Goal: Task Accomplishment & Management: Use online tool/utility

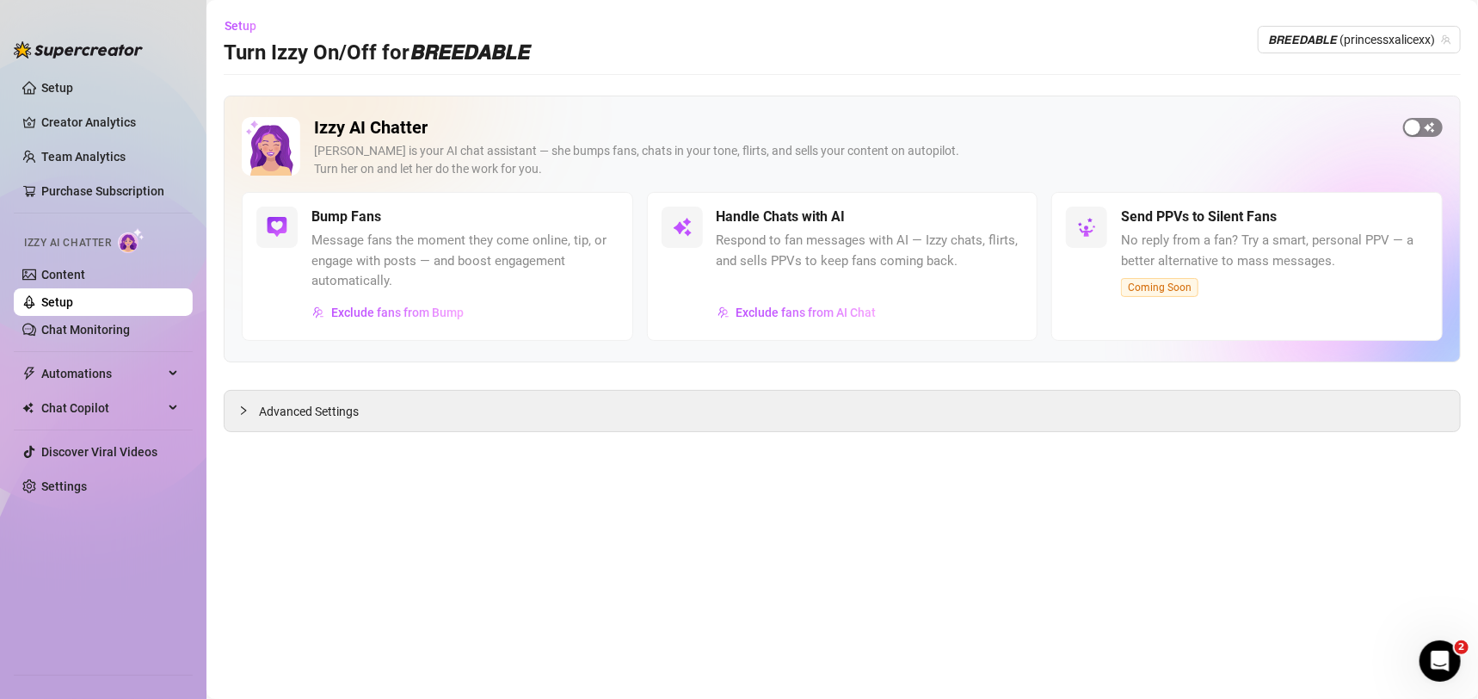
click at [1419, 126] on div "button" at bounding box center [1412, 127] width 15 height 15
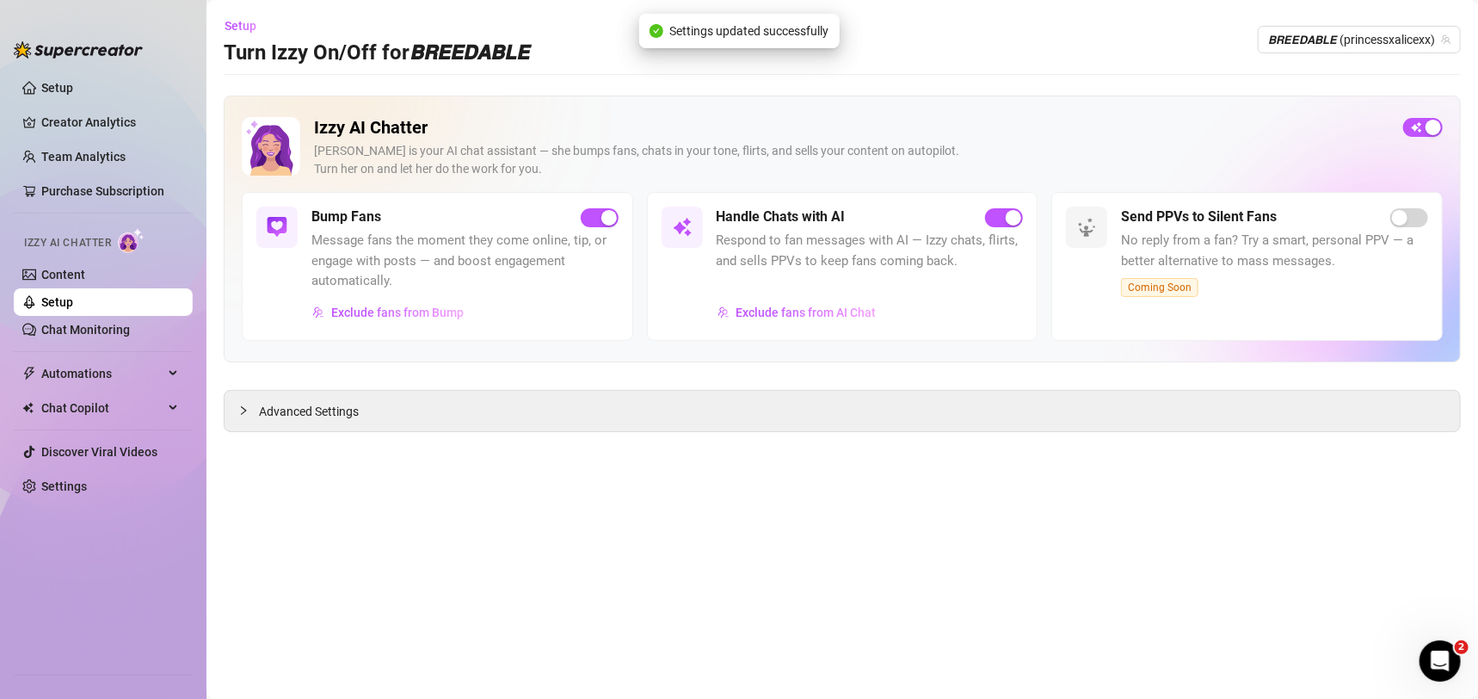
click at [1043, 144] on div "[PERSON_NAME] is your AI chat assistant — she bumps fans, chats in your tone, f…" at bounding box center [851, 160] width 1075 height 36
click at [109, 334] on link "Chat Monitoring" at bounding box center [85, 330] width 89 height 14
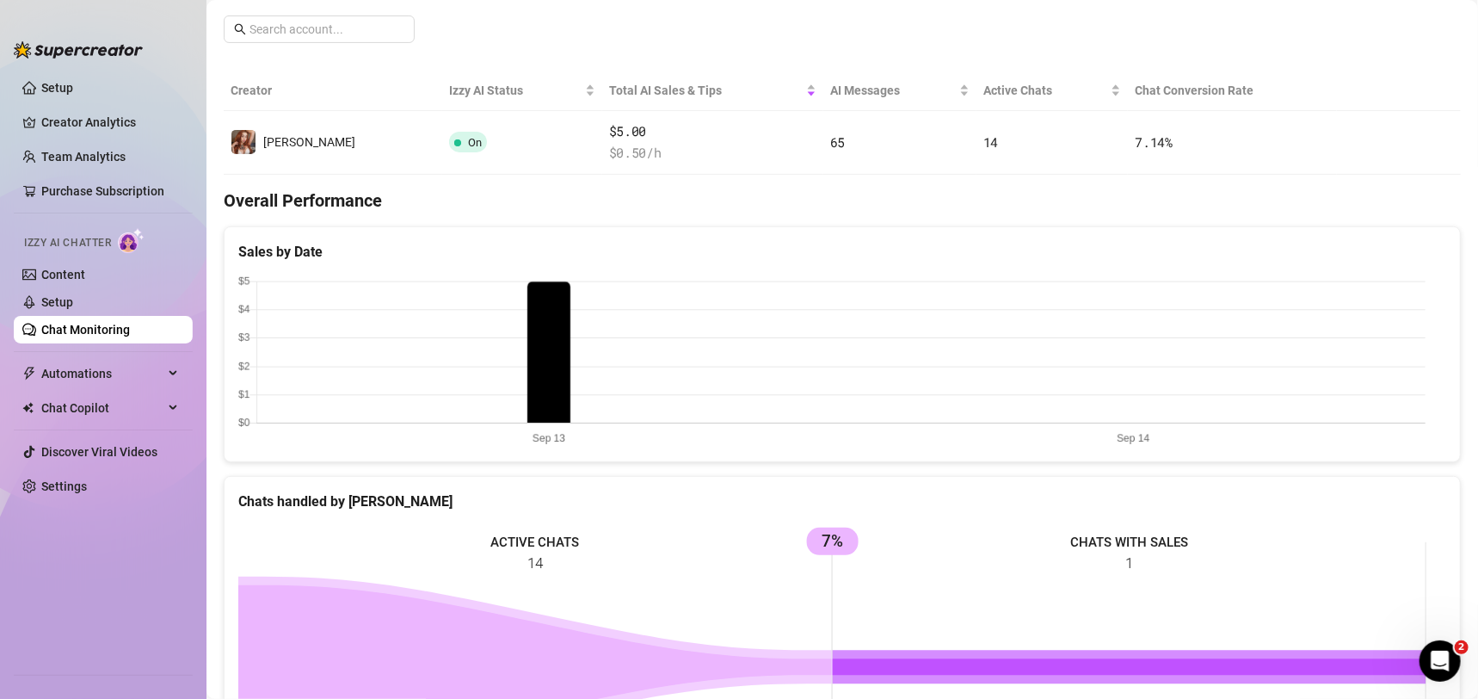
scroll to position [120, 0]
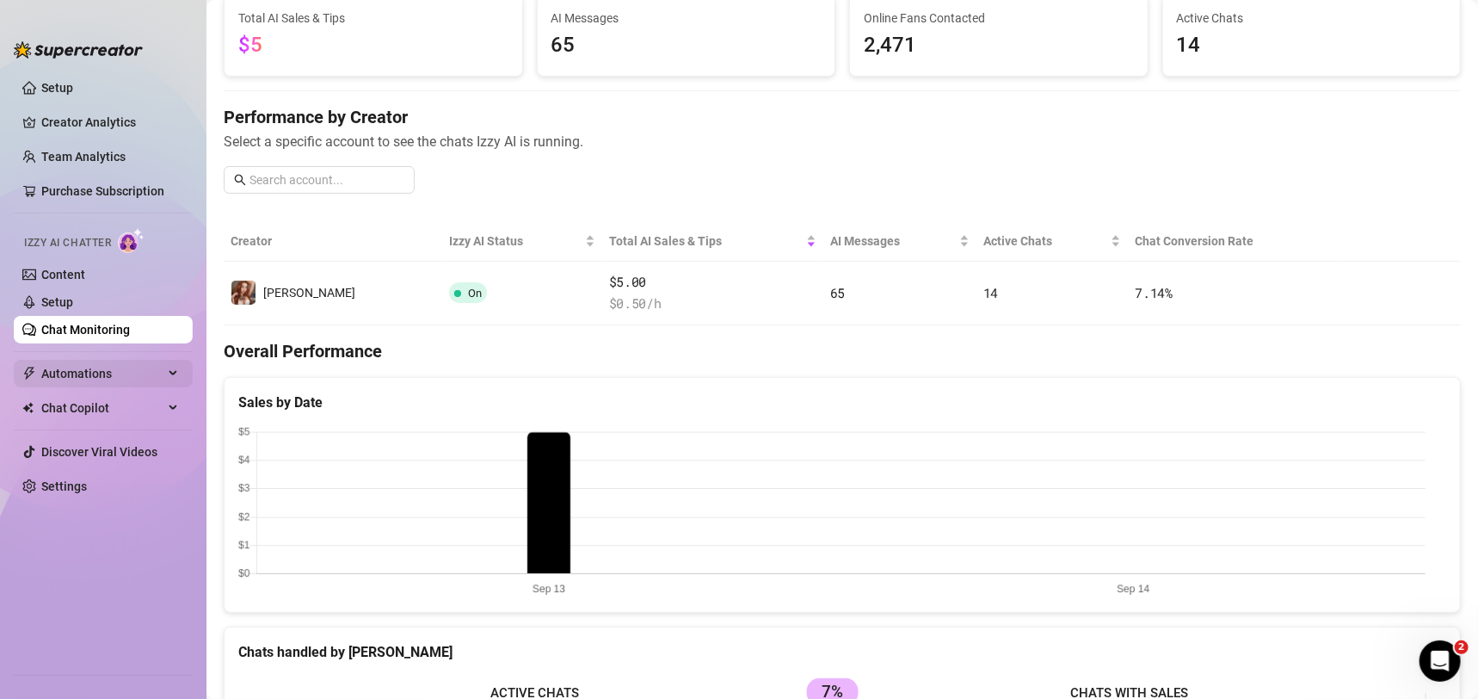
click at [125, 385] on span "Automations" at bounding box center [102, 374] width 122 height 28
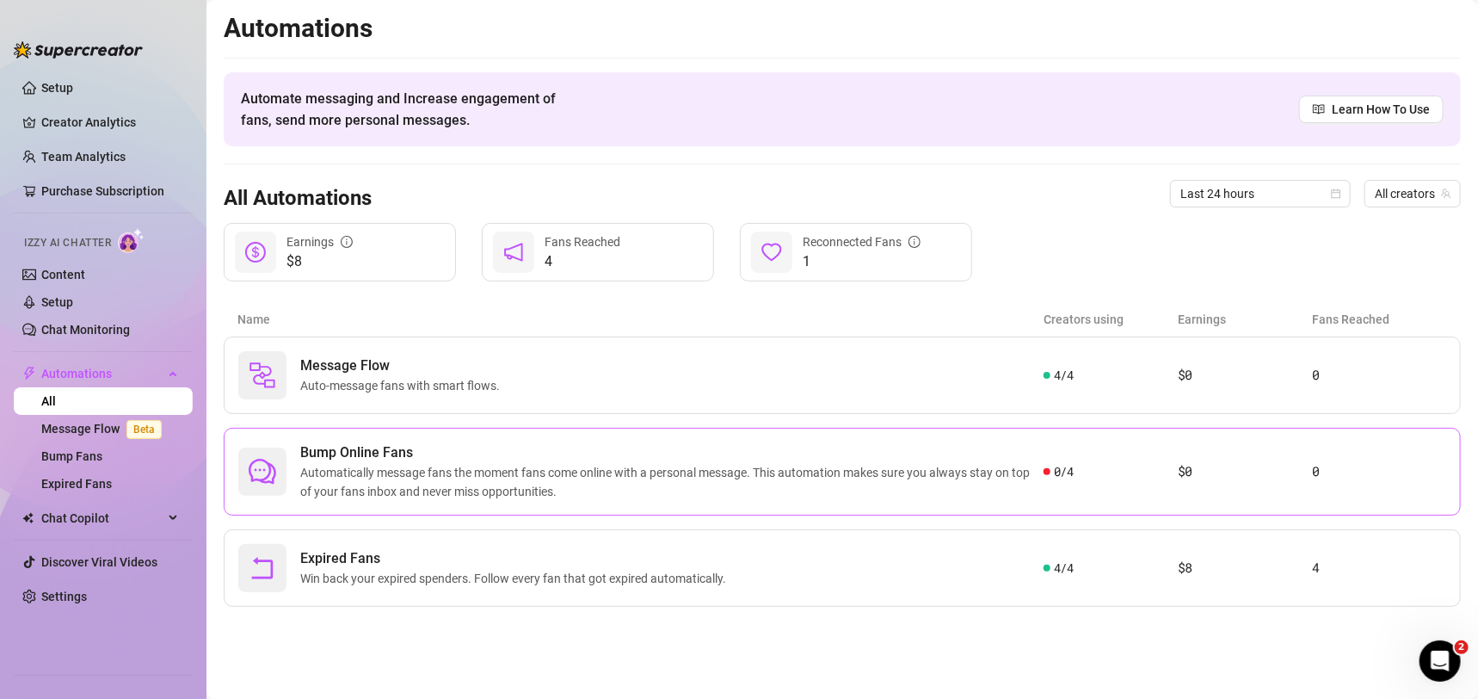
click at [919, 468] on span "Automatically message fans the moment fans come online with a personal message.…" at bounding box center [671, 482] width 743 height 38
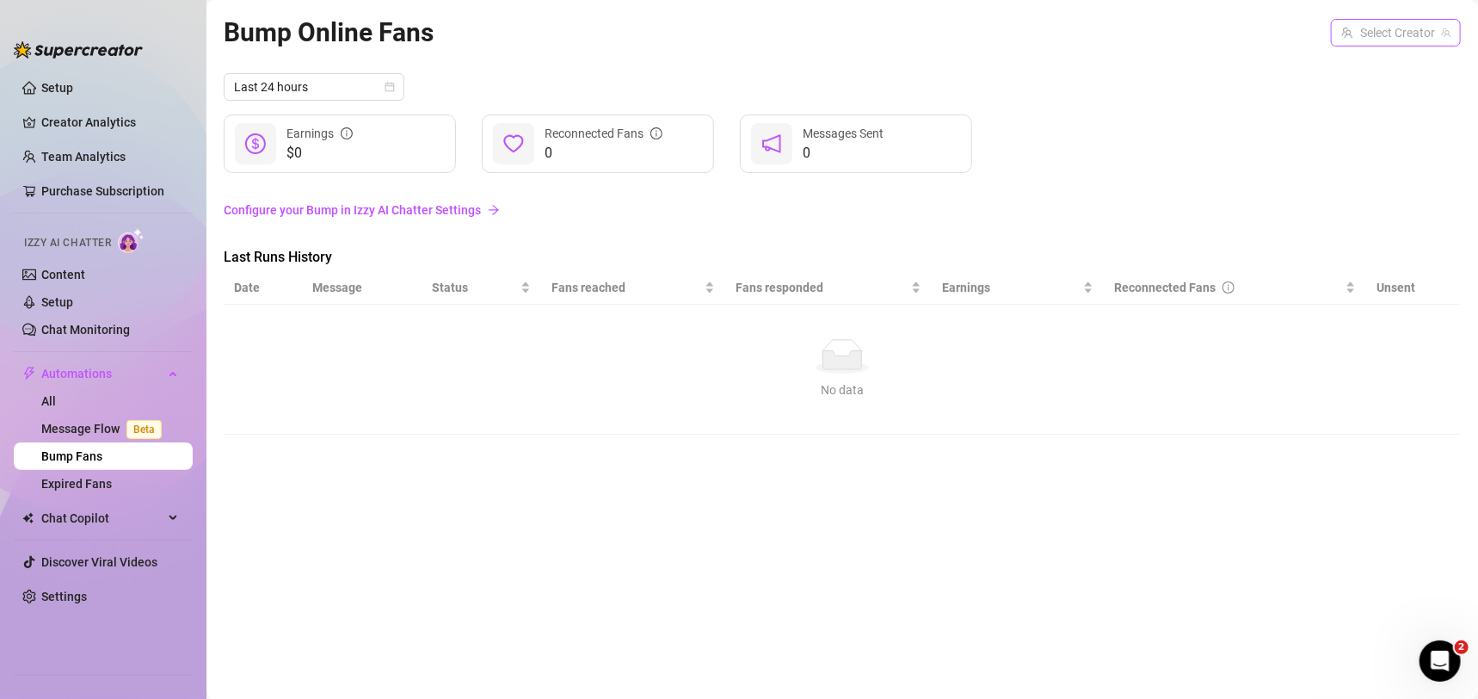
click at [1396, 40] on input "search" at bounding box center [1388, 33] width 94 height 26
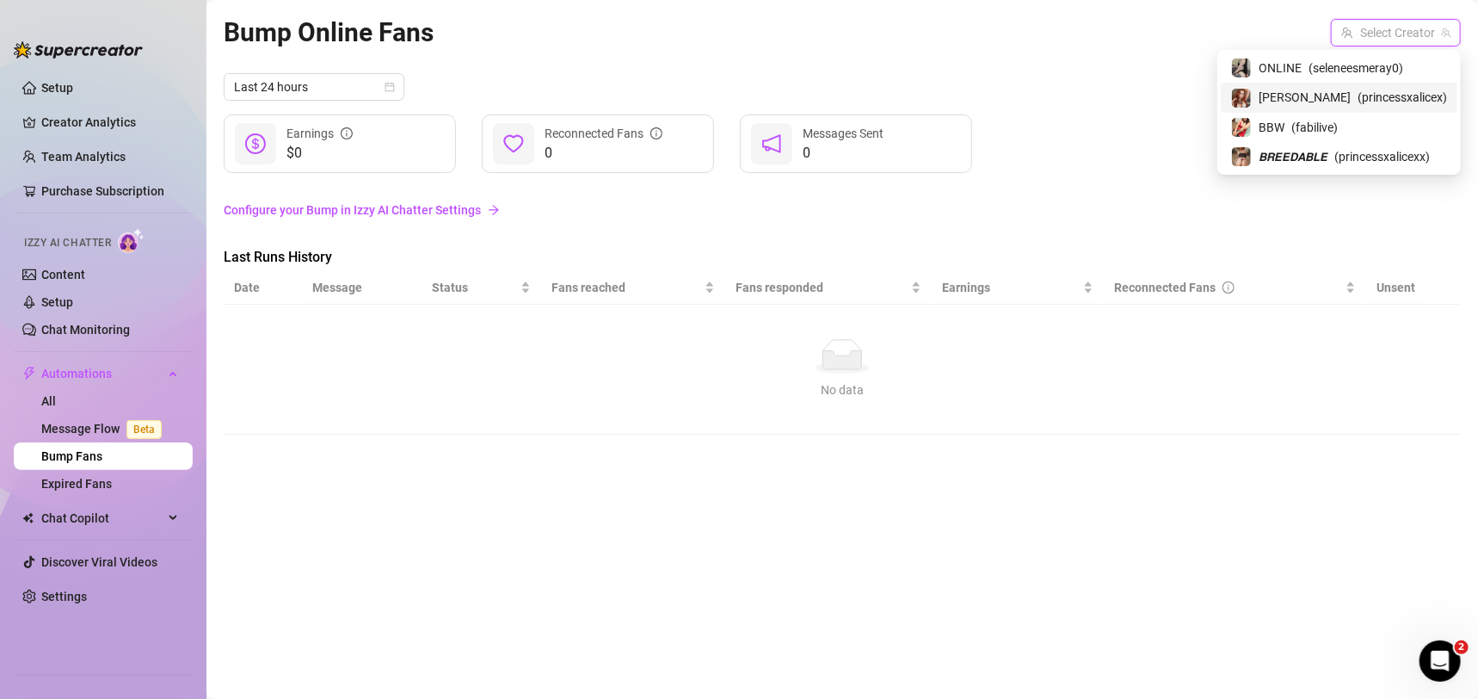
click at [1358, 100] on span "( princessxalicex )" at bounding box center [1402, 97] width 89 height 19
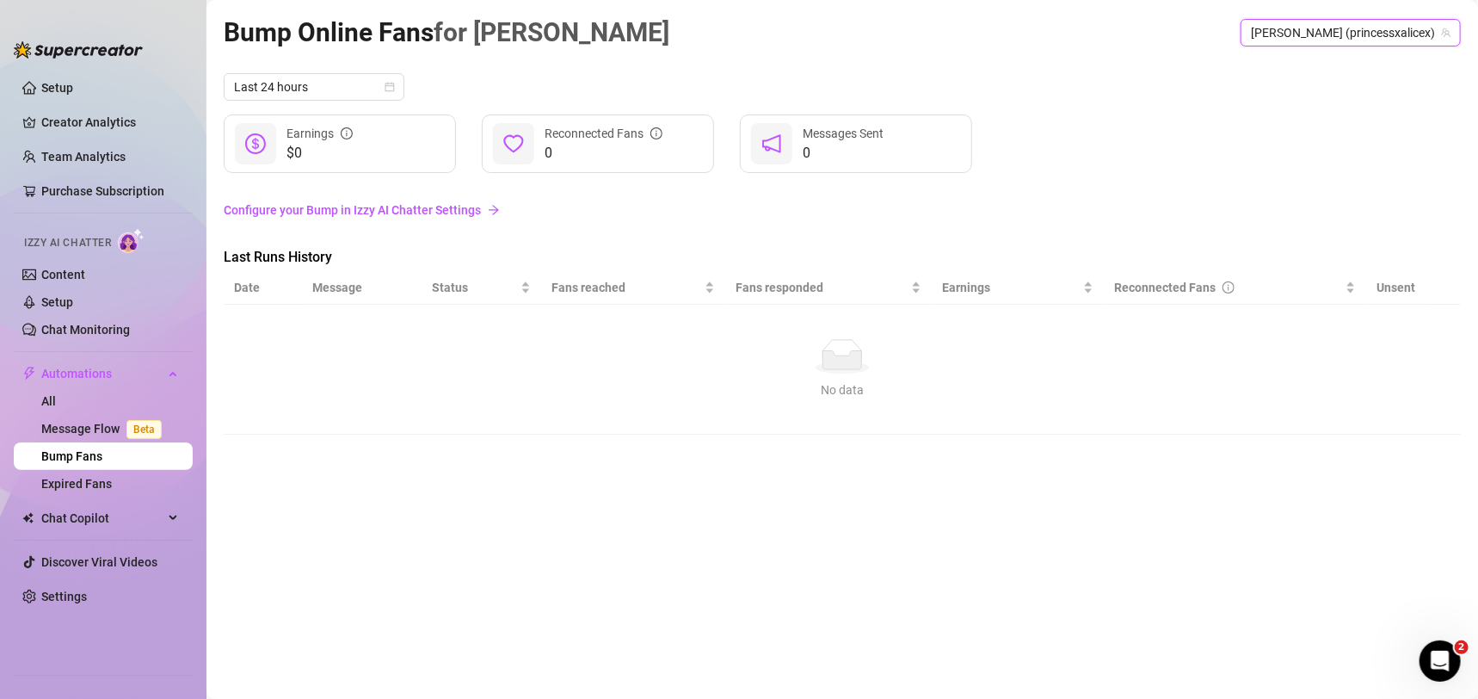
click at [1365, 27] on span "[PERSON_NAME] (princessxalicex)" at bounding box center [1351, 33] width 200 height 26
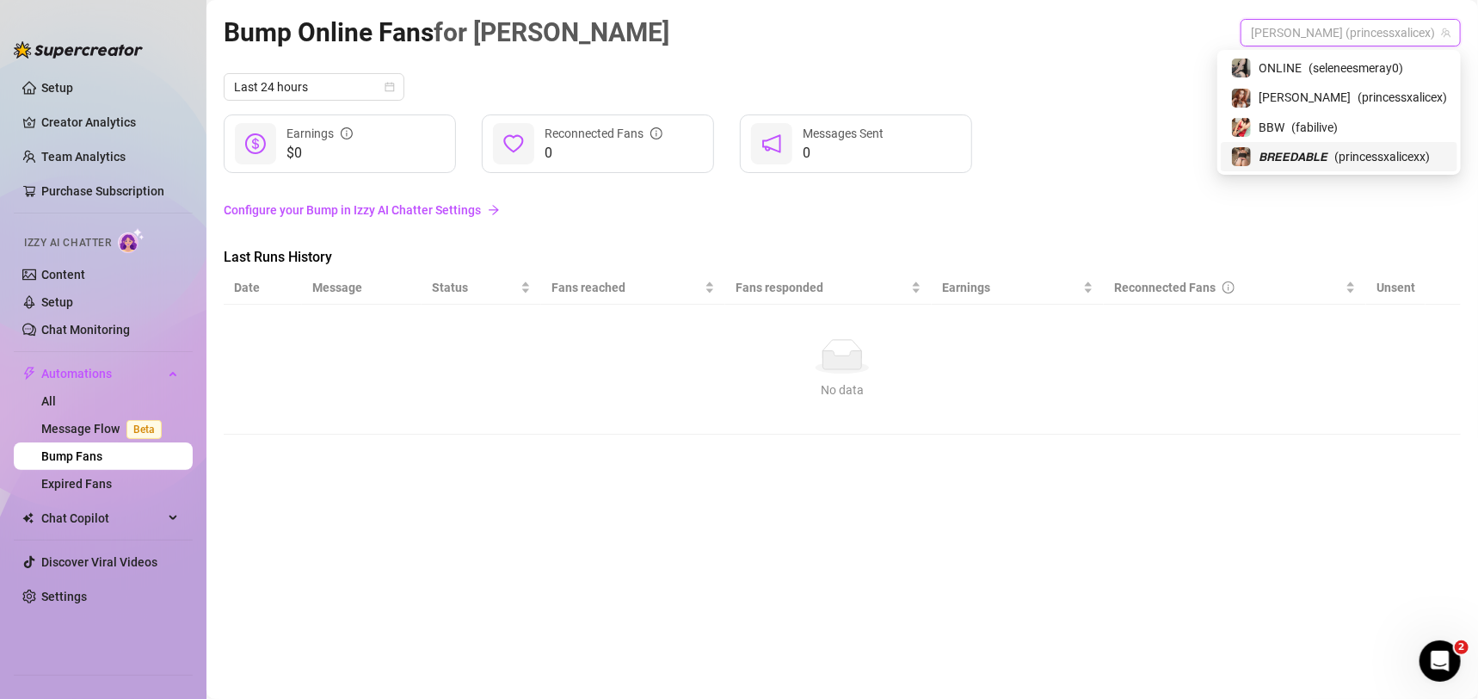
click at [1310, 157] on span "𝘽𝙍𝙀𝙀𝘿𝘼𝘽𝙇𝙀" at bounding box center [1293, 156] width 69 height 19
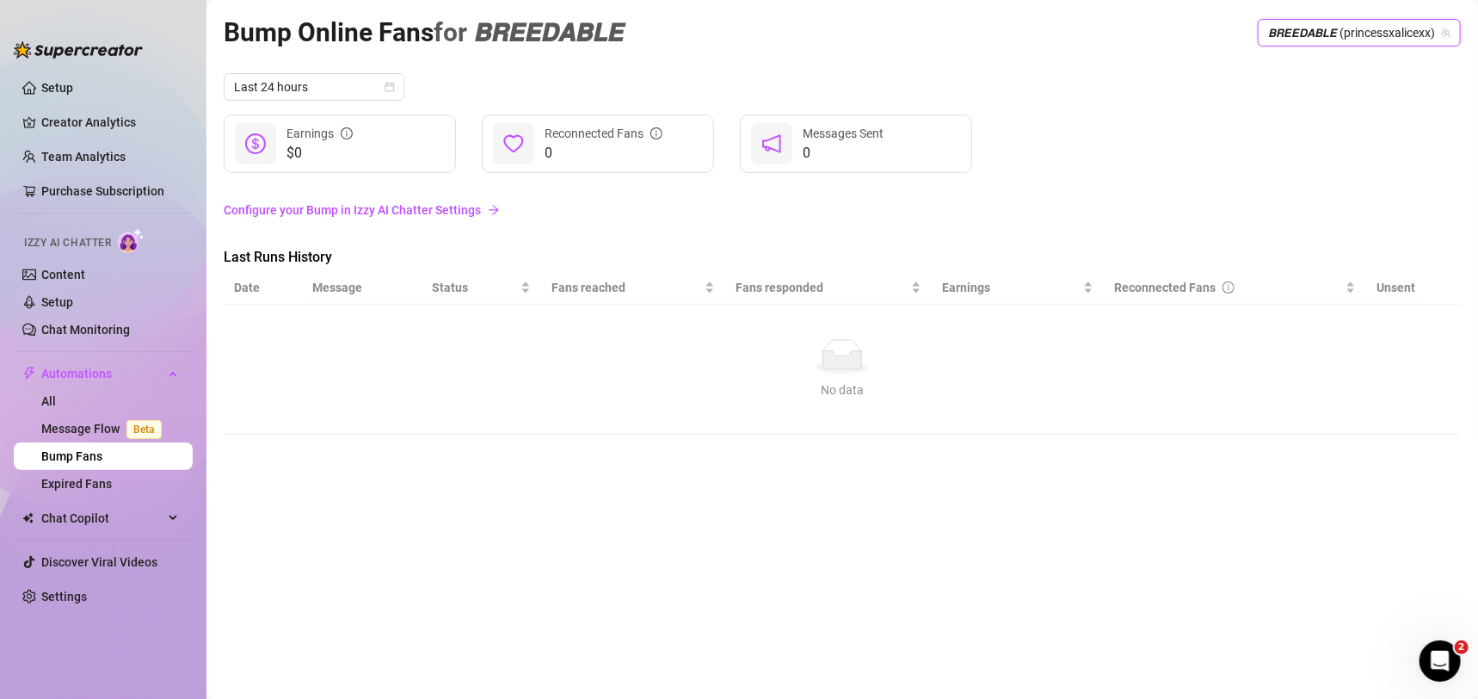
click at [1374, 33] on span "𝘽𝙍𝙀𝙀𝘿𝘼𝘽𝙇𝙀 (princessxalicexx)" at bounding box center [1359, 33] width 182 height 26
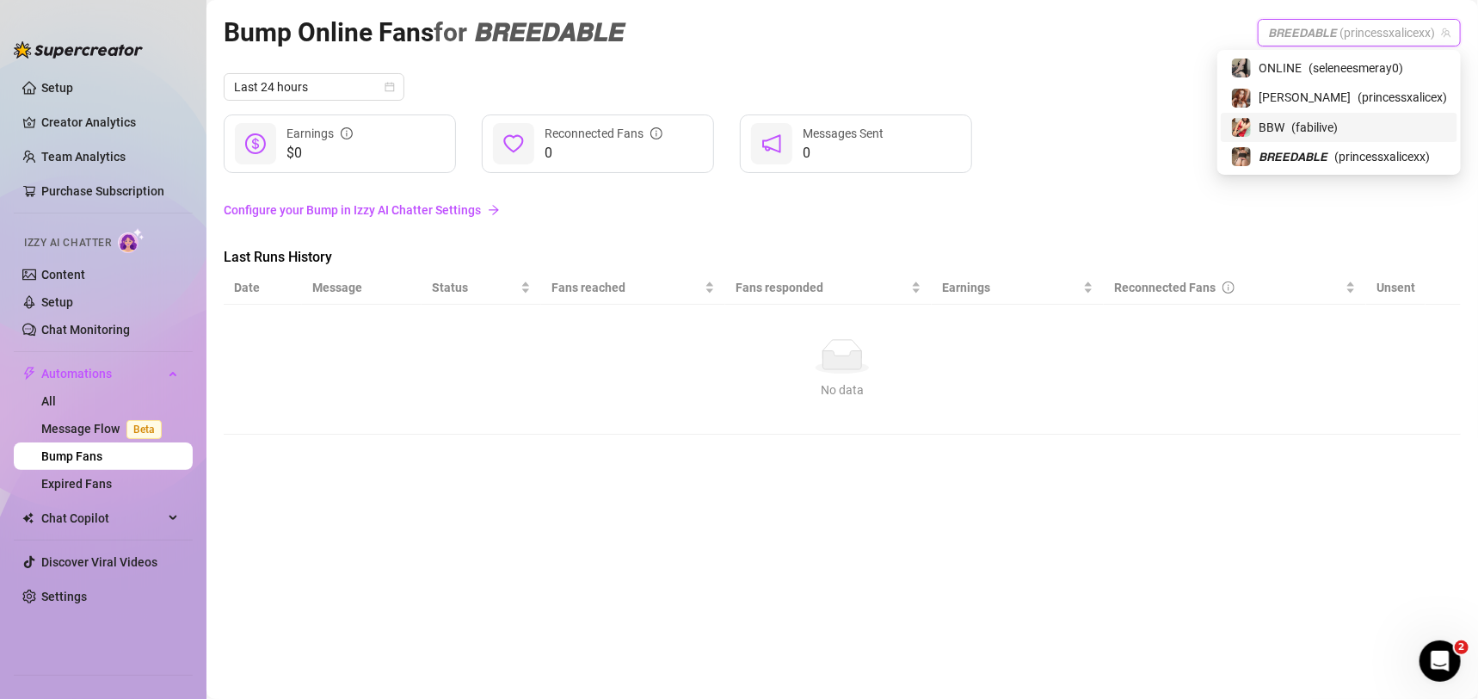
click at [1338, 131] on span "( fabilive )" at bounding box center [1314, 127] width 46 height 19
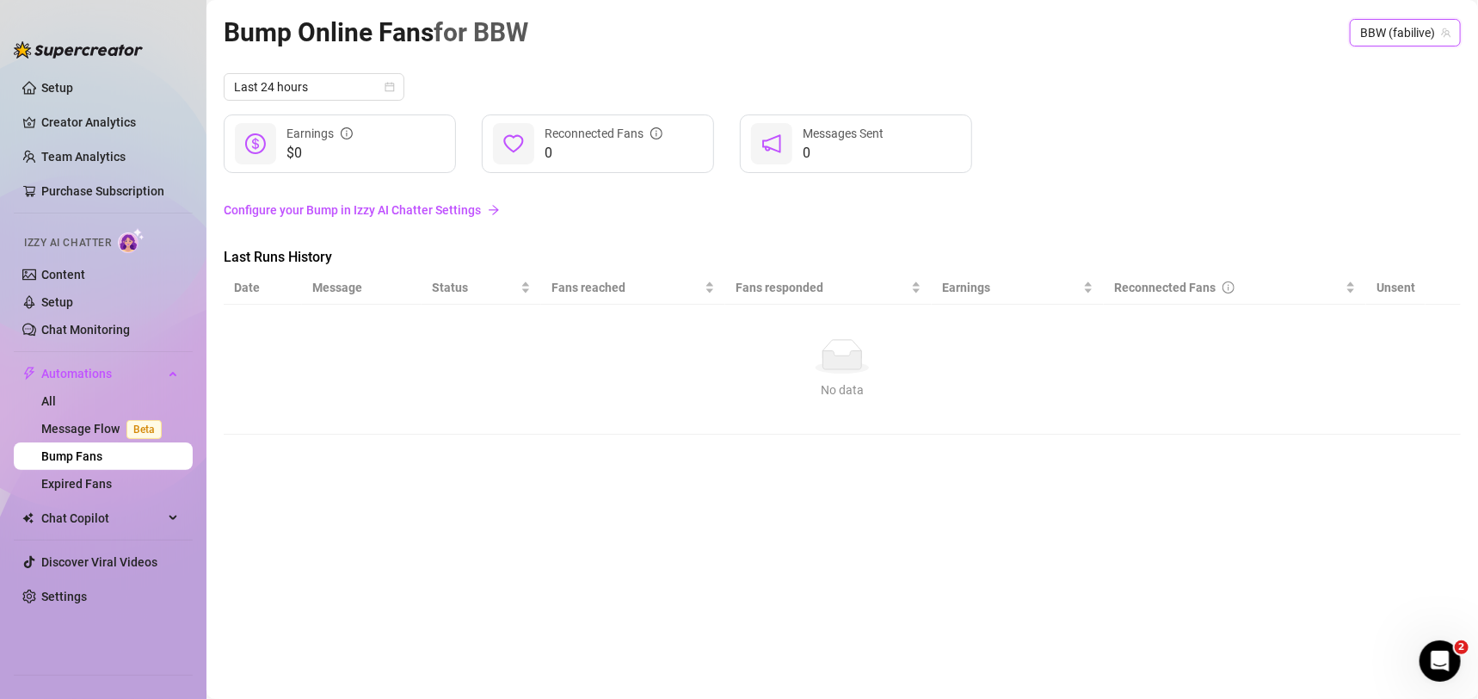
click at [1394, 33] on span "BBW (fabilive)" at bounding box center [1405, 33] width 90 height 26
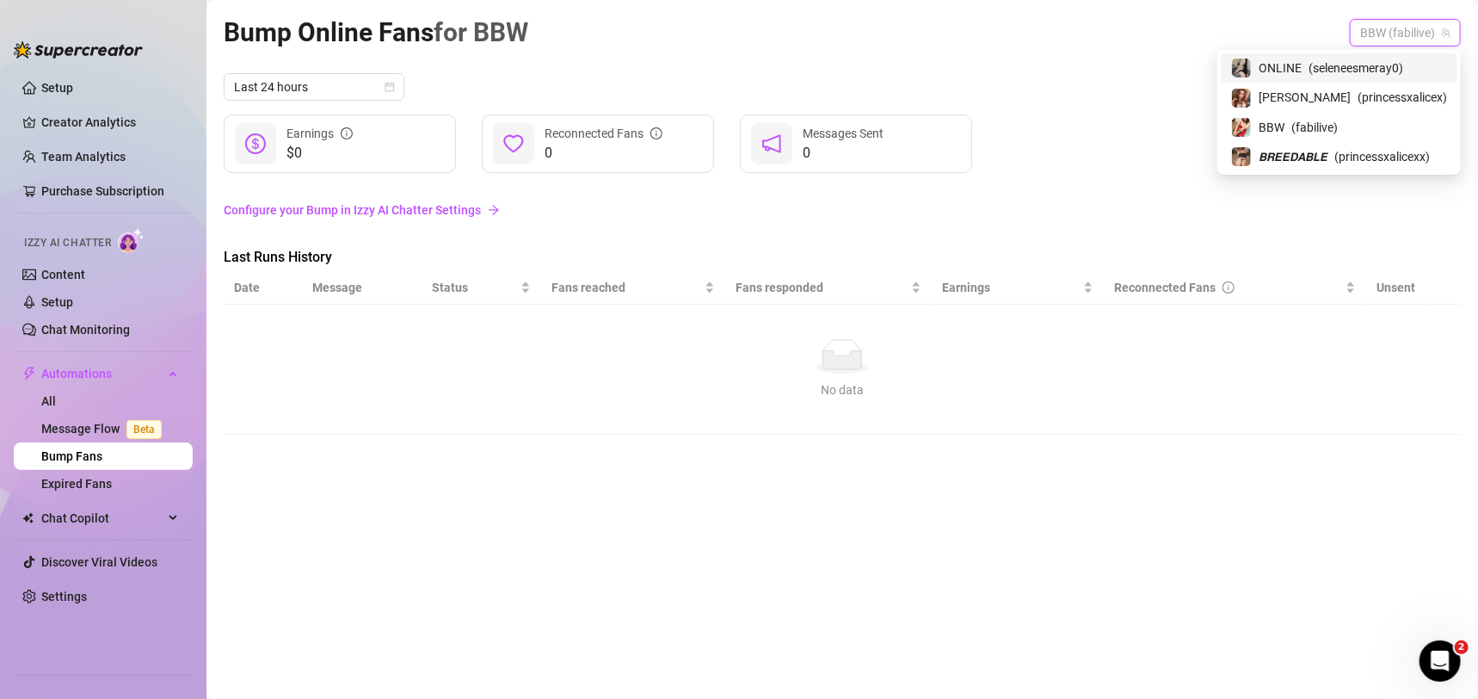
click at [1356, 76] on span "( seleneesmeray0 )" at bounding box center [1355, 67] width 95 height 19
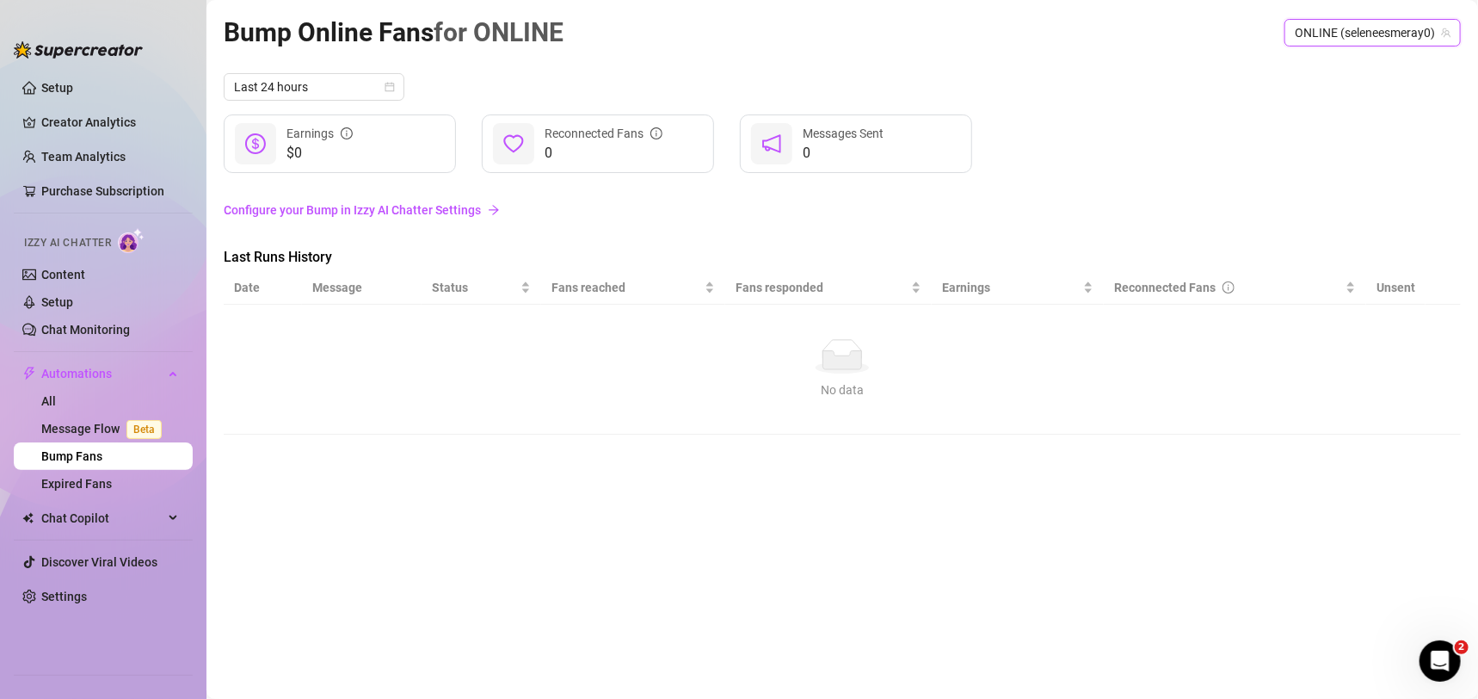
click at [1393, 37] on span "ONLINE (seleneesmeray0)" at bounding box center [1373, 33] width 156 height 26
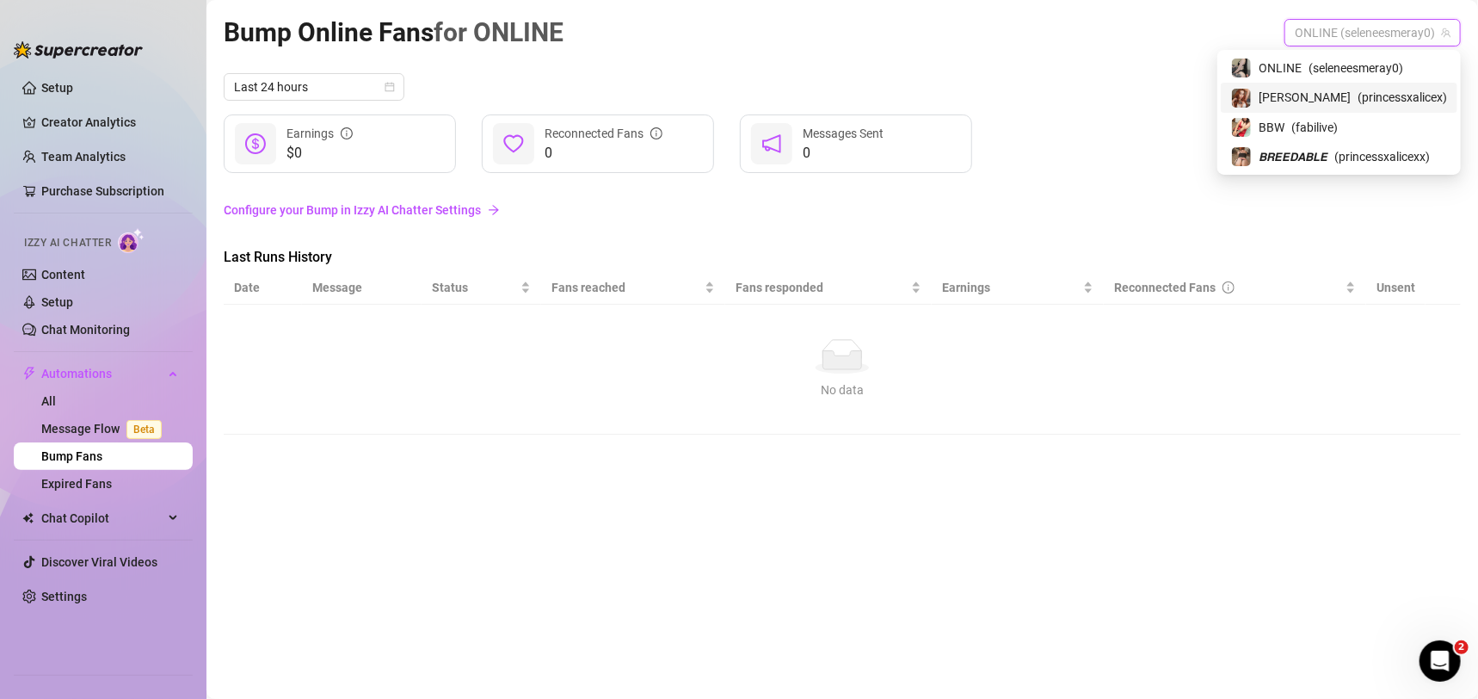
drag, startPoint x: 1358, startPoint y: 95, endPoint x: 1187, endPoint y: 96, distance: 170.3
click at [1358, 95] on span "( princessxalicex )" at bounding box center [1402, 97] width 89 height 19
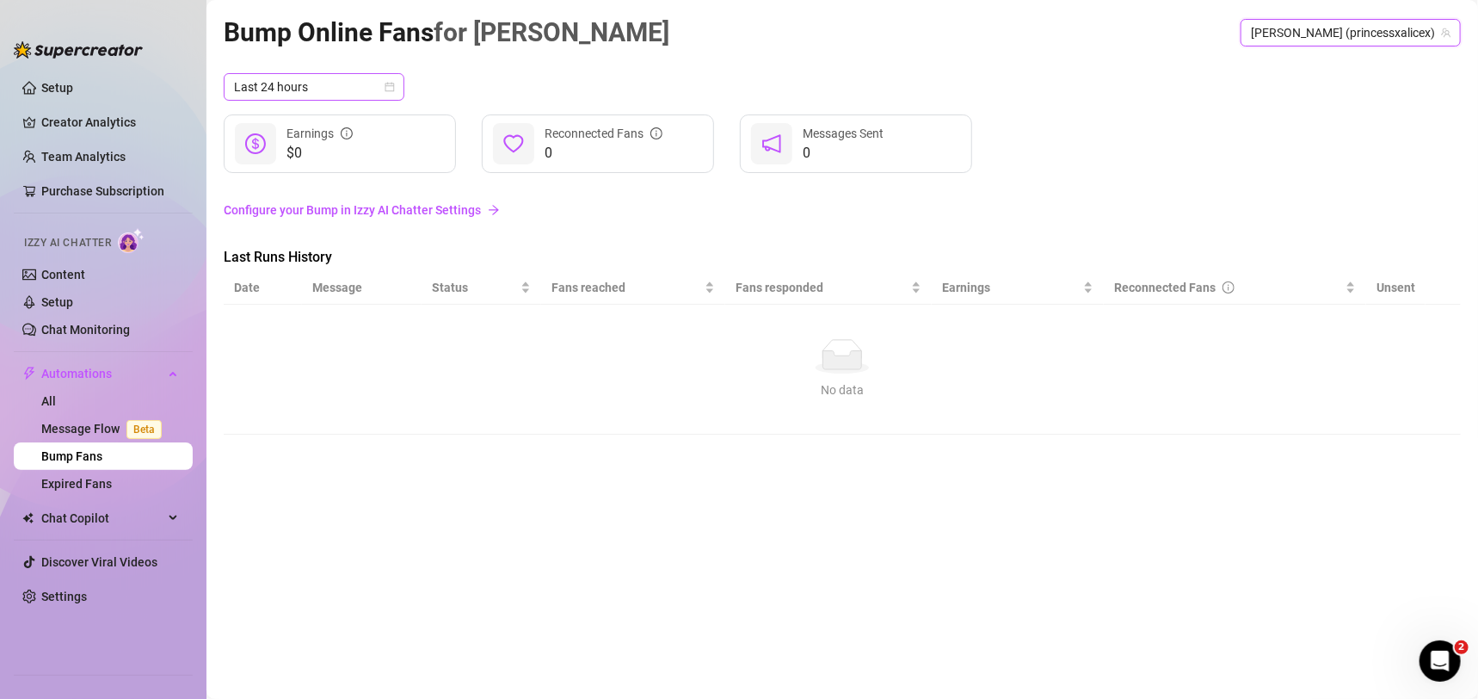
drag, startPoint x: 271, startPoint y: 97, endPoint x: 280, endPoint y: 95, distance: 9.0
click at [274, 95] on span "Last 24 hours" at bounding box center [314, 87] width 160 height 26
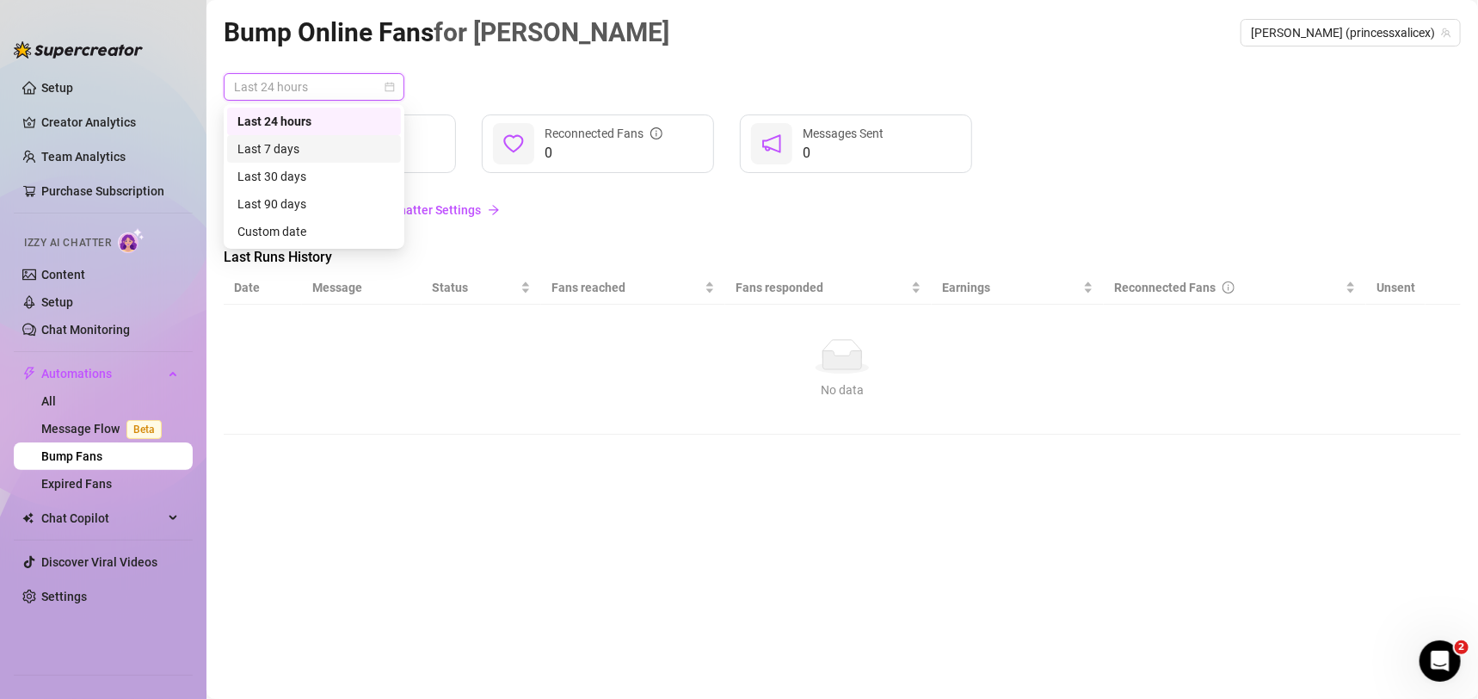
click at [299, 144] on div "Last 7 days" at bounding box center [313, 148] width 153 height 19
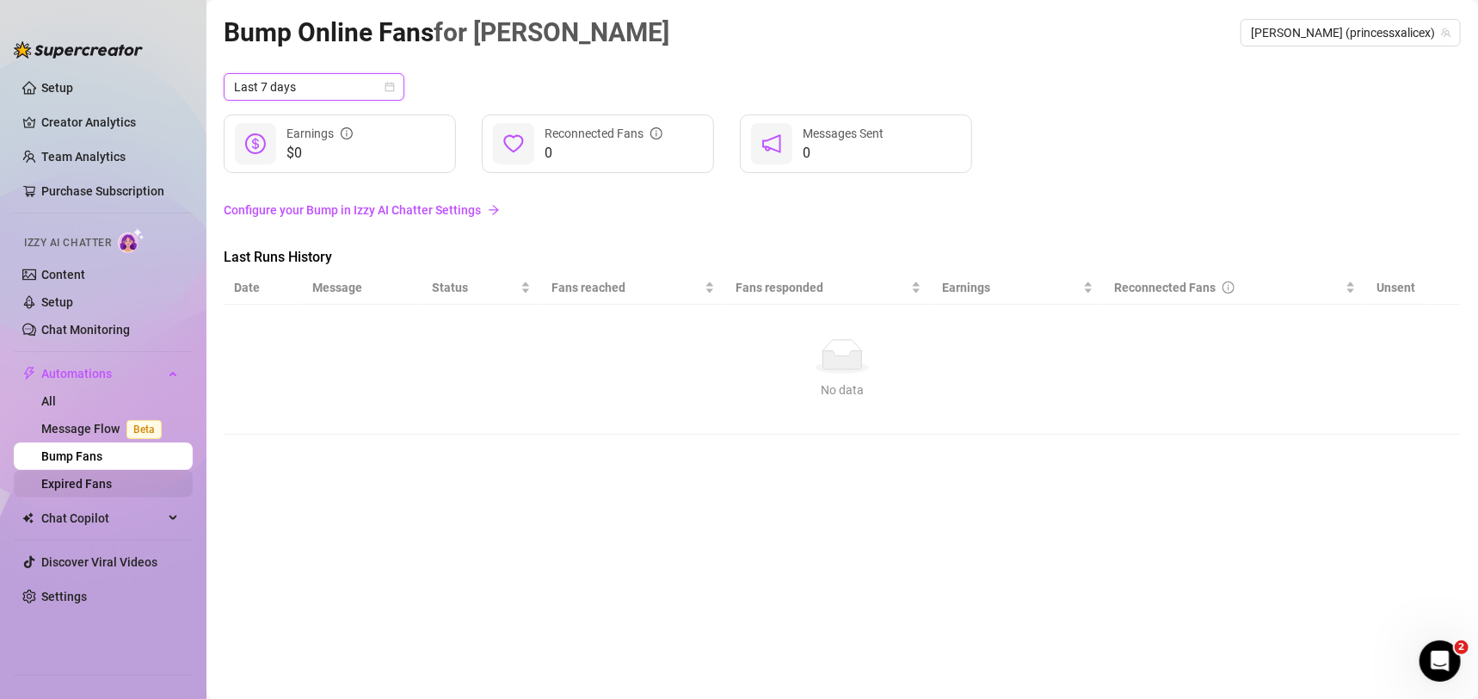
click at [75, 487] on link "Expired Fans" at bounding box center [76, 484] width 71 height 14
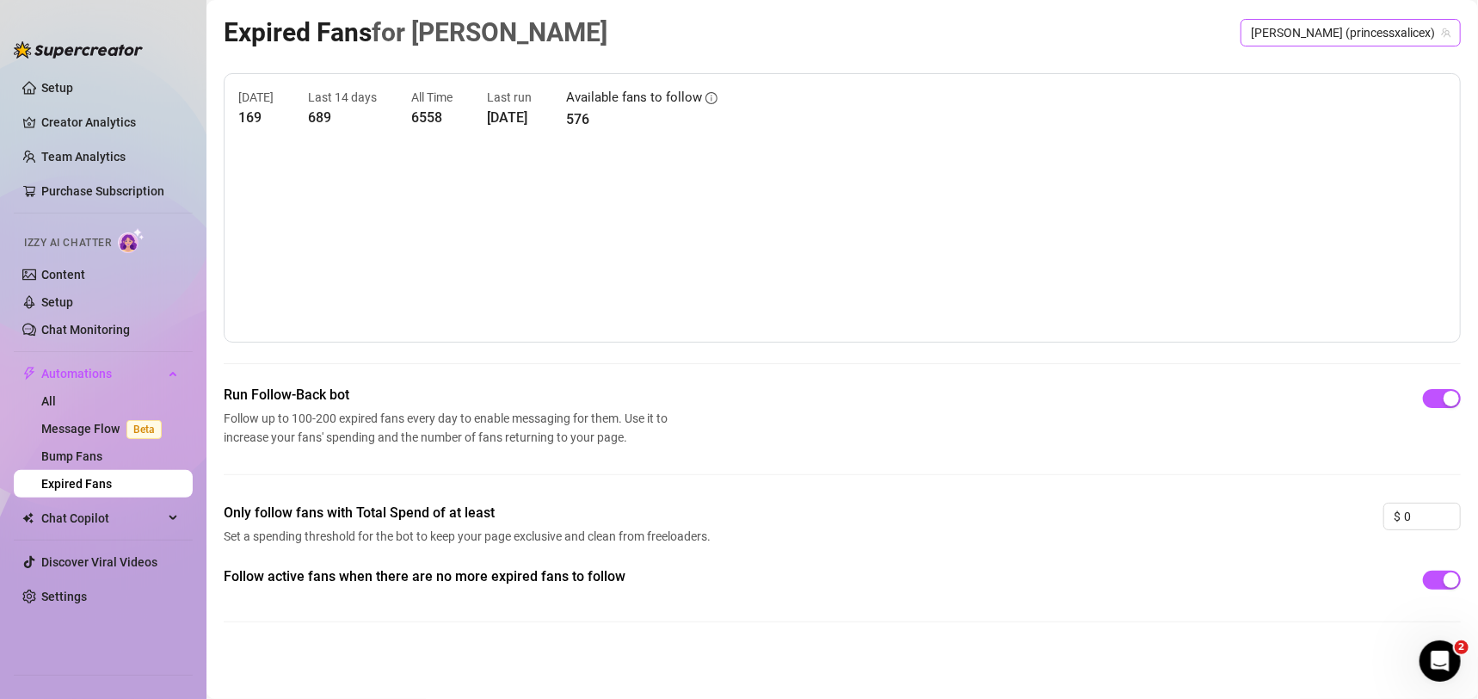
click at [1336, 40] on span "[PERSON_NAME] (princessxalicex)" at bounding box center [1351, 33] width 200 height 26
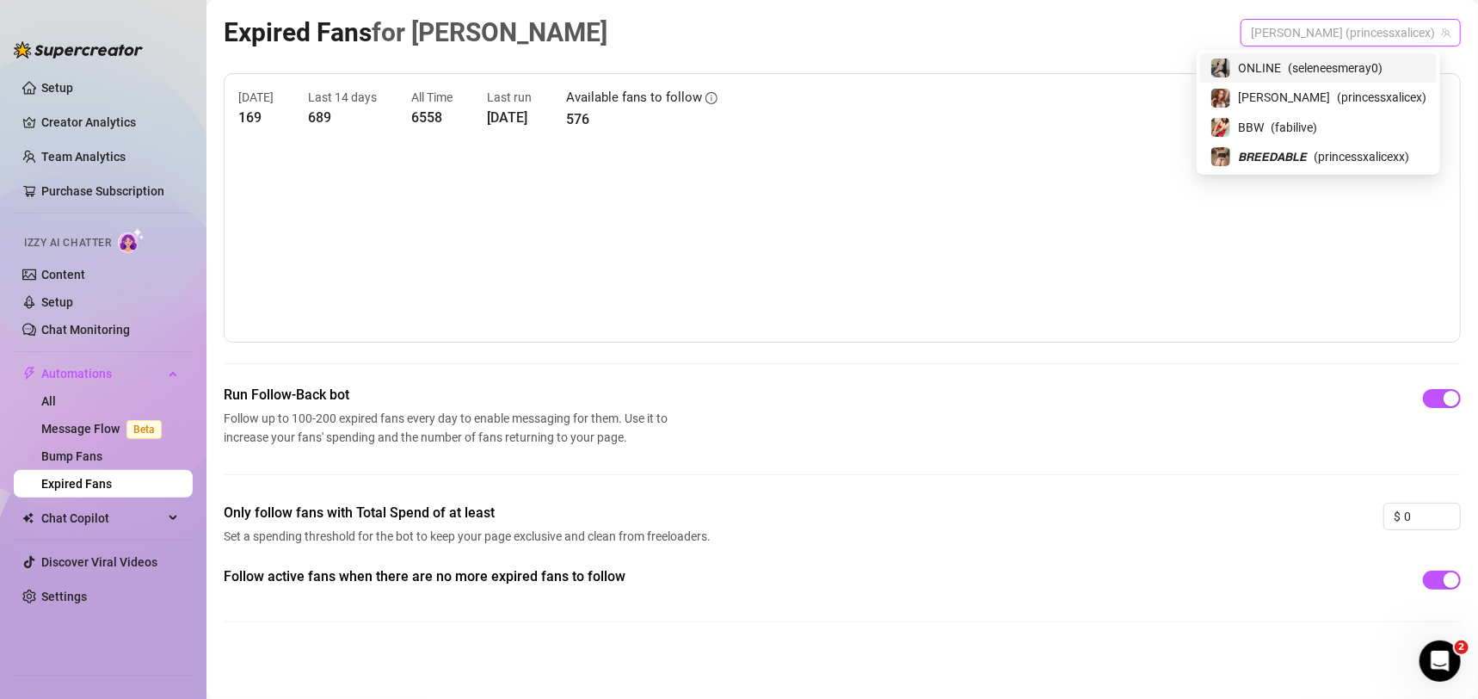
click at [1335, 67] on span "( seleneesmeray0 )" at bounding box center [1335, 67] width 95 height 19
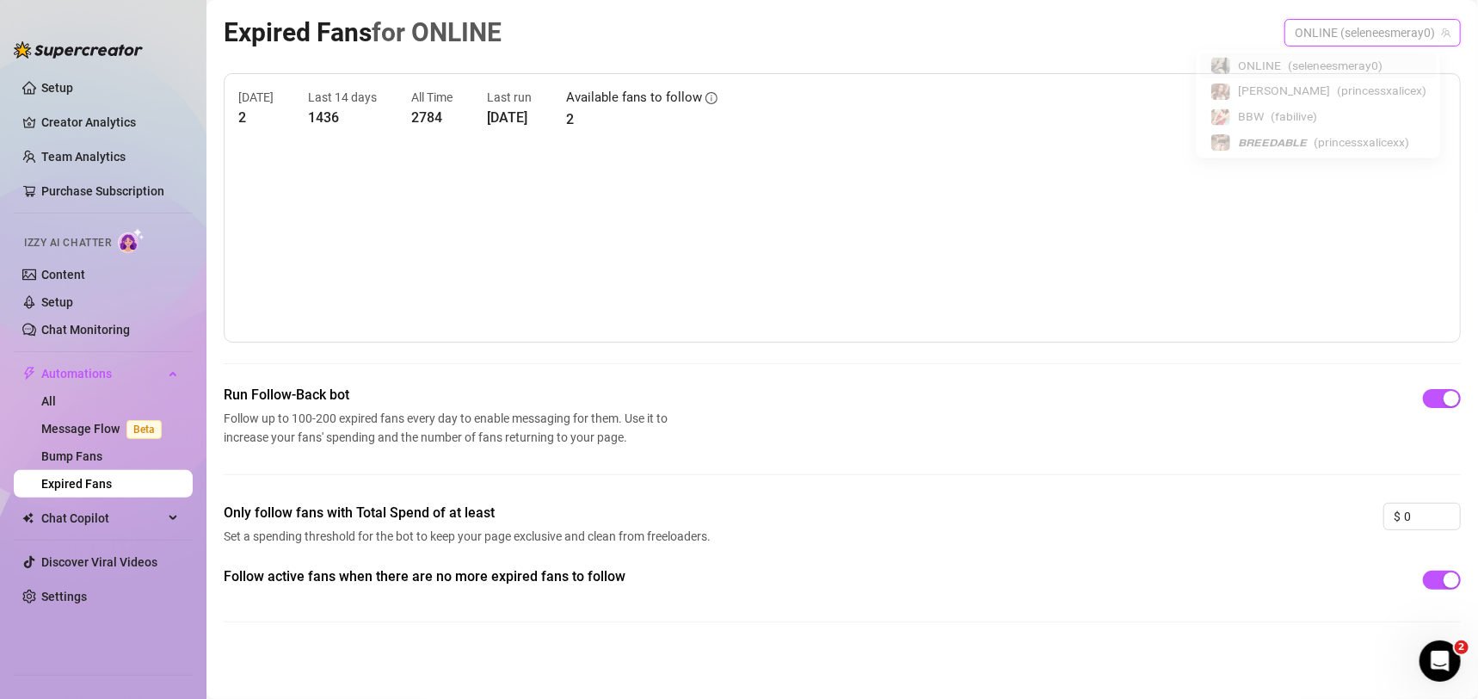
click at [1355, 26] on span "ONLINE (seleneesmeray0)" at bounding box center [1373, 33] width 156 height 26
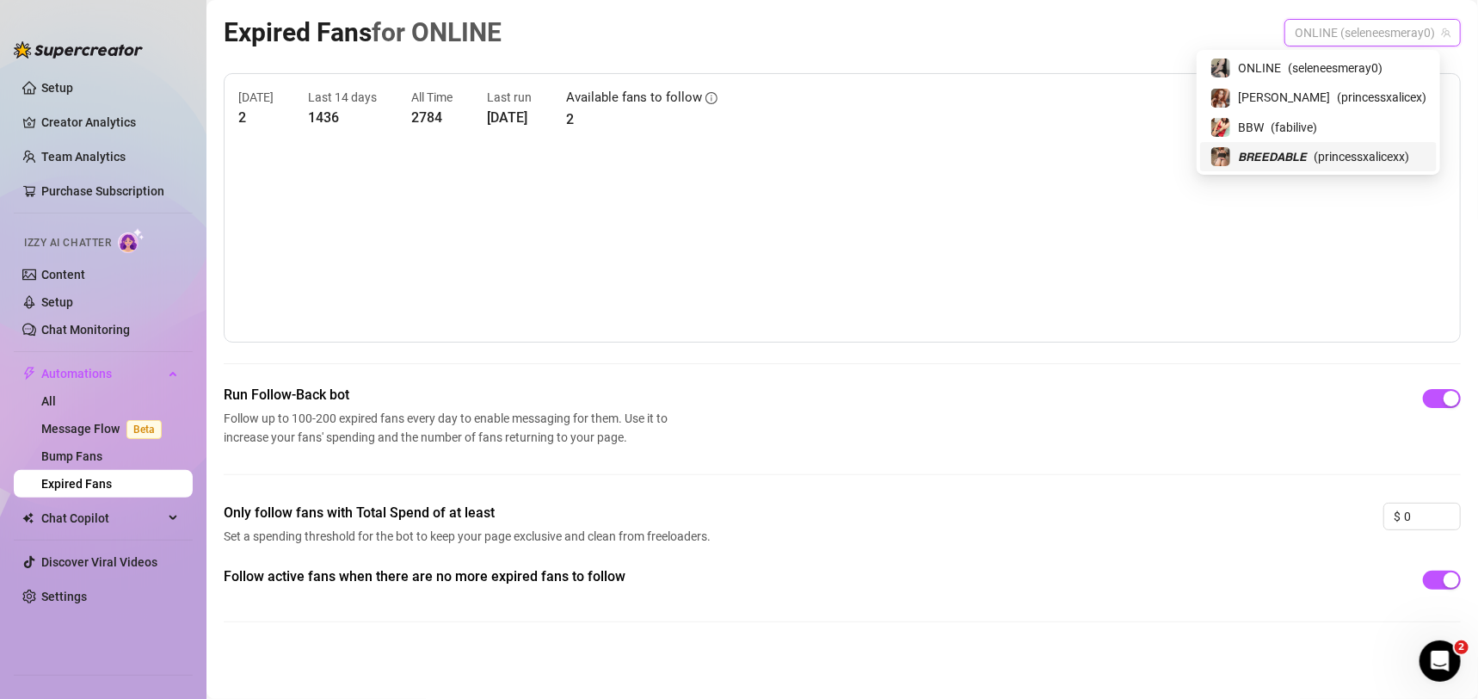
click at [1342, 128] on div "BBW ( fabilive )" at bounding box center [1318, 127] width 216 height 21
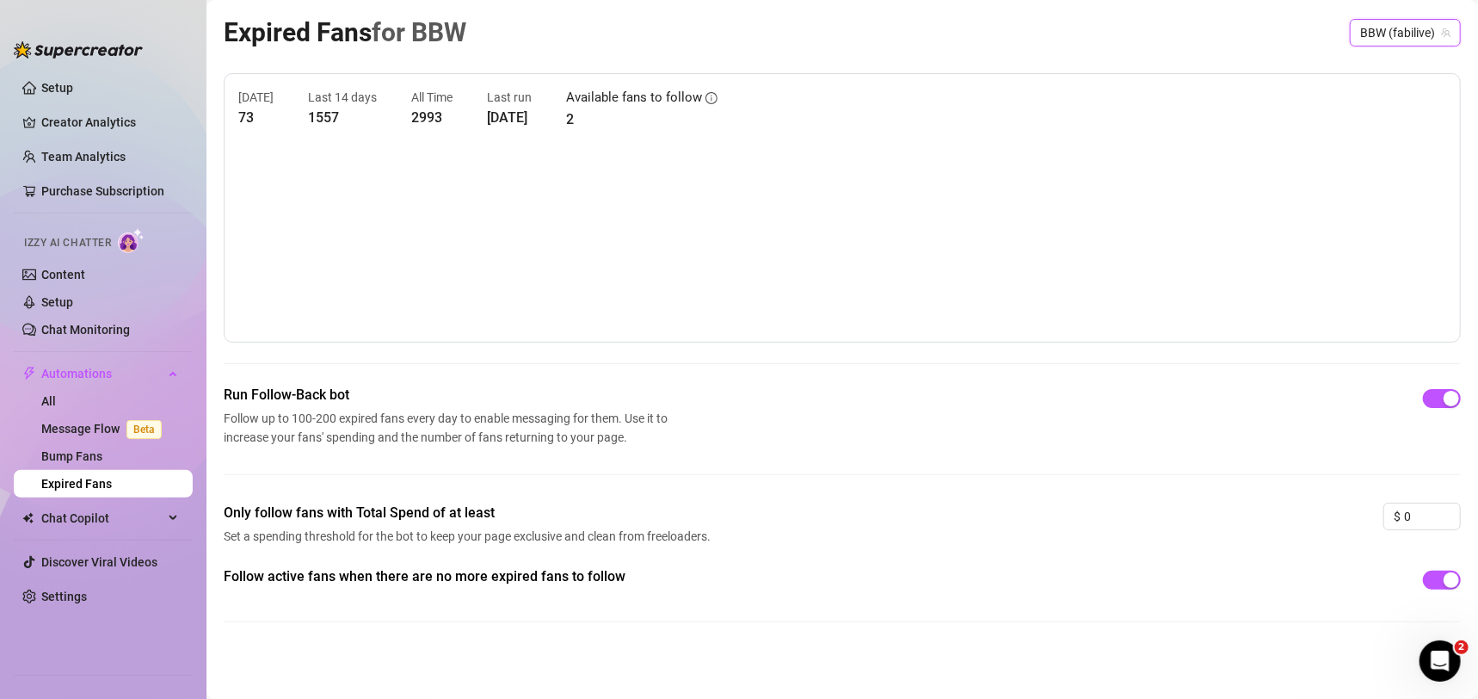
click at [1376, 40] on span "BBW (fabilive)" at bounding box center [1405, 33] width 90 height 26
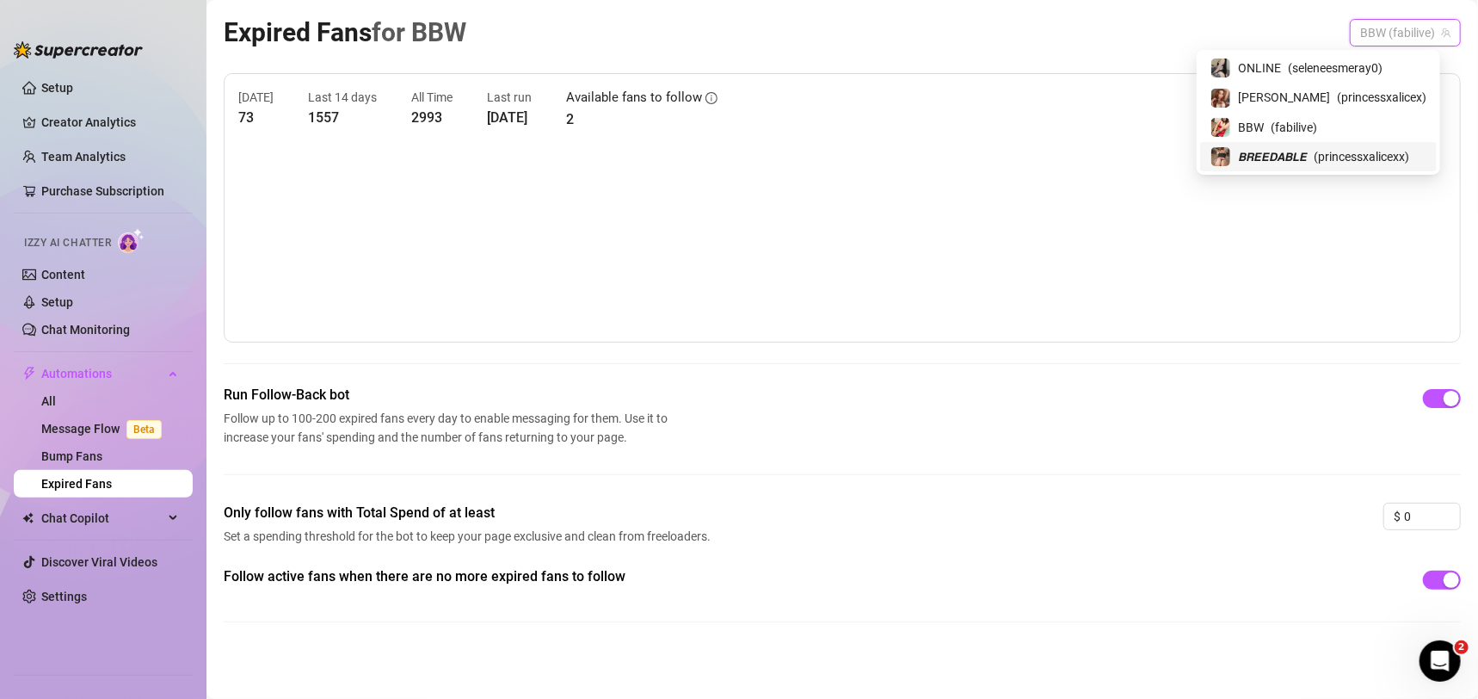
click at [1343, 159] on span "( princessxalicexx )" at bounding box center [1361, 156] width 95 height 19
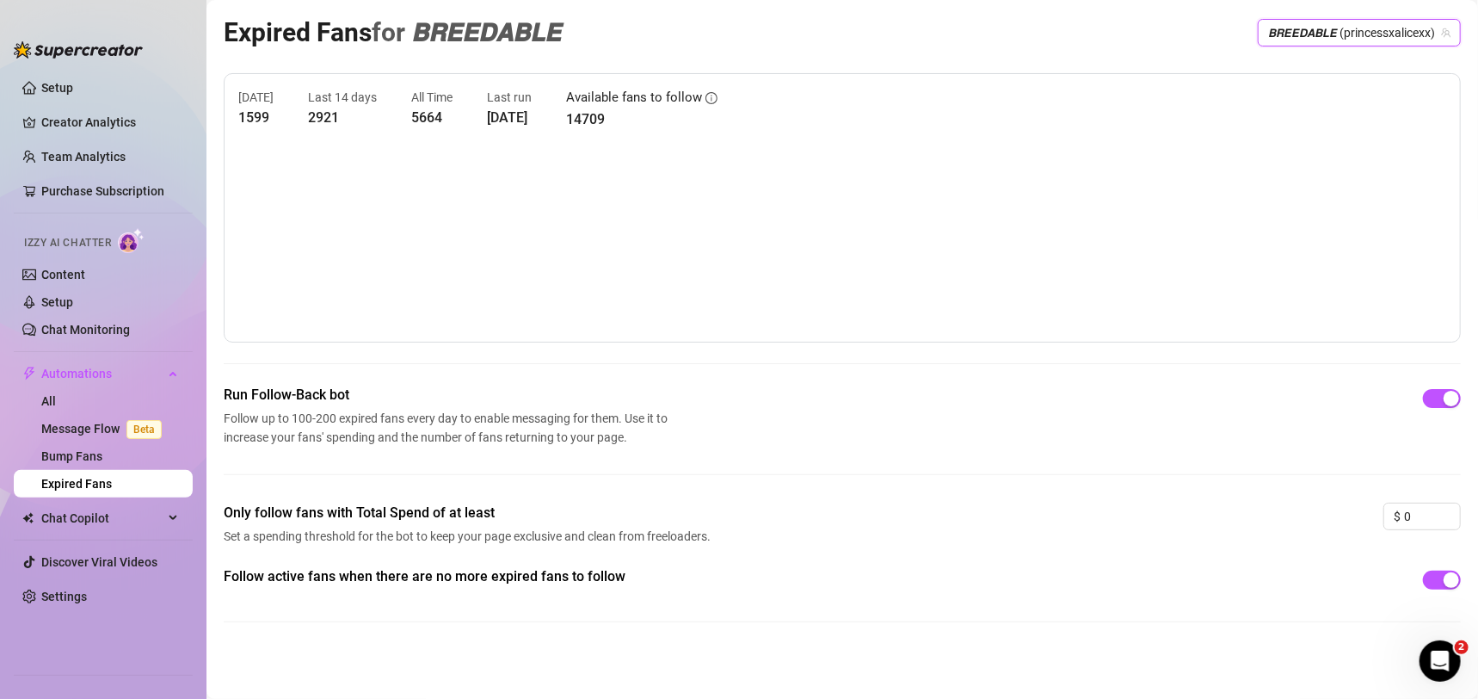
click at [897, 48] on div "Expired Fans for 𝘽𝙍𝙀𝙀𝘿𝘼𝘽𝙇𝙀 𝘽𝙍𝙀𝙀𝘿𝘼𝘽𝙇𝙀 (princessxalicexx) 𝘽𝙍𝙀𝙀𝘿𝘼𝘽𝙇𝙀 (princessxali…" at bounding box center [842, 32] width 1237 height 40
click at [148, 378] on span "Automations" at bounding box center [102, 374] width 122 height 28
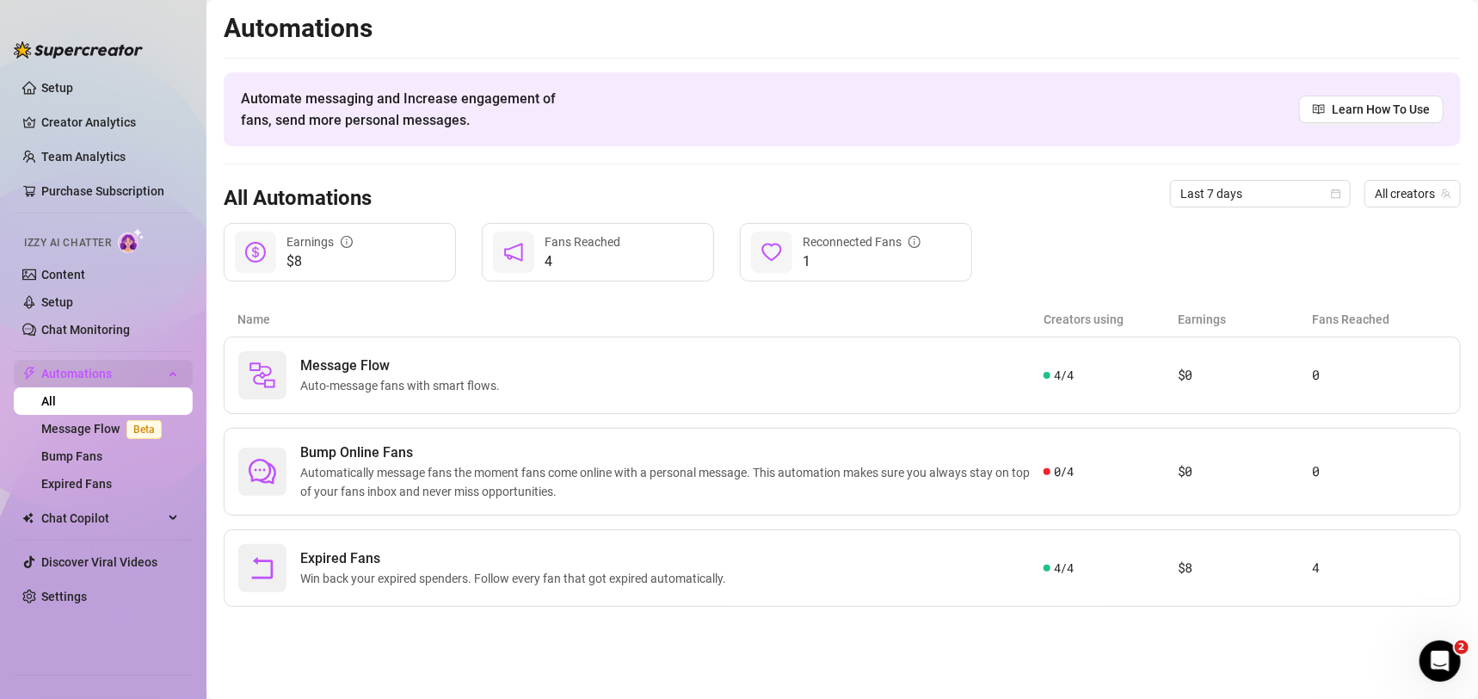
click at [152, 363] on span "Automations" at bounding box center [102, 374] width 122 height 28
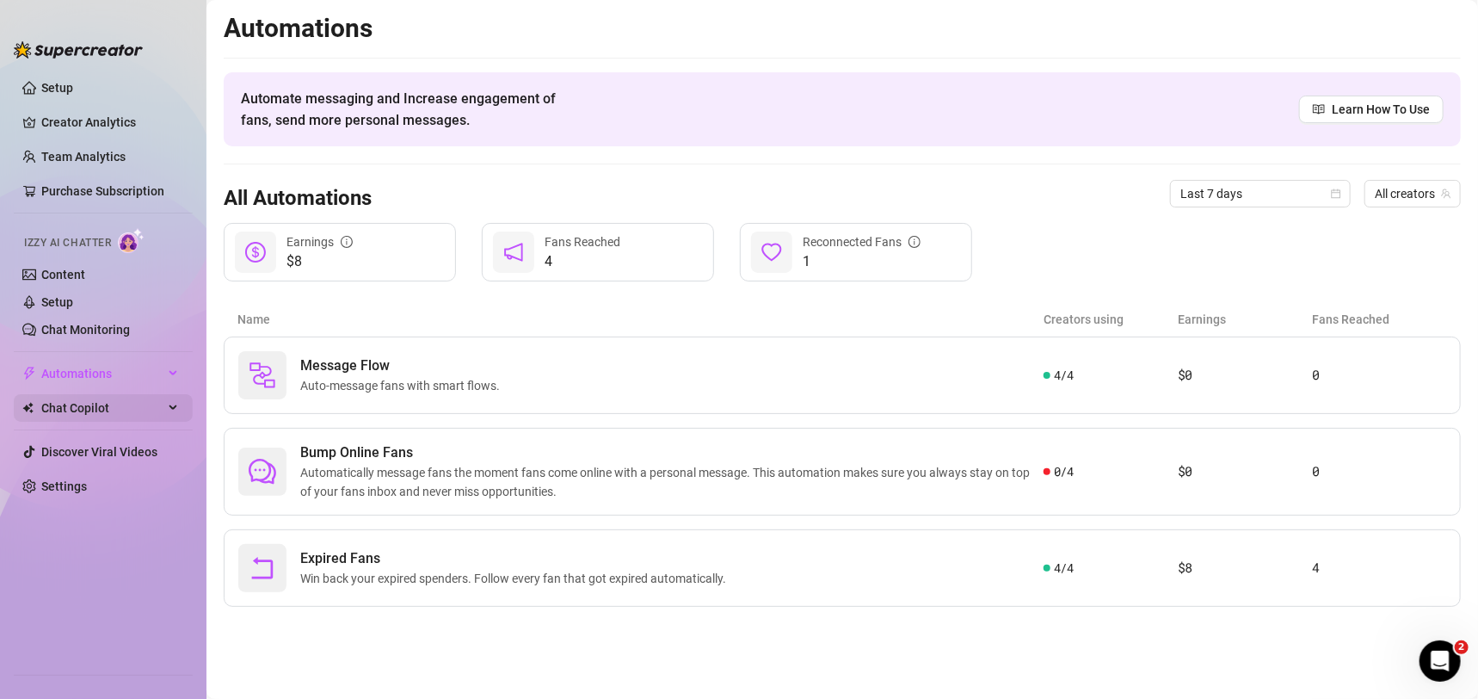
click at [119, 403] on span "Chat Copilot" at bounding box center [102, 408] width 122 height 28
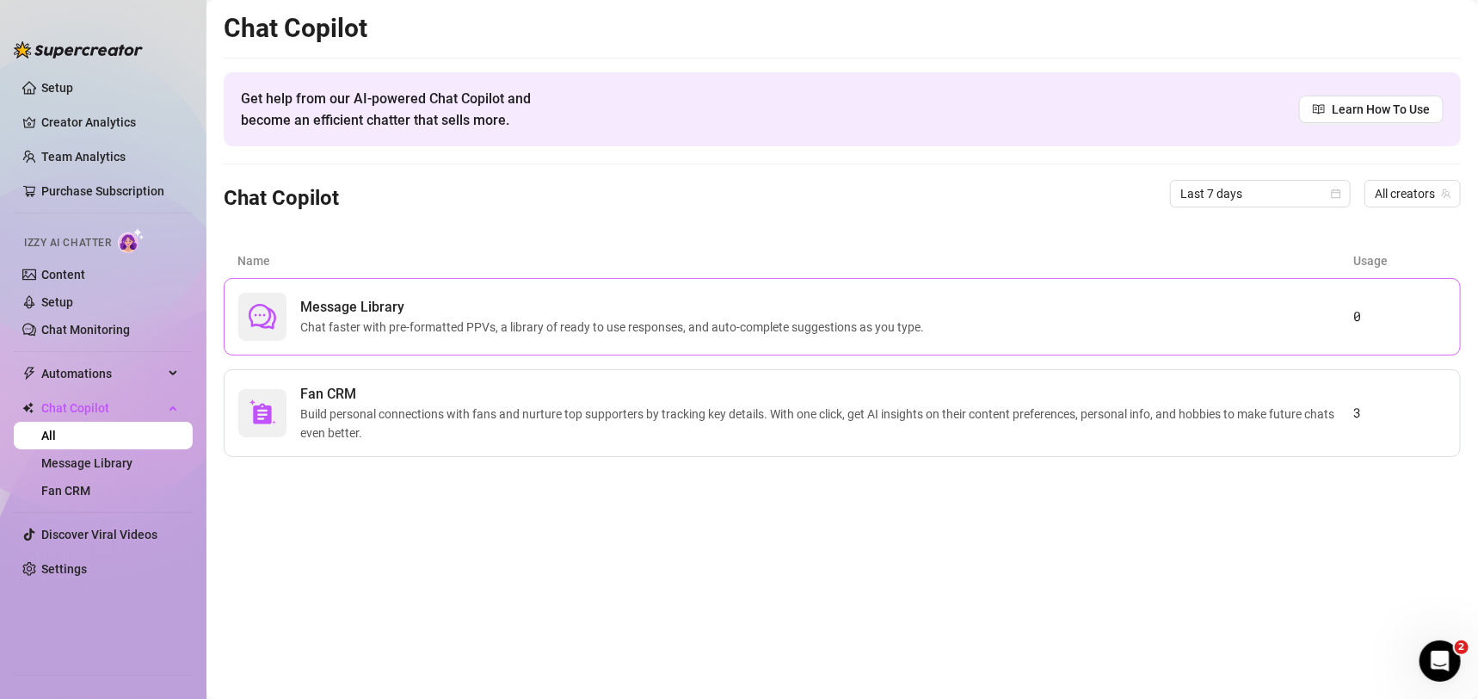
click at [934, 323] on div "Message Library Chat faster with pre-formatted PPVs, a library of ready to use …" at bounding box center [795, 316] width 1115 height 48
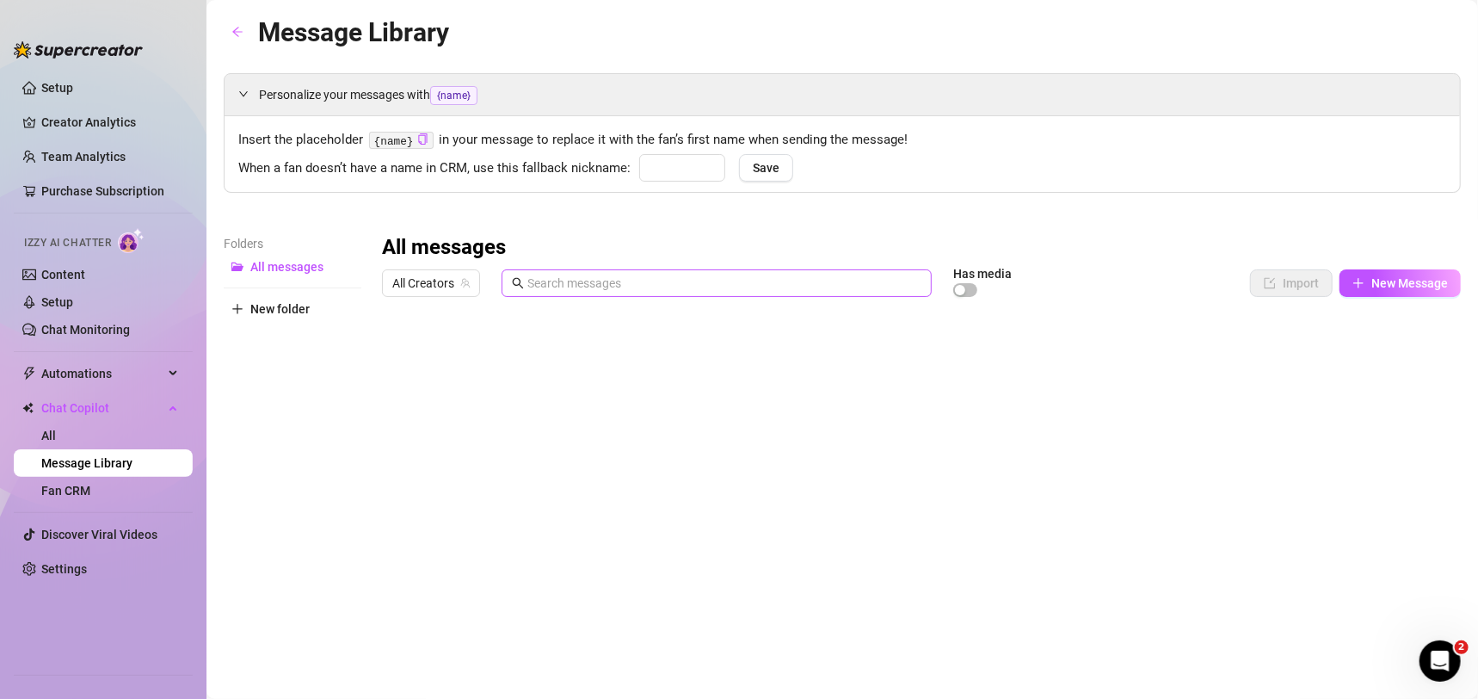
type input "babe"
click at [90, 493] on link "Fan CRM" at bounding box center [65, 490] width 49 height 14
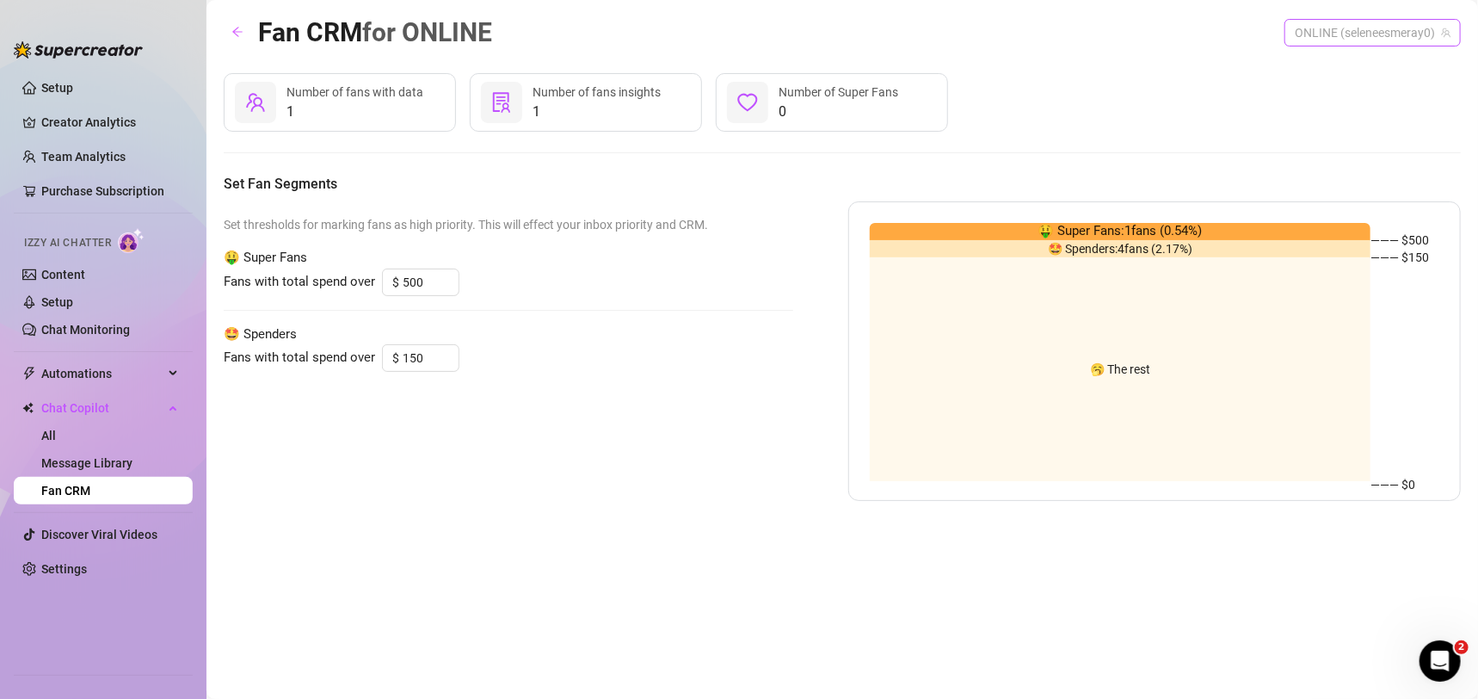
click at [1345, 37] on span "ONLINE (seleneesmeray0)" at bounding box center [1373, 33] width 156 height 26
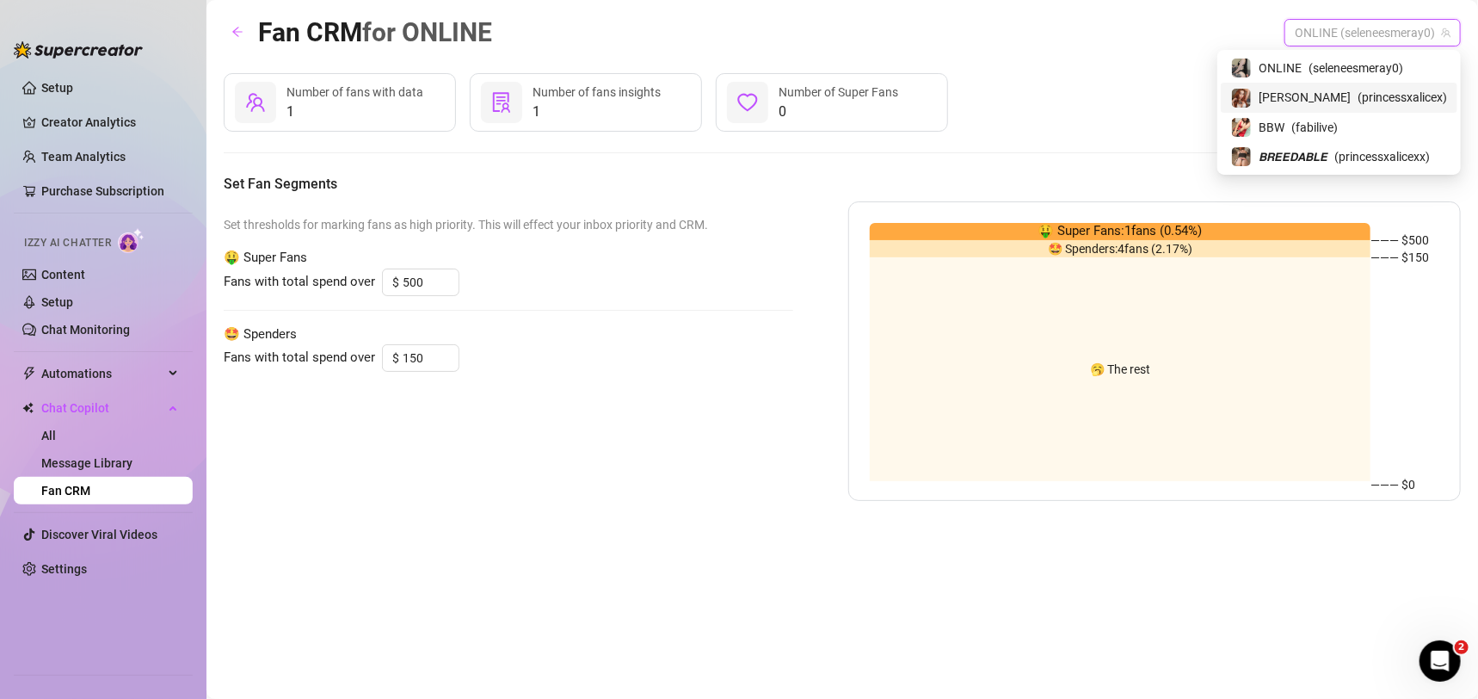
click at [1324, 85] on div "[PERSON_NAME] ( princessxalicex )" at bounding box center [1339, 97] width 237 height 29
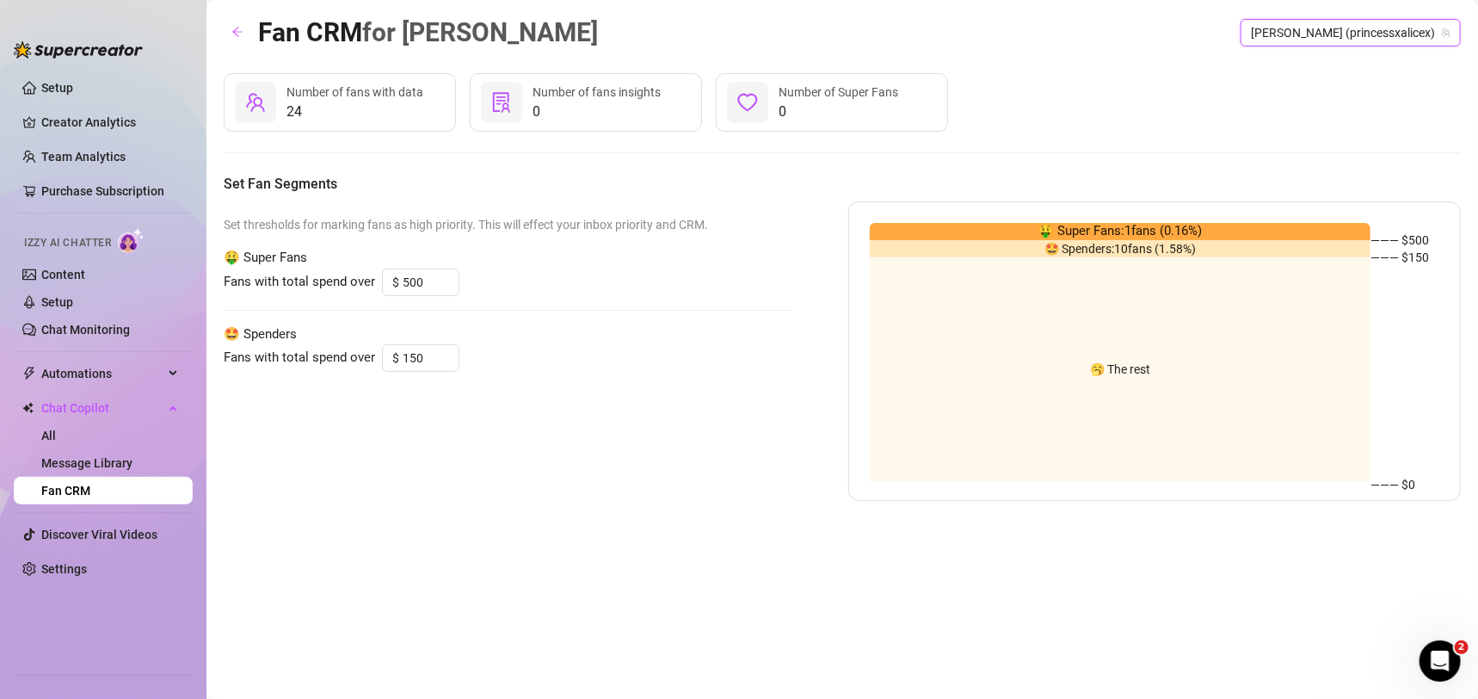
click at [1361, 42] on span "[PERSON_NAME] (princessxalicex)" at bounding box center [1351, 33] width 200 height 26
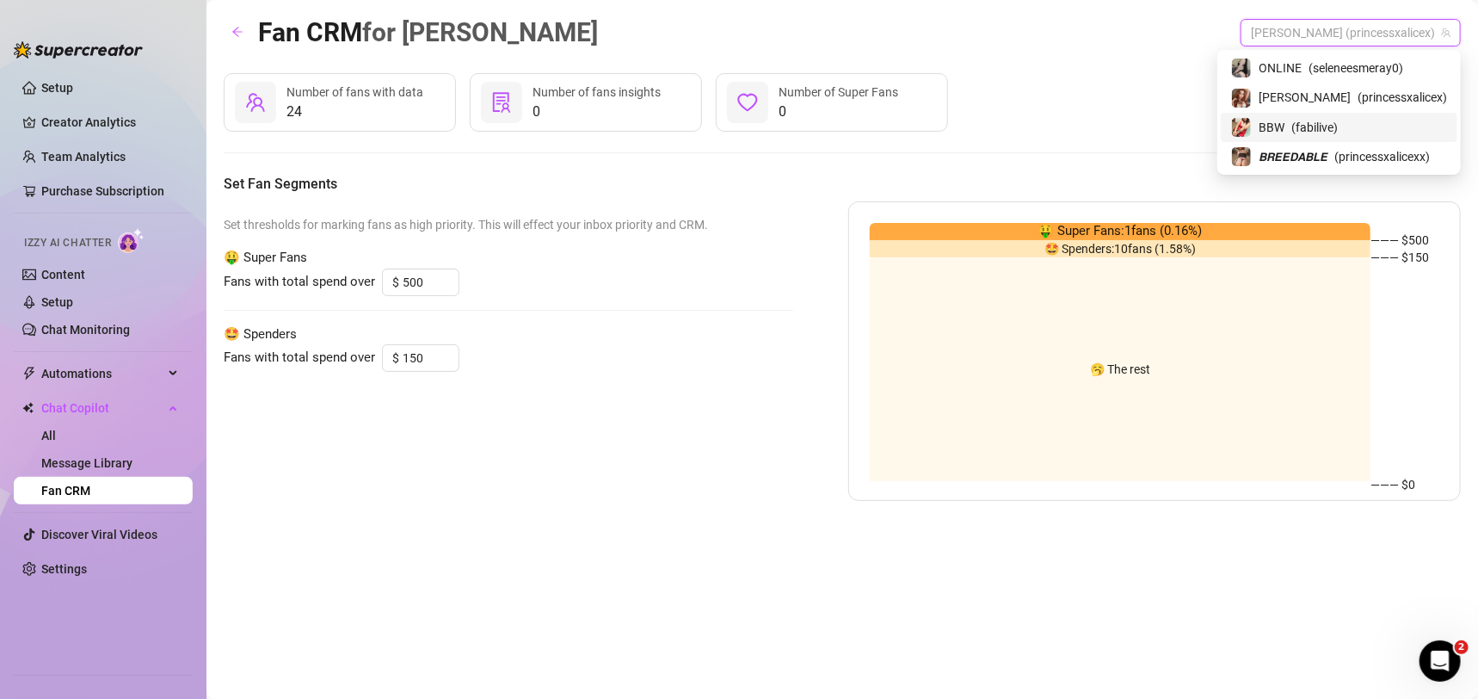
click at [1371, 124] on div "BBW ( fabilive )" at bounding box center [1339, 127] width 216 height 21
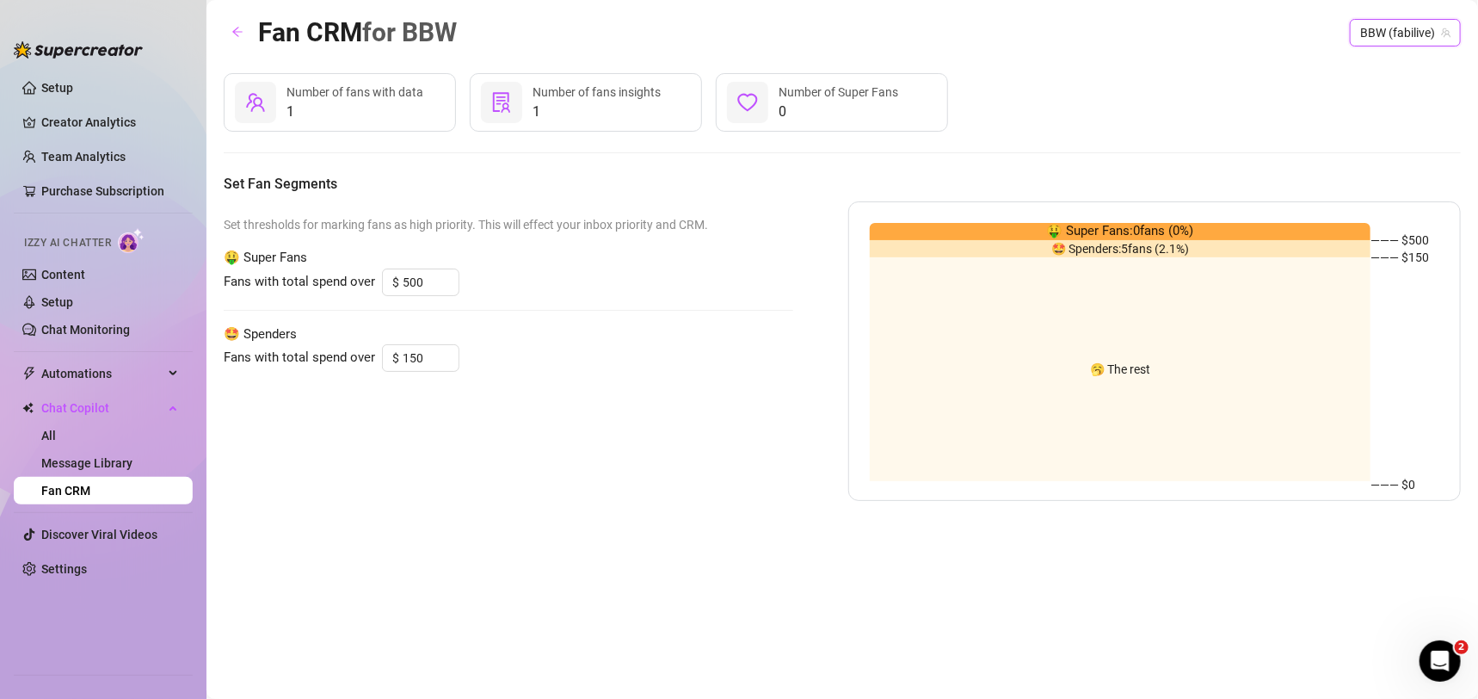
click at [1392, 34] on span "BBW (fabilive)" at bounding box center [1405, 33] width 90 height 26
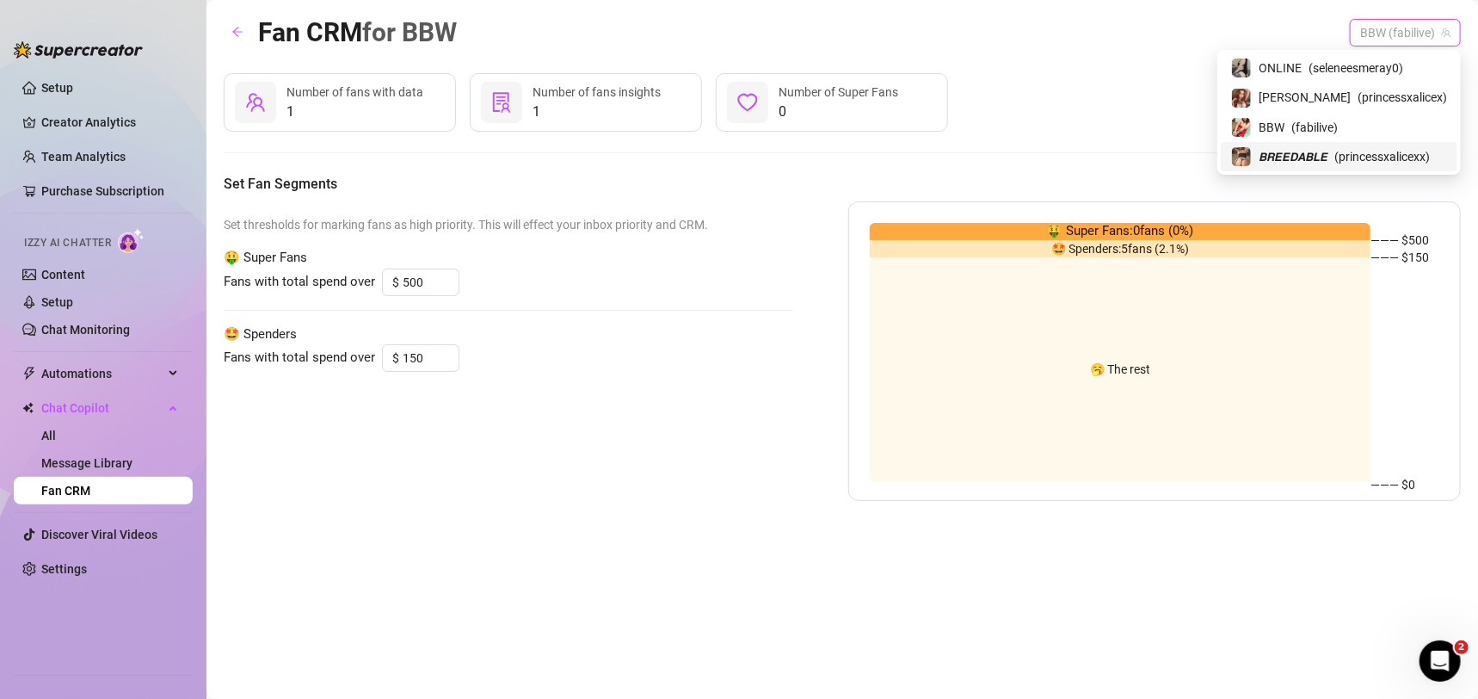
click at [1362, 149] on span "( princessxalicexx )" at bounding box center [1381, 156] width 95 height 19
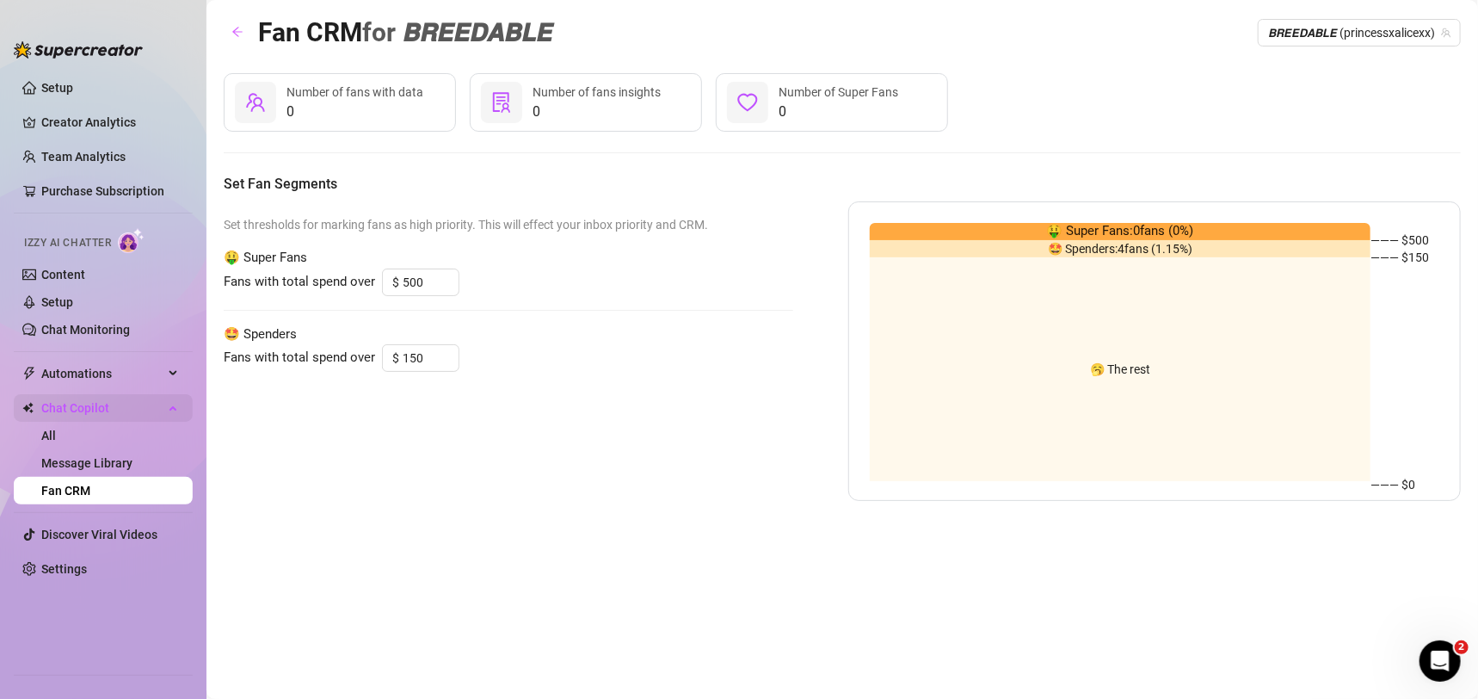
click at [164, 400] on div "Chat Copilot" at bounding box center [103, 408] width 179 height 28
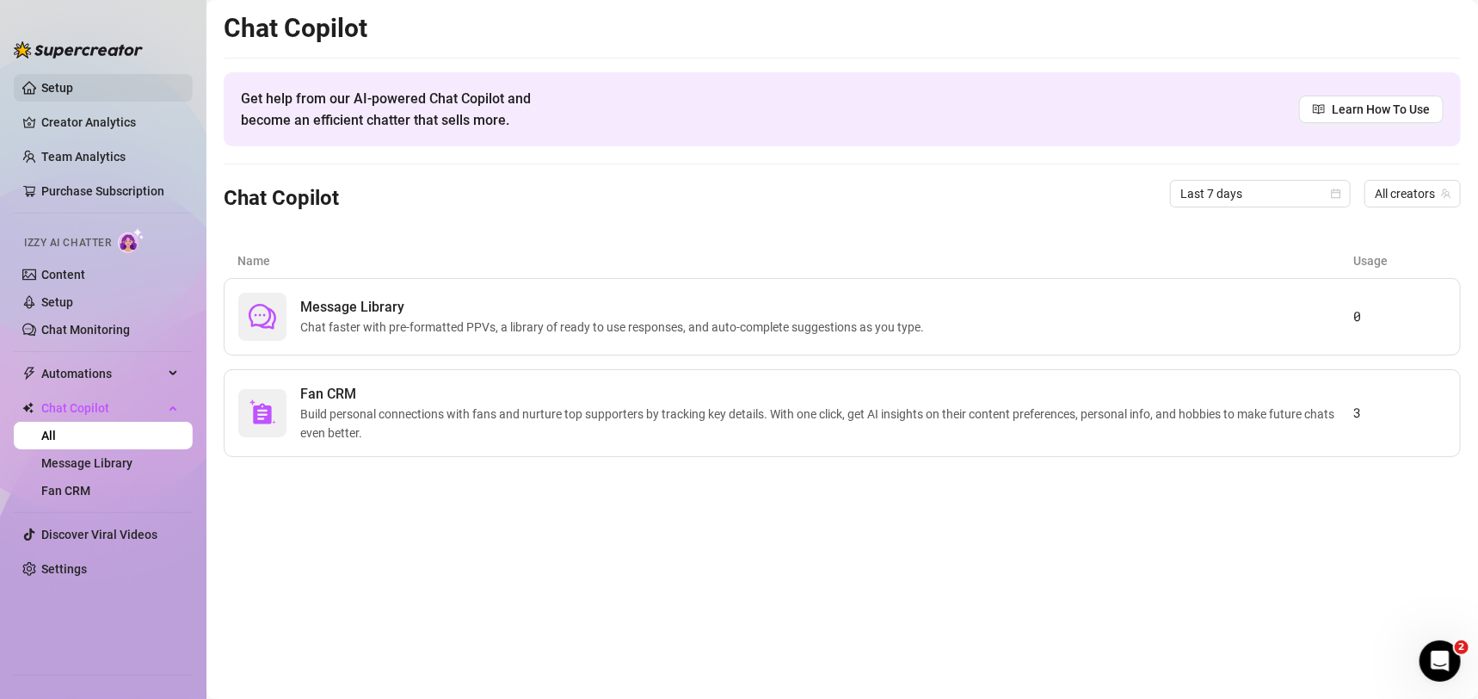
click at [73, 95] on link "Setup" at bounding box center [57, 88] width 32 height 14
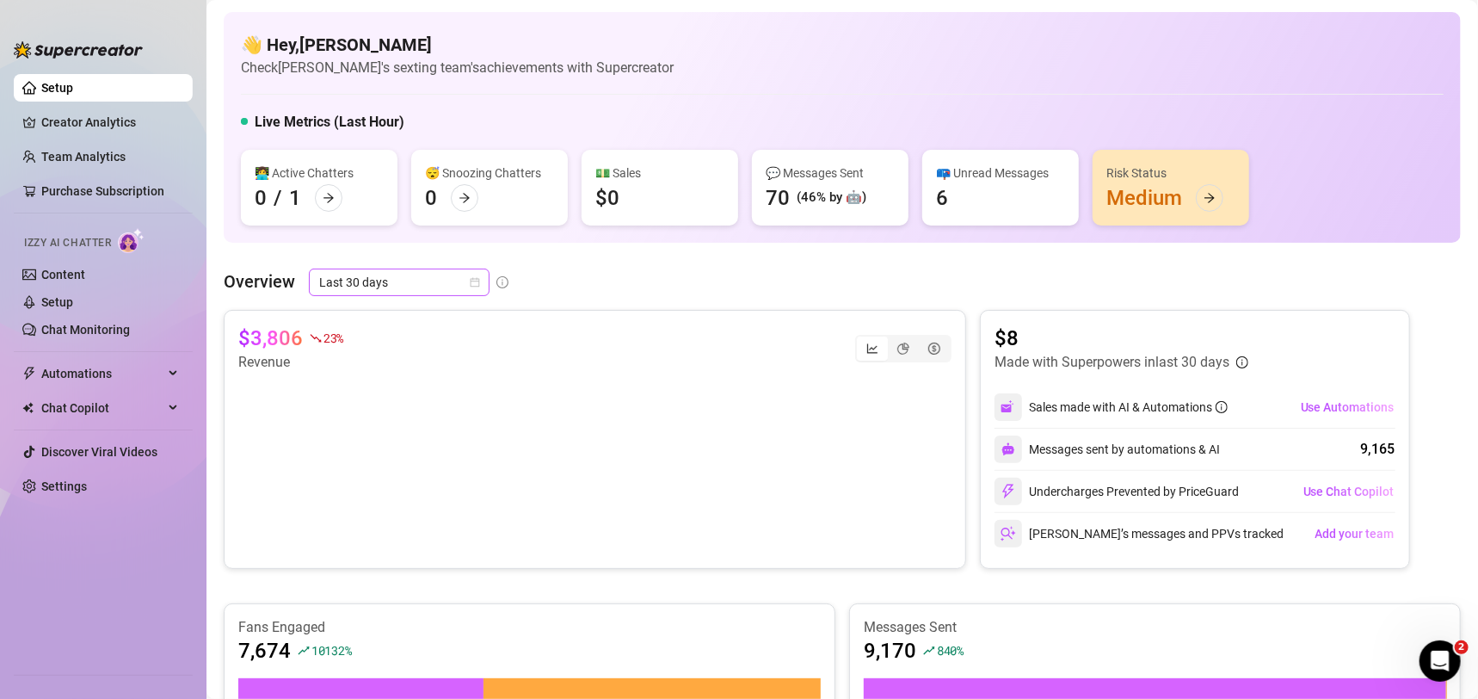
click at [382, 278] on span "Last 30 days" at bounding box center [399, 282] width 160 height 26
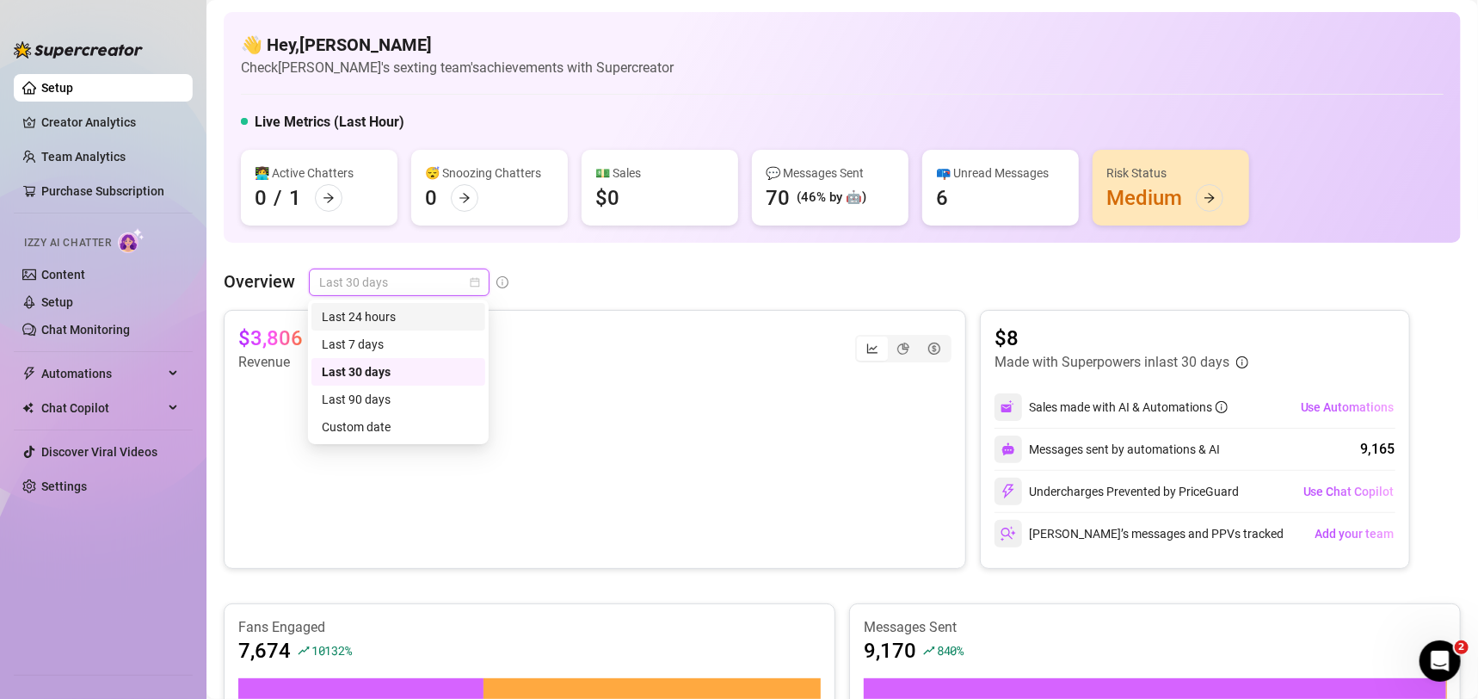
click at [354, 323] on div "Last 24 hours" at bounding box center [398, 316] width 153 height 19
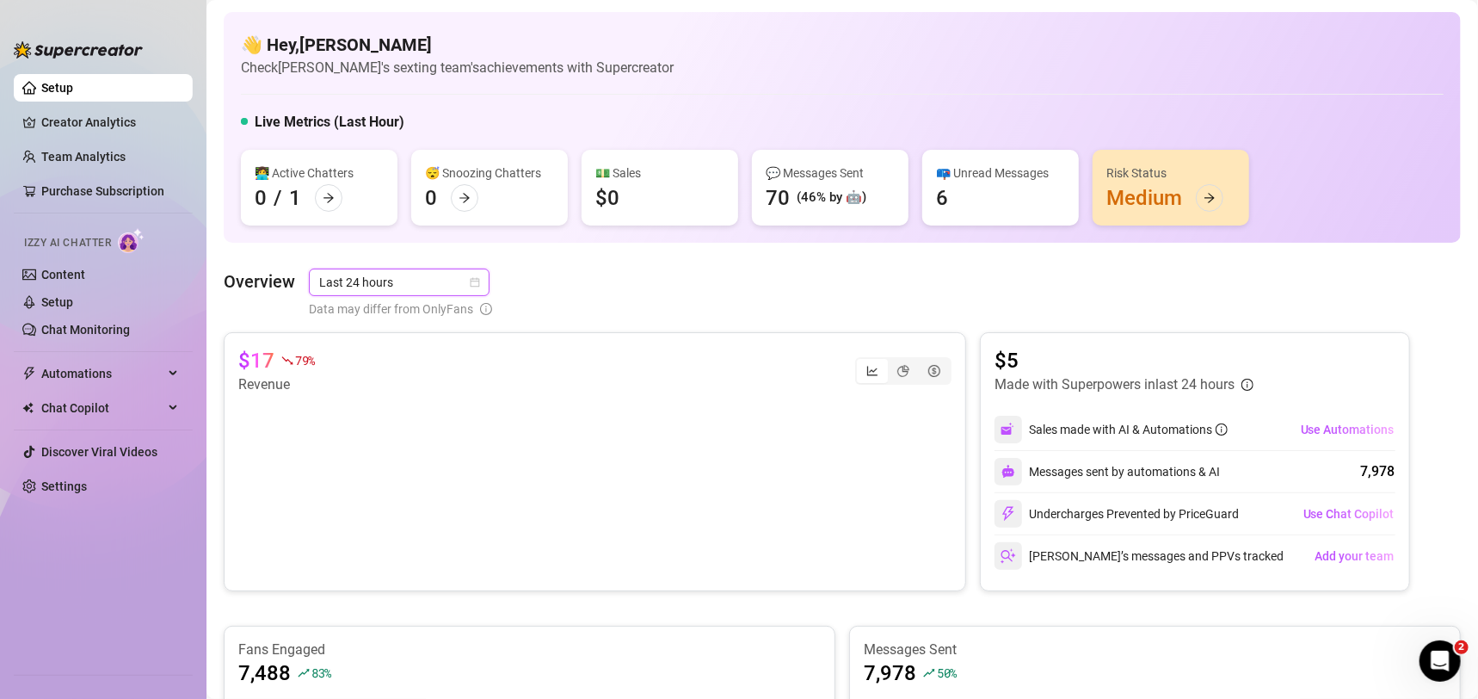
click at [909, 276] on div "Overview Last 24 hours Last 24 hours Data may differ from OnlyFans" at bounding box center [842, 293] width 1237 height 50
click at [928, 372] on icon "dollar-circle" at bounding box center [934, 371] width 12 height 12
click at [923, 361] on input "segmented control" at bounding box center [923, 361] width 0 height 0
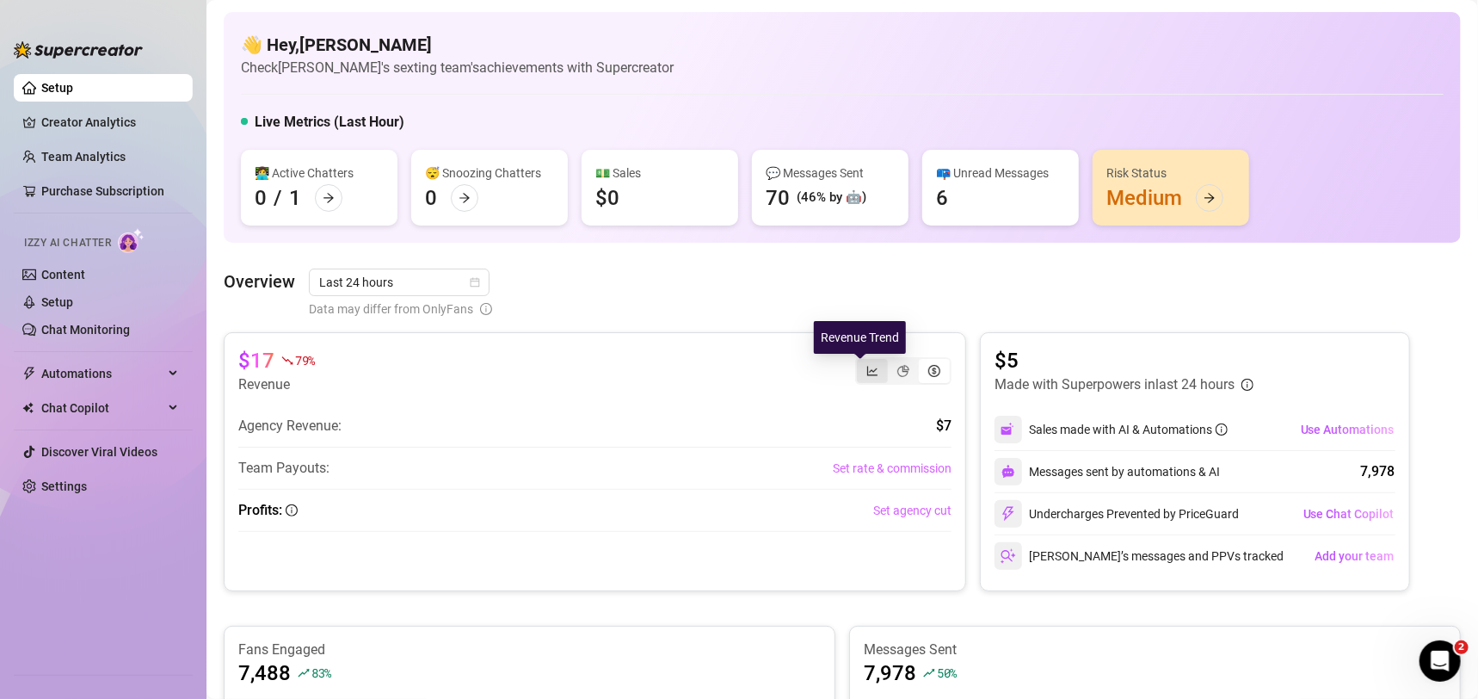
click at [866, 369] on icon "line-chart" at bounding box center [872, 371] width 12 height 12
click at [861, 361] on input "segmented control" at bounding box center [861, 361] width 0 height 0
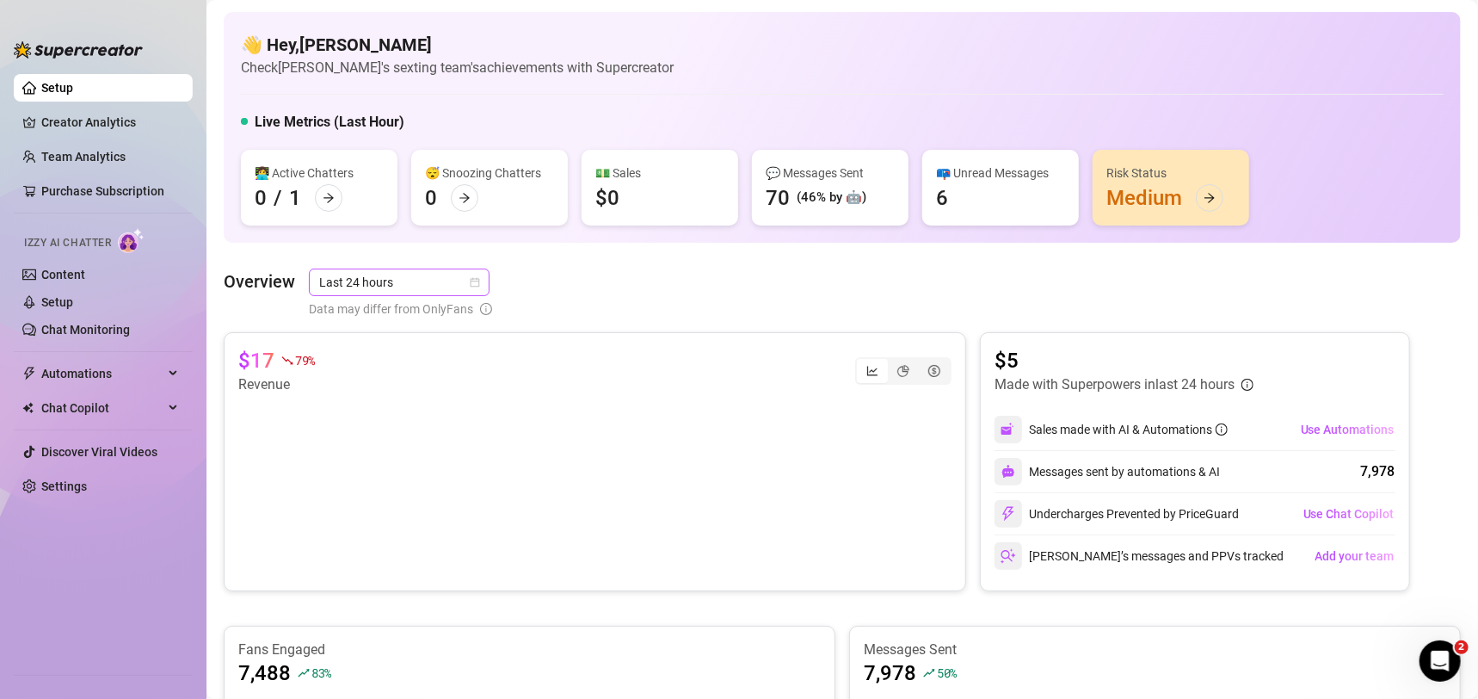
click at [399, 278] on span "Last 24 hours" at bounding box center [399, 282] width 160 height 26
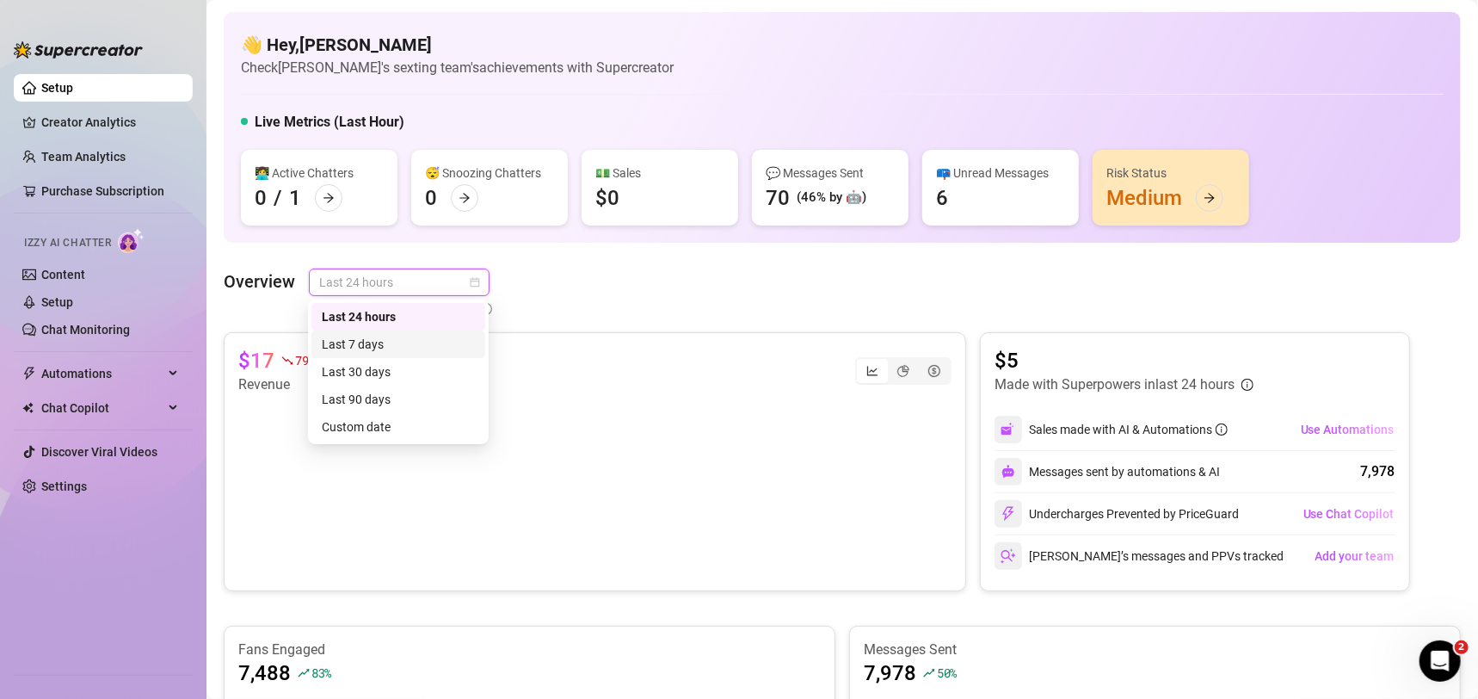
drag, startPoint x: 391, startPoint y: 338, endPoint x: 407, endPoint y: 276, distance: 64.1
click at [390, 338] on div "Last 7 days" at bounding box center [398, 344] width 153 height 19
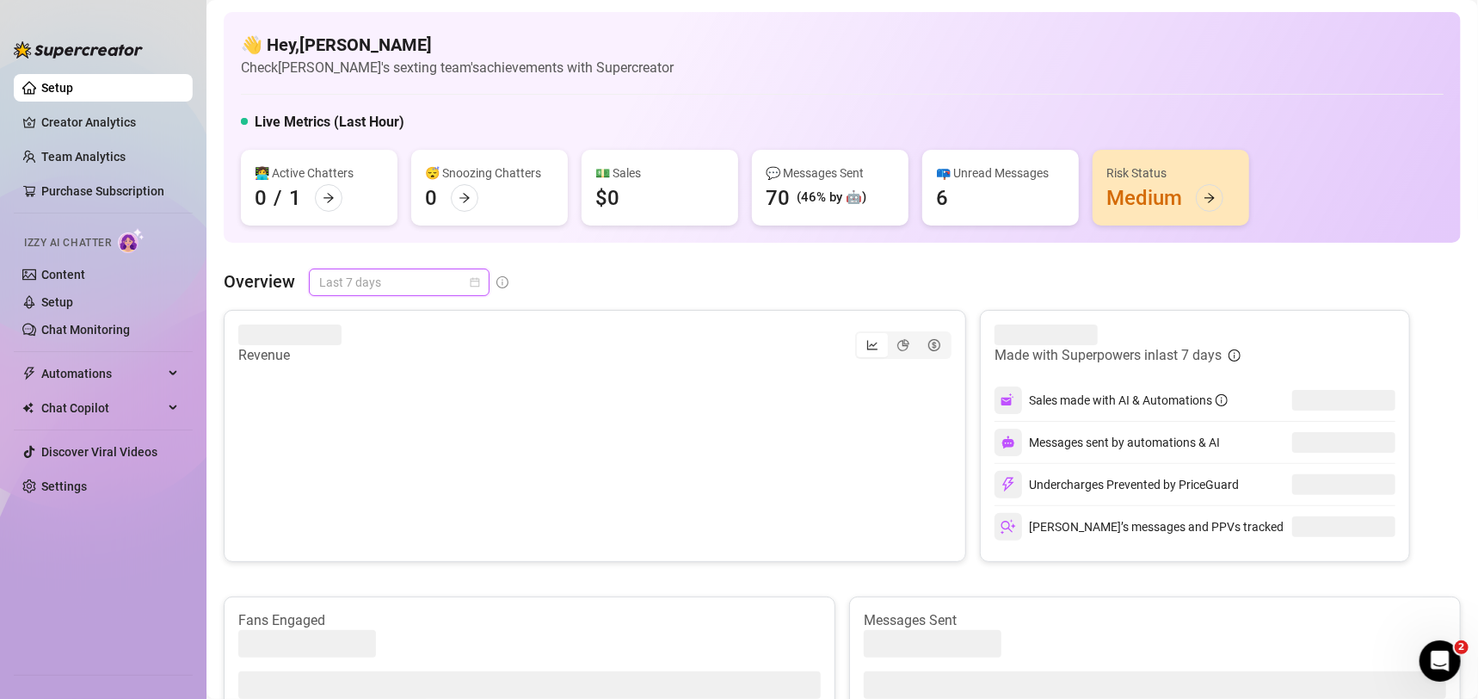
click at [407, 276] on span "Last 7 days" at bounding box center [399, 282] width 160 height 26
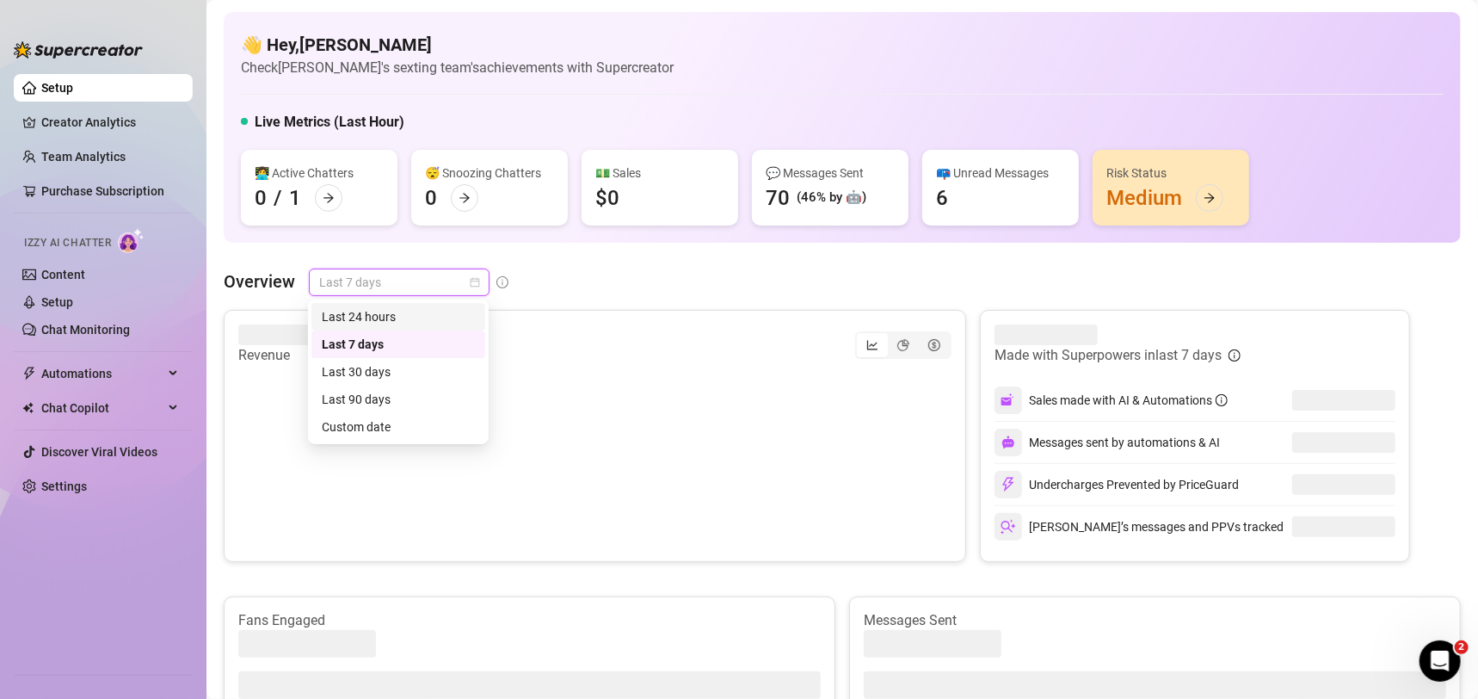
click at [389, 312] on div "Last 24 hours" at bounding box center [398, 316] width 153 height 19
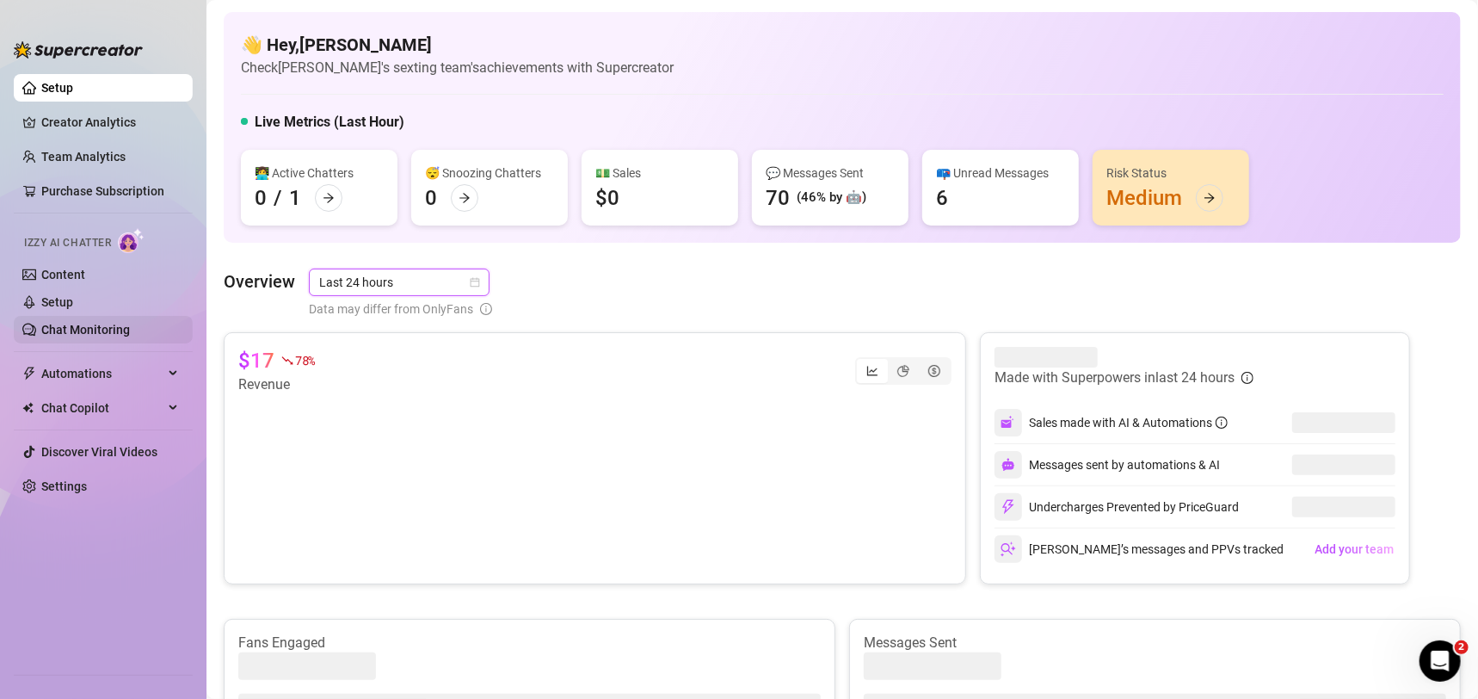
click at [88, 323] on link "Chat Monitoring" at bounding box center [85, 330] width 89 height 14
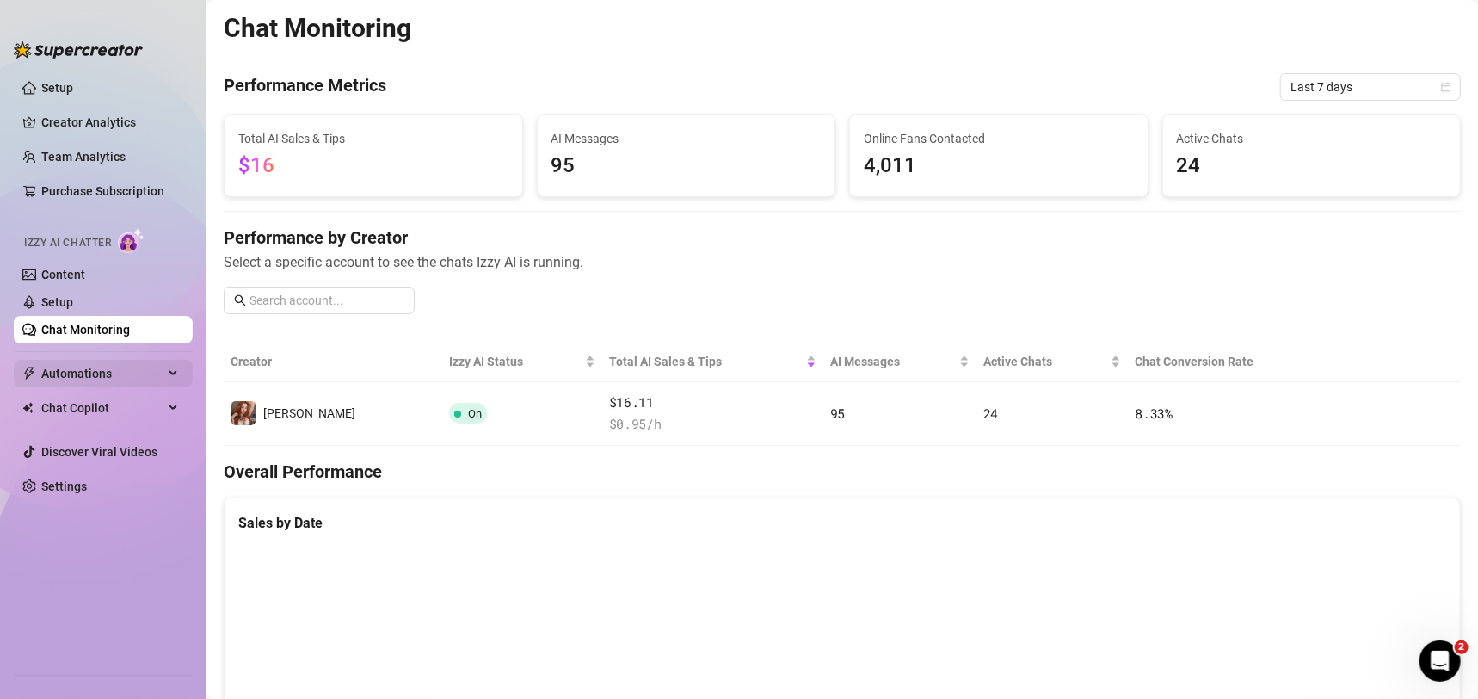
click at [117, 375] on span "Automations" at bounding box center [102, 374] width 122 height 28
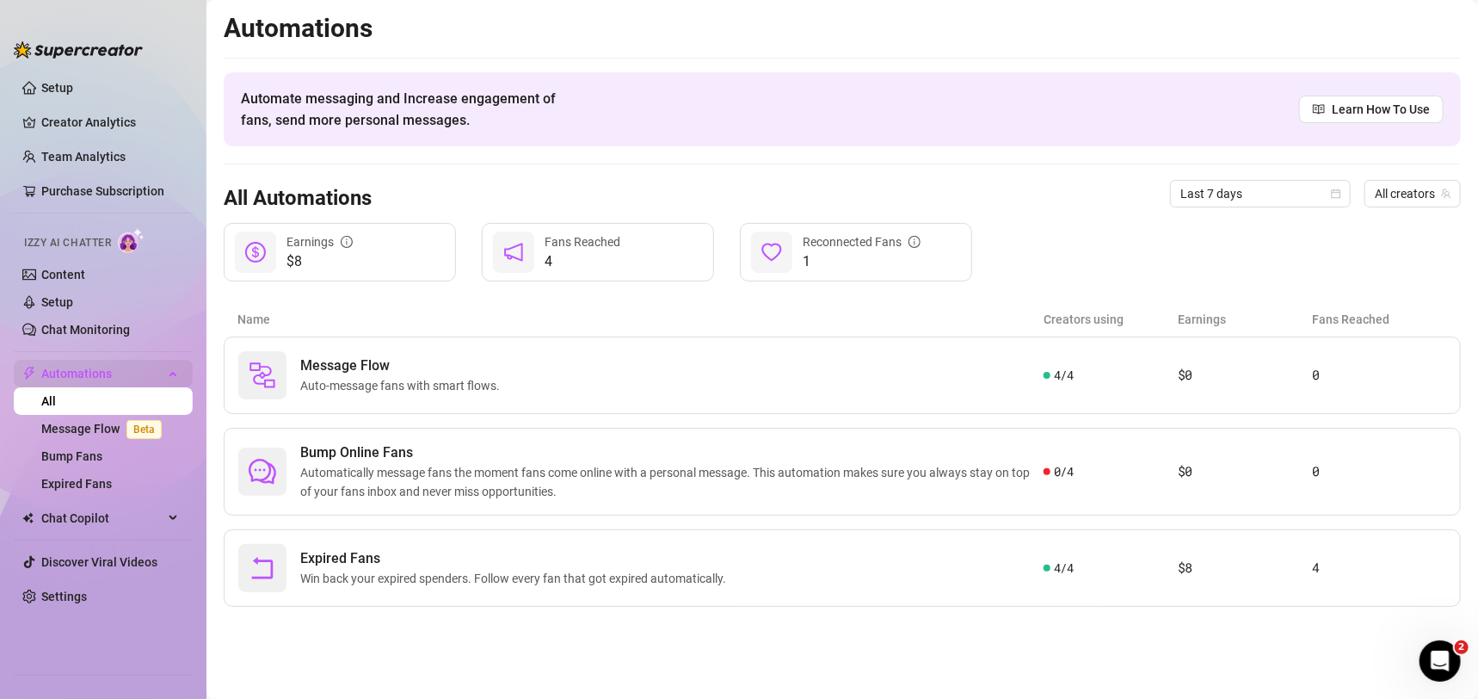
click at [128, 367] on span "Automations" at bounding box center [102, 374] width 122 height 28
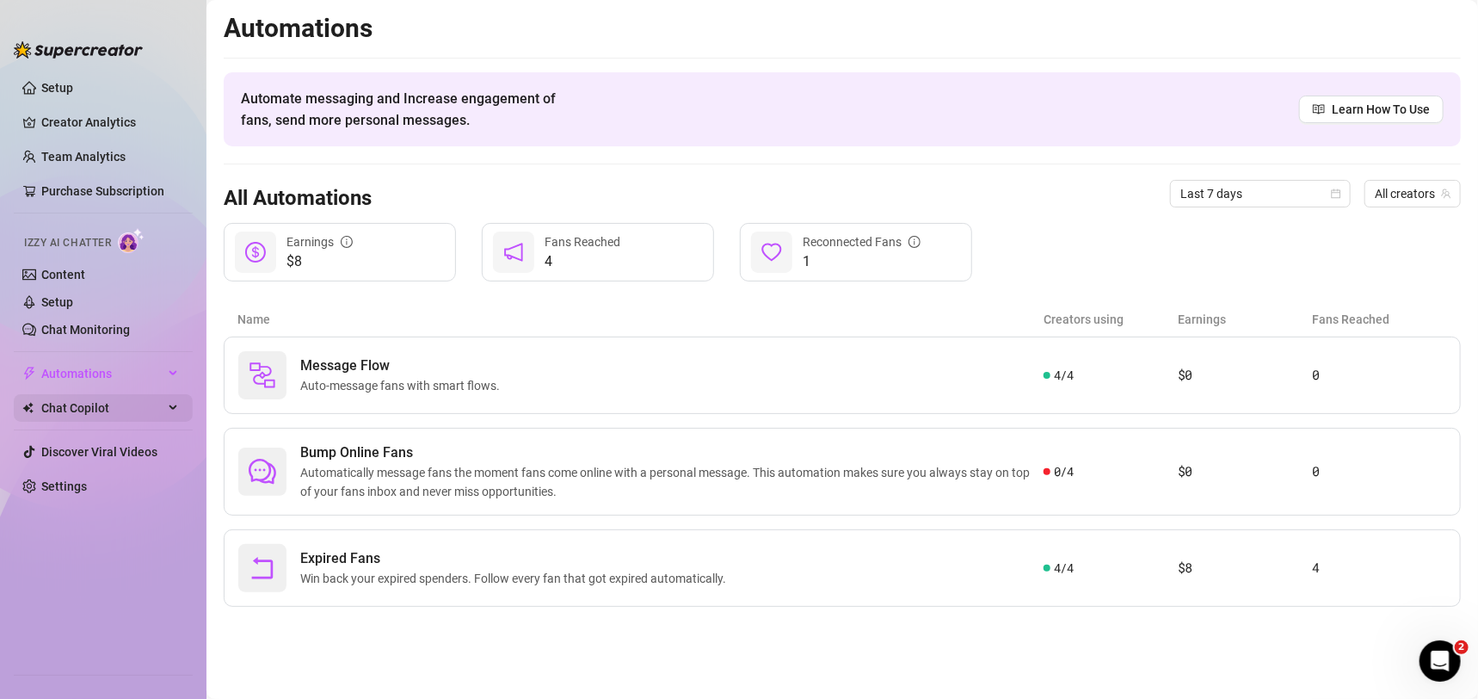
click at [98, 409] on span "Chat Copilot" at bounding box center [102, 408] width 122 height 28
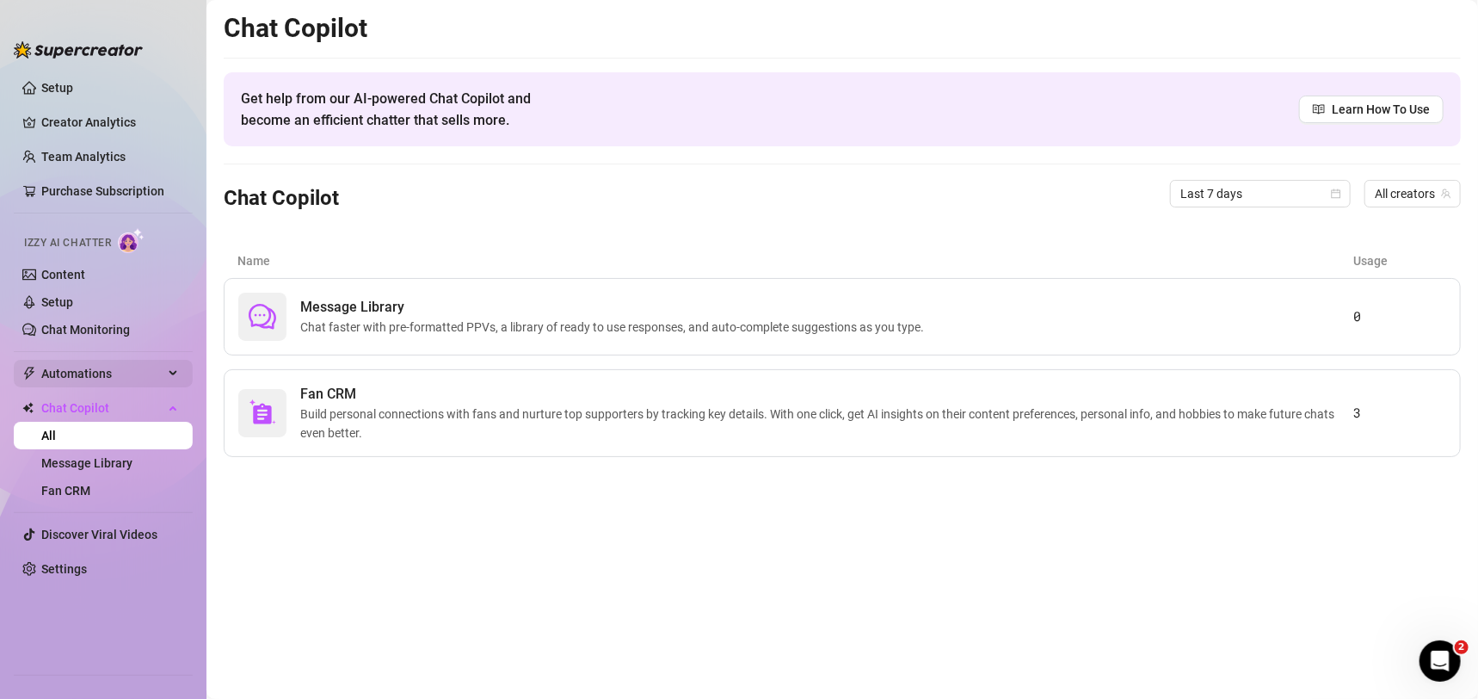
click at [108, 379] on span "Automations" at bounding box center [102, 374] width 122 height 28
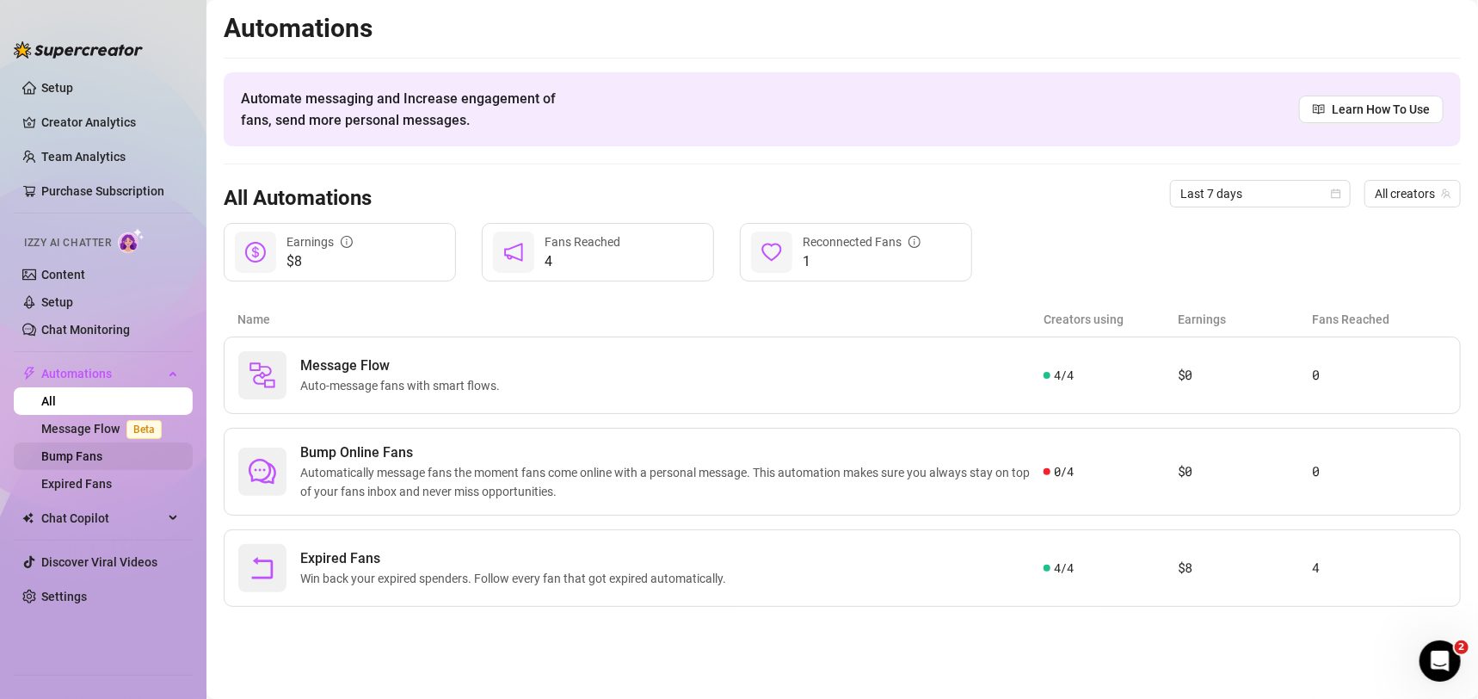
click at [102, 452] on link "Bump Fans" at bounding box center [71, 456] width 61 height 14
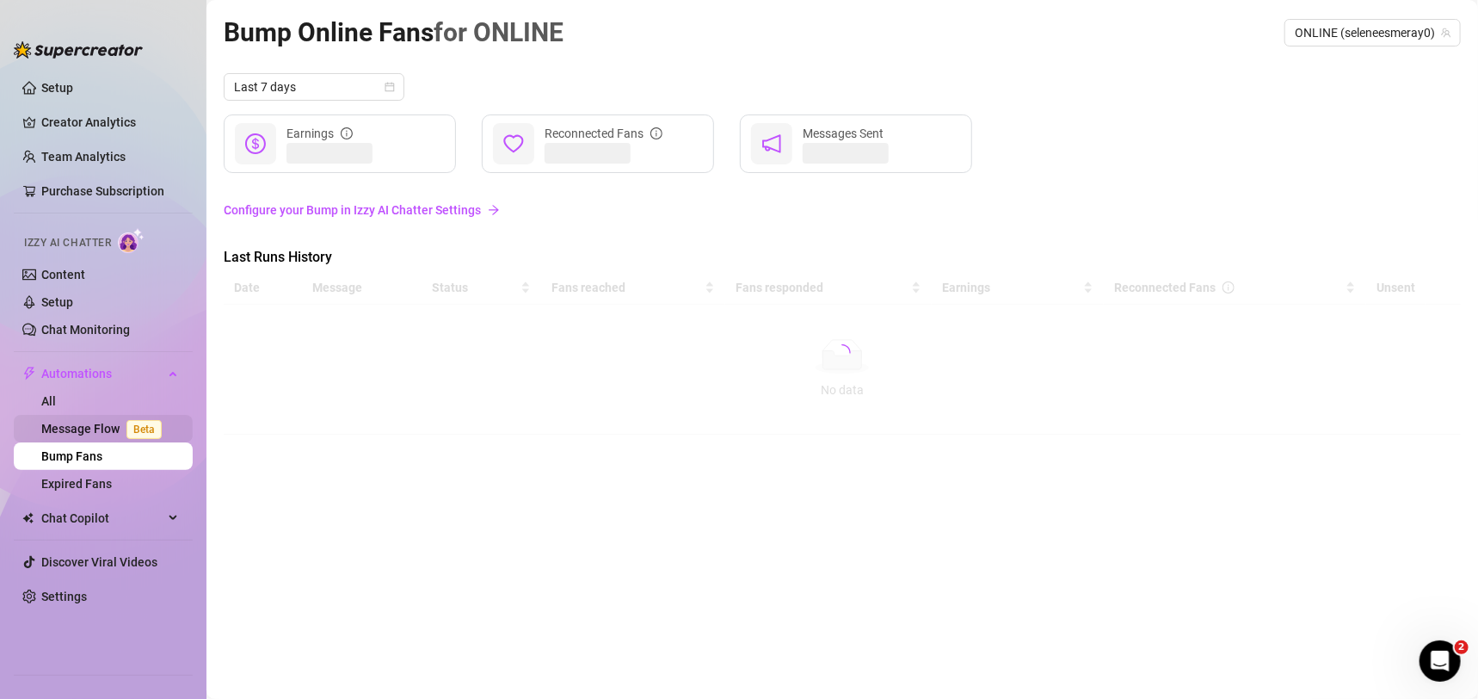
click at [95, 426] on link "Message Flow Beta" at bounding box center [104, 429] width 127 height 14
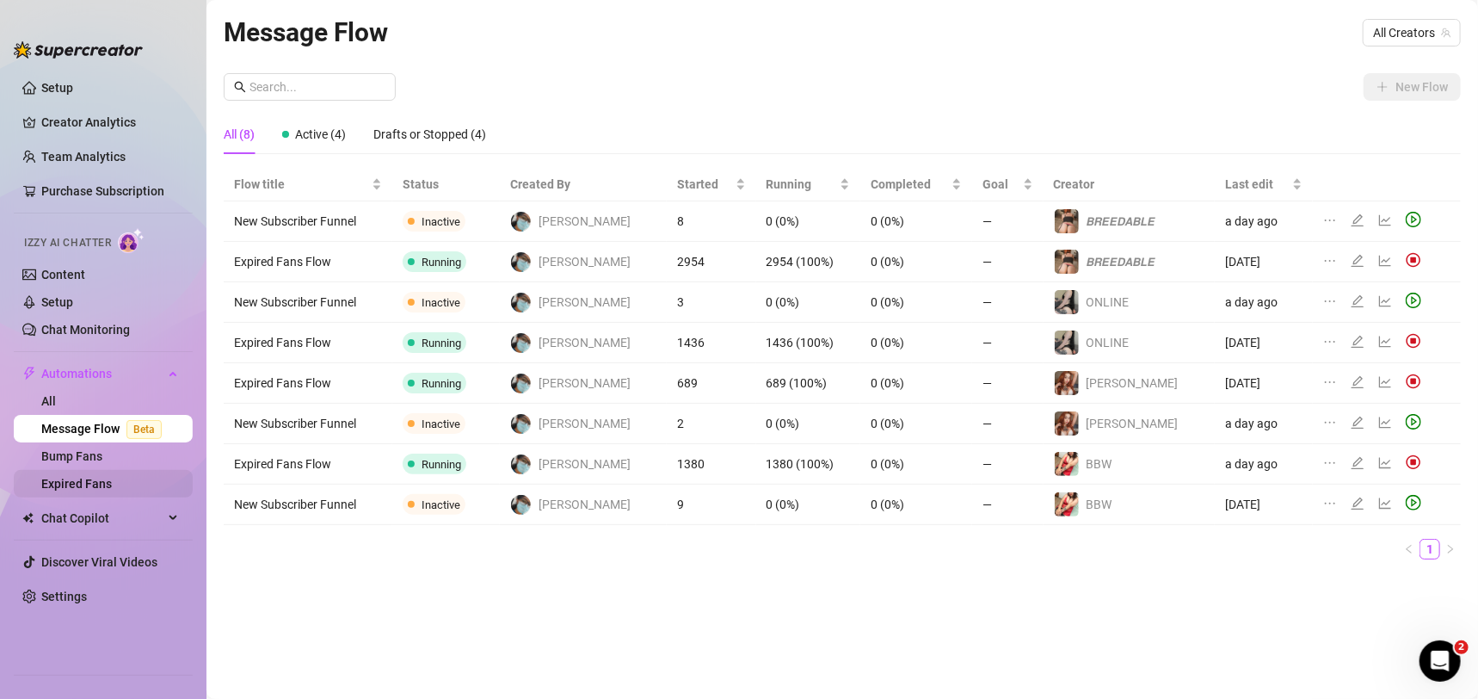
click at [88, 477] on link "Expired Fans" at bounding box center [76, 484] width 71 height 14
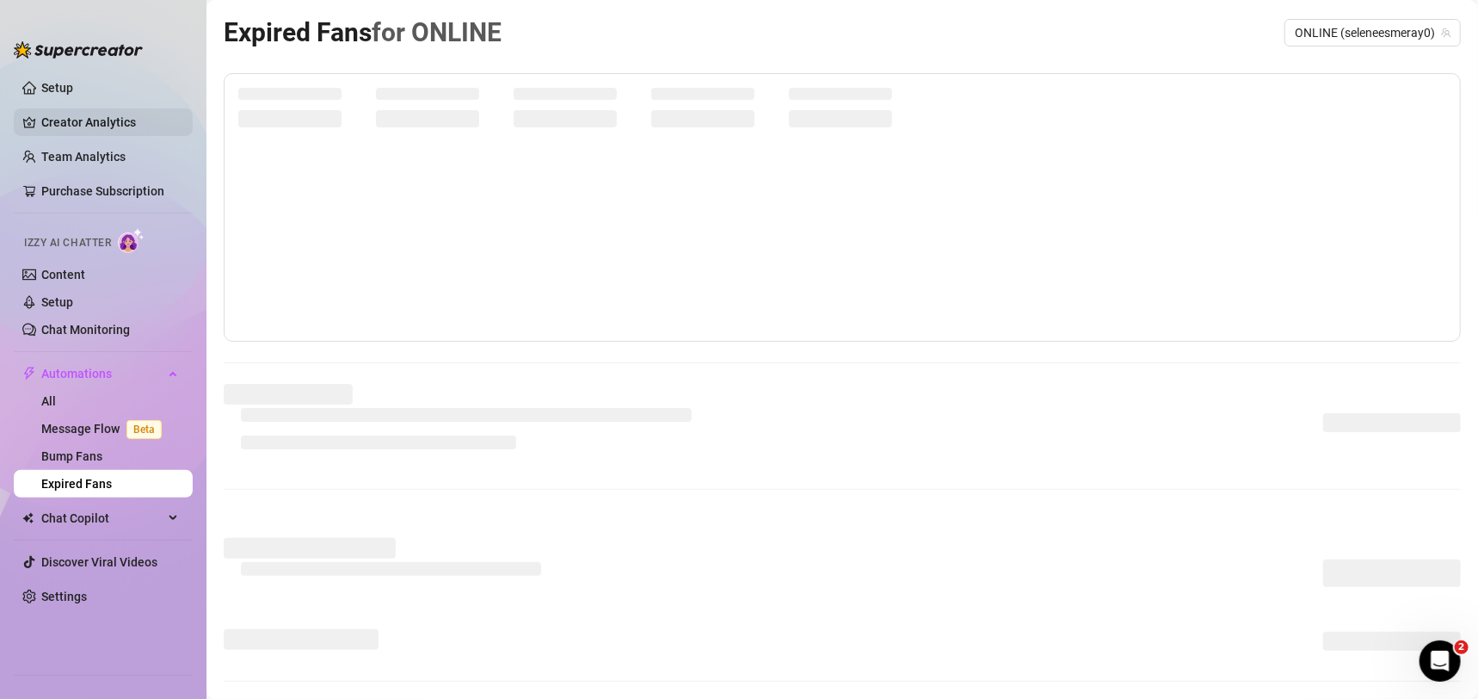
click at [103, 126] on link "Creator Analytics" at bounding box center [110, 122] width 138 height 28
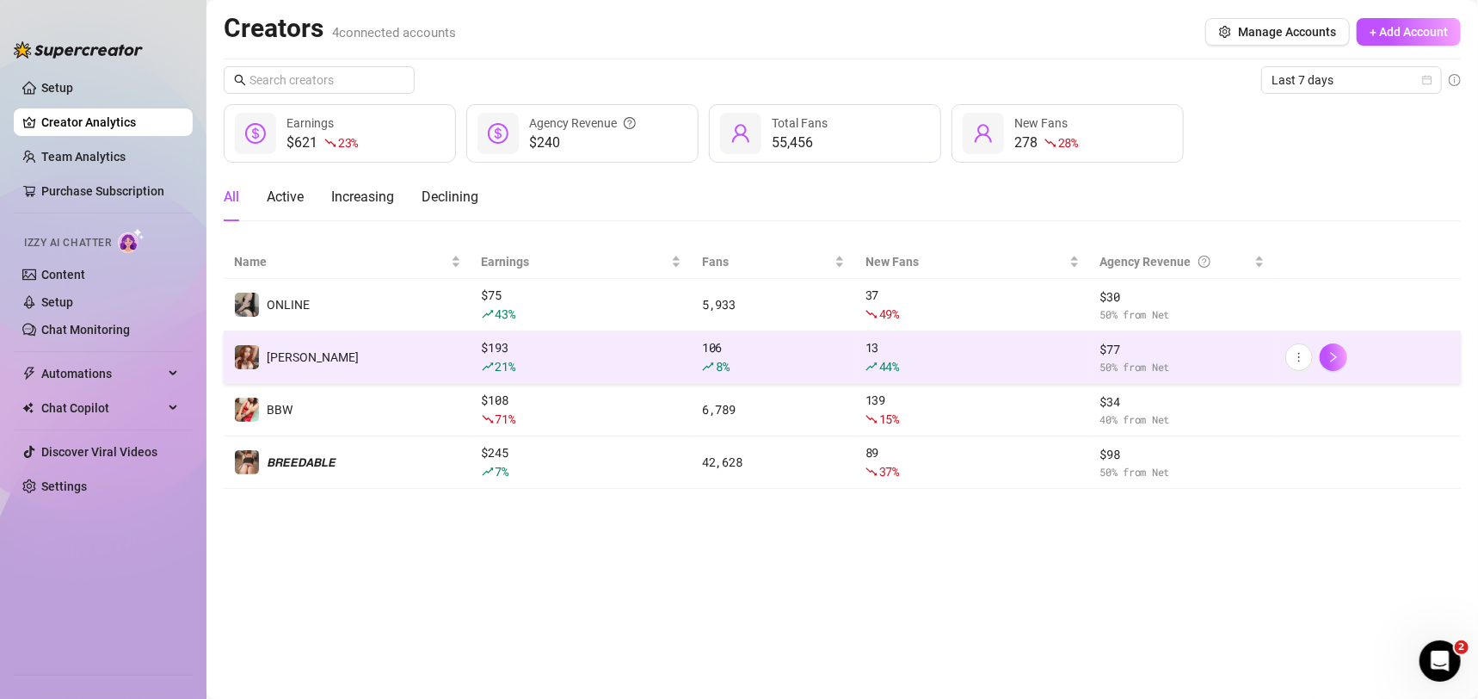
click at [361, 348] on td "[PERSON_NAME]" at bounding box center [348, 357] width 248 height 52
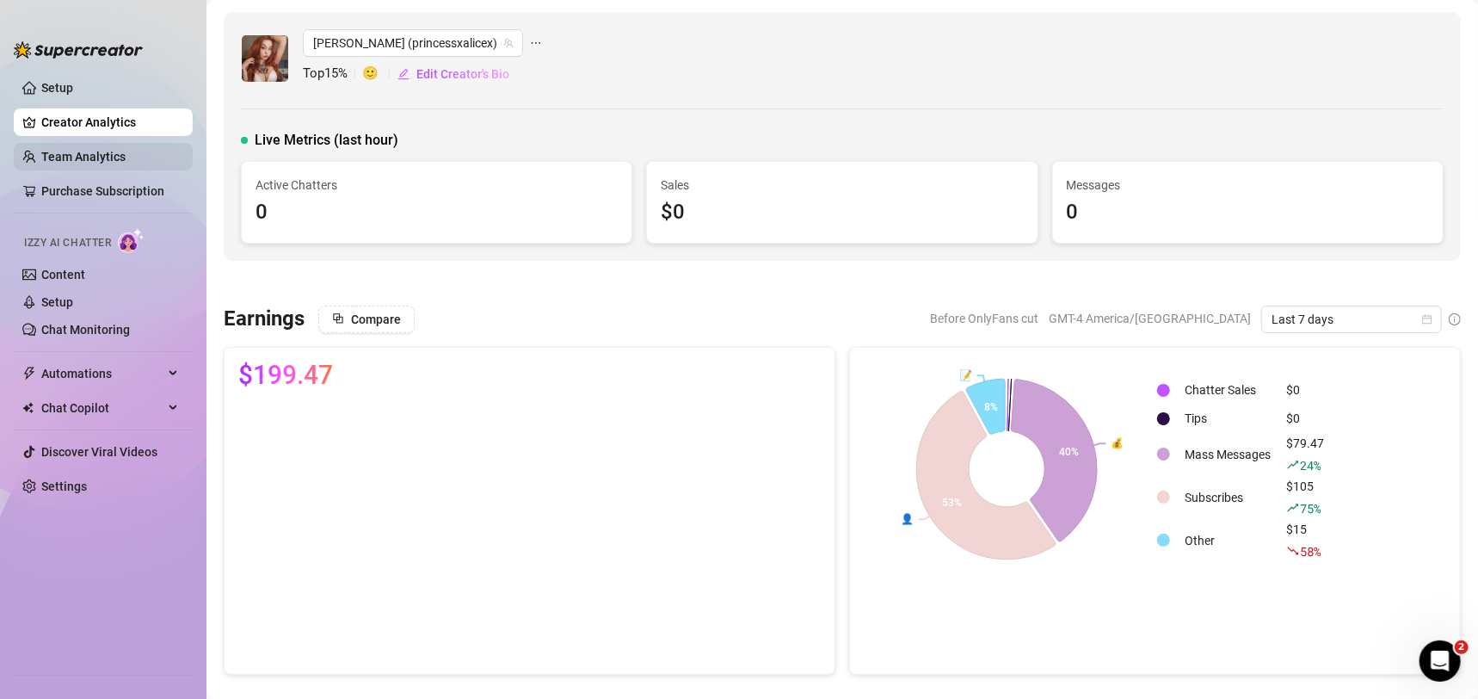
click at [115, 159] on link "Team Analytics" at bounding box center [83, 157] width 84 height 14
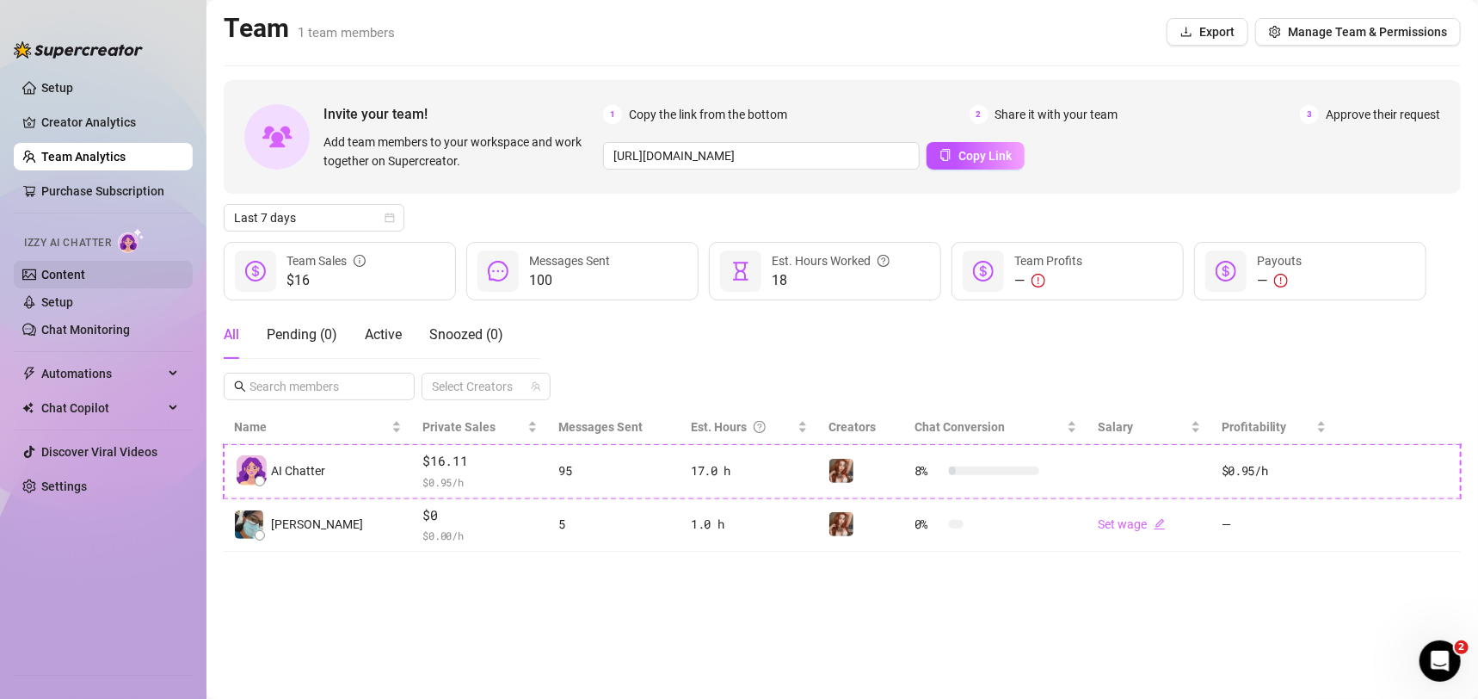
click at [85, 278] on link "Content" at bounding box center [63, 275] width 44 height 14
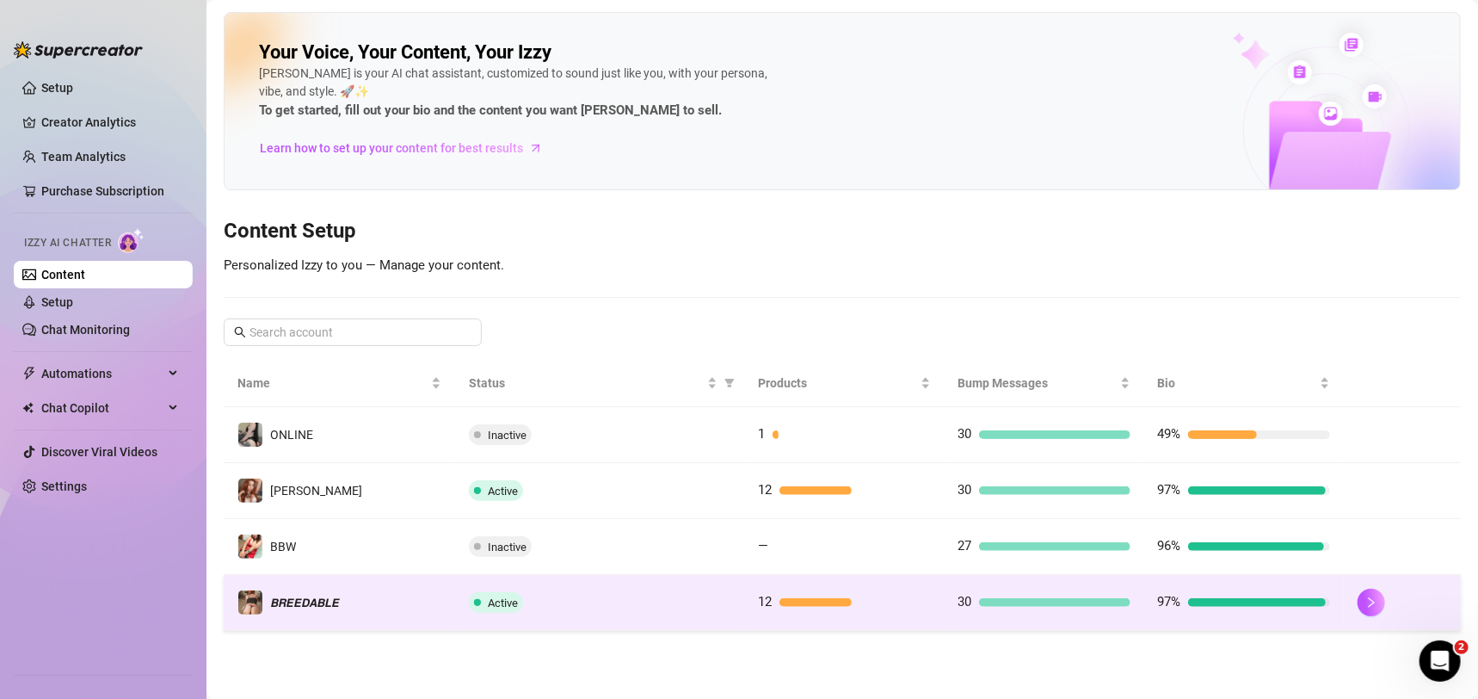
click at [760, 613] on td "12" at bounding box center [845, 603] width 200 height 56
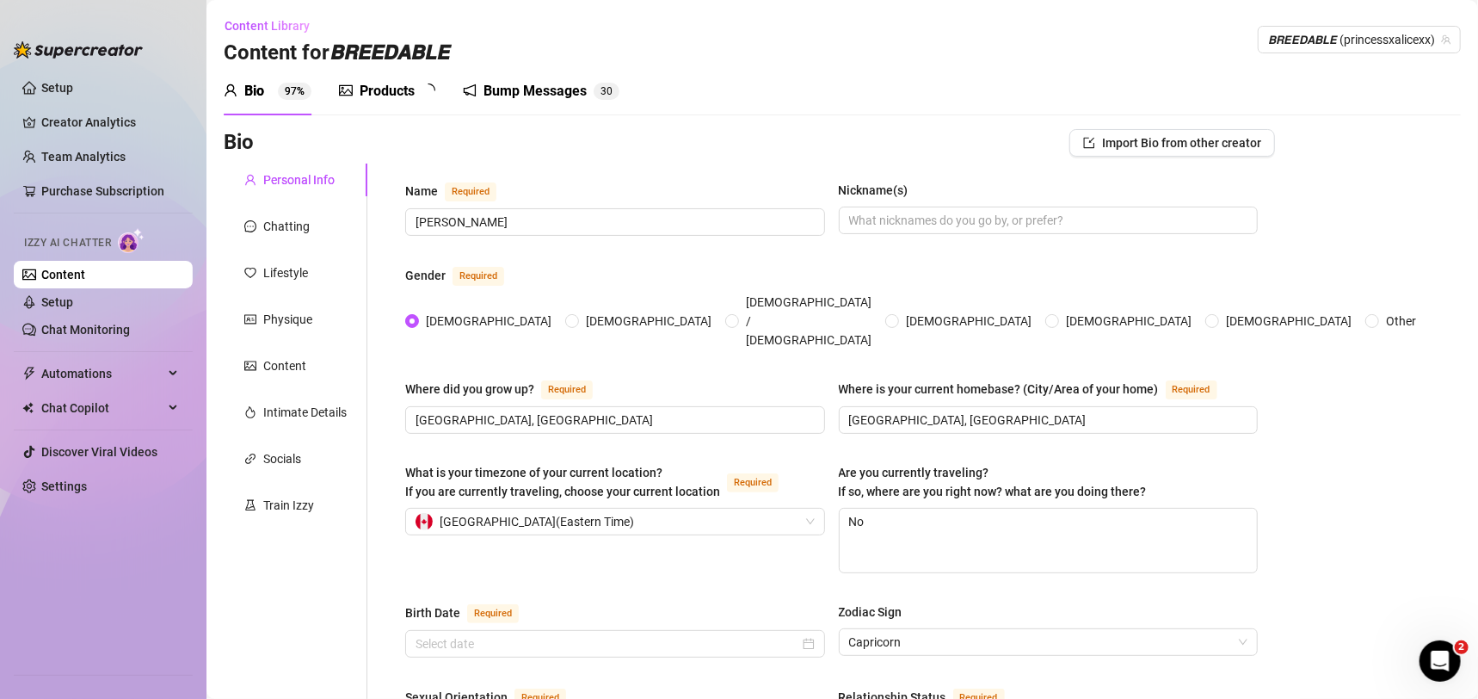
radio input "true"
type input "[DATE]"
click at [352, 87] on icon "picture" at bounding box center [346, 90] width 14 height 11
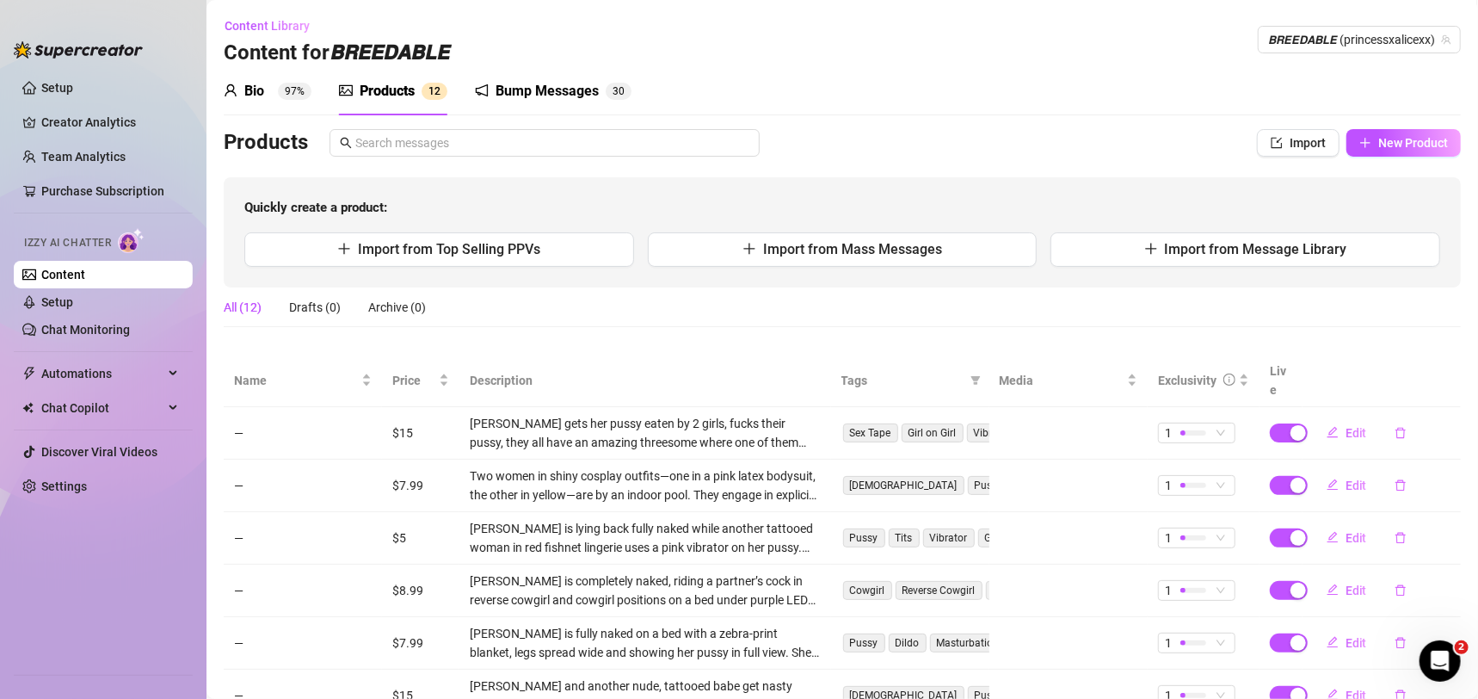
click at [378, 93] on div "Products" at bounding box center [387, 91] width 55 height 21
click at [926, 256] on span "Import from Mass Messages" at bounding box center [852, 249] width 179 height 16
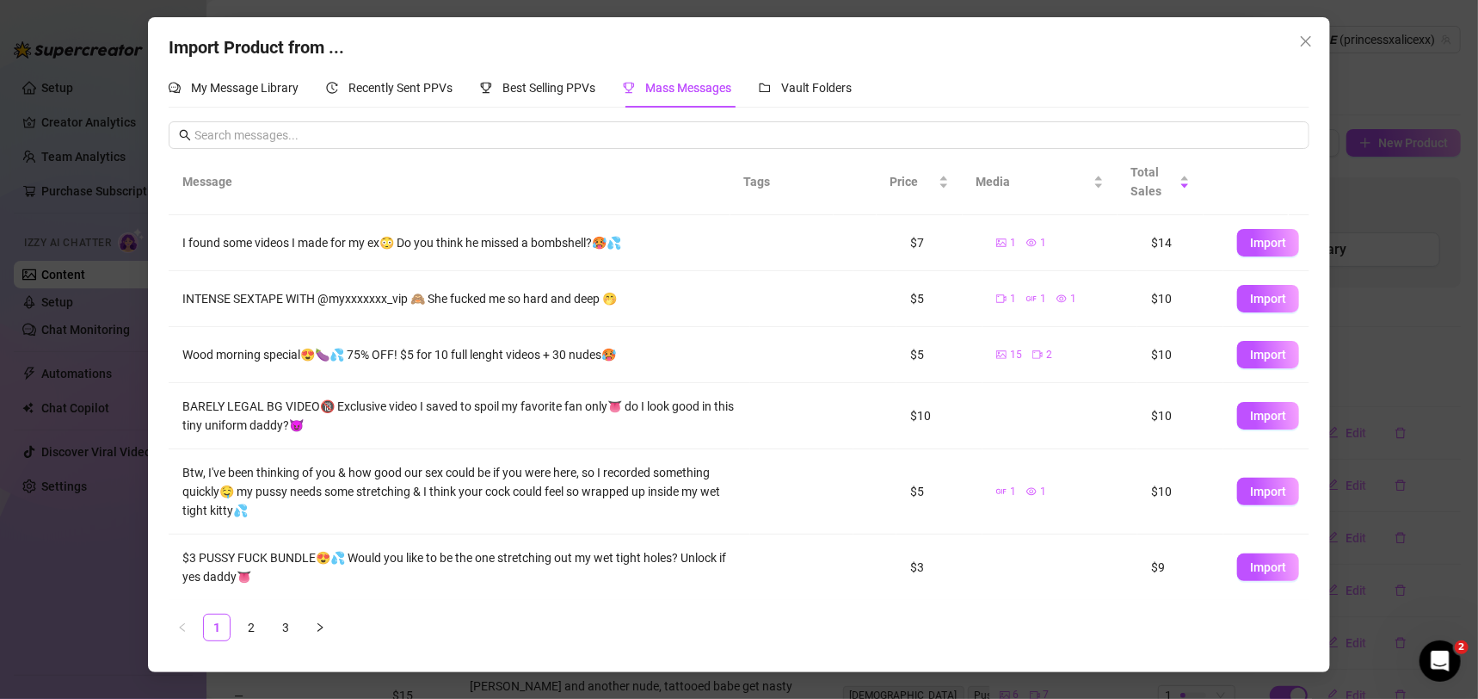
scroll to position [282, 0]
click at [1250, 489] on span "Import" at bounding box center [1268, 491] width 36 height 14
type textarea "Btw, I've been thinking of you & how good our sex could be if you were here, so…"
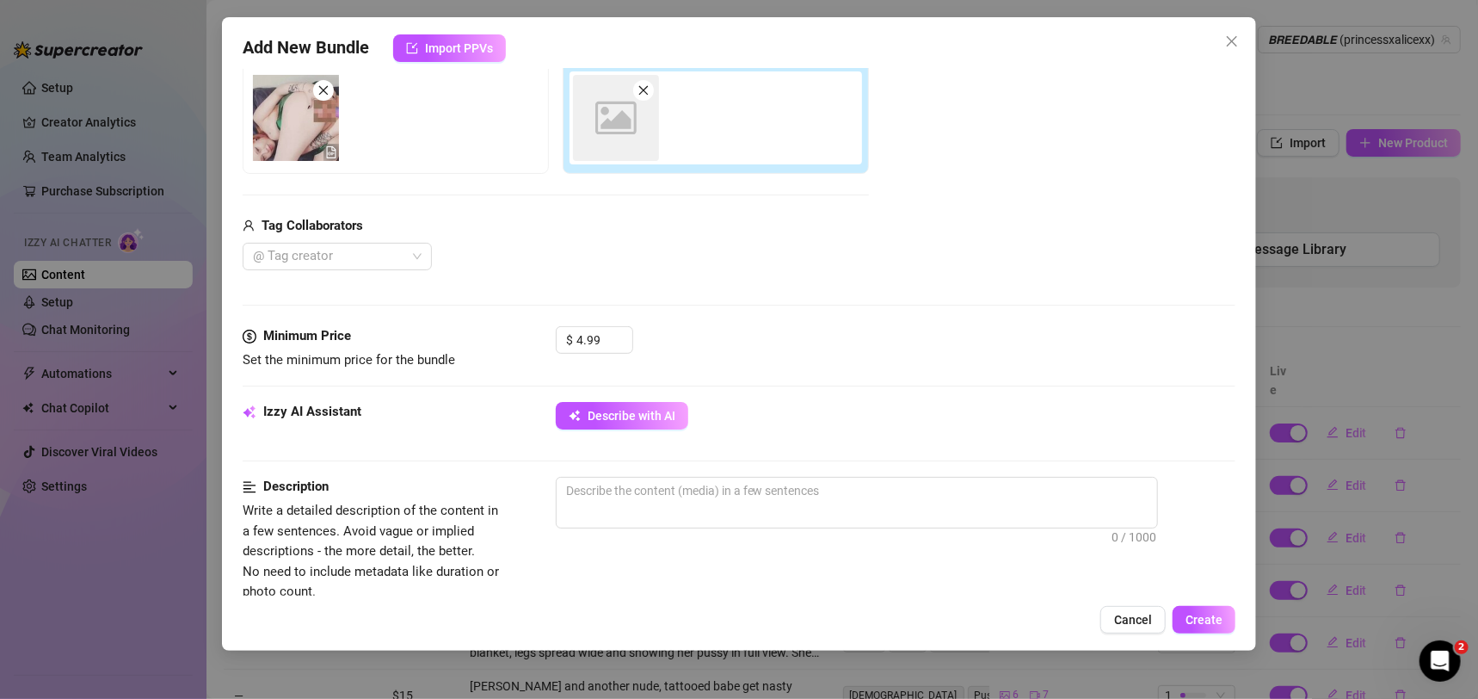
scroll to position [323, 0]
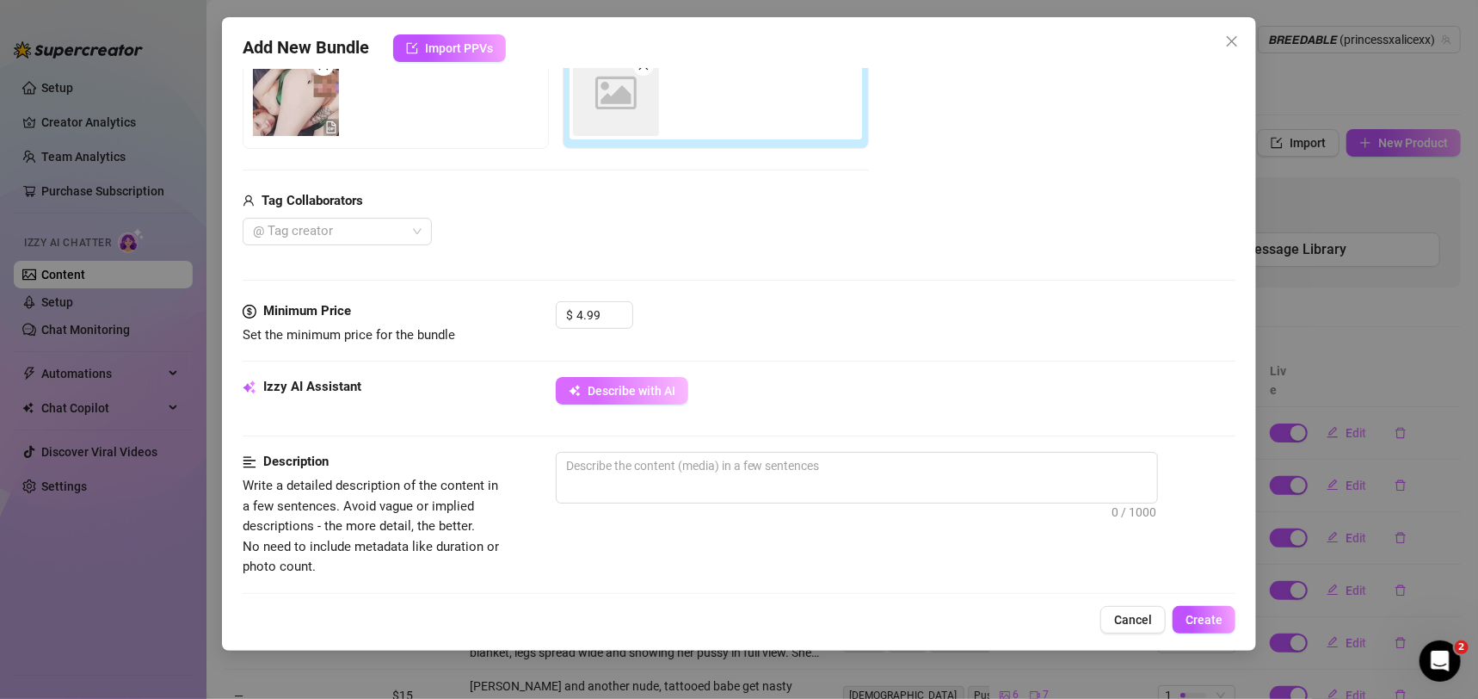
click at [643, 390] on span "Describe with AI" at bounding box center [632, 391] width 88 height 14
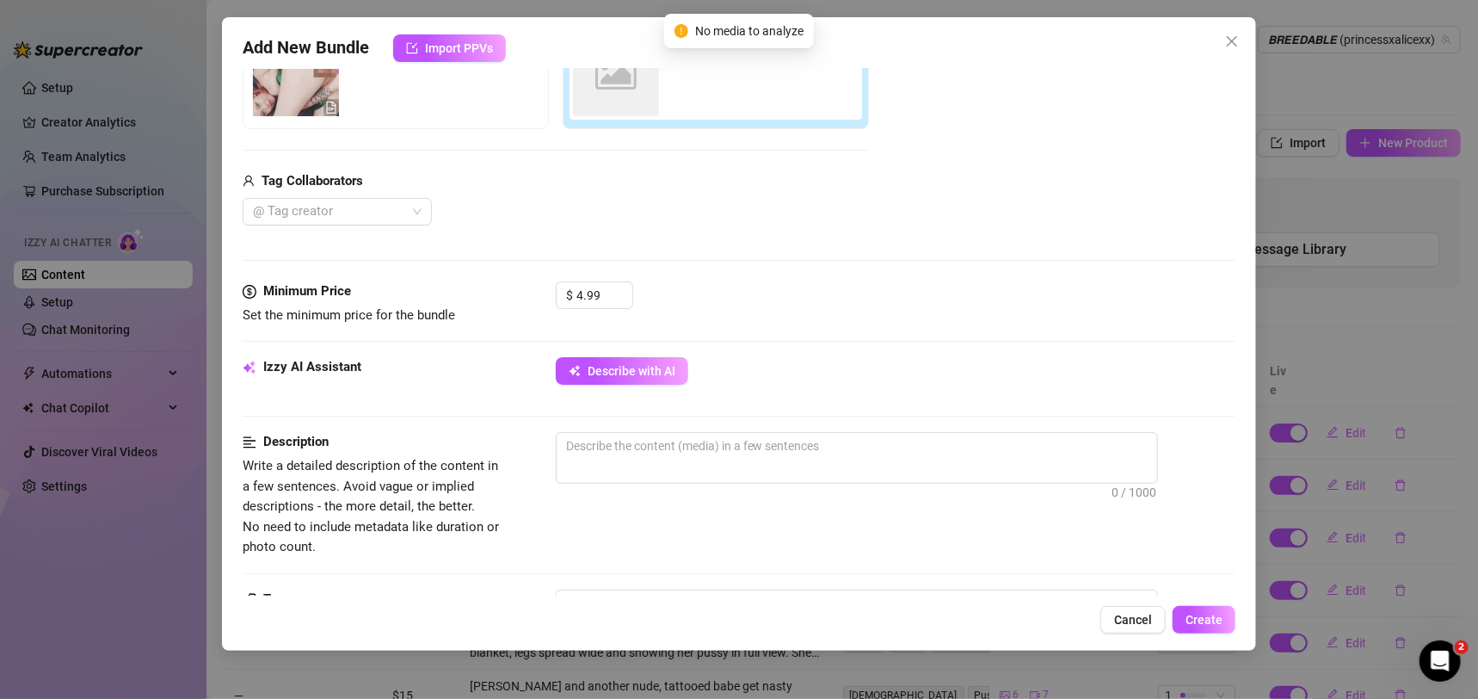
scroll to position [255, 0]
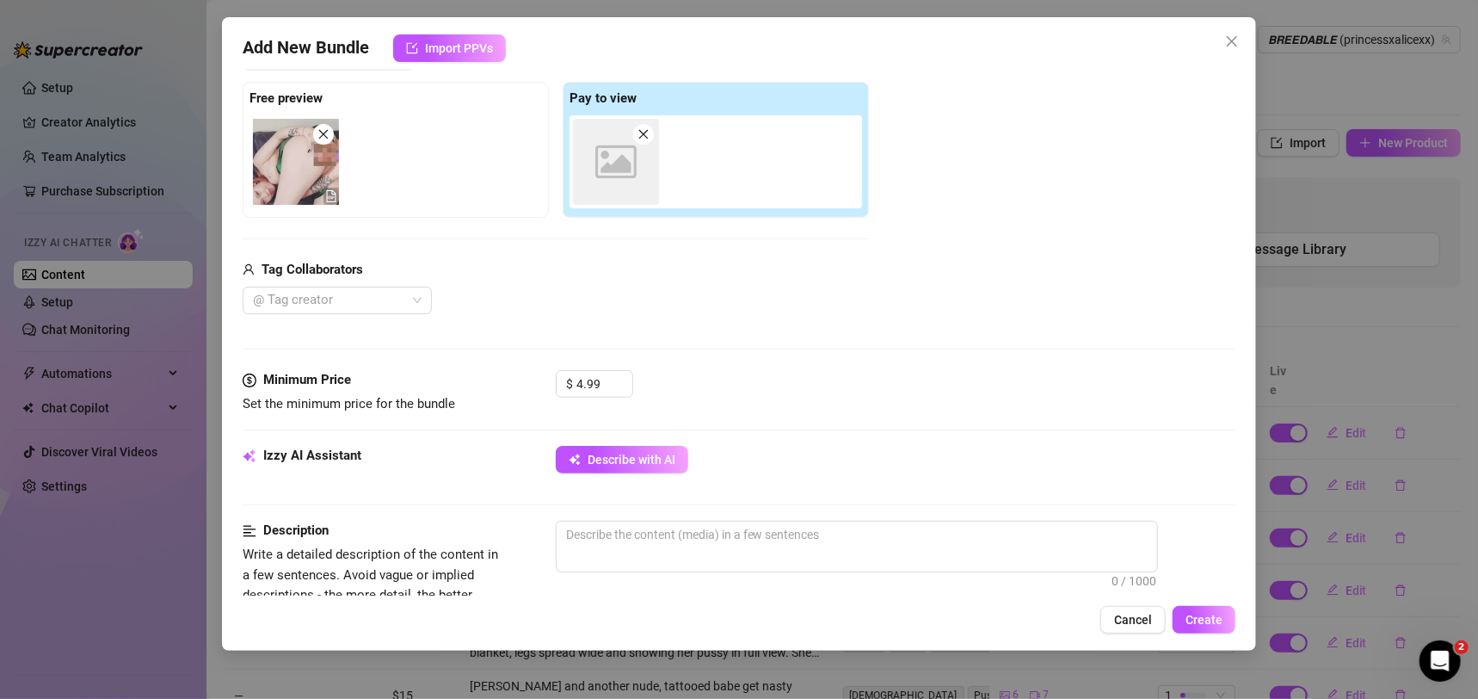
drag, startPoint x: 644, startPoint y: 141, endPoint x: 625, endPoint y: 139, distance: 19.1
click at [644, 141] on span at bounding box center [643, 134] width 21 height 21
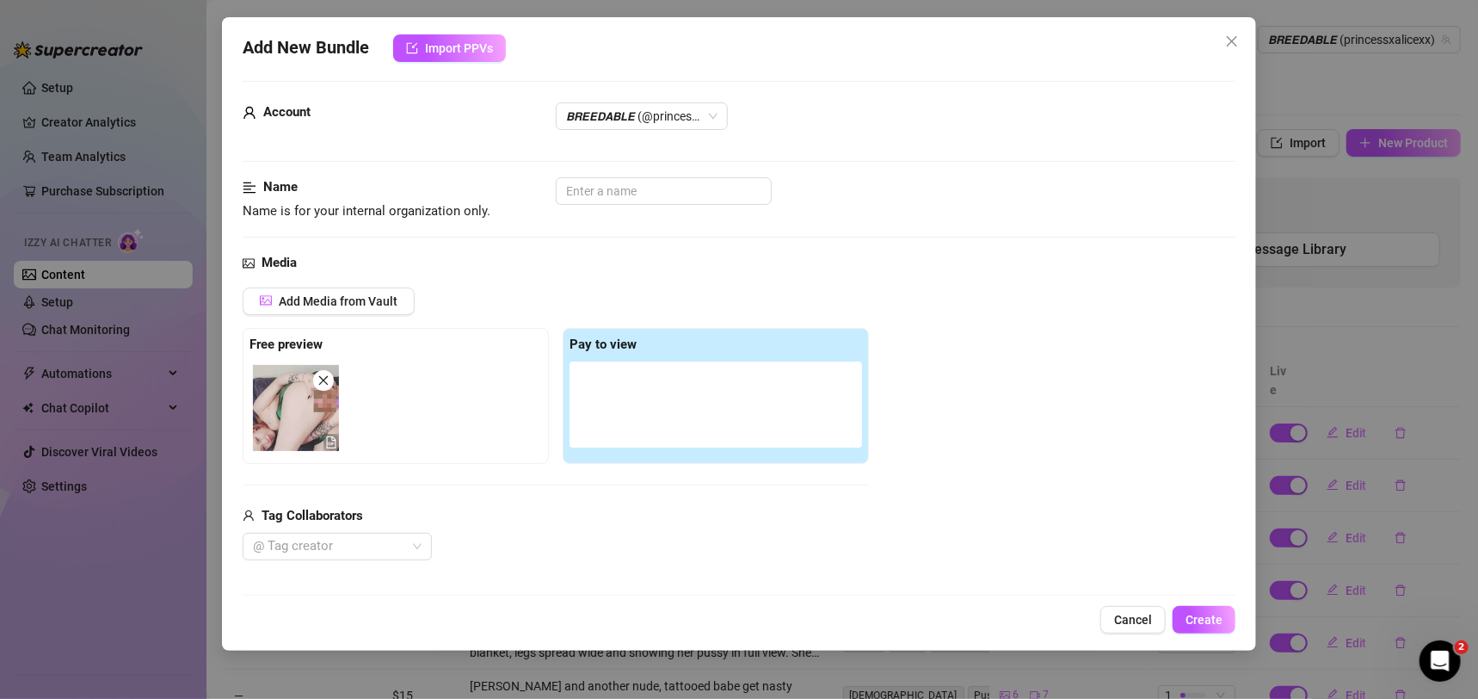
scroll to position [7, 0]
click at [347, 301] on span "Add Media from Vault" at bounding box center [338, 303] width 119 height 14
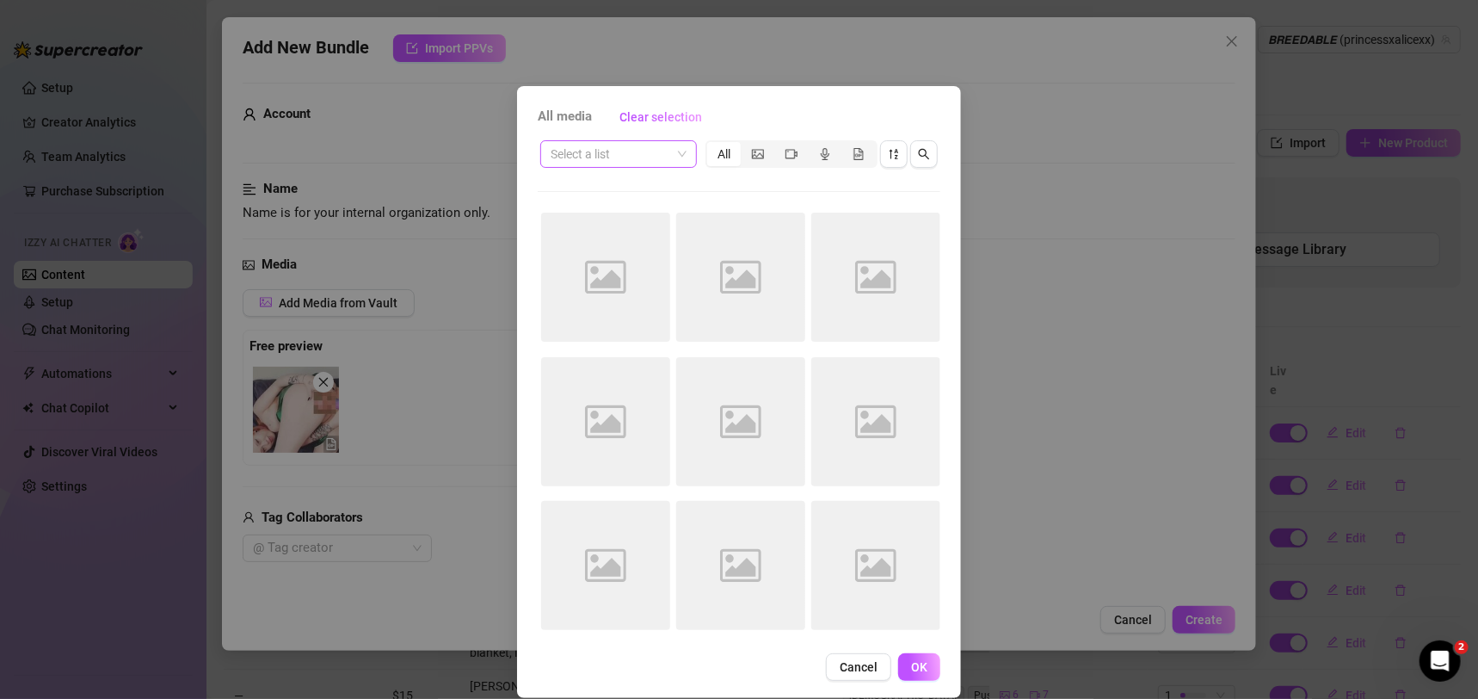
click at [639, 149] on input "search" at bounding box center [611, 154] width 120 height 26
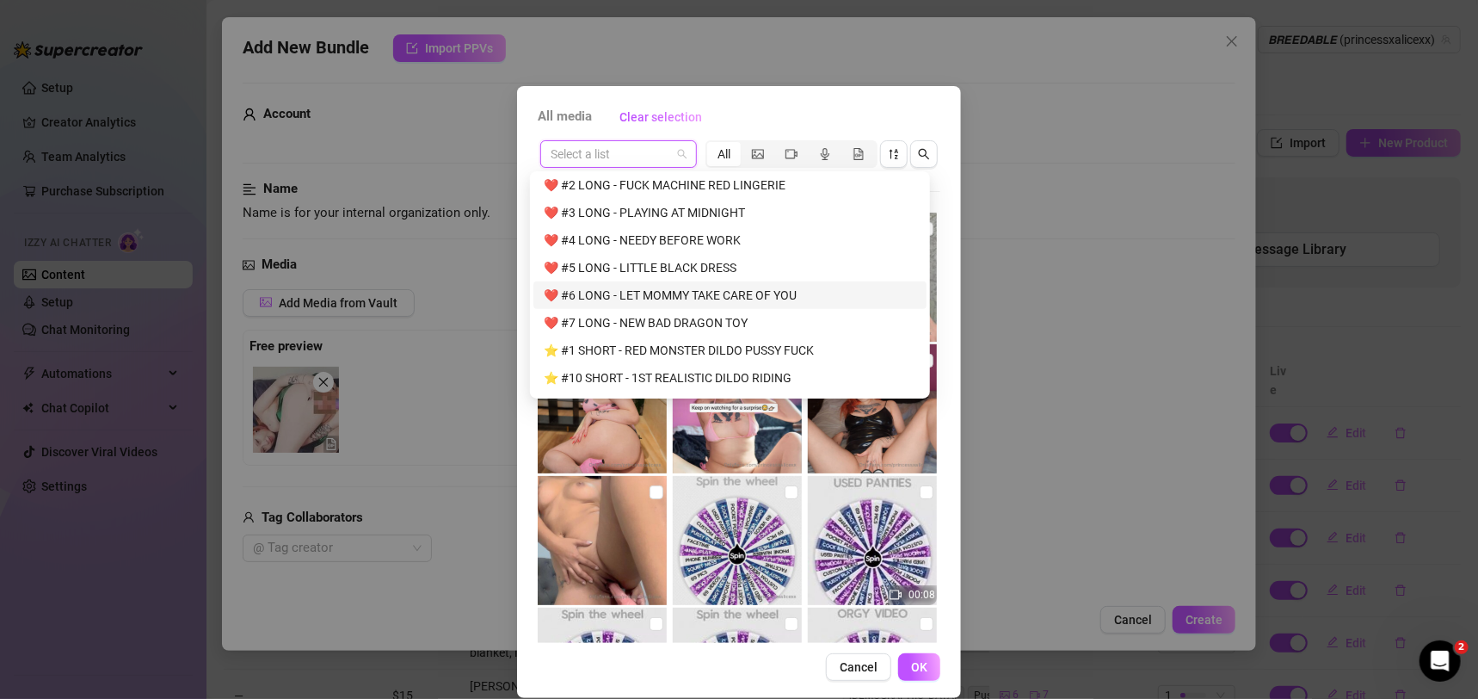
scroll to position [1279, 0]
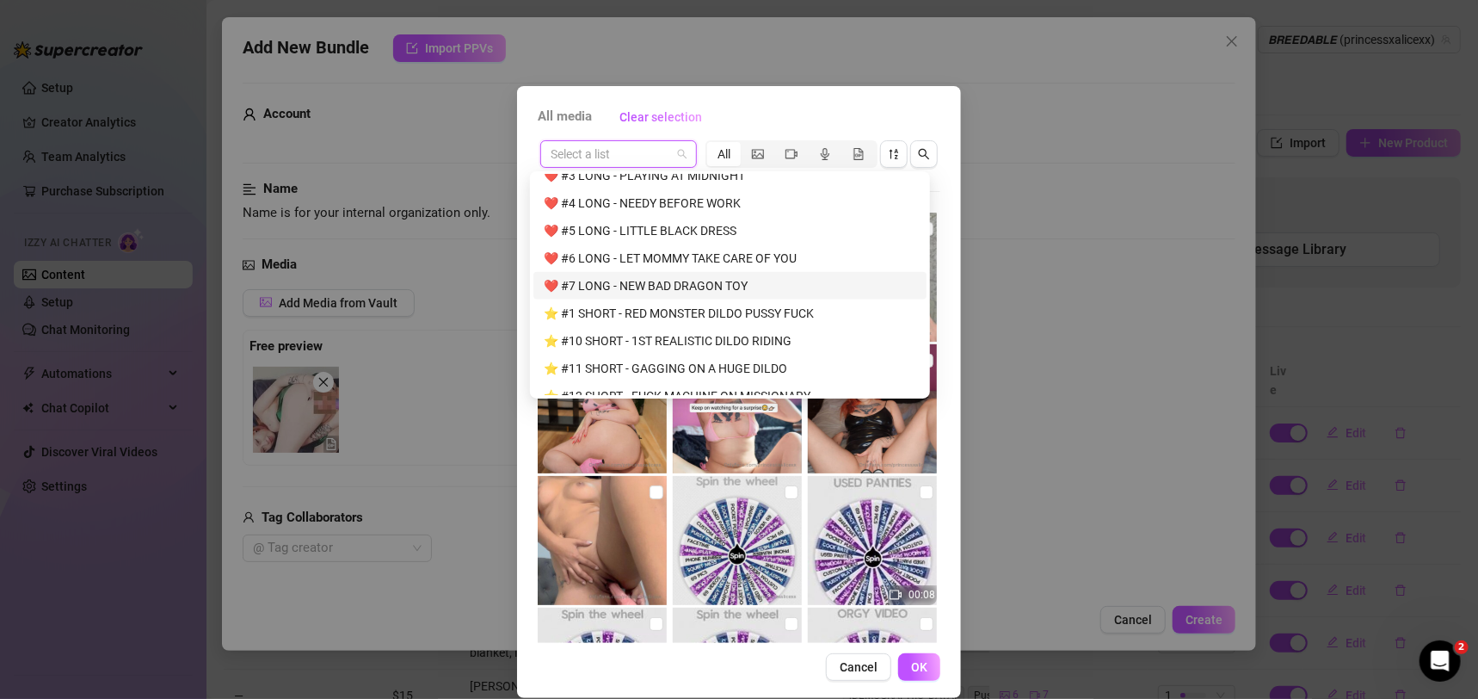
click at [672, 280] on div "❤️ #7 LONG - NEW BAD DRAGON TOY" at bounding box center [730, 285] width 372 height 19
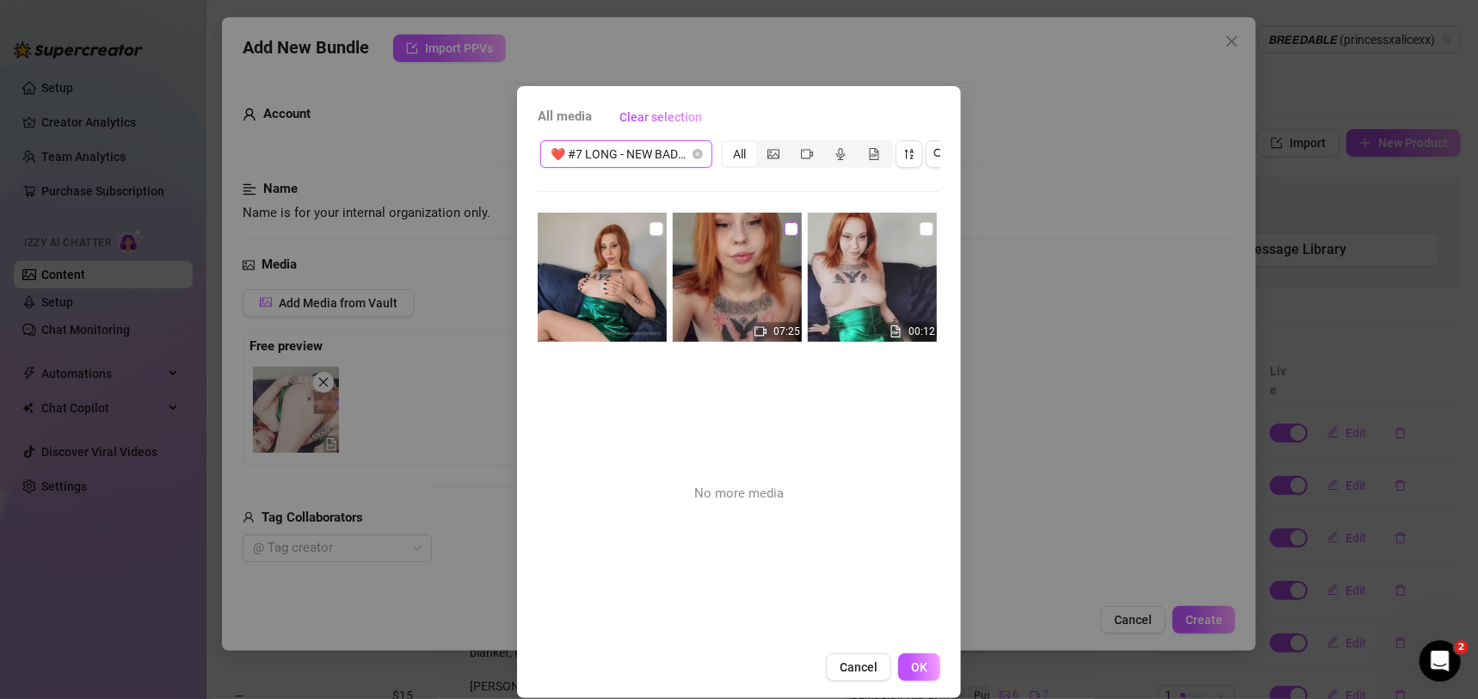
click at [785, 225] on input "checkbox" at bounding box center [792, 229] width 14 height 14
checkbox input "true"
click at [911, 674] on span "OK" at bounding box center [919, 667] width 16 height 14
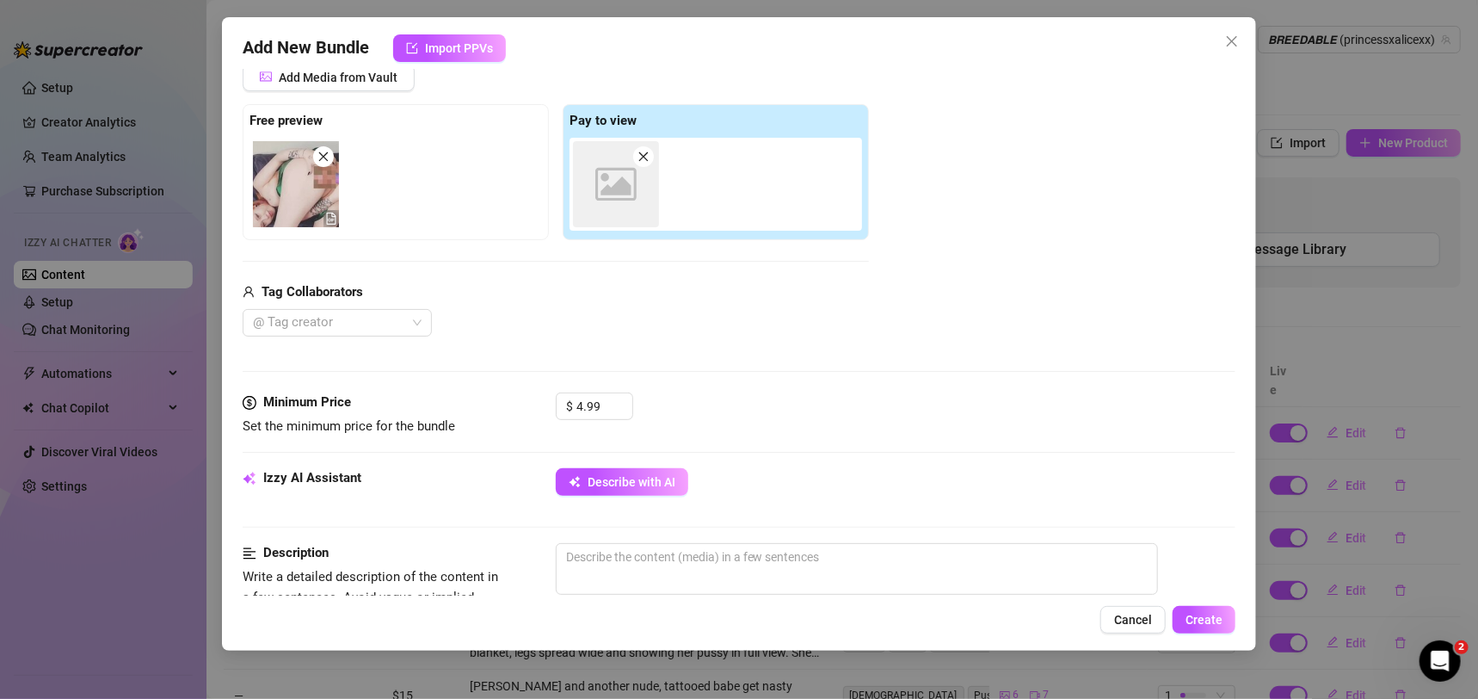
scroll to position [235, 0]
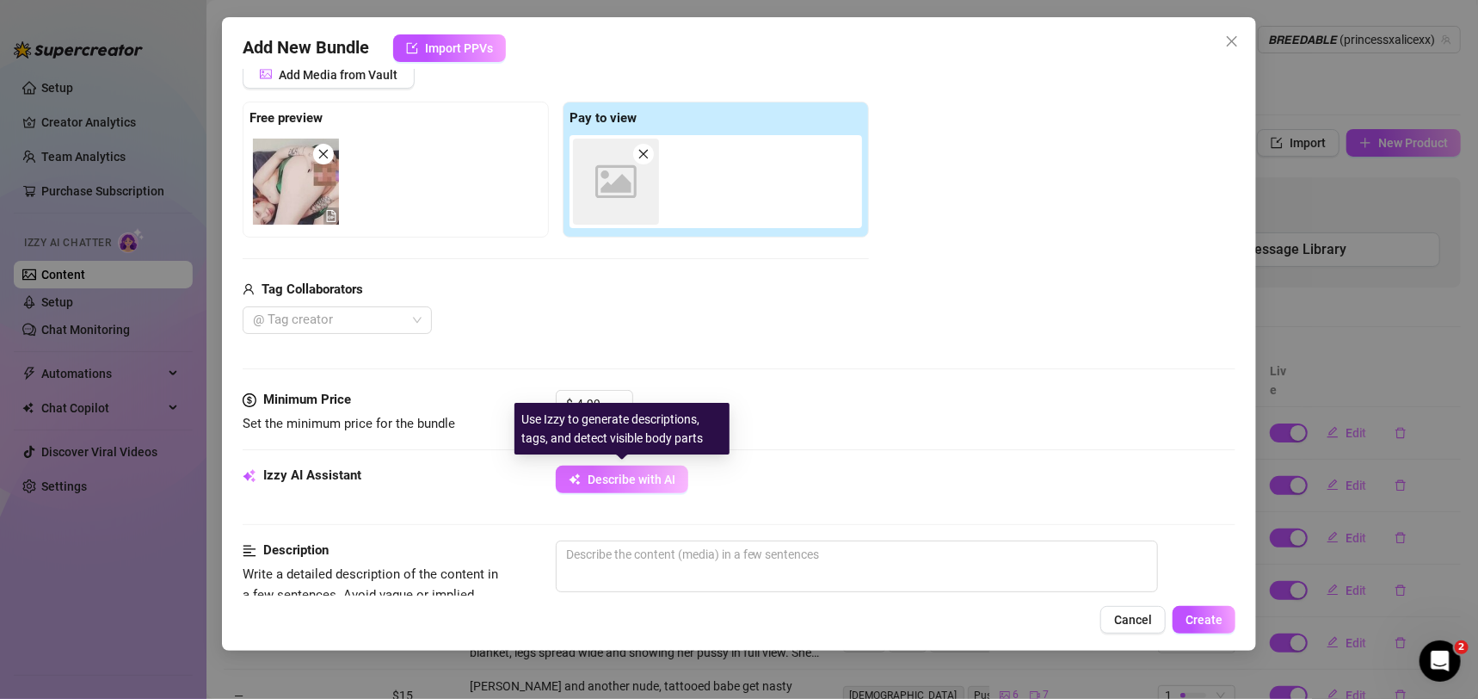
click at [625, 474] on span "Describe with AI" at bounding box center [632, 479] width 88 height 14
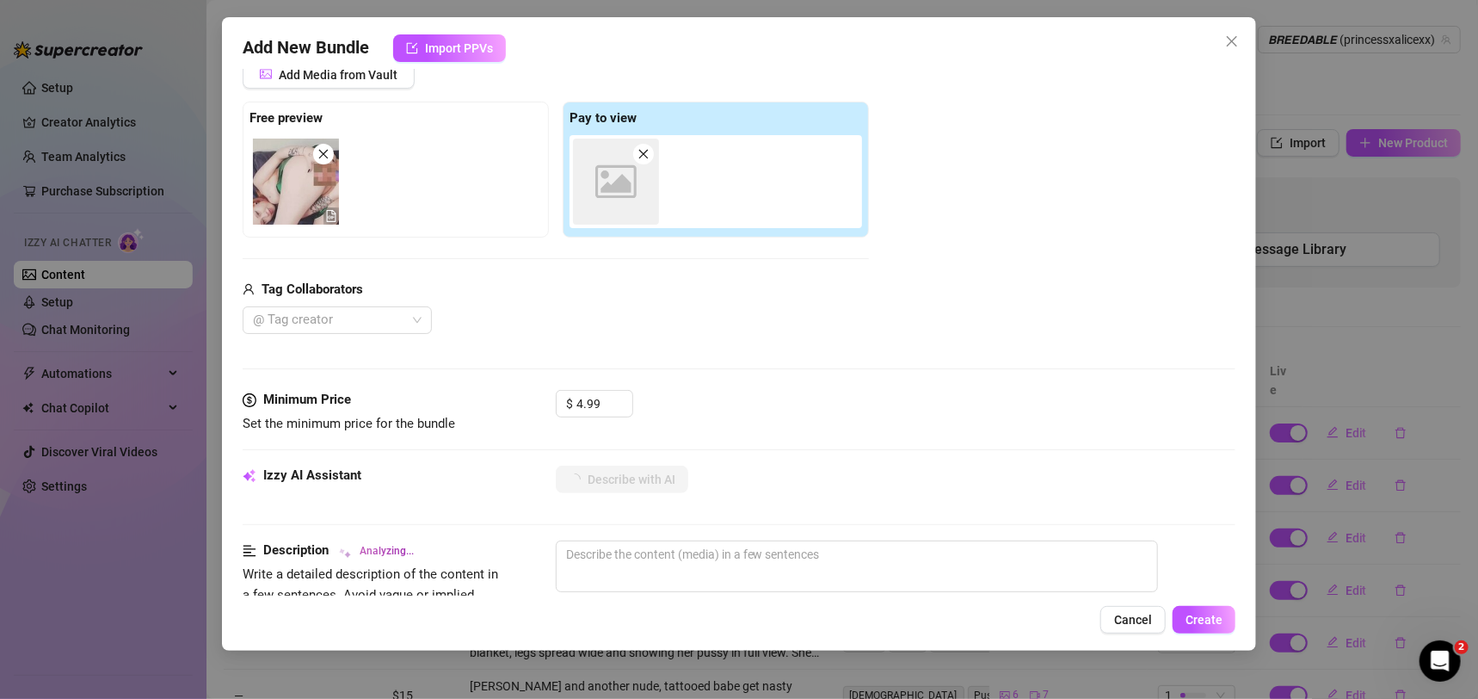
type textarea "[PERSON_NAME]"
type textarea "[PERSON_NAME] wears"
type textarea "[PERSON_NAME] wears a"
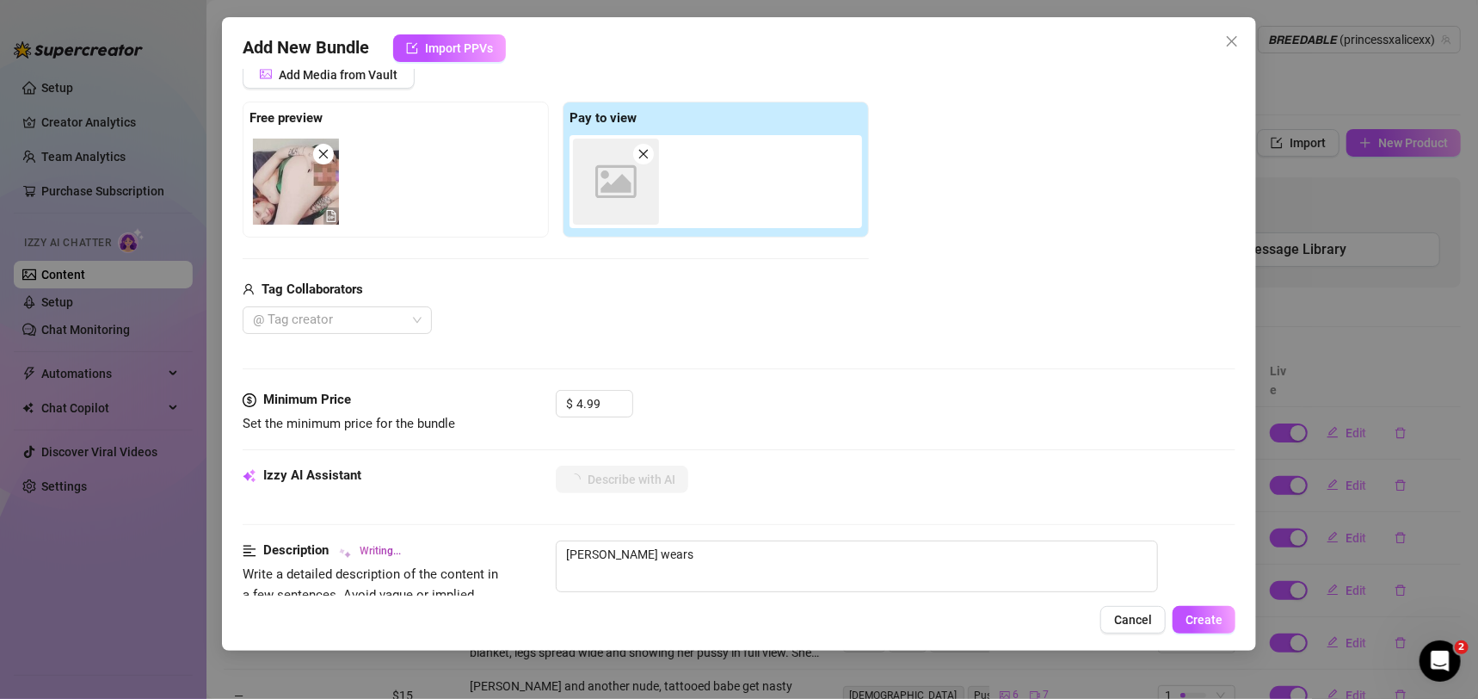
type textarea "[PERSON_NAME] wears a"
type textarea "[PERSON_NAME] wears a shiny"
type textarea "[PERSON_NAME] wears a shiny green"
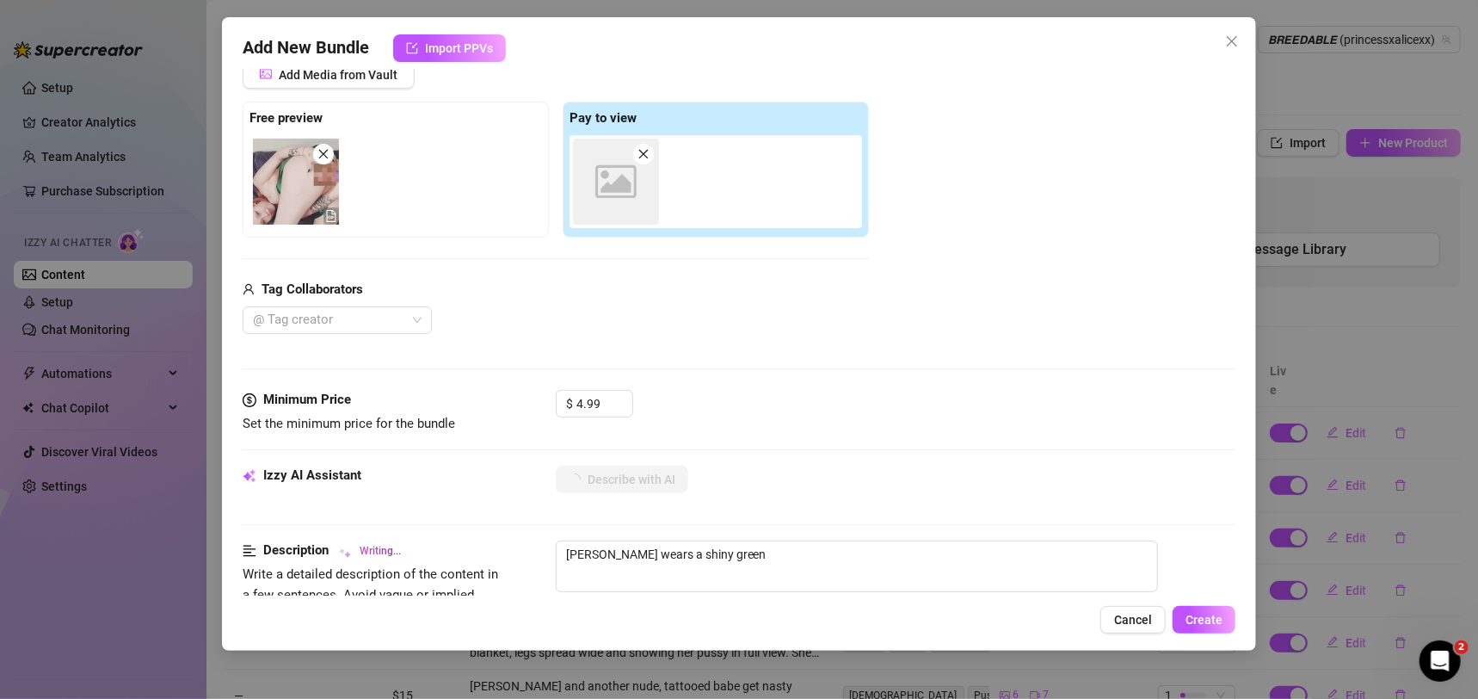
type textarea "[PERSON_NAME] wears a shiny green mini"
type textarea "[PERSON_NAME] wears a shiny green mini skirt,"
type textarea "[PERSON_NAME] wears a shiny green mini skirt, going"
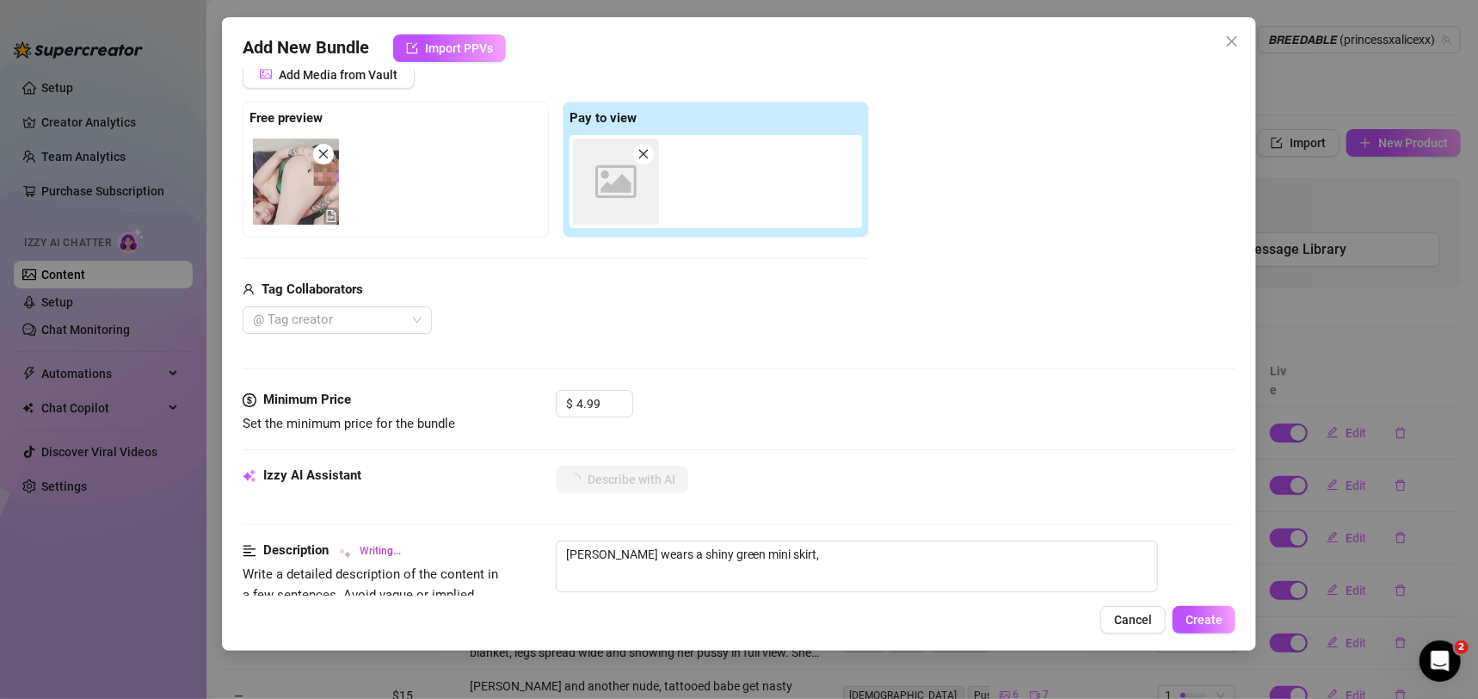
type textarea "[PERSON_NAME] wears a shiny green mini skirt, going"
type textarea "[PERSON_NAME] wears a shiny green mini skirt, going topless"
type textarea "[PERSON_NAME] wears a shiny green mini skirt, going topless to"
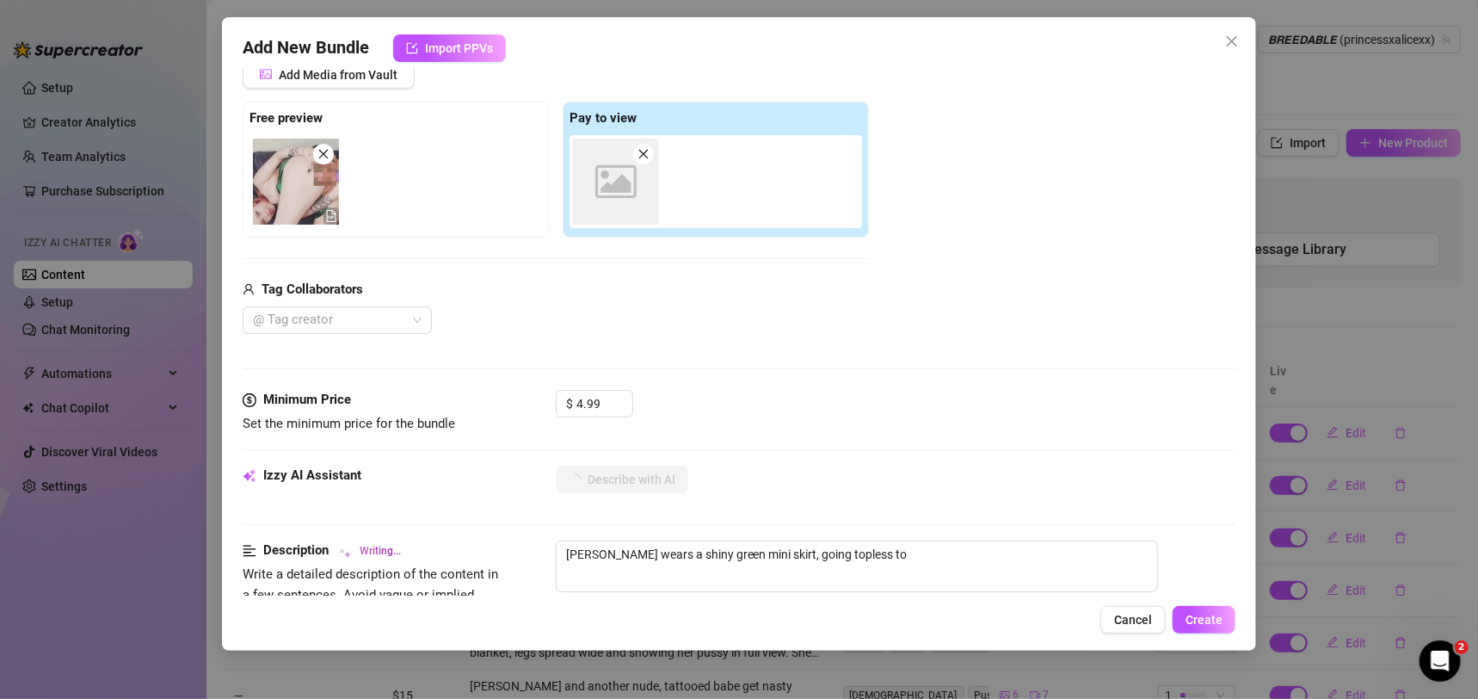
type textarea "[PERSON_NAME] wears a shiny green mini skirt, going topless to show"
type textarea "[PERSON_NAME] wears a shiny green mini skirt, going topless to show off"
type textarea "[PERSON_NAME] wears a shiny green mini skirt, going topless to show off her"
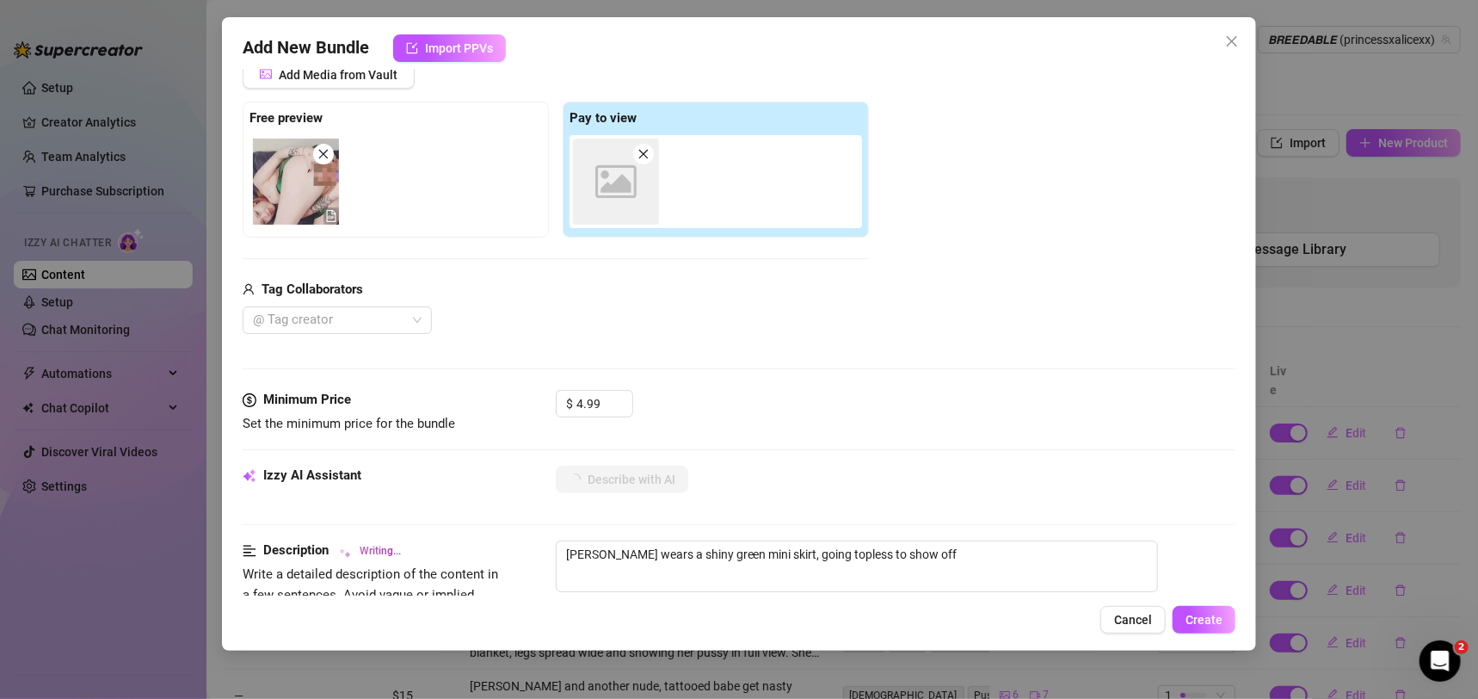
type textarea "[PERSON_NAME] wears a shiny green mini skirt, going topless to show off her"
type textarea "[PERSON_NAME] wears a shiny green mini skirt, going topless to show off her tat…"
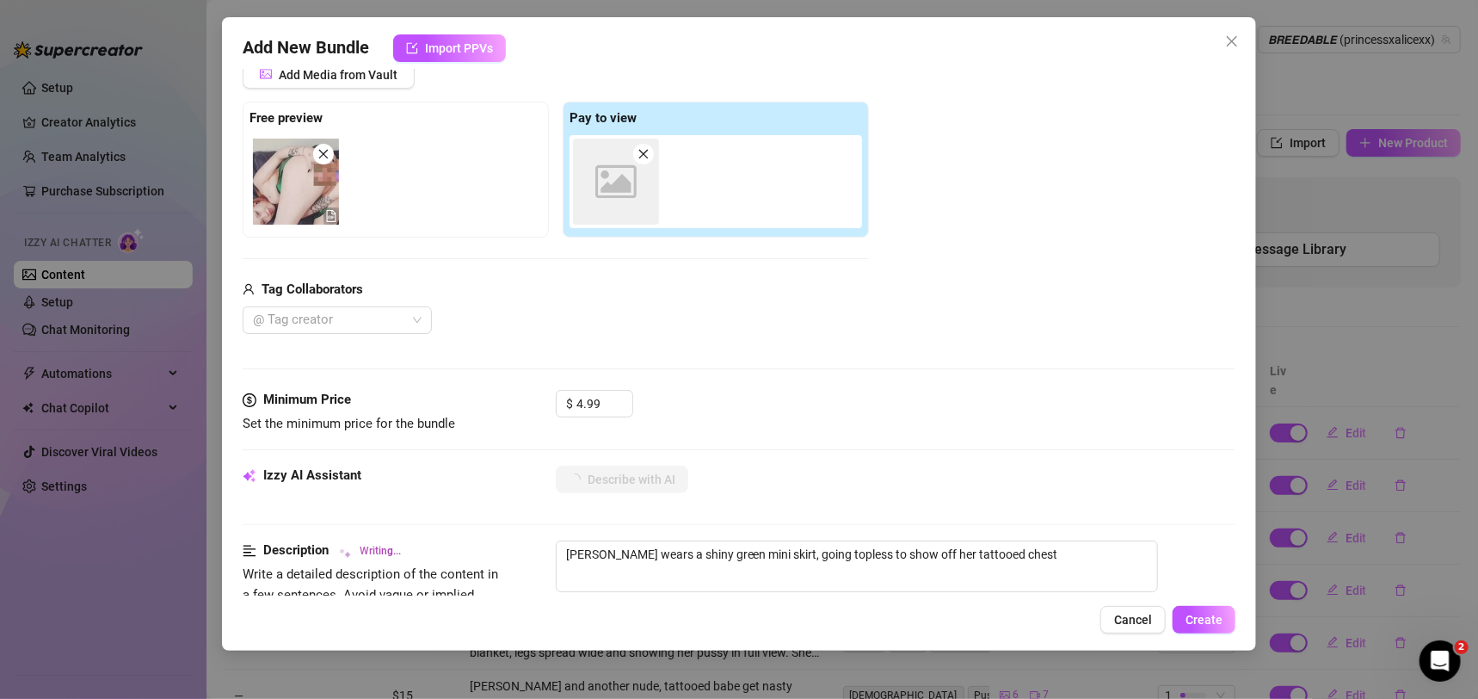
type textarea "[PERSON_NAME] wears a shiny green mini skirt, going topless to show off her tat…"
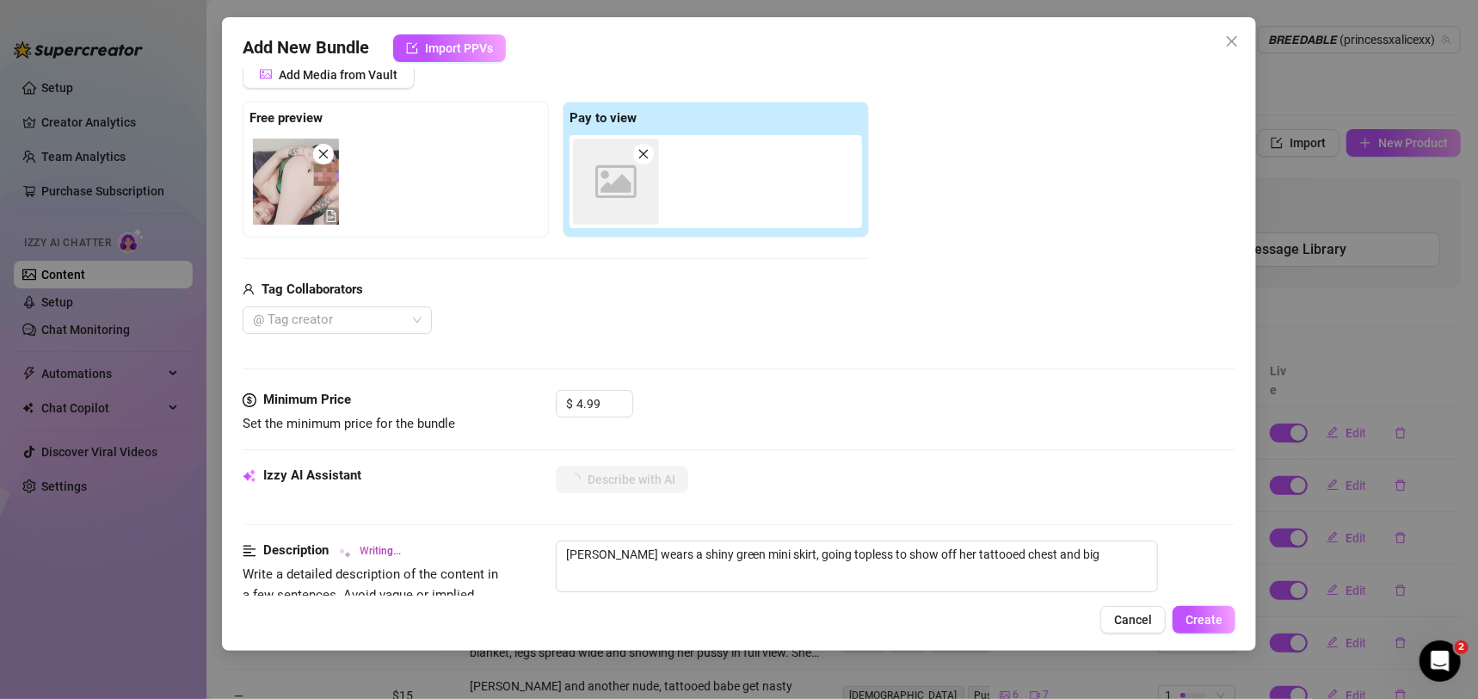
type textarea "[PERSON_NAME] wears a shiny green mini skirt, going topless to show off her tat…"
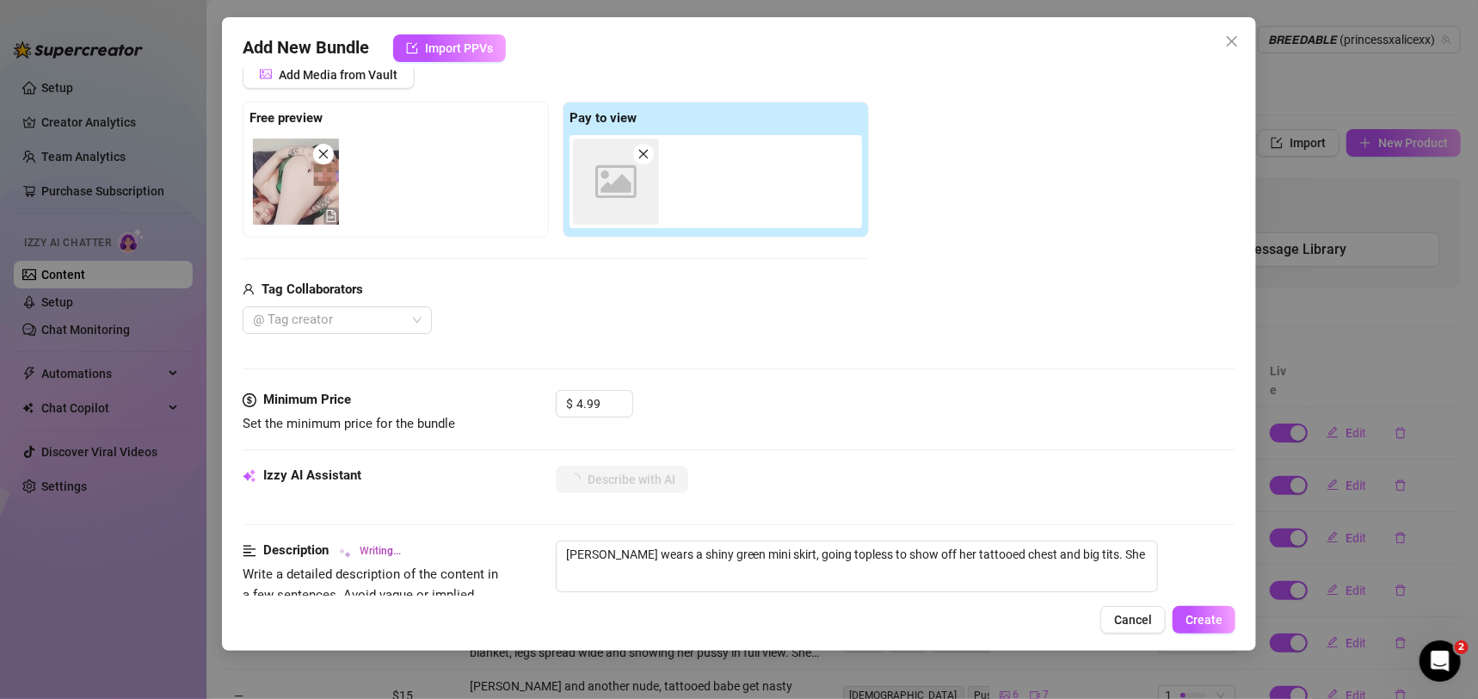
type textarea "[PERSON_NAME] wears a shiny green mini skirt, going topless to show off her tat…"
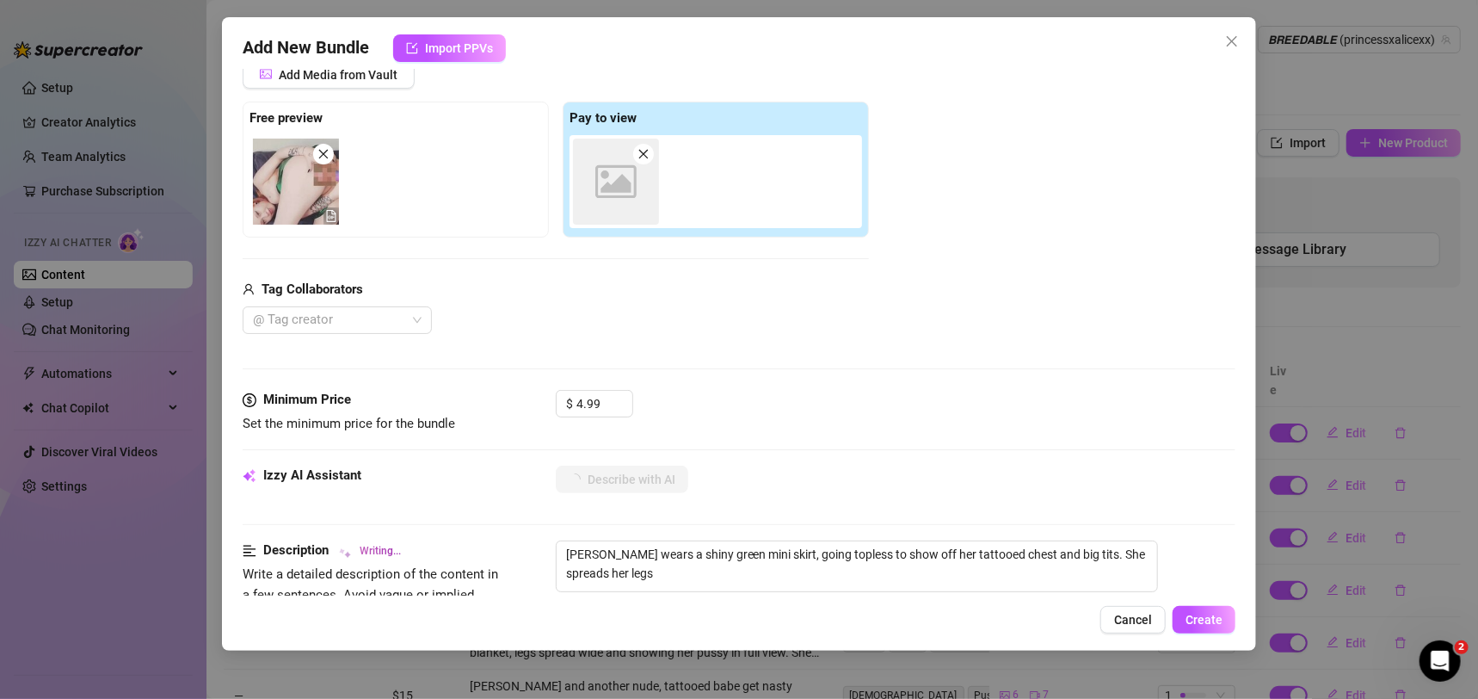
type textarea "[PERSON_NAME] wears a shiny green mini skirt, going topless to show off her tat…"
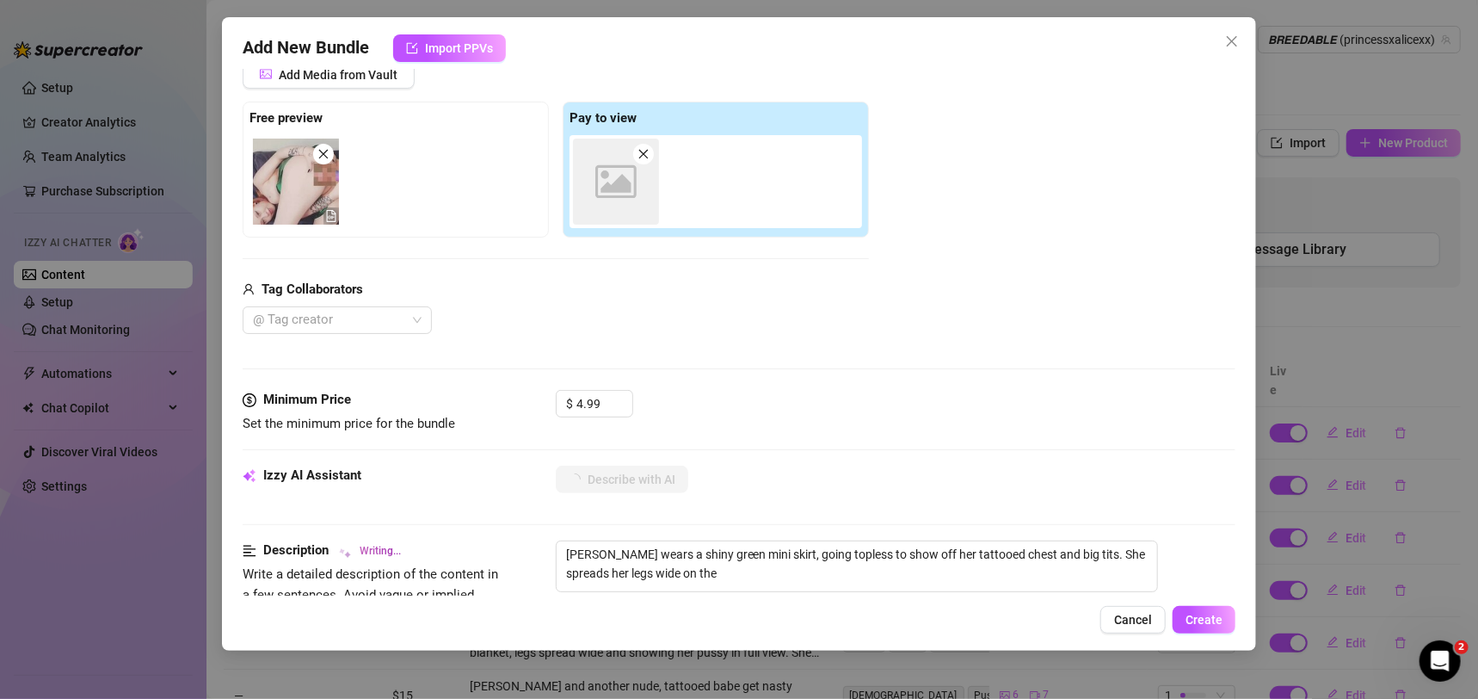
type textarea "[PERSON_NAME] wears a shiny green mini skirt, going topless to show off her tat…"
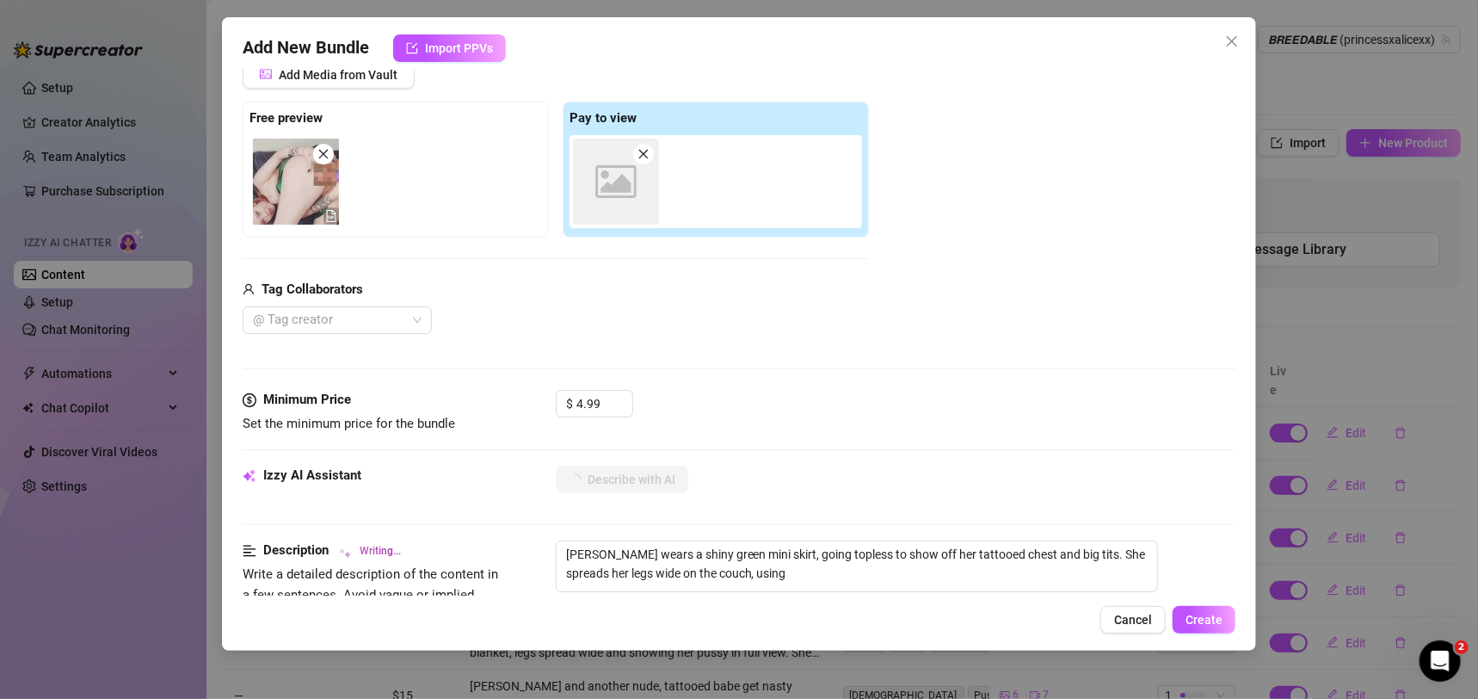
type textarea "[PERSON_NAME] wears a shiny green mini skirt, going topless to show off her tat…"
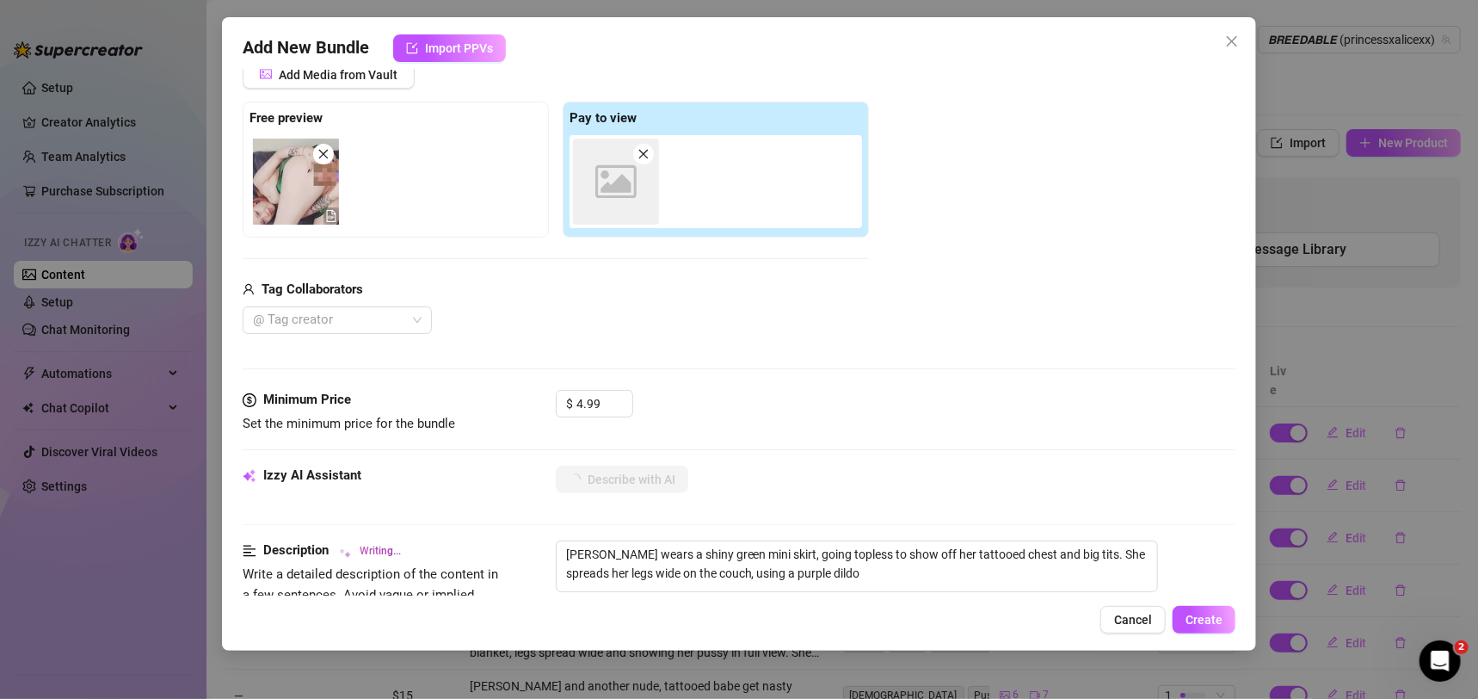
type textarea "[PERSON_NAME] wears a shiny green mini skirt, going topless to show off her tat…"
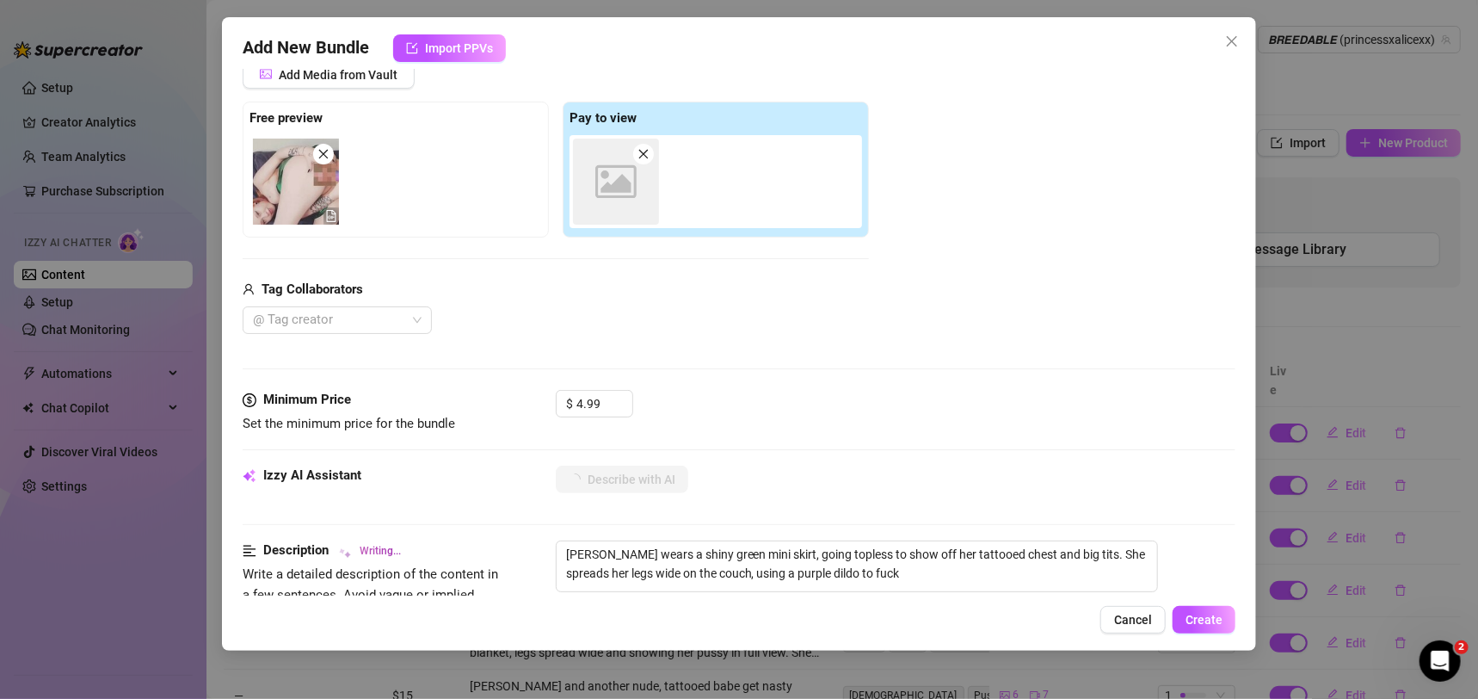
type textarea "[PERSON_NAME] wears a shiny green mini skirt, going topless to show off her tat…"
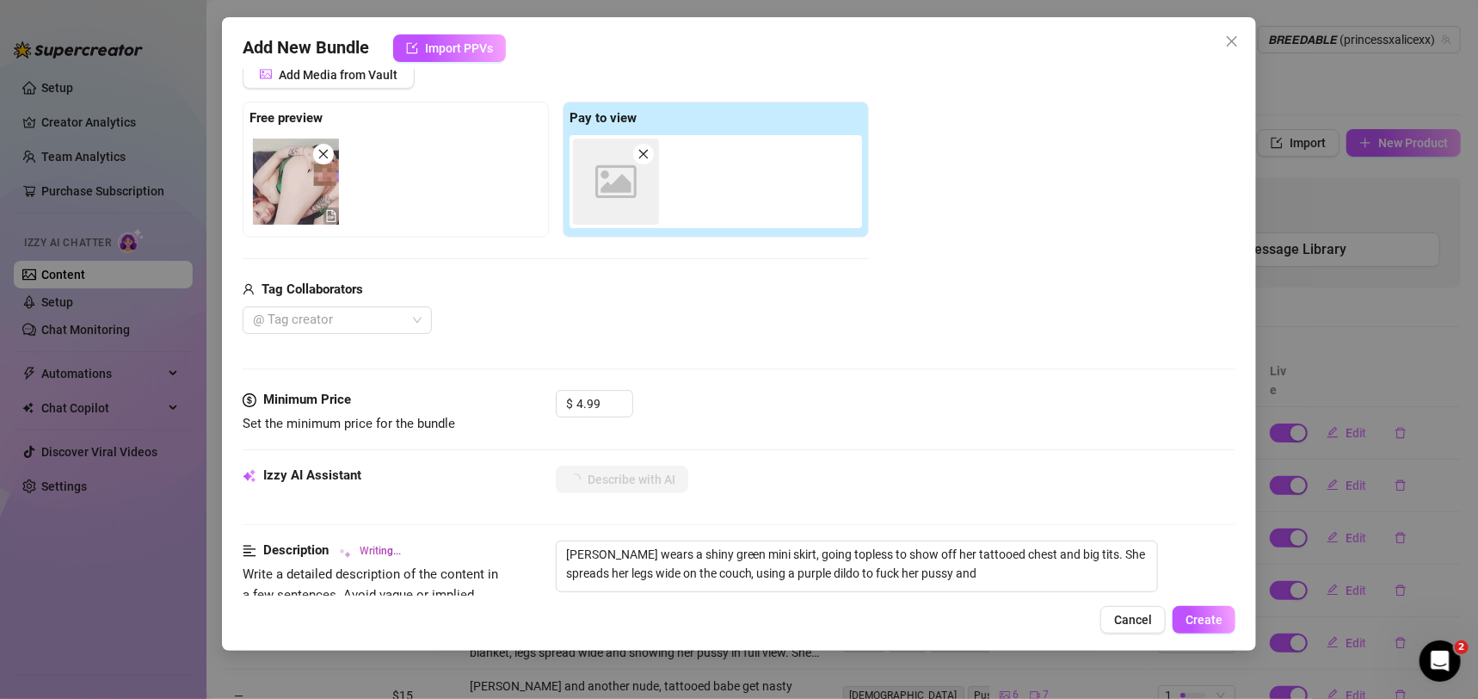
type textarea "[PERSON_NAME] wears a shiny green mini skirt, going topless to show off her tat…"
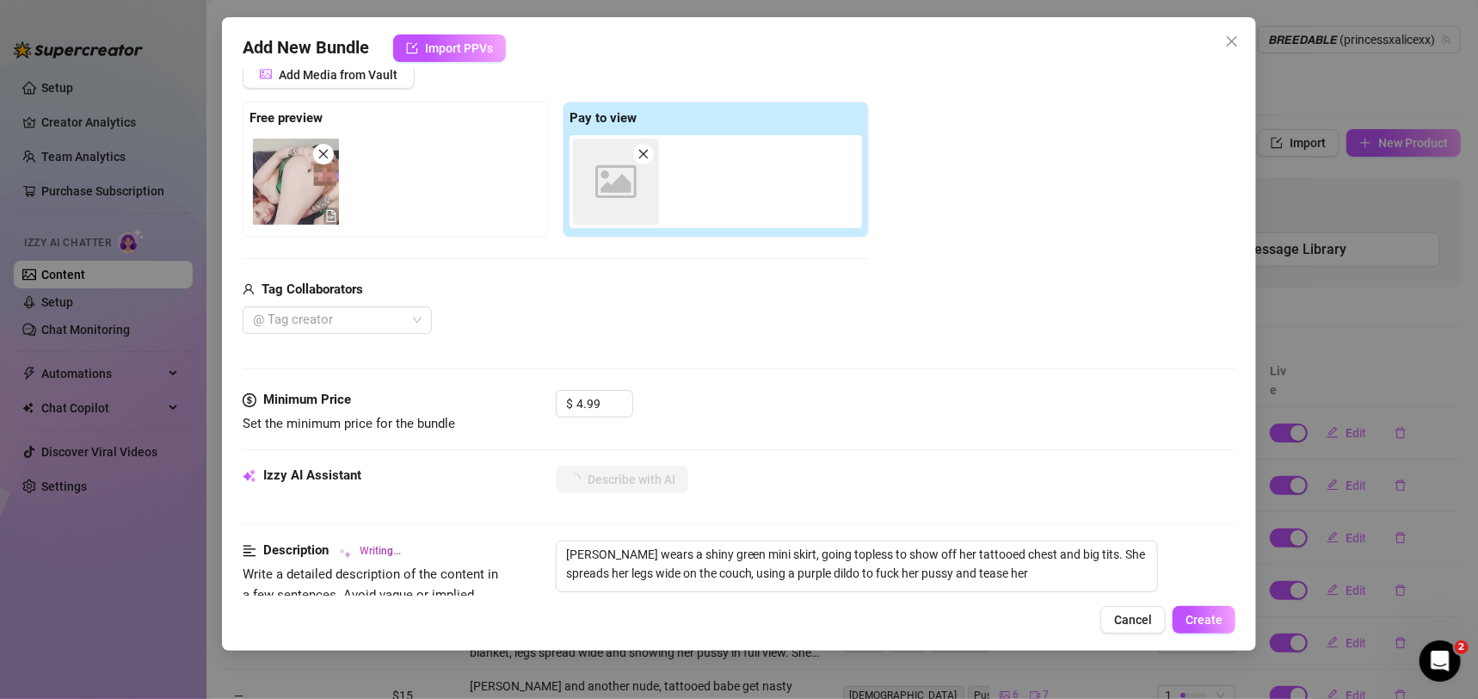
type textarea "[PERSON_NAME] wears a shiny green mini skirt, going topless to show off her tat…"
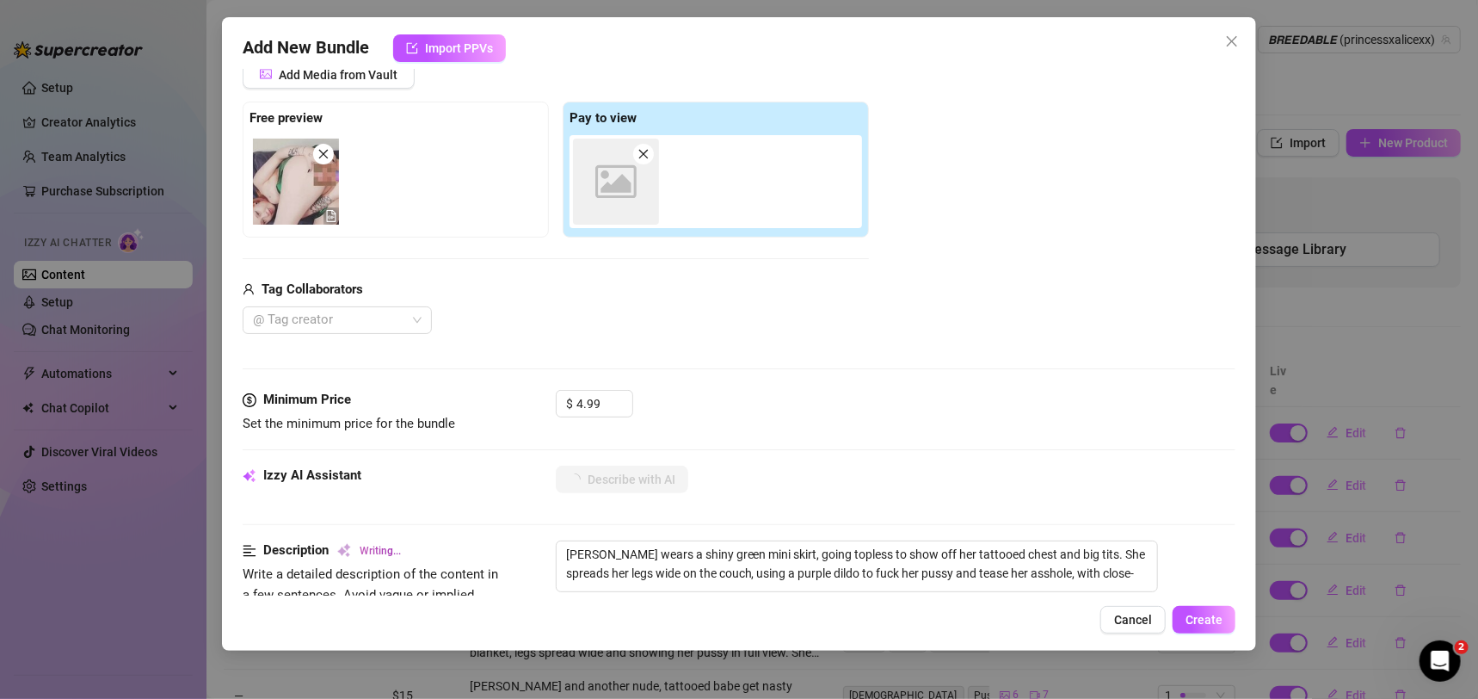
type textarea "[PERSON_NAME] wears a shiny green mini skirt, going topless to show off her tat…"
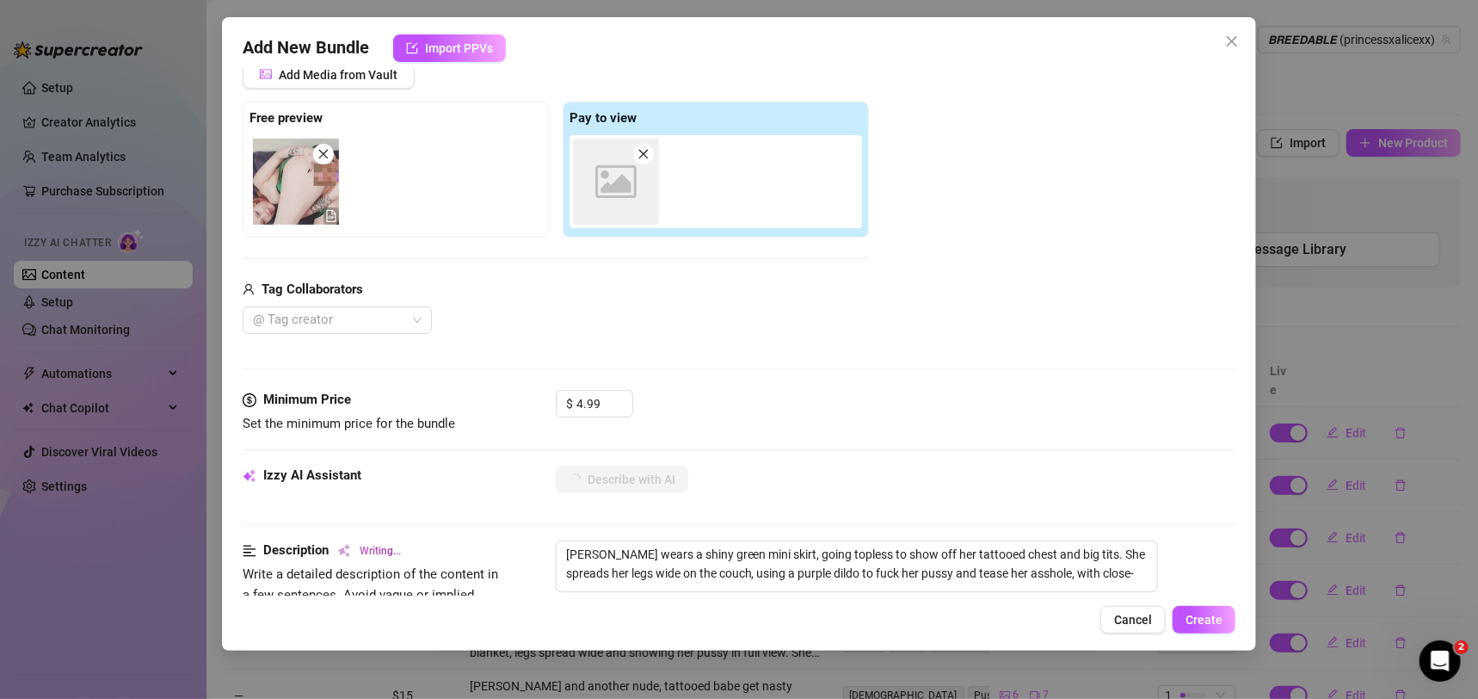
type textarea "[PERSON_NAME] wears a shiny green mini skirt, going topless to show off her tat…"
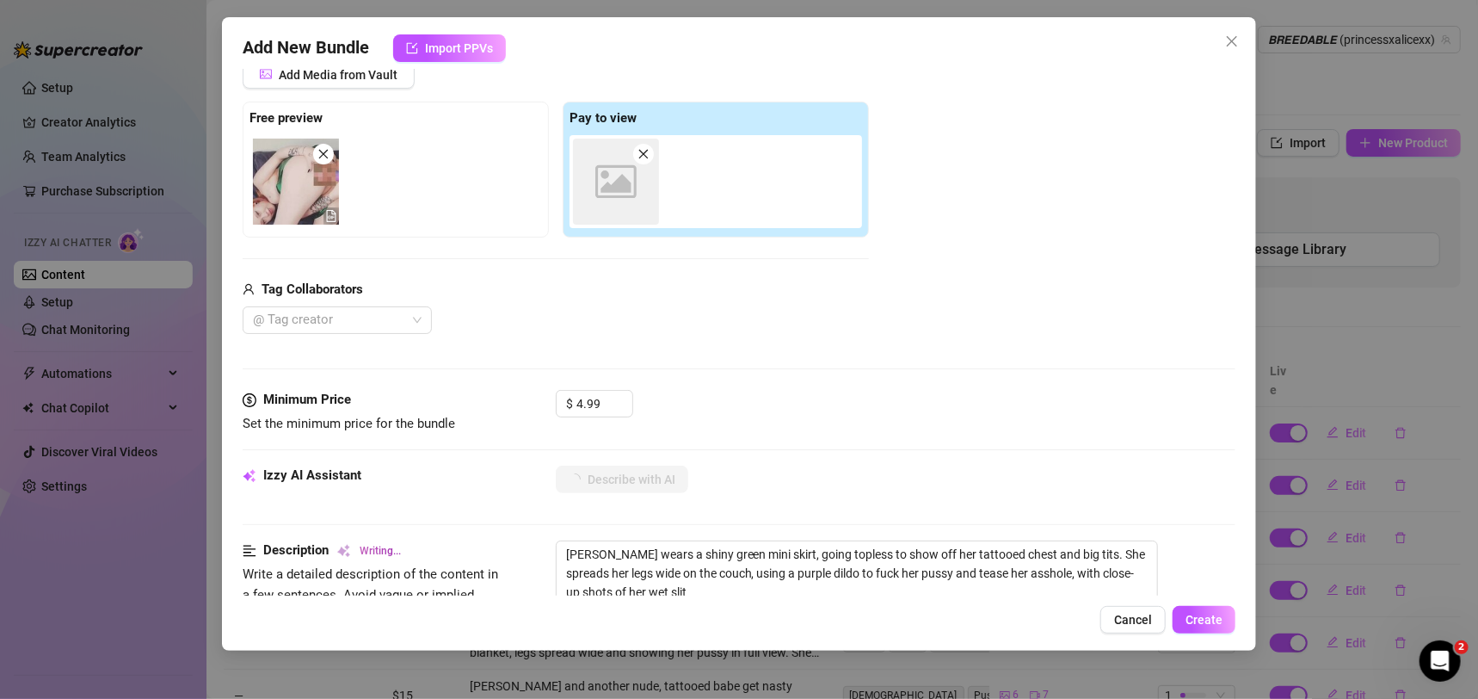
type textarea "[PERSON_NAME] wears a shiny green mini skirt, going topless to show off her tat…"
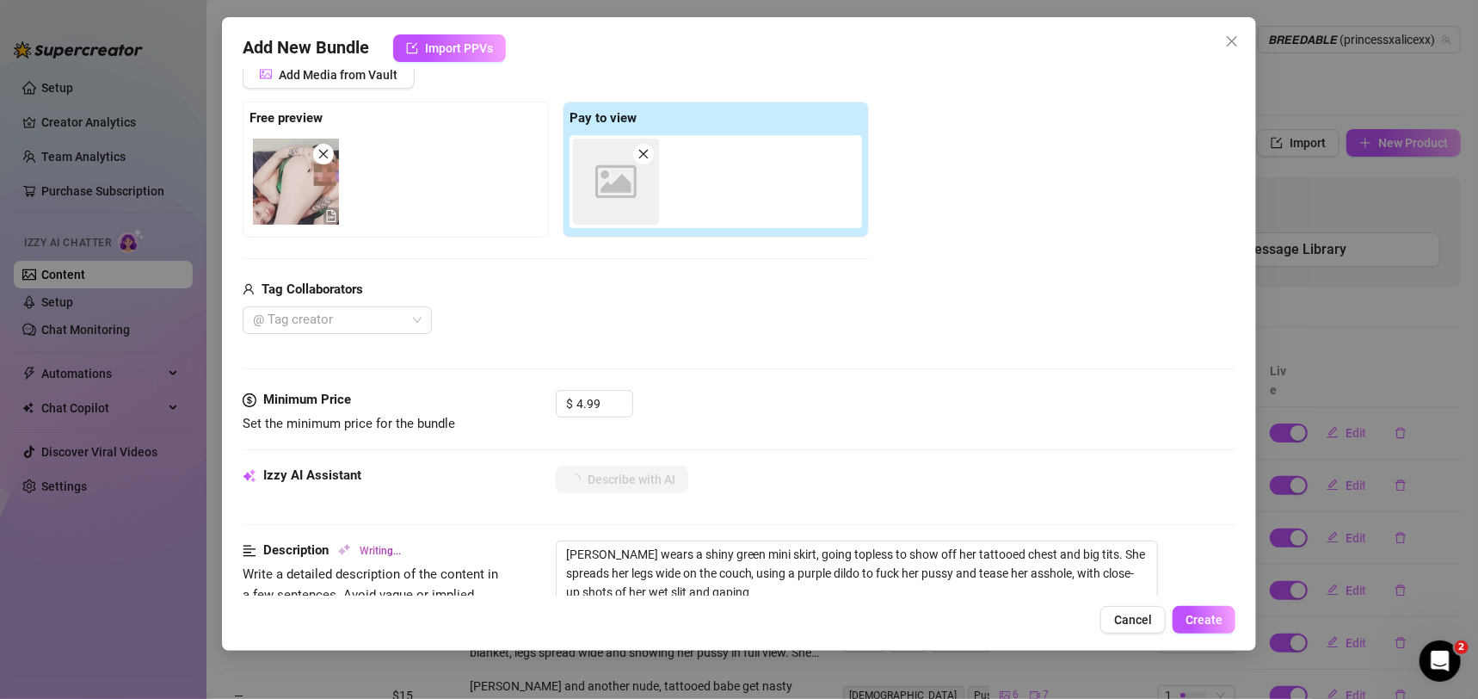
type textarea "[PERSON_NAME] wears a shiny green mini skirt, going topless to show off her tat…"
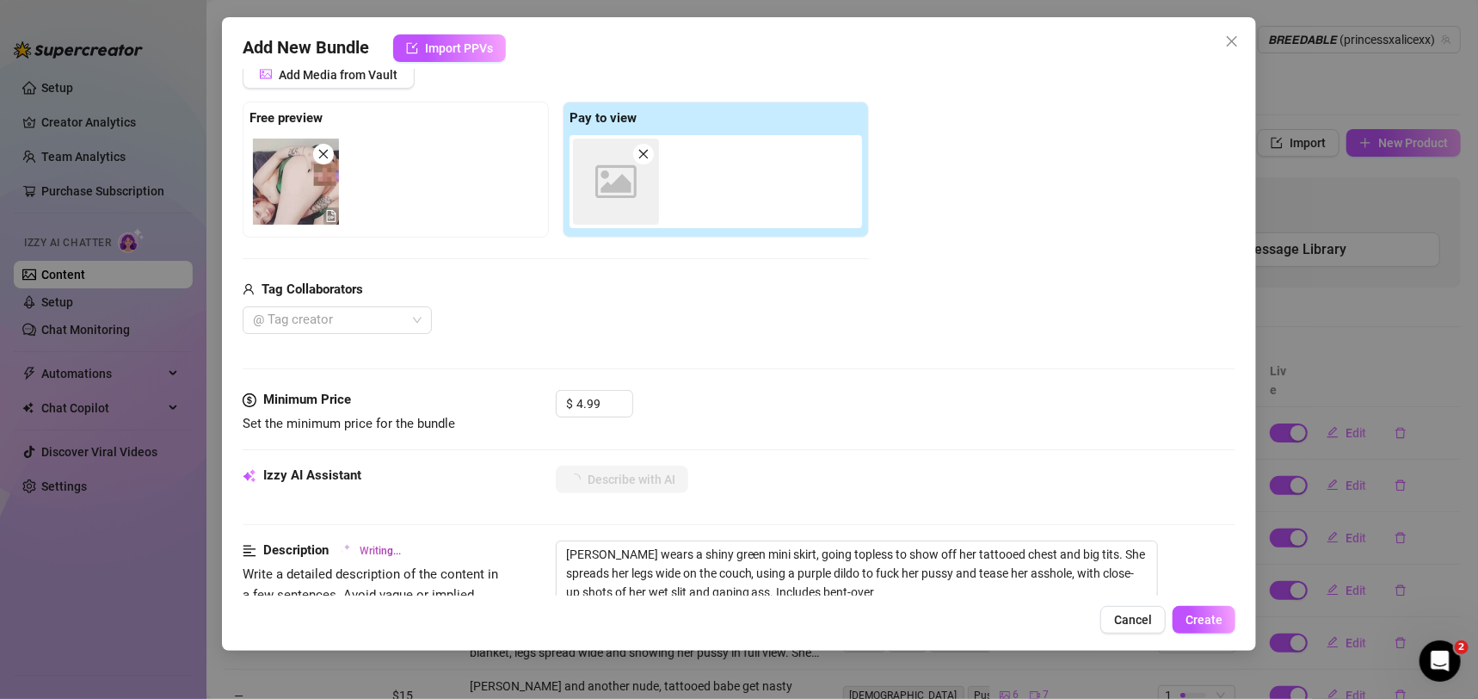
type textarea "[PERSON_NAME] wears a shiny green mini skirt, going topless to show off her tat…"
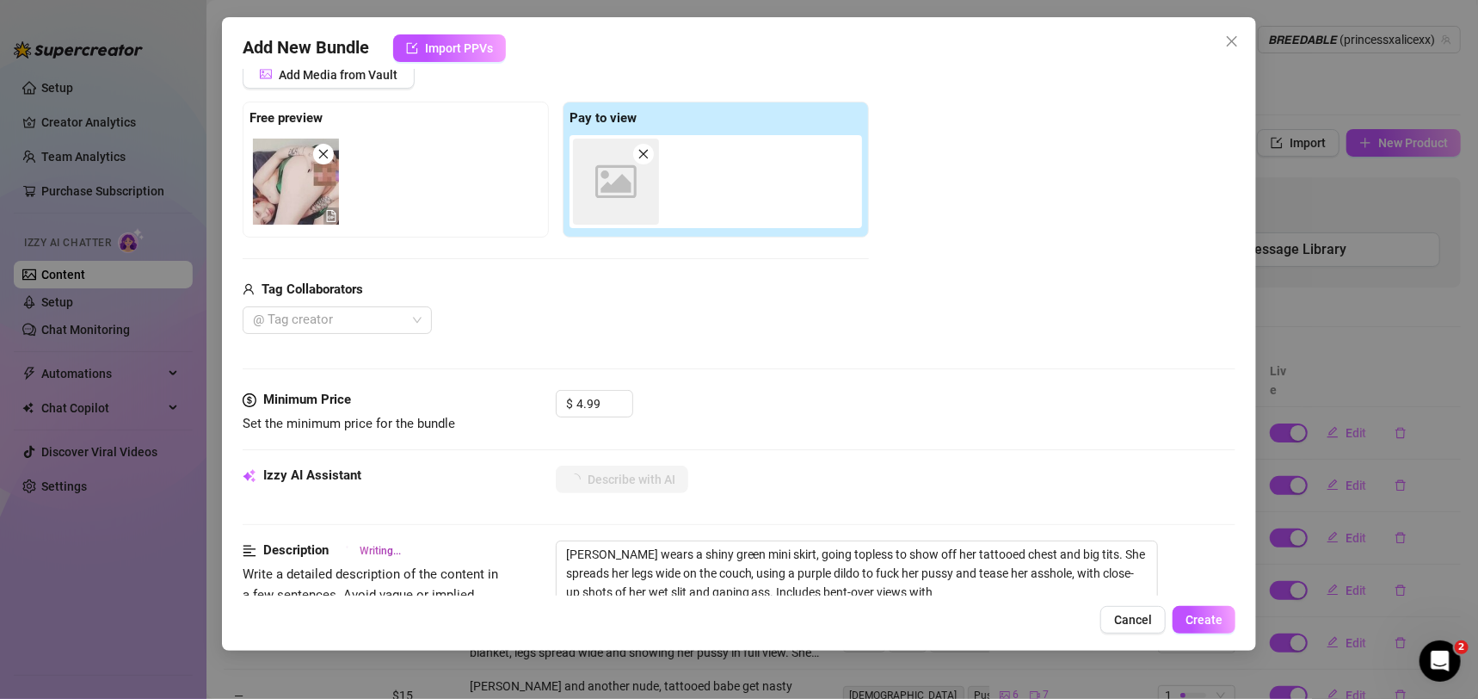
type textarea "[PERSON_NAME] wears a shiny green mini skirt, going topless to show off her tat…"
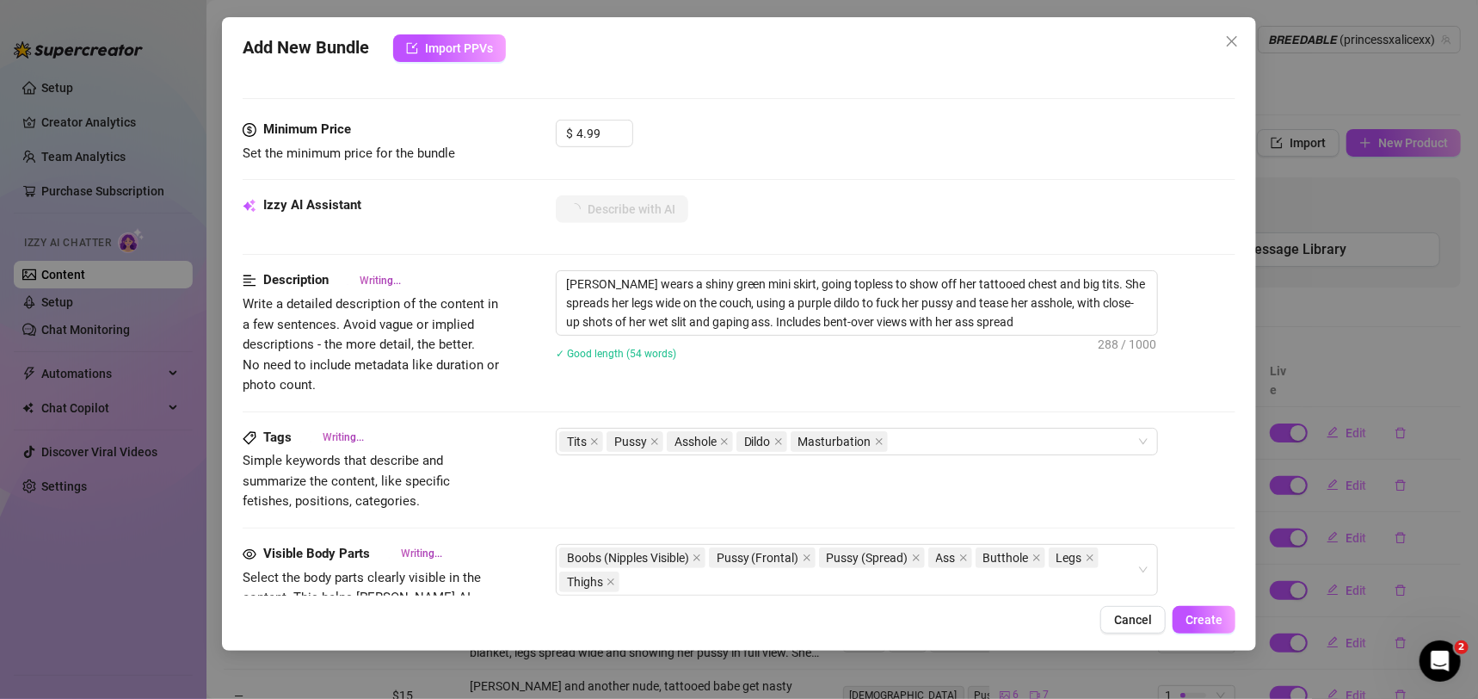
type textarea "[PERSON_NAME] wears a shiny green mini skirt, going topless to show off her tat…"
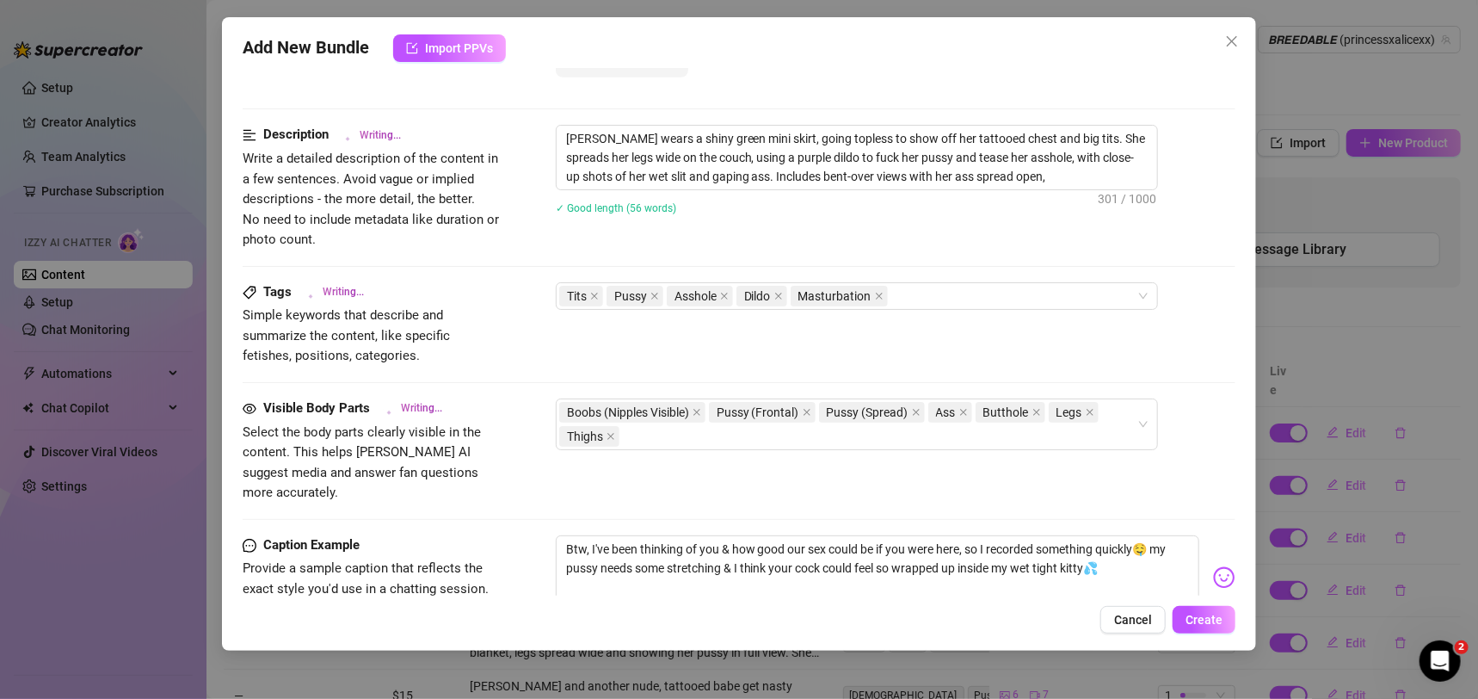
type textarea "[PERSON_NAME] wears a shiny green mini skirt, going topless to show off her tat…"
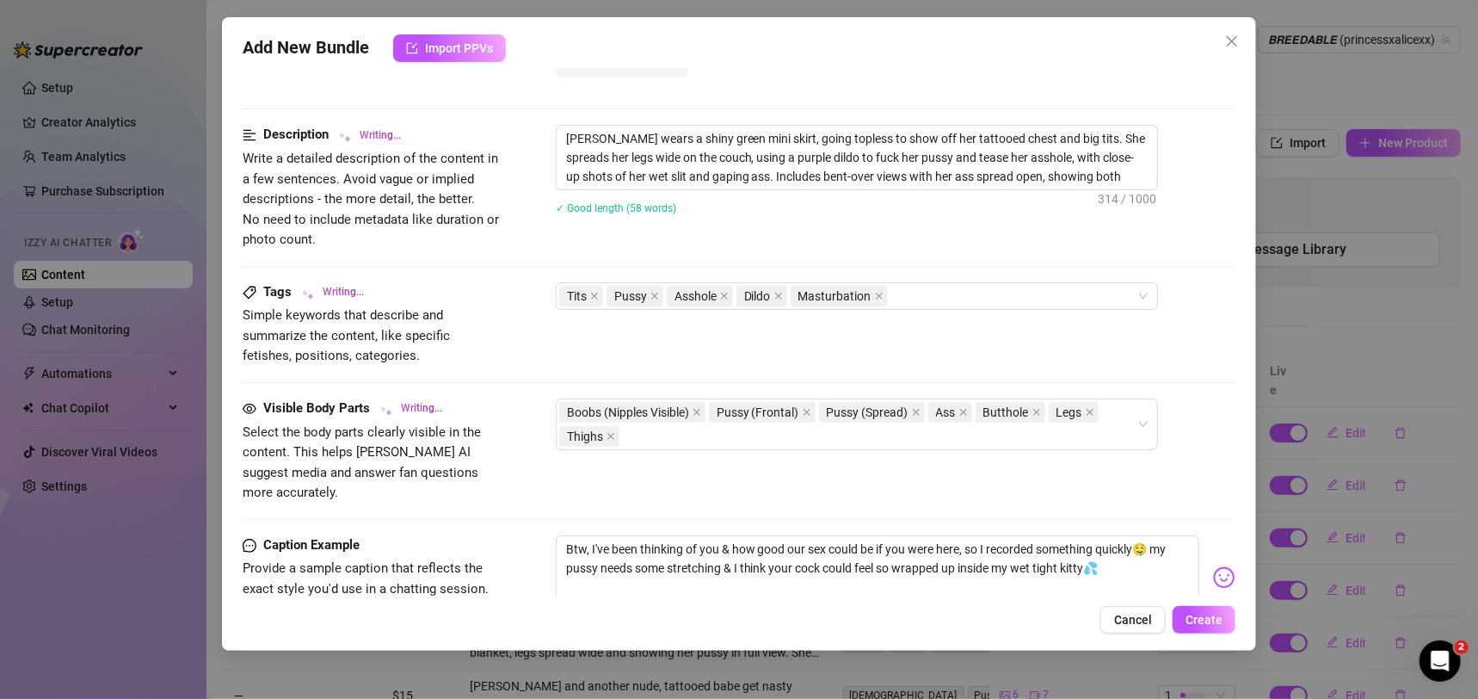
type textarea "[PERSON_NAME] wears a shiny green mini skirt, going topless to show off her tat…"
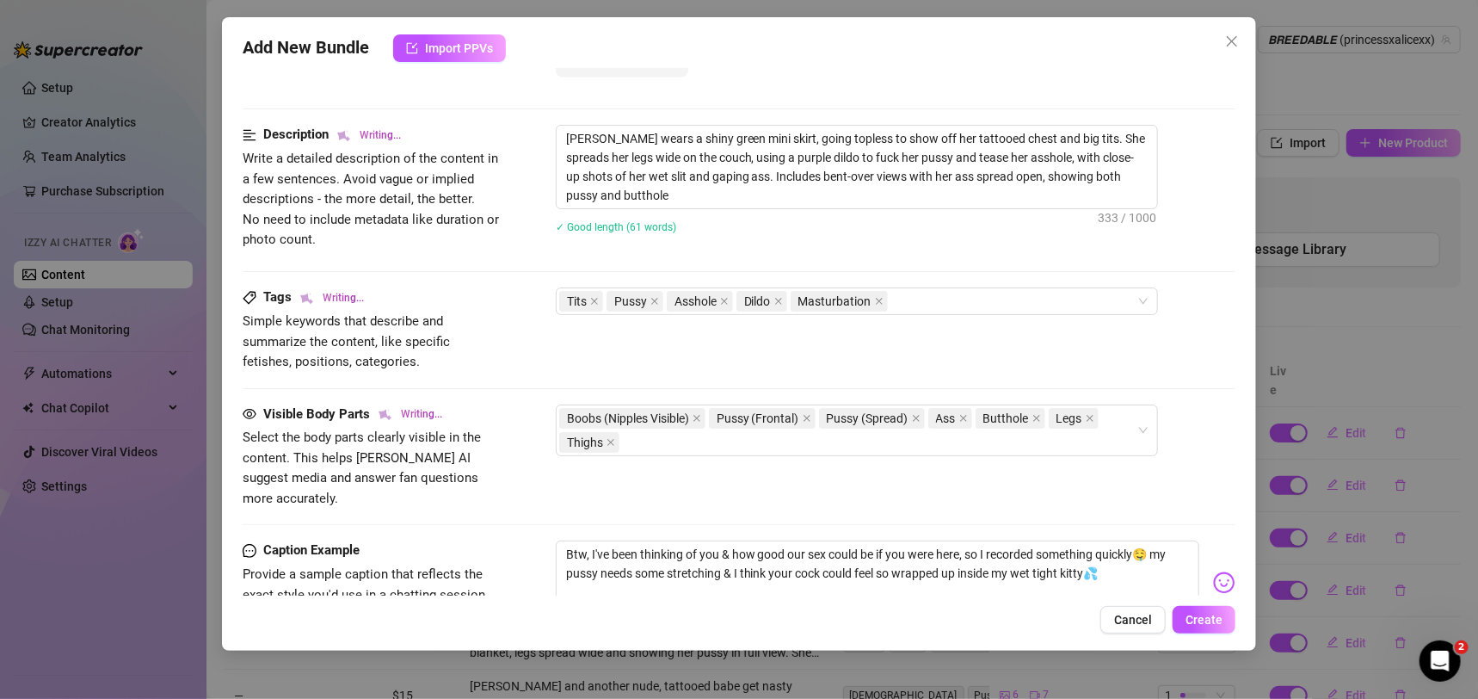
type textarea "[PERSON_NAME] wears a shiny green mini skirt, going topless to show off her tat…"
click at [1204, 619] on span "Create" at bounding box center [1203, 620] width 37 height 14
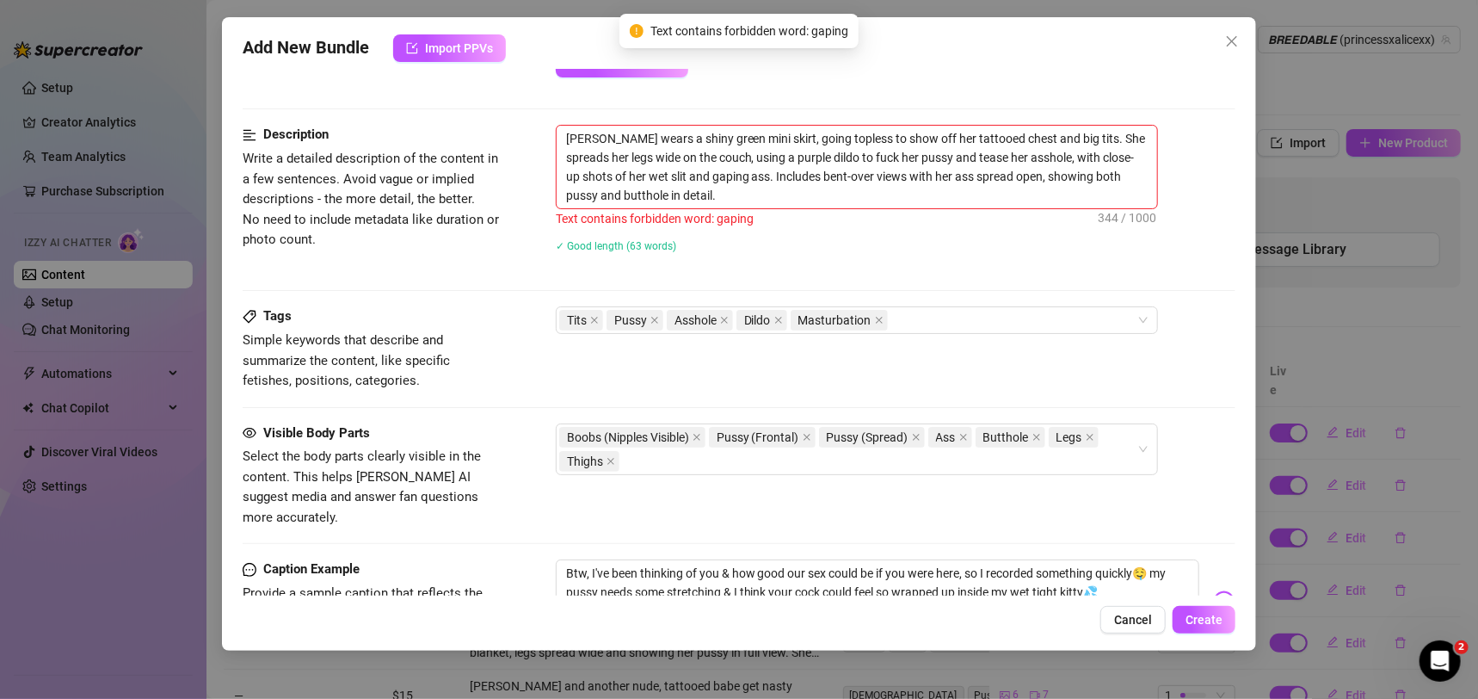
click at [911, 255] on div "✓ Good length (63 words)" at bounding box center [896, 245] width 680 height 28
click at [683, 174] on textarea "[PERSON_NAME] wears a shiny green mini skirt, going topless to show off her tat…" at bounding box center [857, 167] width 600 height 83
click at [687, 172] on textarea "[PERSON_NAME] wears a shiny green mini skirt, going topless to show off her tat…" at bounding box center [857, 167] width 600 height 83
type textarea "[PERSON_NAME] wears a shiny green mini skirt, going topless to show off her tat…"
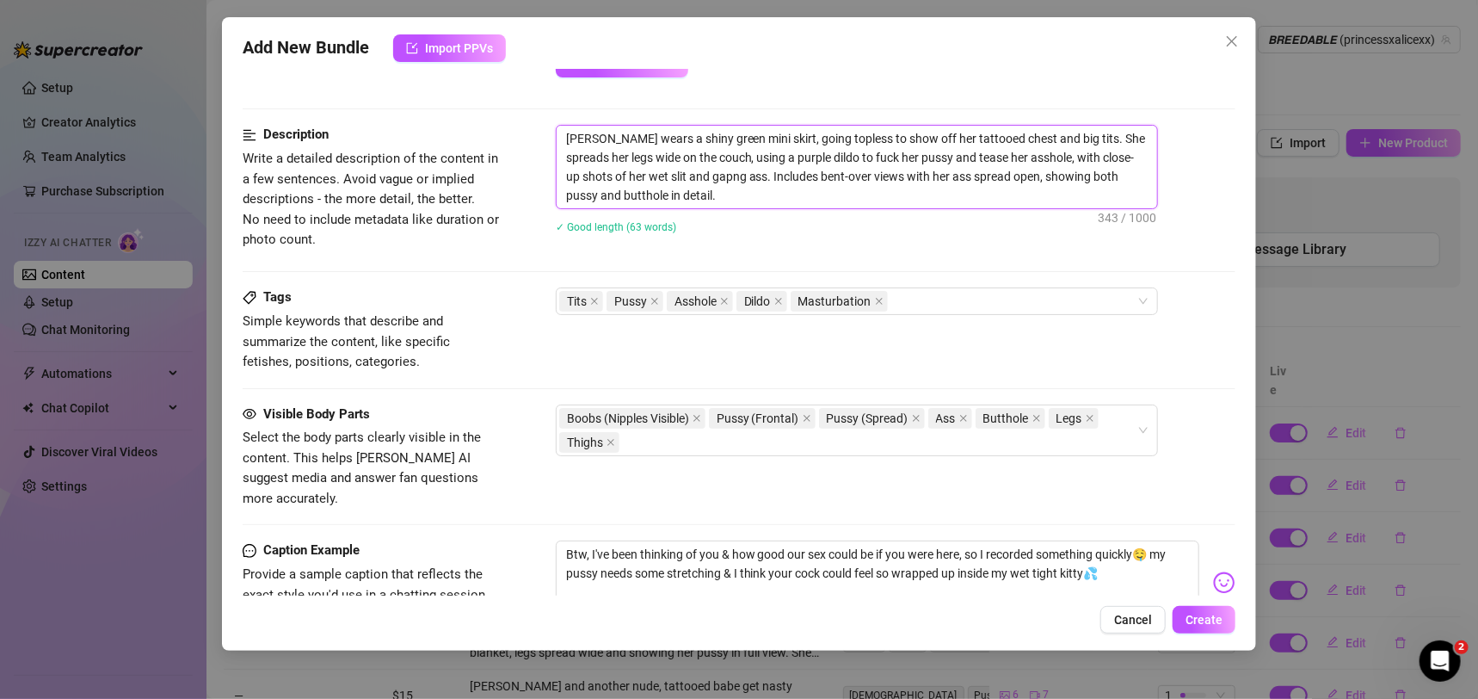
type textarea "[PERSON_NAME] wears a shiny green mini skirt, going topless to show off her tat…"
click at [1199, 599] on div "Add New Bundle Import PPVs Account 𝘽𝙍𝙀𝙀𝘿𝘼𝘽𝙇𝙀 (@princessxalicexx) Name Name is f…" at bounding box center [739, 333] width 1035 height 633
click at [1199, 604] on div "Add New Bundle Import PPVs Account 𝘽𝙍𝙀𝙀𝘿𝘼𝘽𝙇𝙀 (@princessxalicexx) Name Name is f…" at bounding box center [739, 333] width 1035 height 633
click at [1205, 618] on span "Create" at bounding box center [1203, 620] width 37 height 14
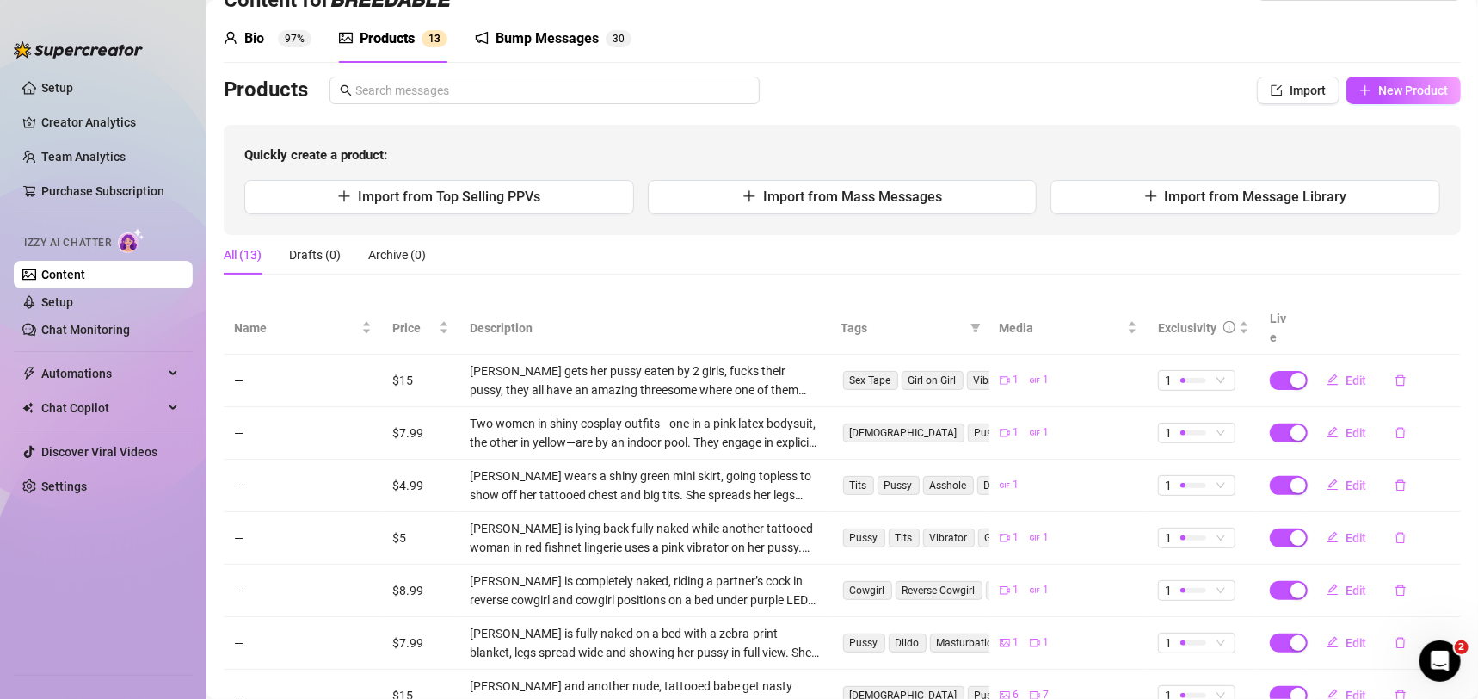
scroll to position [0, 0]
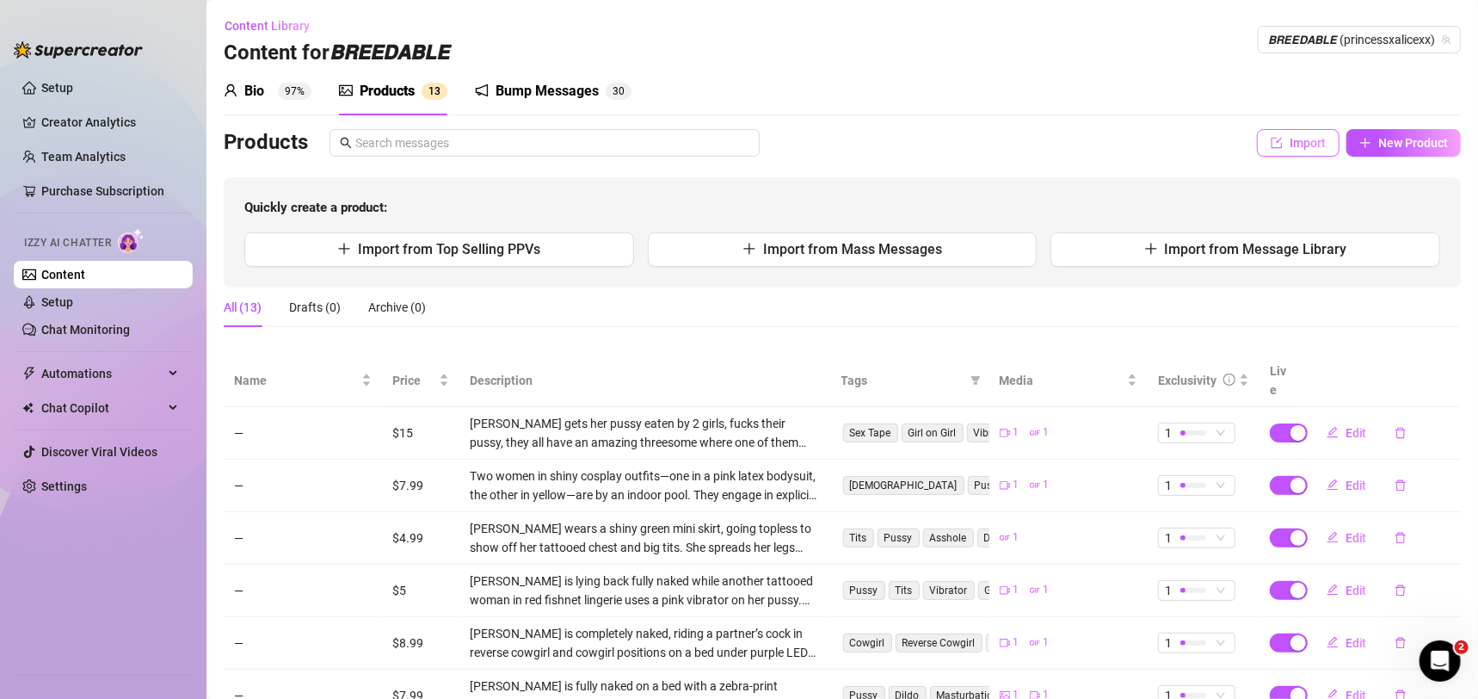
click at [1319, 148] on button "Import" at bounding box center [1298, 143] width 83 height 28
click at [1290, 149] on tr "Message Tags Price Media Total Sales" at bounding box center [750, 182] width 1162 height 66
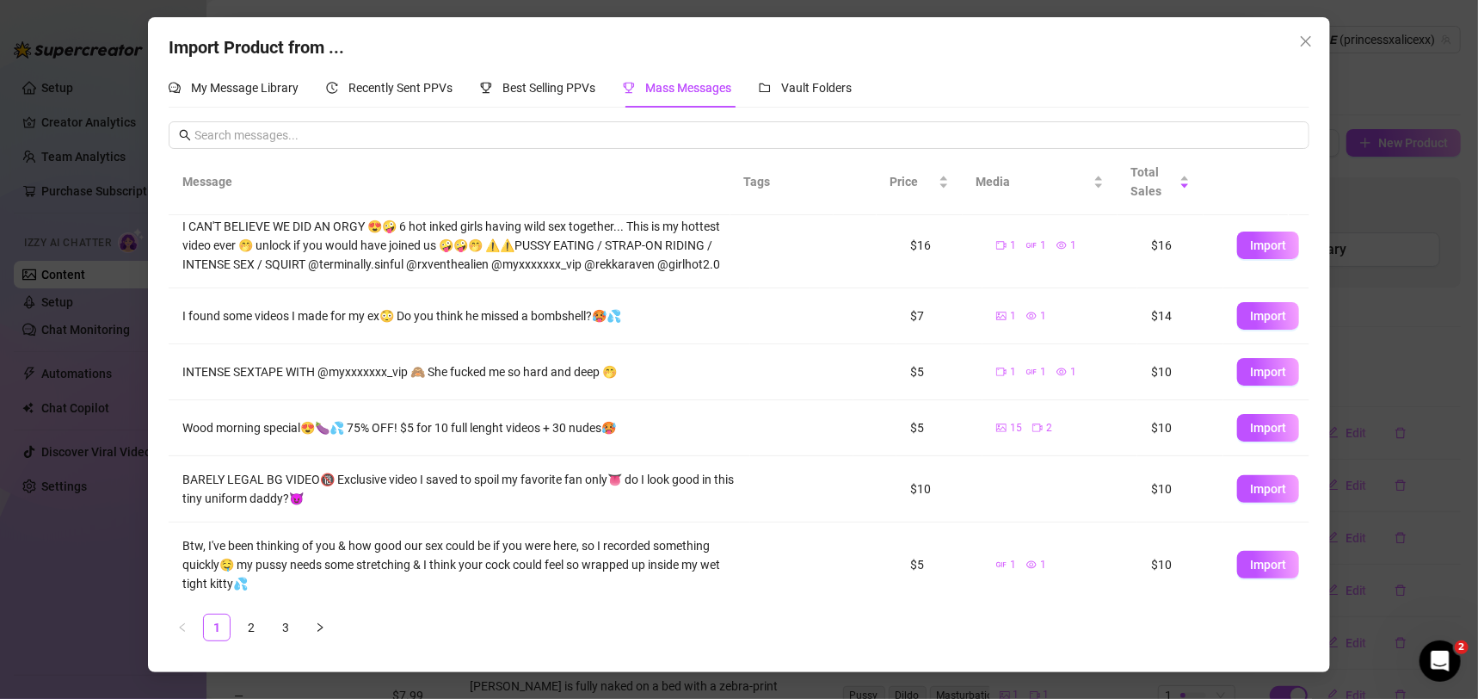
scroll to position [248, 0]
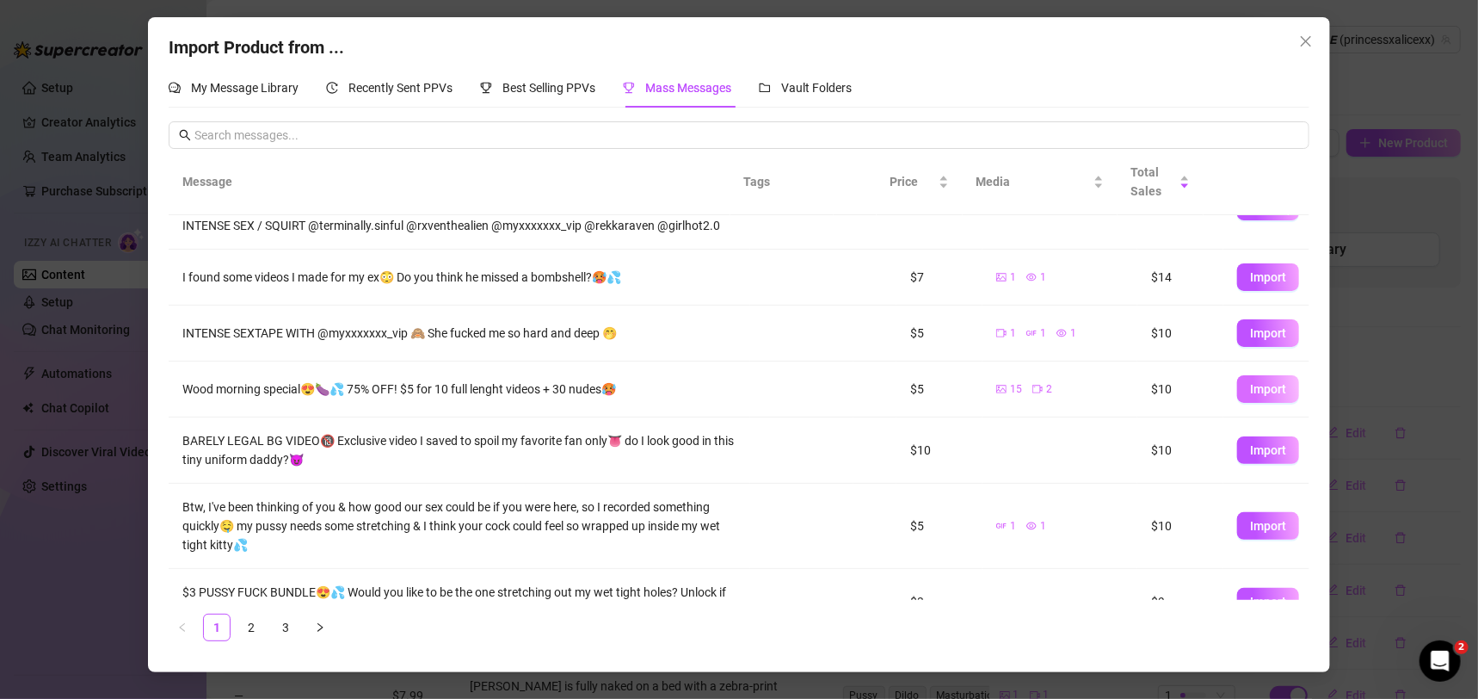
click at [1250, 388] on span "Import" at bounding box center [1268, 389] width 36 height 14
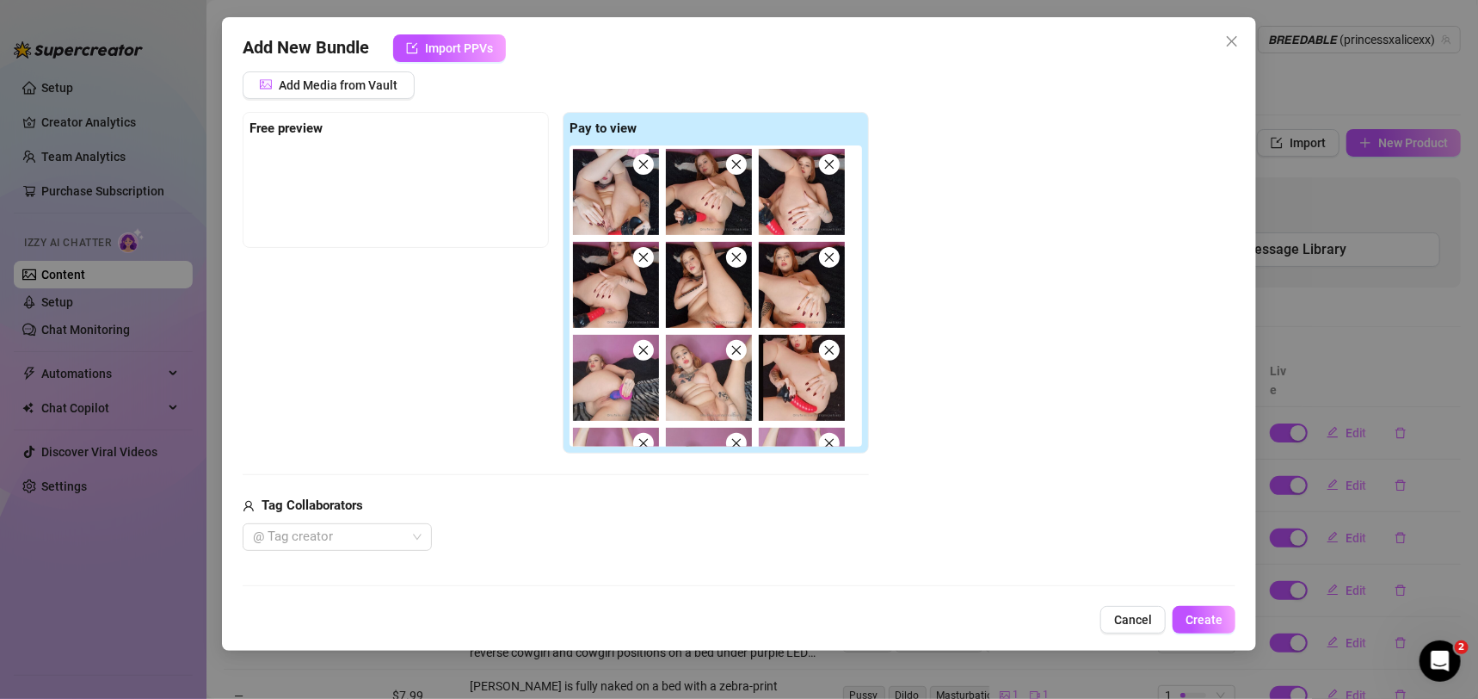
scroll to position [286, 0]
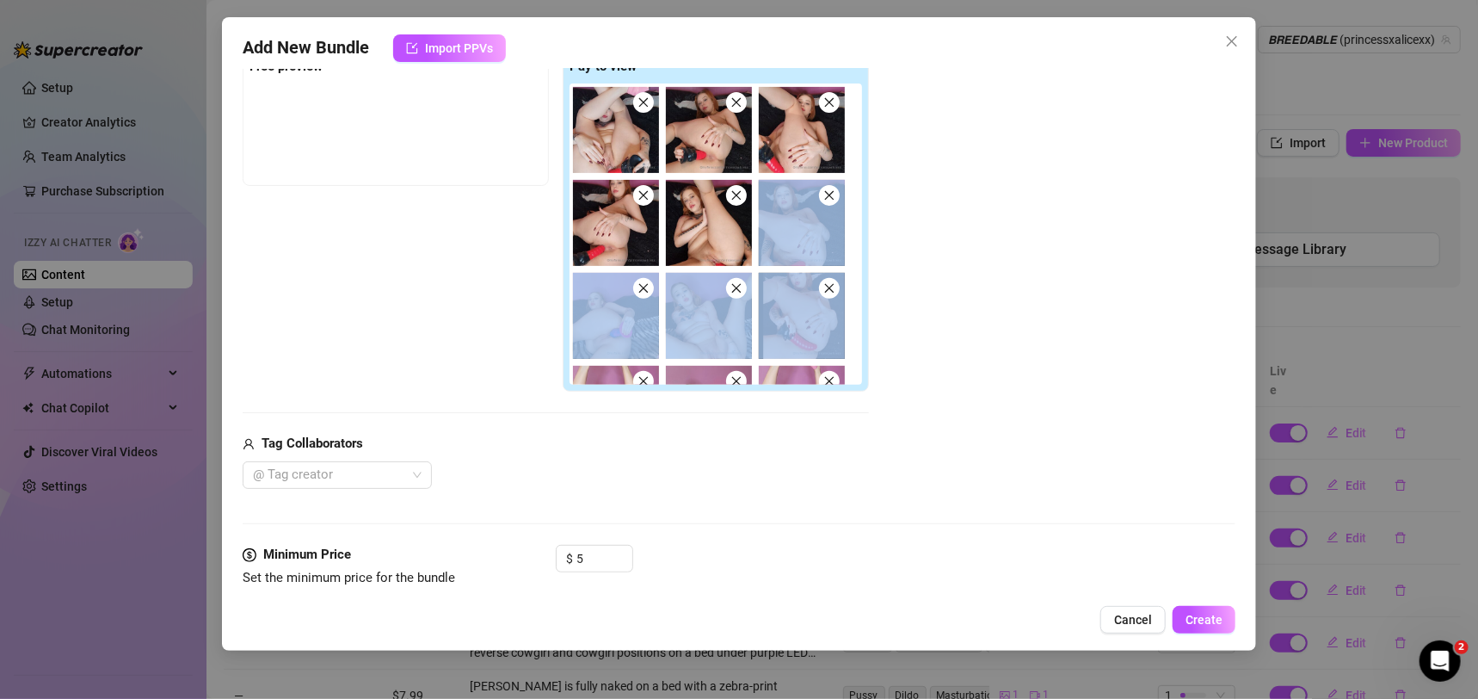
click at [1220, 297] on div "Account 𝘽𝙍𝙀𝙀𝘿𝘼𝘽𝙇𝙀 (@princessxalicexx) Name Name is for your internal organizati…" at bounding box center [740, 332] width 994 height 526
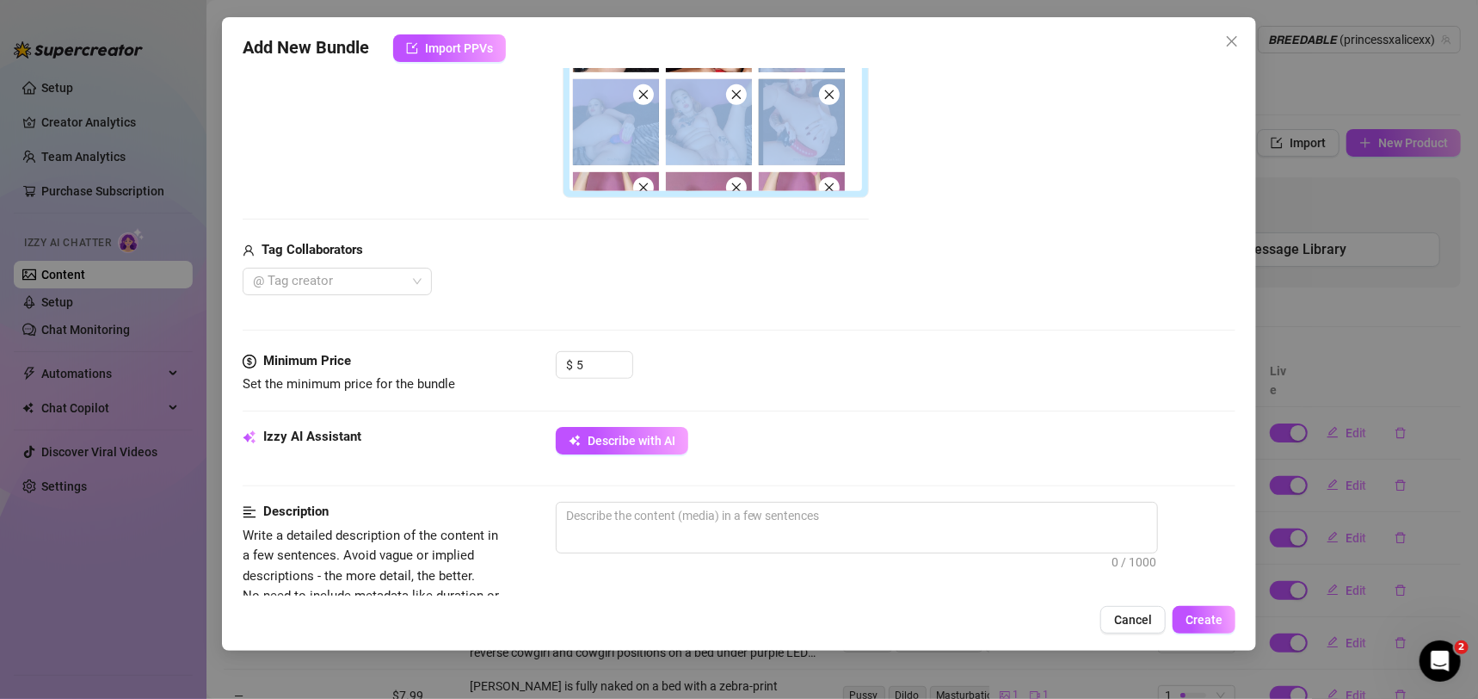
scroll to position [587, 0]
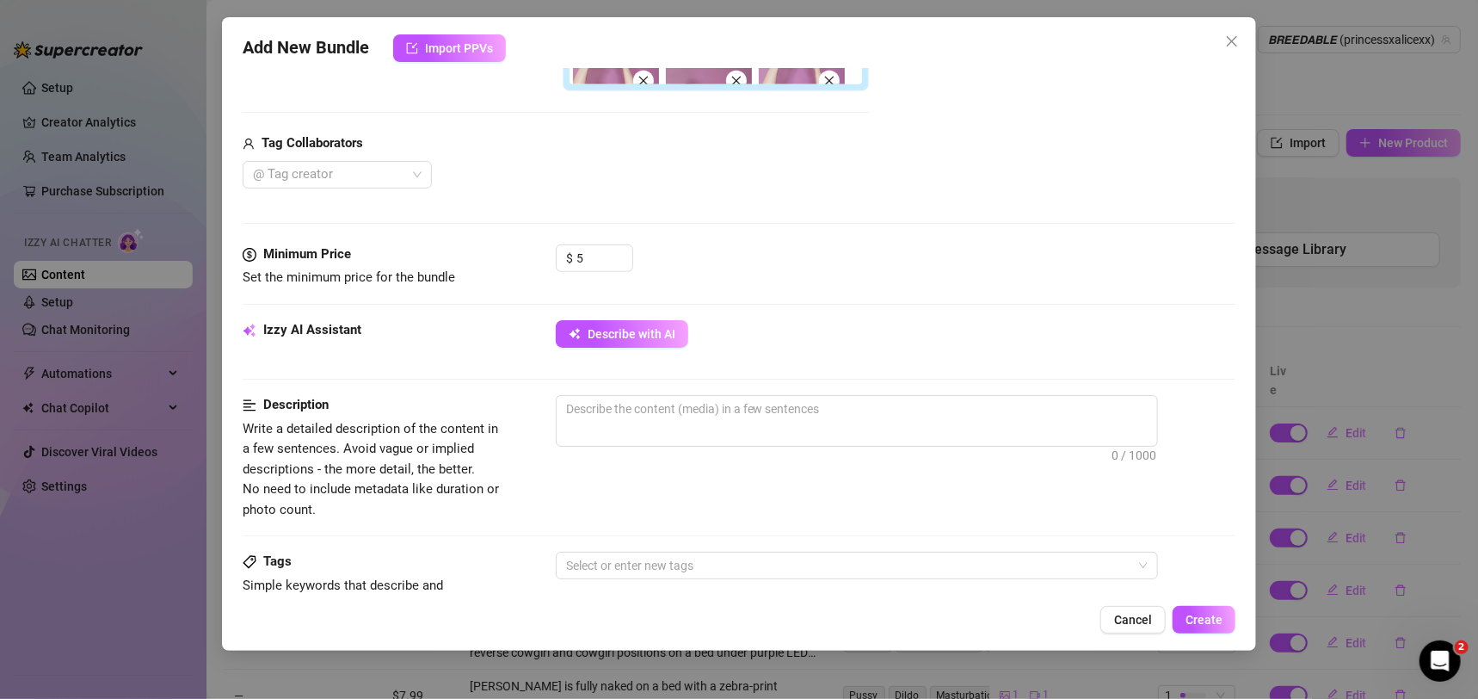
drag, startPoint x: 1062, startPoint y: 379, endPoint x: 898, endPoint y: 379, distance: 163.5
click at [1044, 379] on div "Izzy AI Assistant Describe with AI" at bounding box center [740, 357] width 994 height 75
click at [640, 331] on span "Describe with AI" at bounding box center [632, 334] width 88 height 14
type textarea "[PERSON_NAME]"
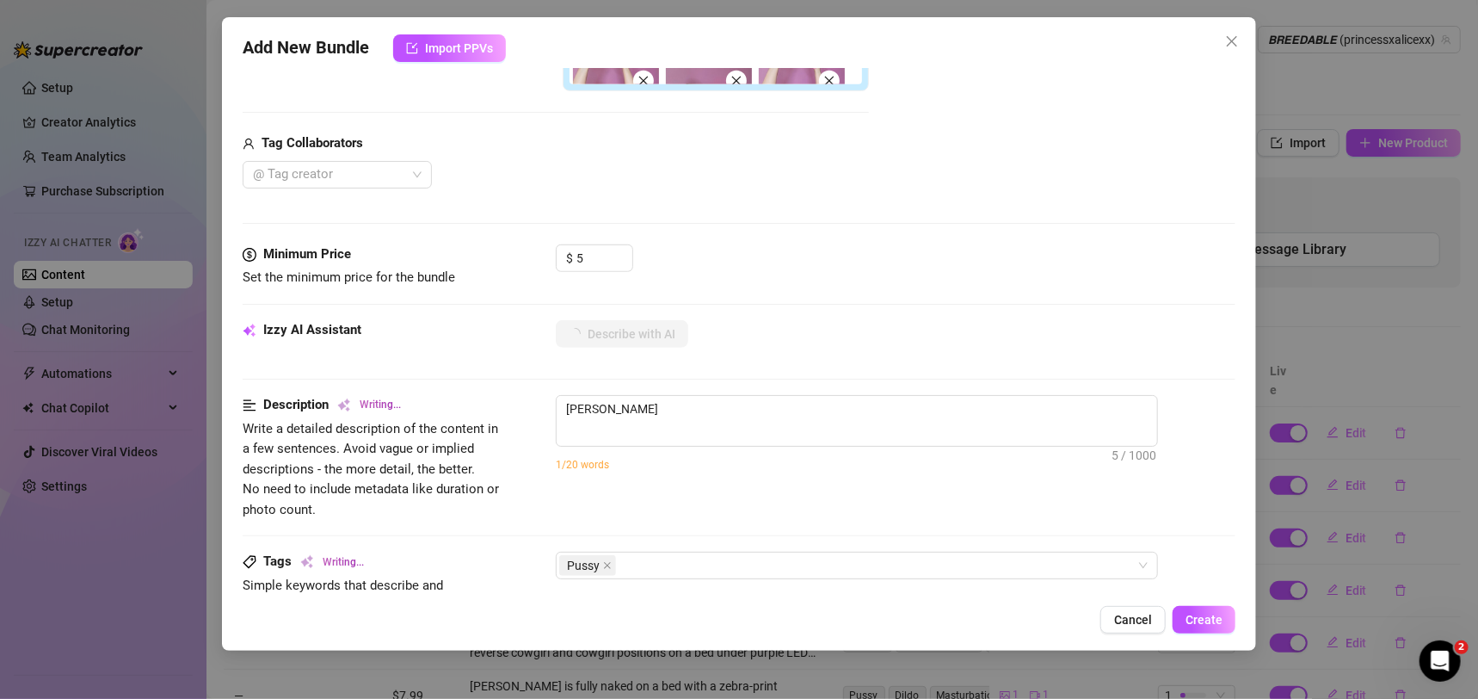
type textarea "[PERSON_NAME] gets"
type textarea "[PERSON_NAME] gets fully"
type textarea "[PERSON_NAME] gets fully naked"
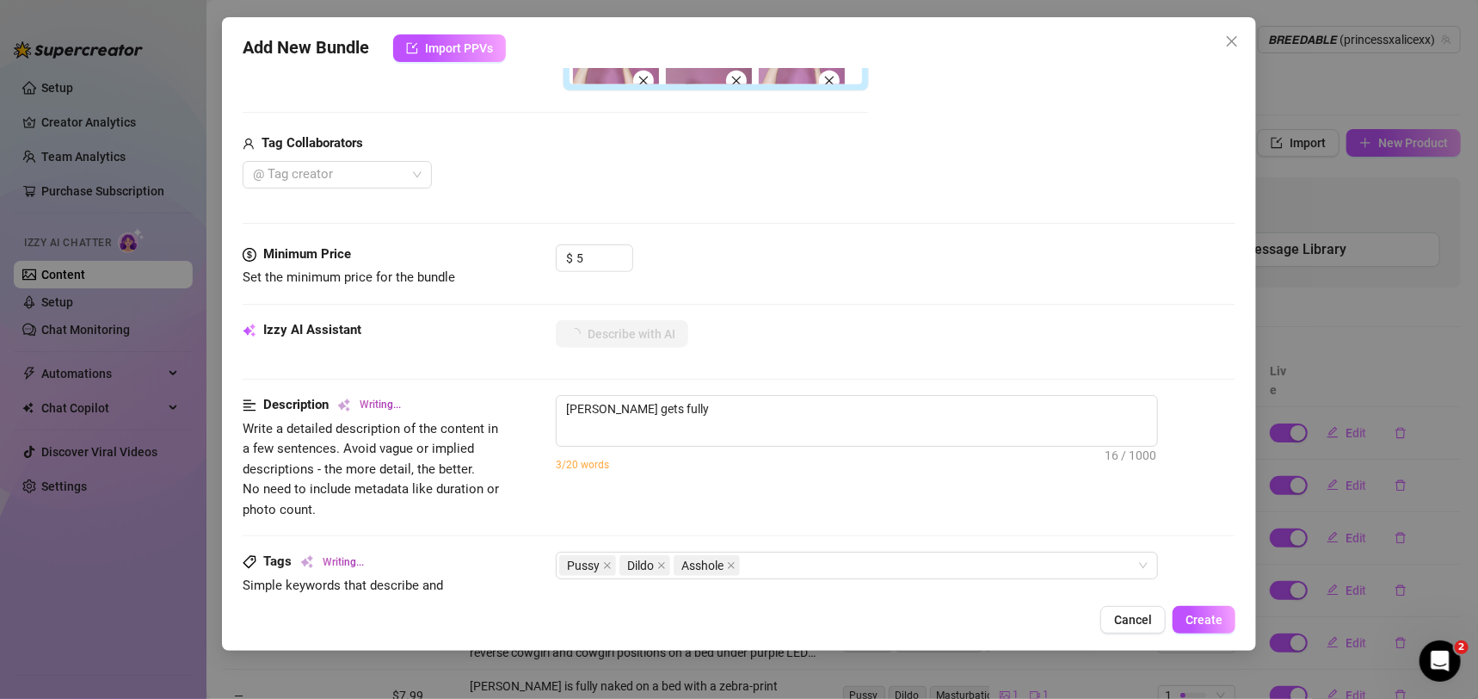
type textarea "[PERSON_NAME] gets fully naked"
type textarea "[PERSON_NAME] gets fully naked and"
type textarea "[PERSON_NAME] gets fully naked and spreads"
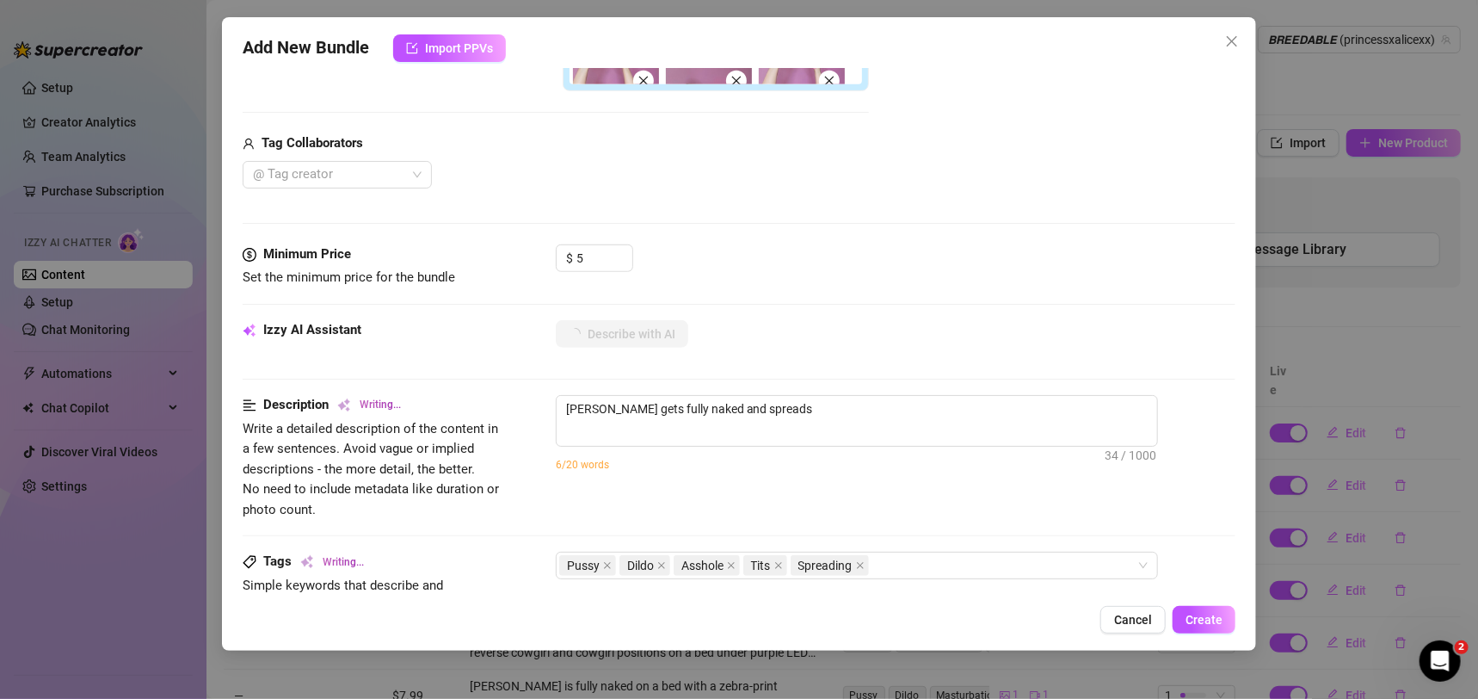
type textarea "[PERSON_NAME] gets fully naked and spreads wide,"
type textarea "[PERSON_NAME] gets fully naked and spreads wide, fingering"
type textarea "[PERSON_NAME] gets fully naked and spreads wide, fingering and"
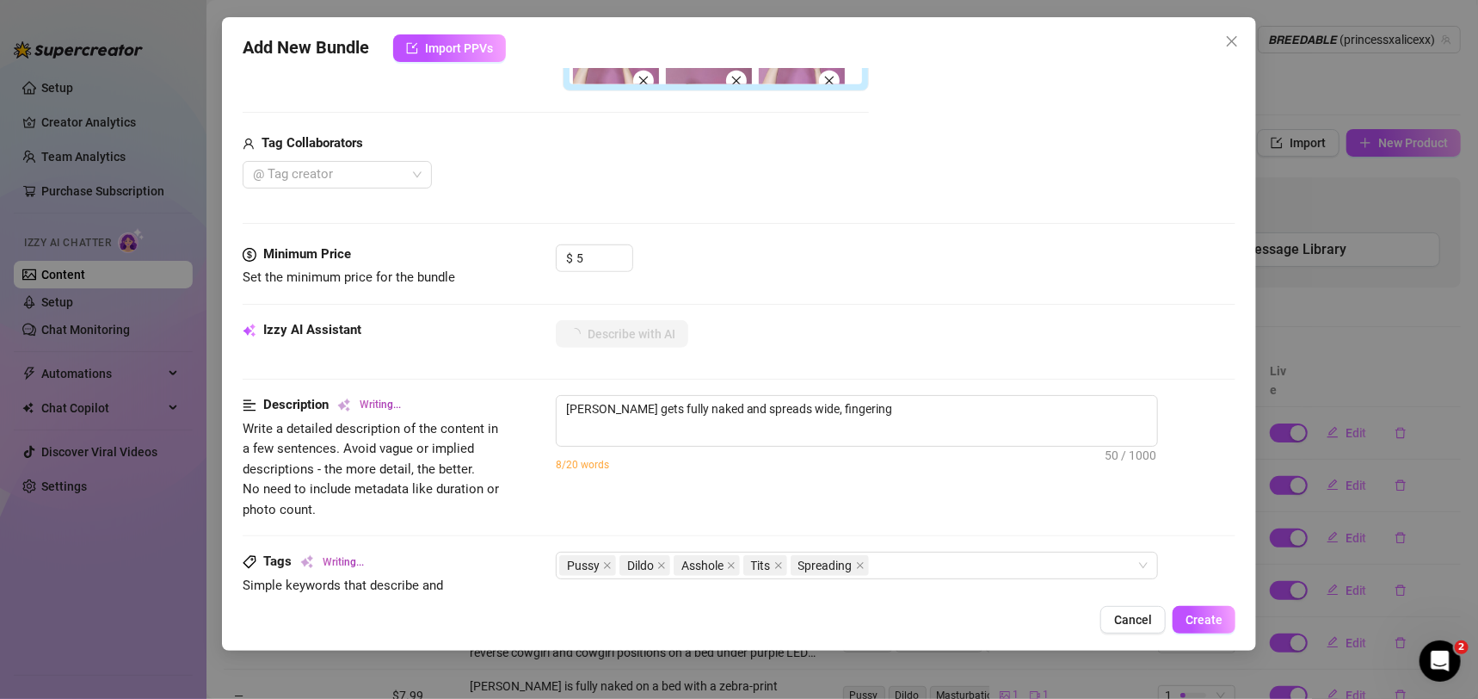
type textarea "[PERSON_NAME] gets fully naked and spreads wide, fingering and"
type textarea "[PERSON_NAME] gets fully naked and spreads wide, fingering and stretching"
type textarea "[PERSON_NAME] gets fully naked and spreads wide, fingering and stretching her"
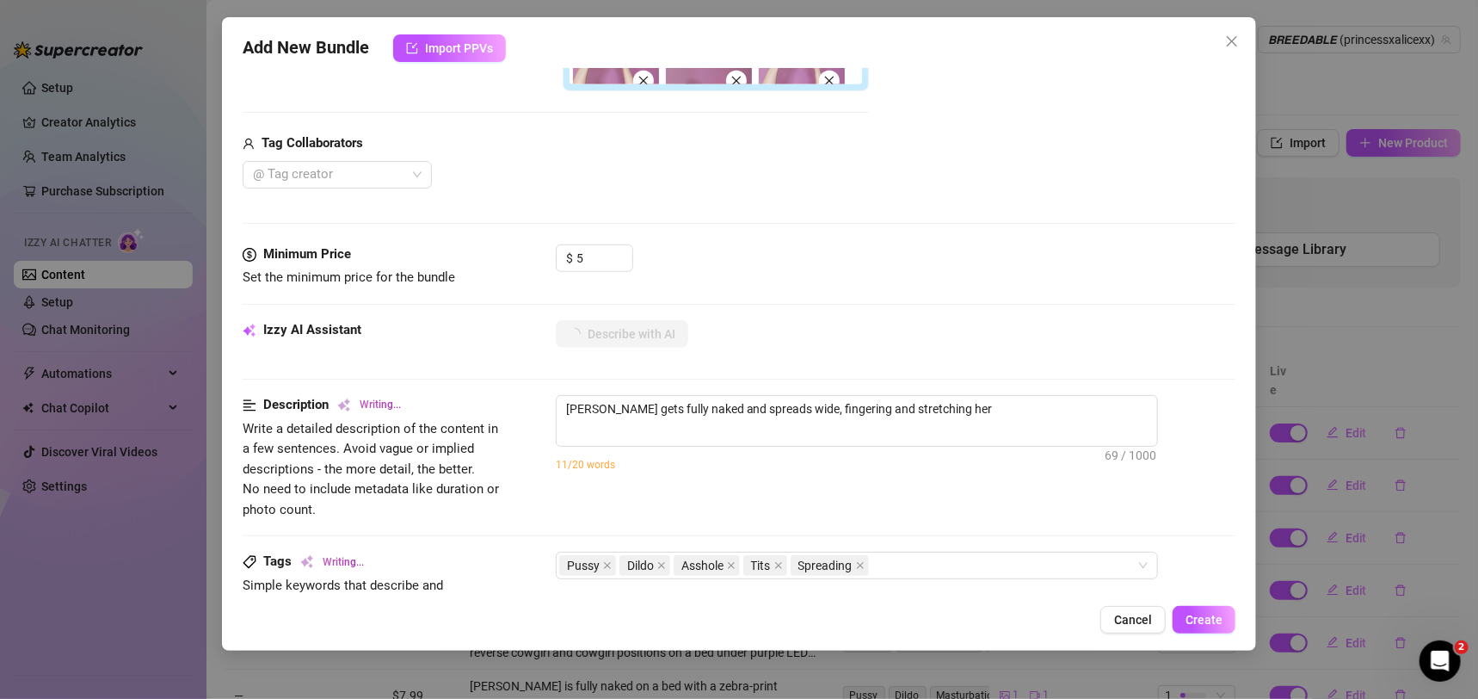
type textarea "[PERSON_NAME] gets fully naked and spreads wide, fingering and stretching her w…"
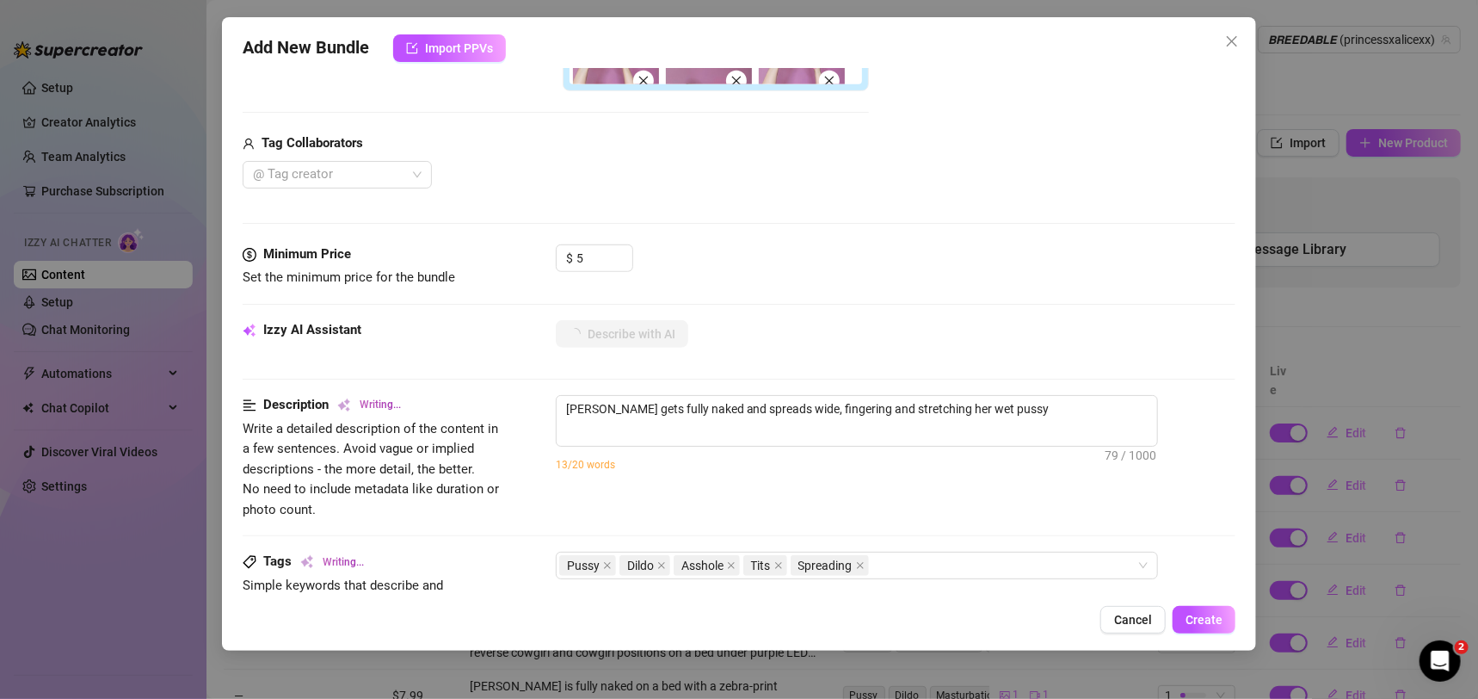
type textarea "[PERSON_NAME] gets fully naked and spreads wide, fingering and stretching her w…"
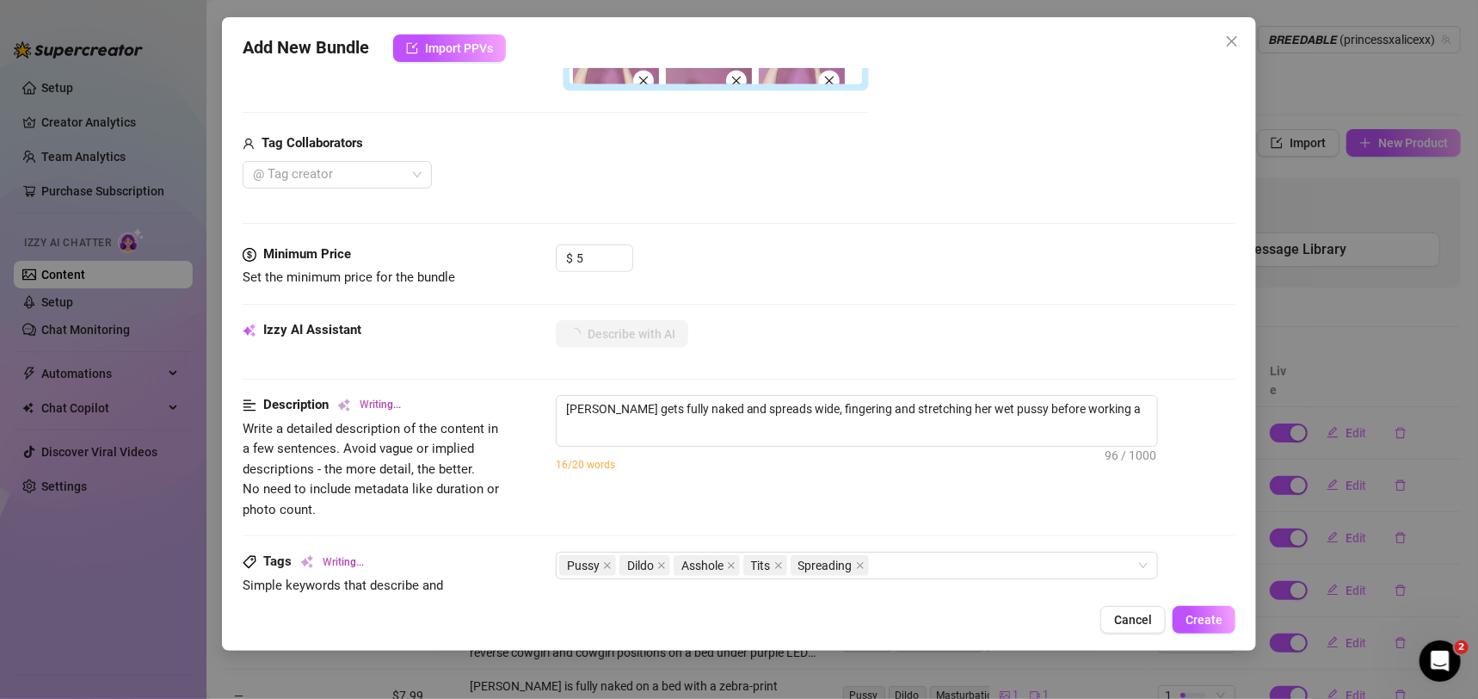
type textarea "[PERSON_NAME] gets fully naked and spreads wide, fingering and stretching her w…"
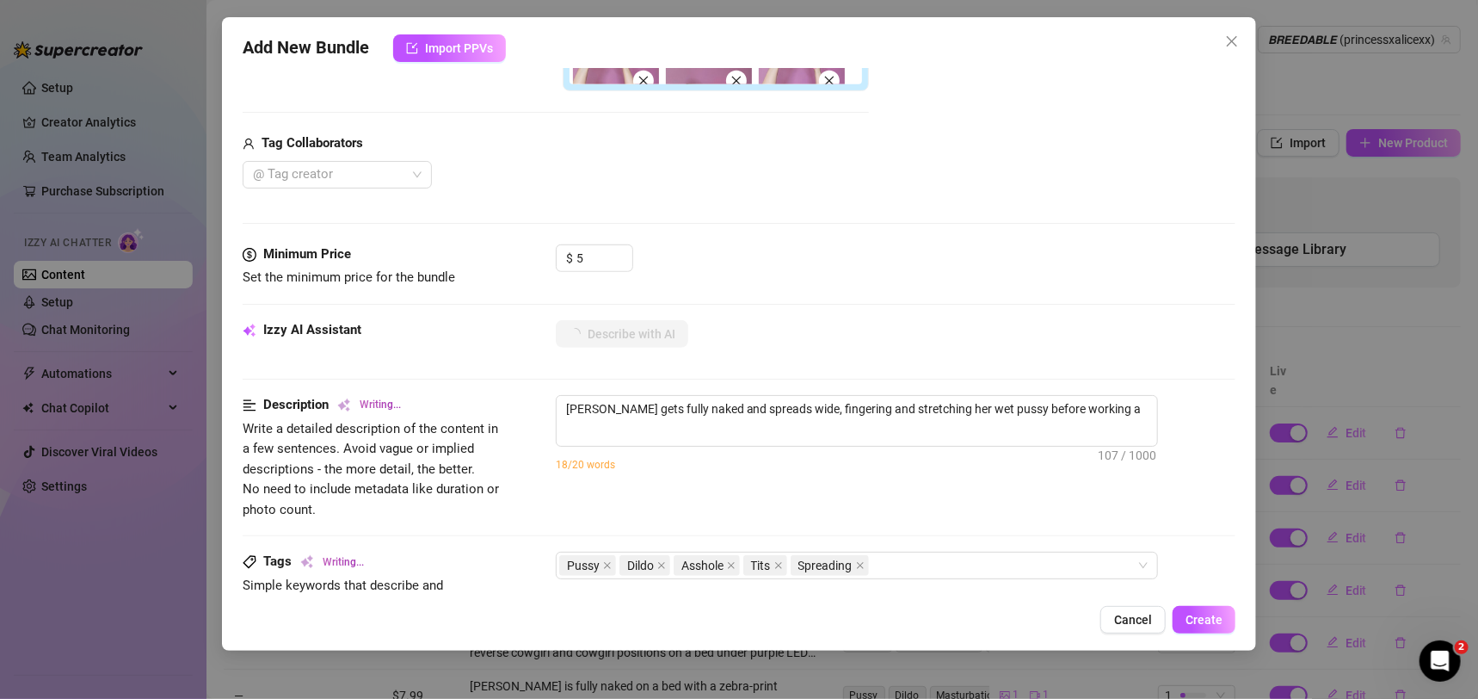
type textarea "[PERSON_NAME] gets fully naked and spreads wide, fingering and stretching her w…"
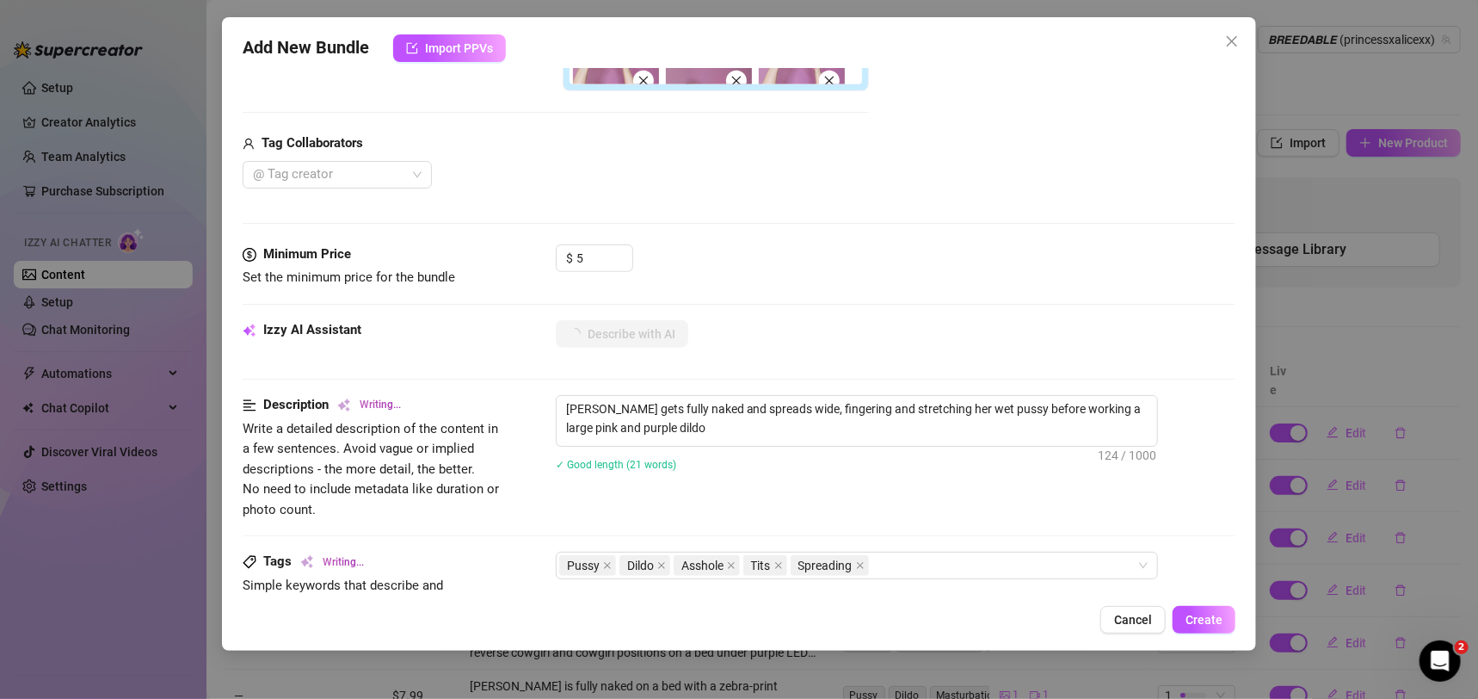
type textarea "[PERSON_NAME] gets fully naked and spreads wide, fingering and stretching her w…"
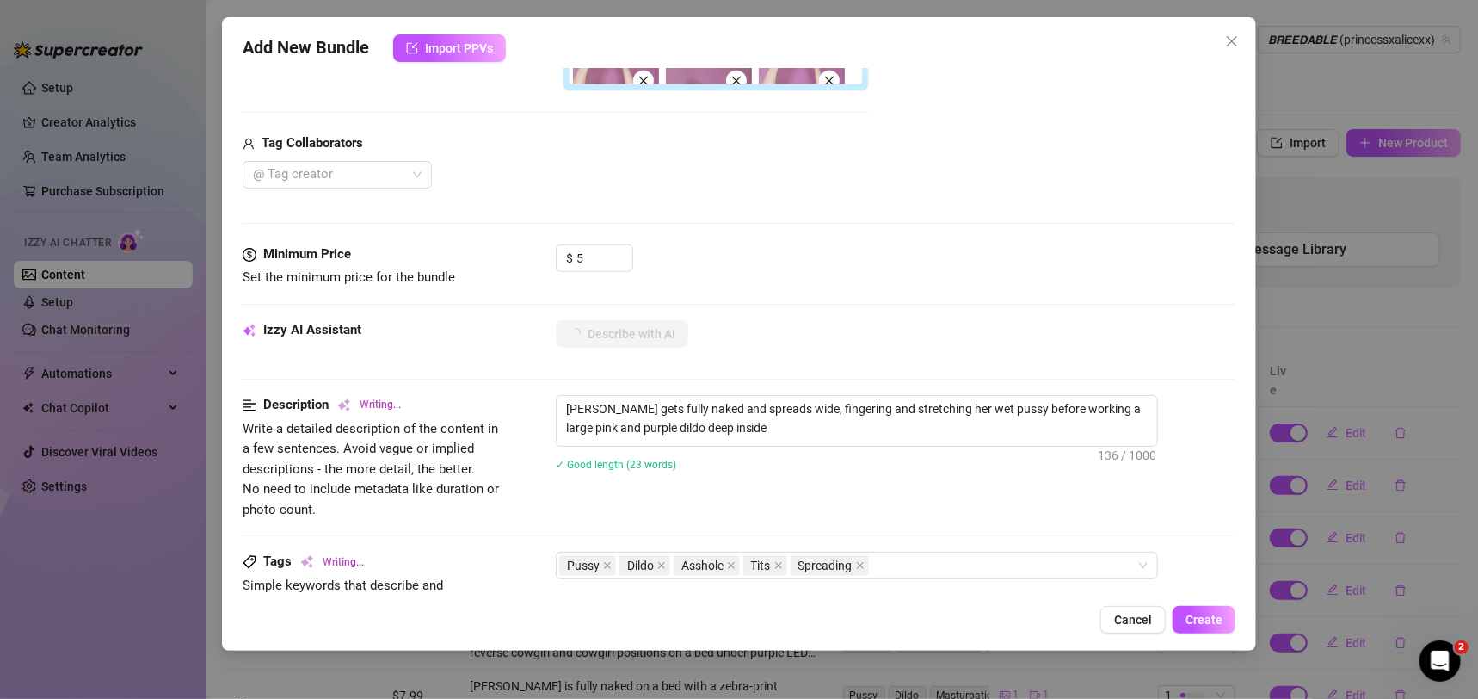
type textarea "[PERSON_NAME] gets fully naked and spreads wide, fingering and stretching her w…"
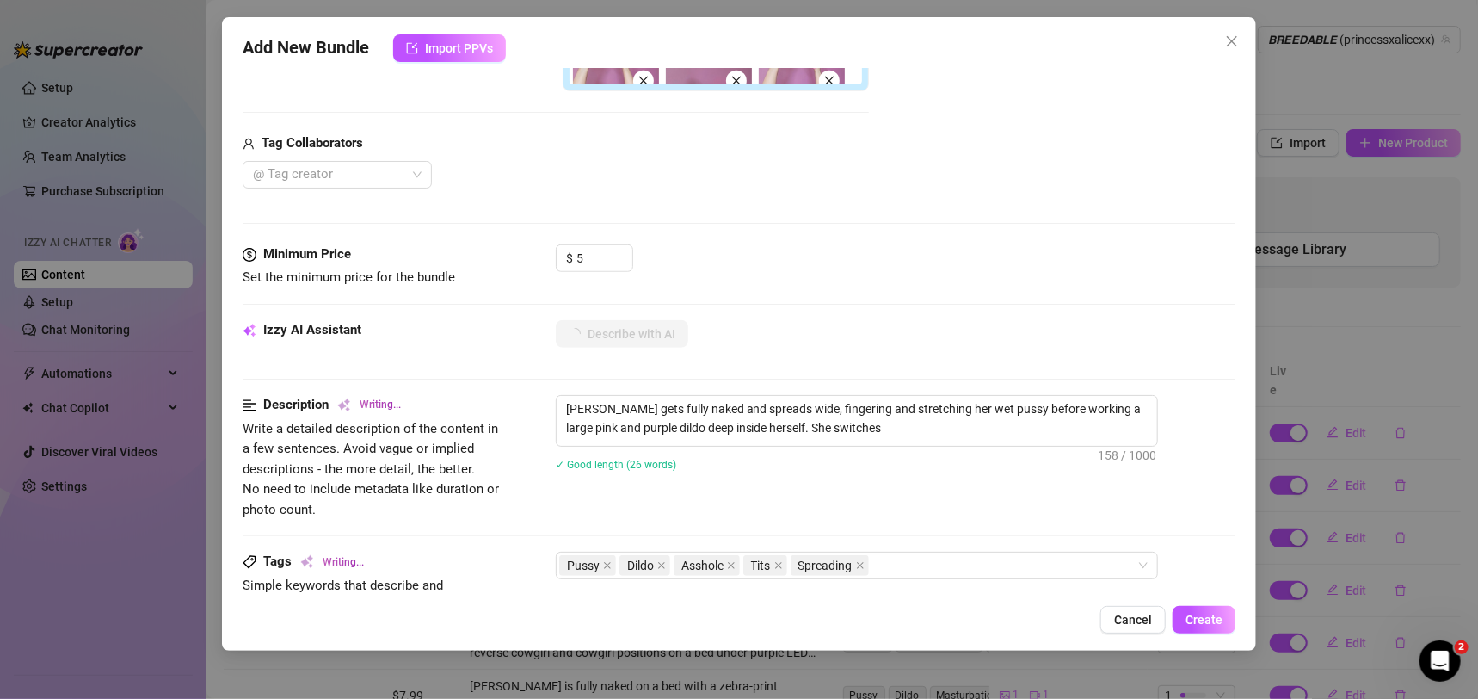
type textarea "[PERSON_NAME] gets fully naked and spreads wide, fingering and stretching her w…"
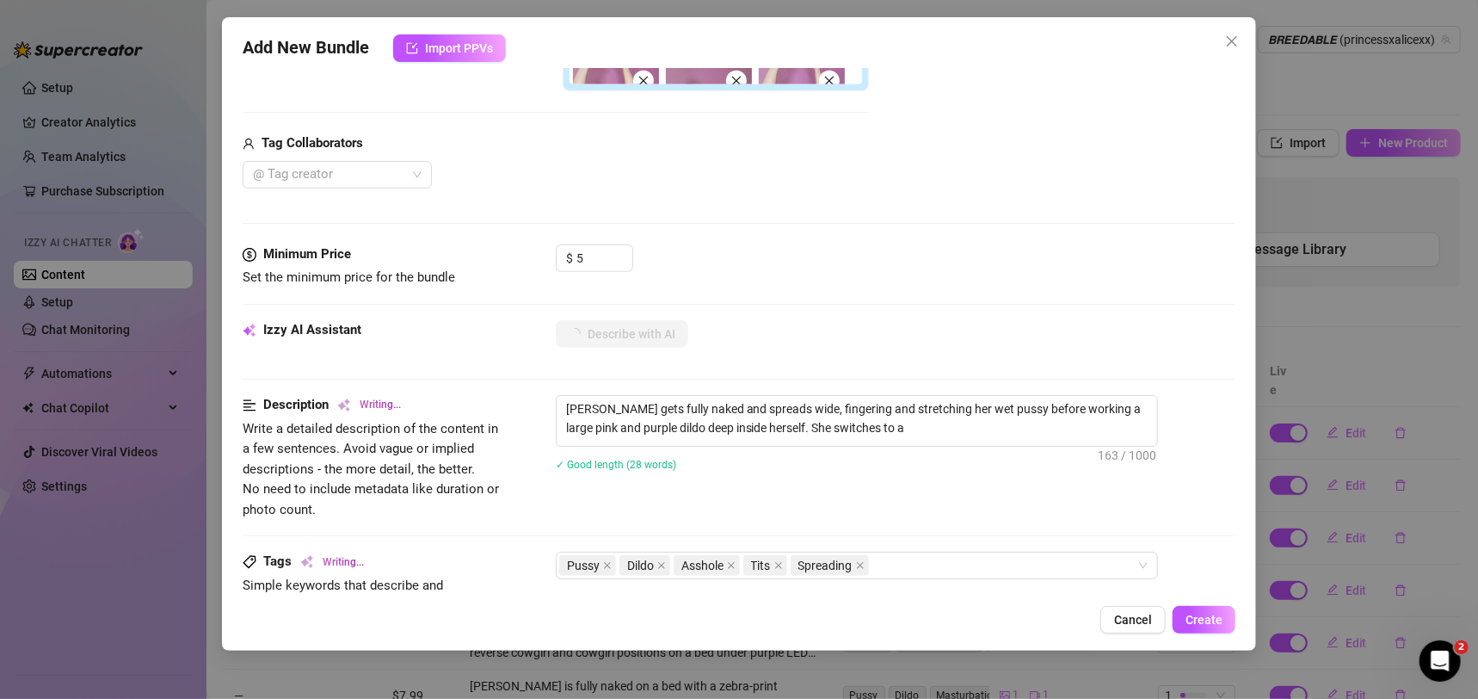
type textarea "[PERSON_NAME] gets fully naked and spreads wide, fingering and stretching her w…"
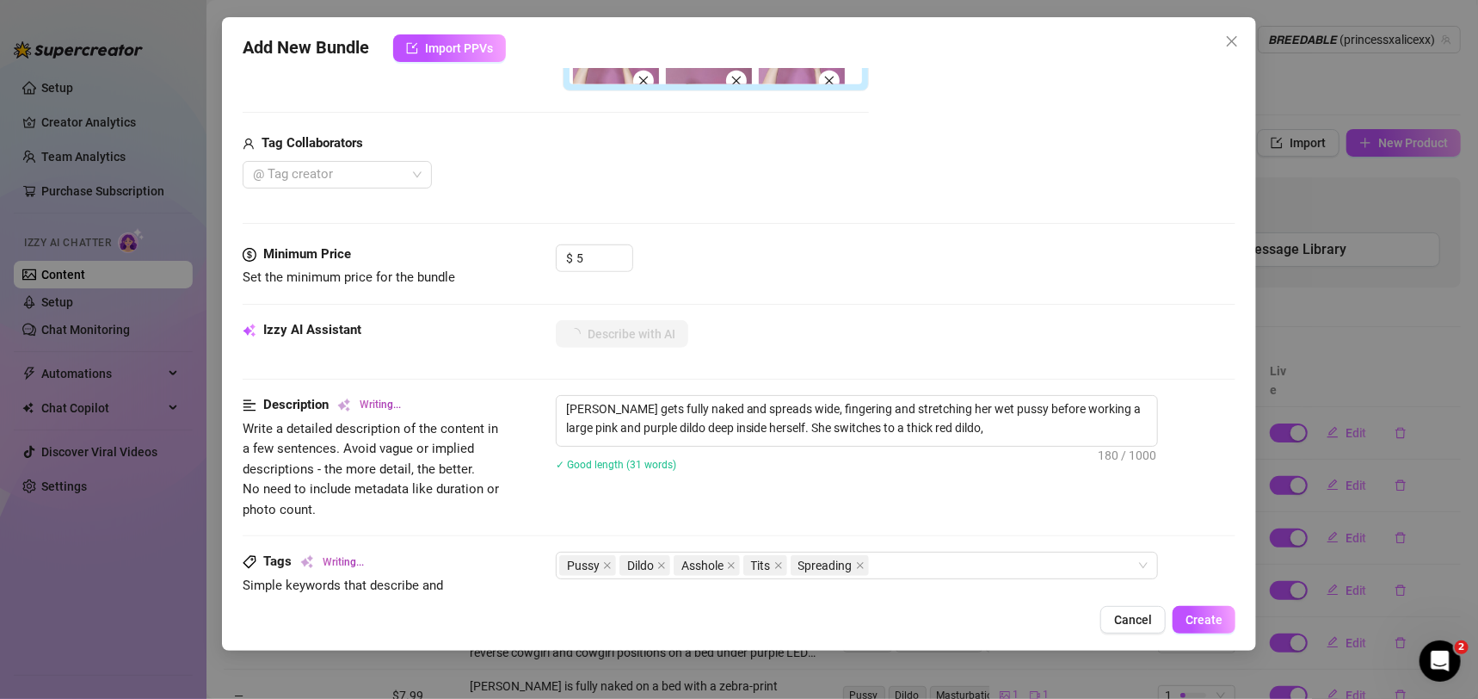
type textarea "[PERSON_NAME] gets fully naked and spreads wide, fingering and stretching her w…"
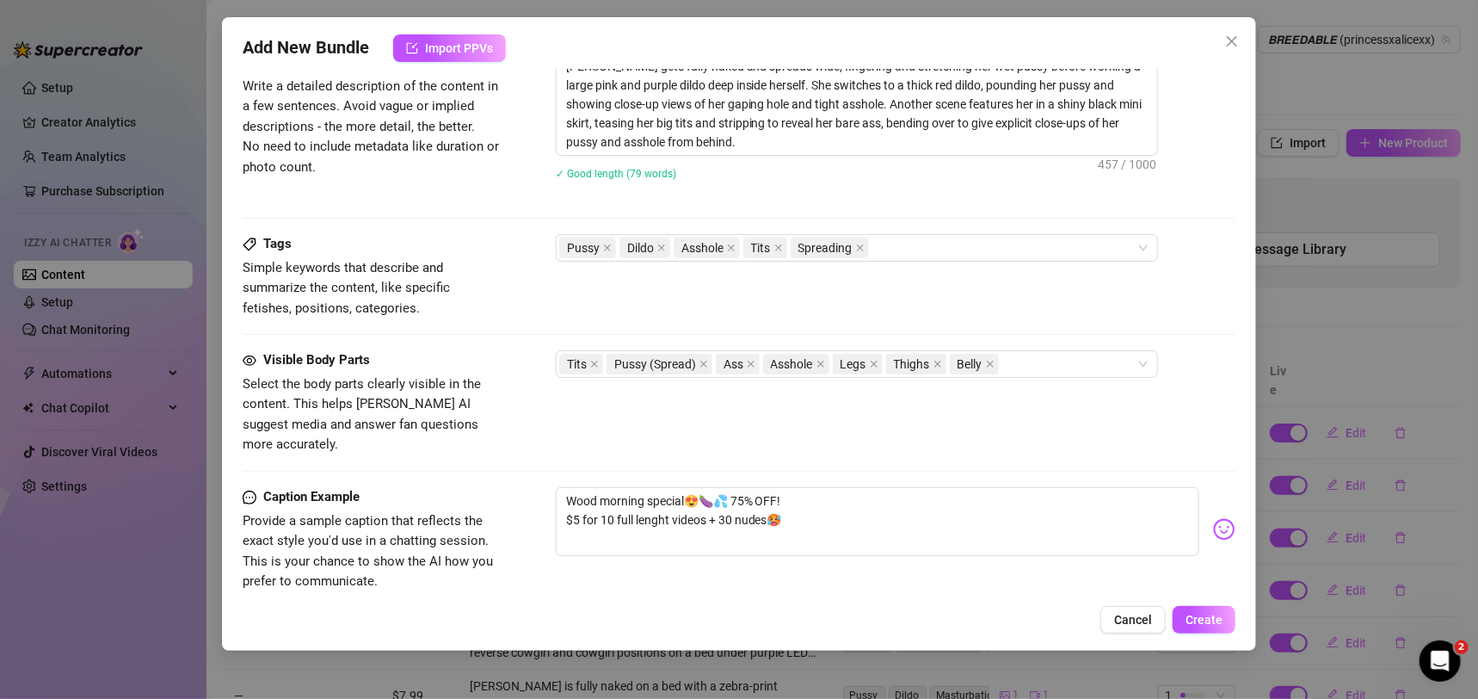
scroll to position [930, 0]
click at [1204, 612] on button "Create" at bounding box center [1204, 620] width 63 height 28
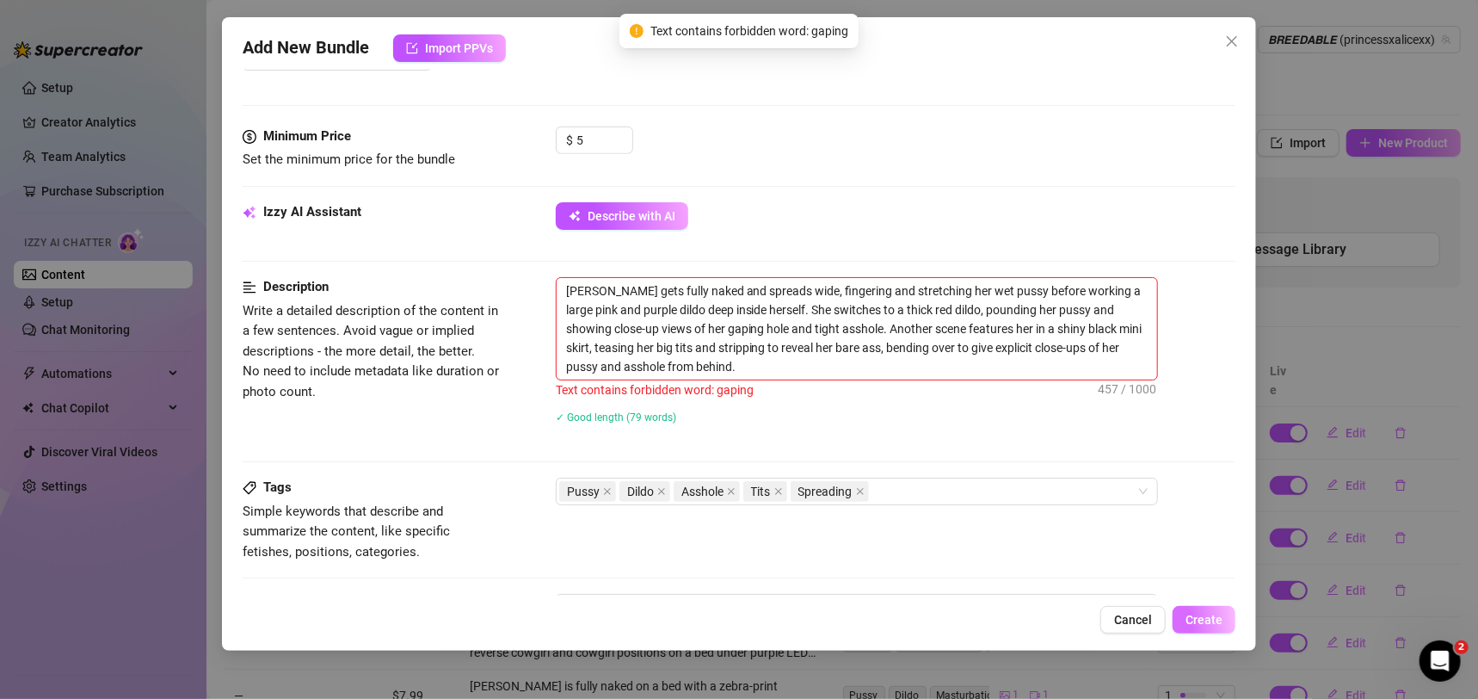
scroll to position [700, 0]
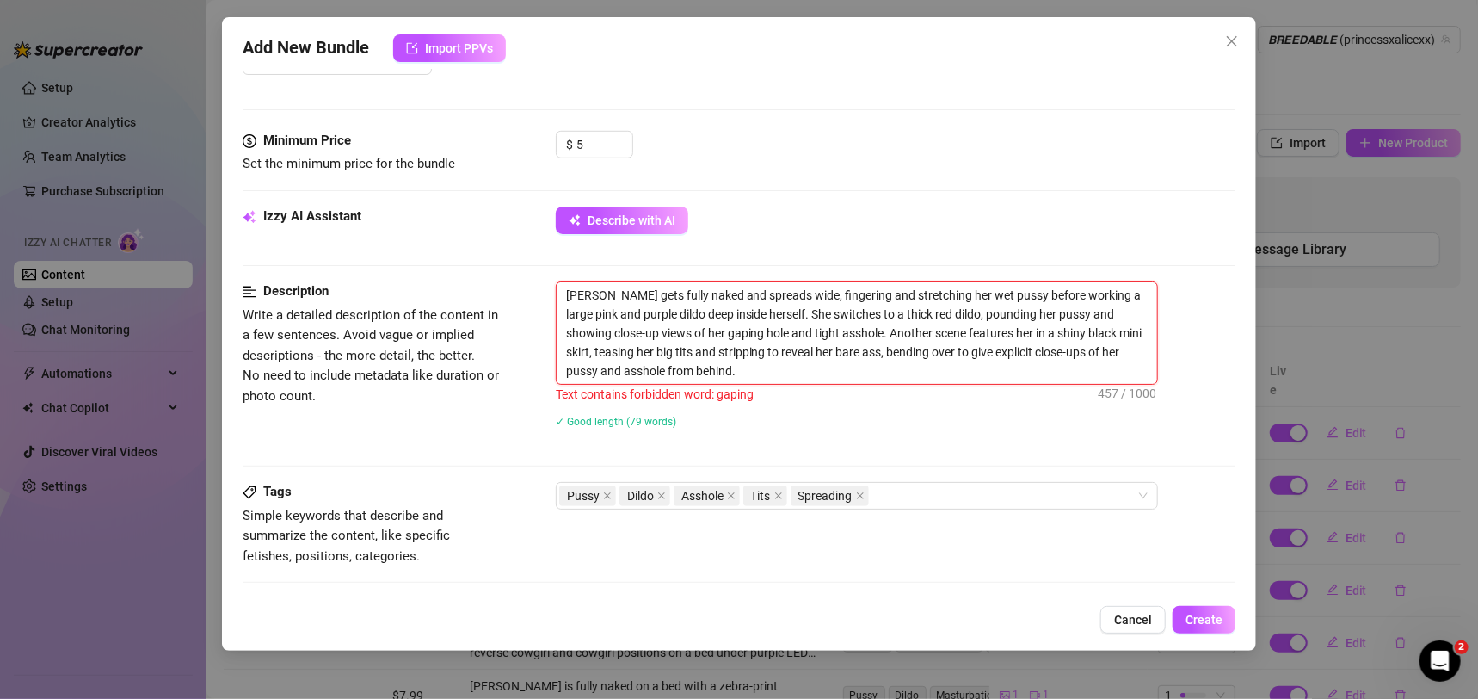
click at [704, 332] on textarea "[PERSON_NAME] gets fully naked and spreads wide, fingering and stretching her w…" at bounding box center [857, 333] width 600 height 102
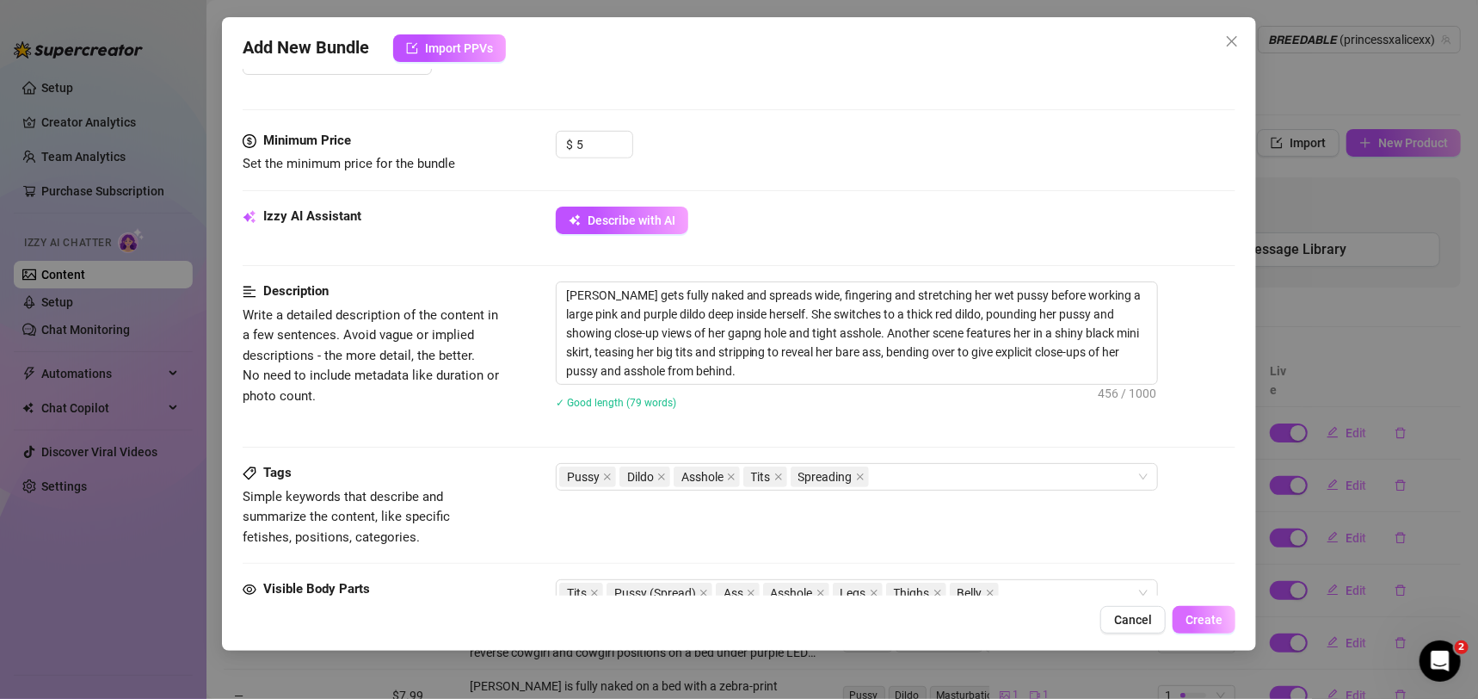
click at [1195, 606] on button "Create" at bounding box center [1204, 620] width 63 height 28
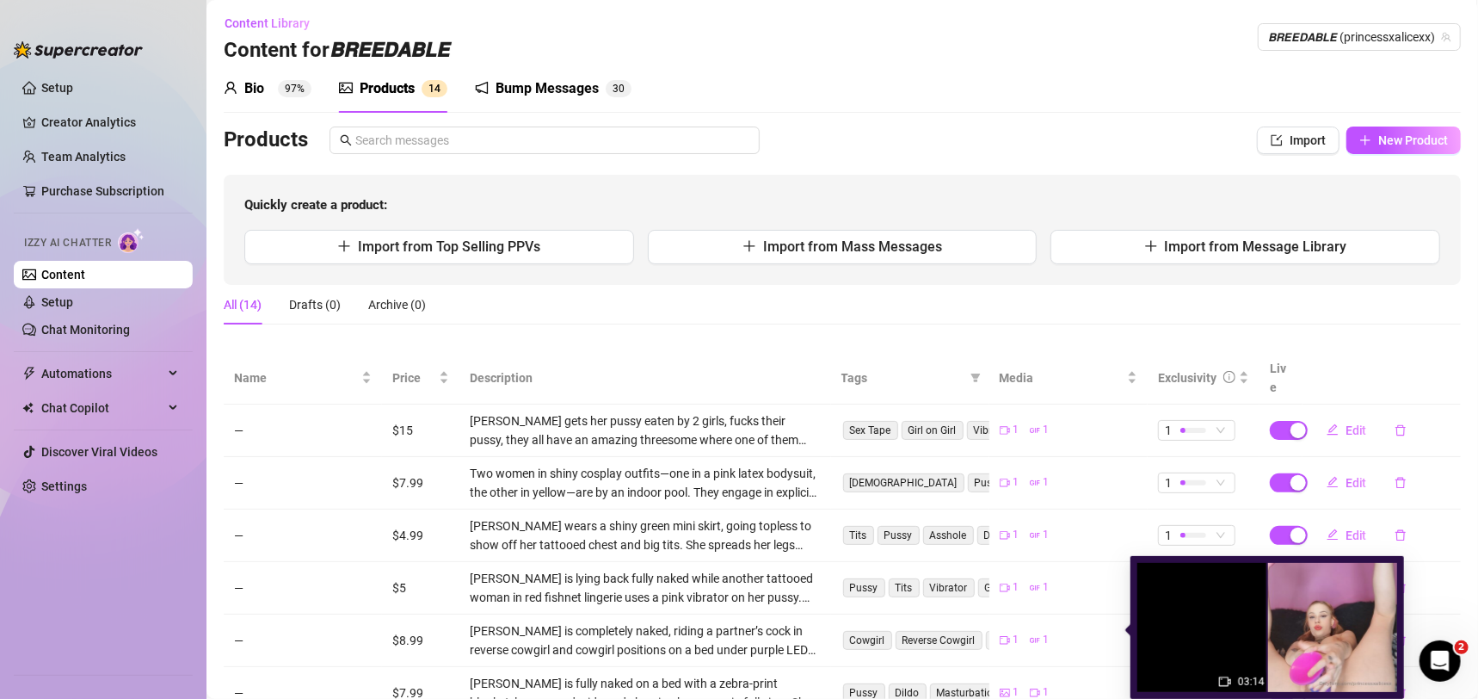
scroll to position [0, 0]
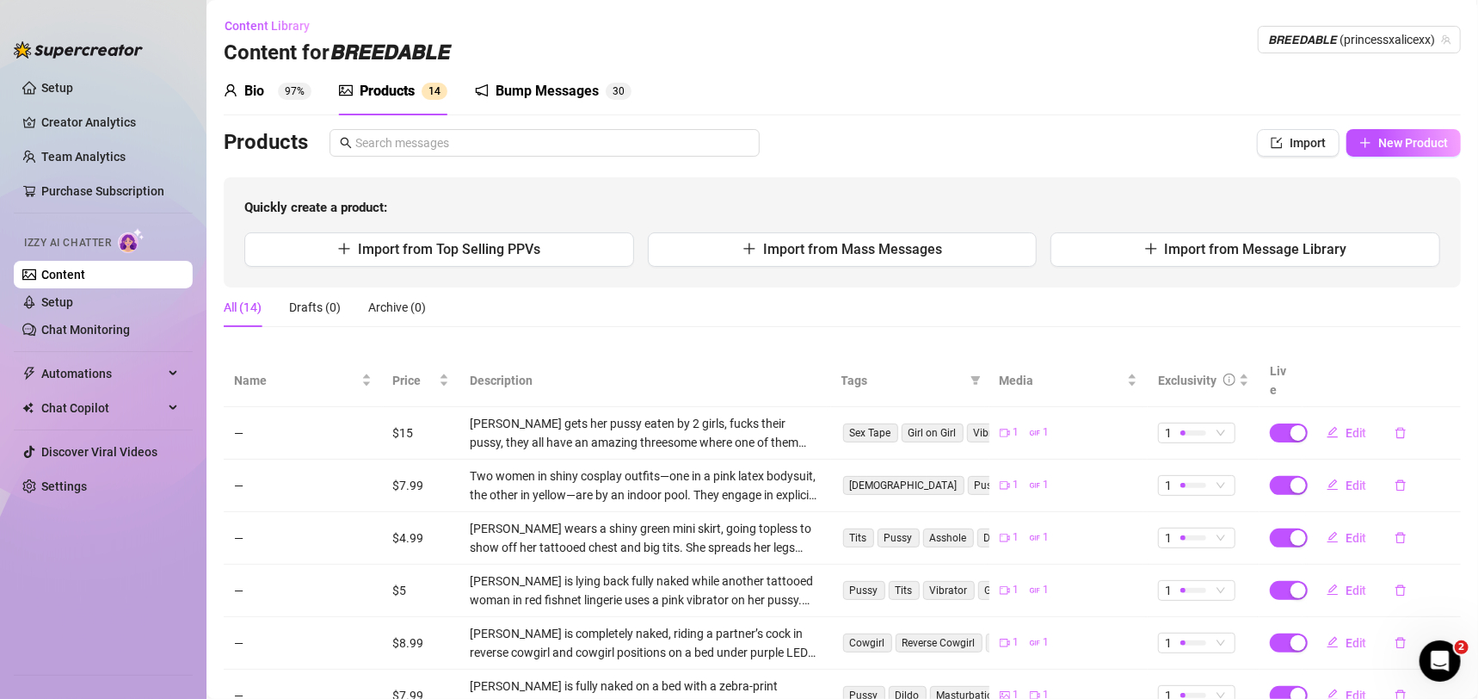
click at [914, 101] on div "Bio 97% Products 1 4 Bump Messages 3 0" at bounding box center [842, 91] width 1237 height 48
click at [296, 96] on sup "97%" at bounding box center [295, 91] width 34 height 17
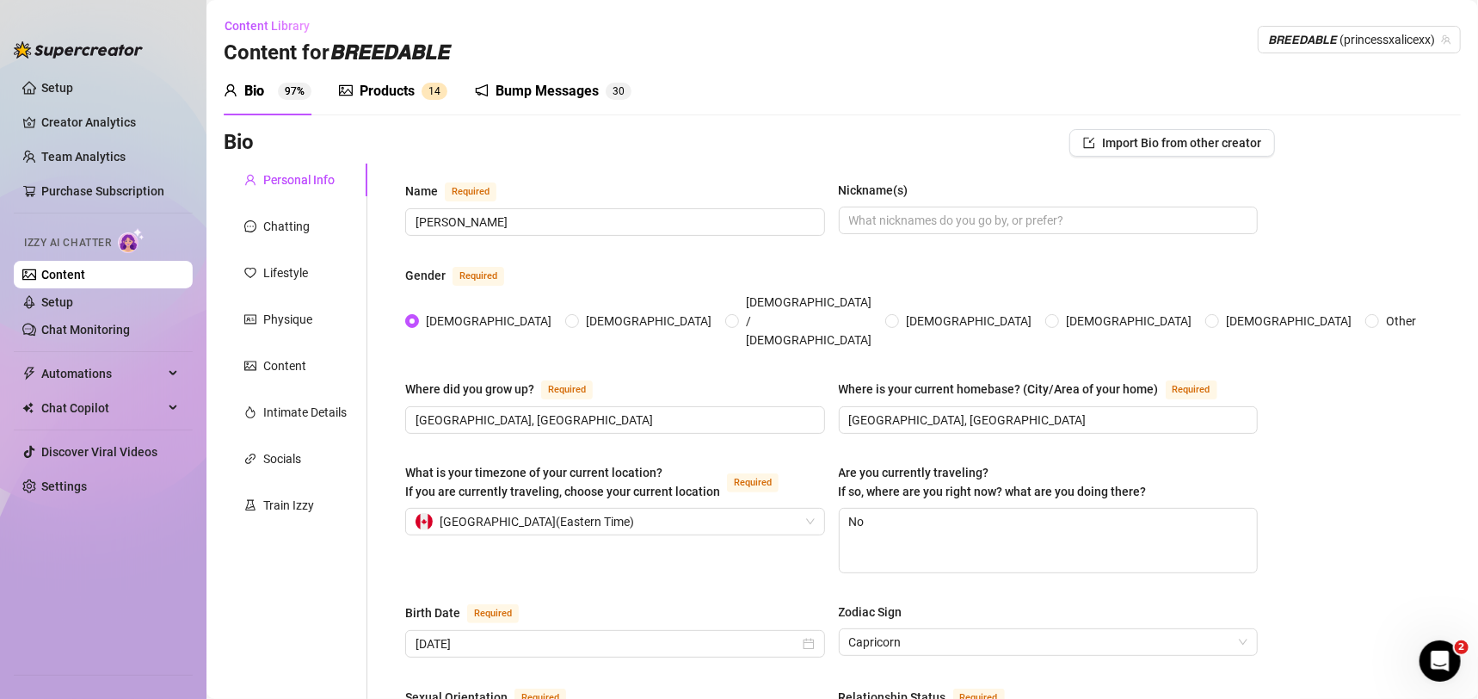
drag, startPoint x: 485, startPoint y: 84, endPoint x: 498, endPoint y: 101, distance: 20.8
click at [485, 84] on icon "notification" at bounding box center [482, 90] width 14 height 14
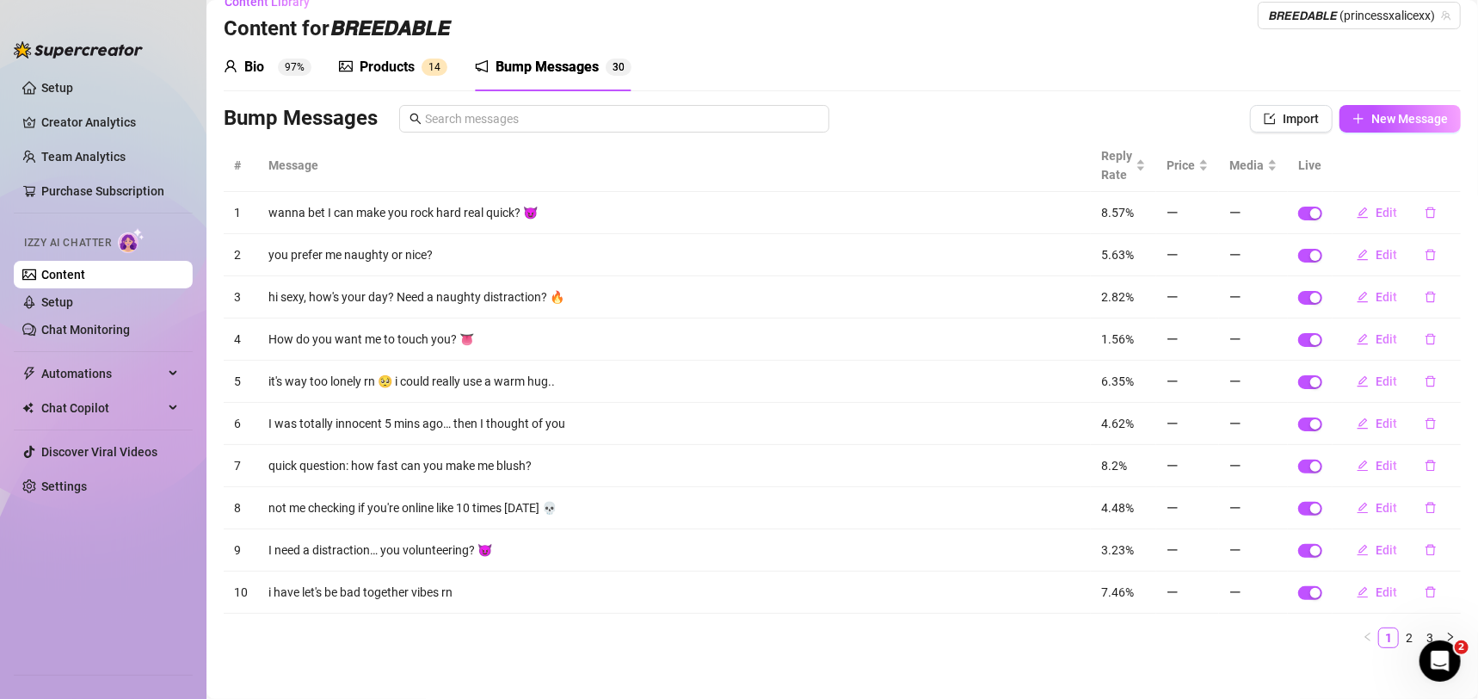
scroll to position [38, 0]
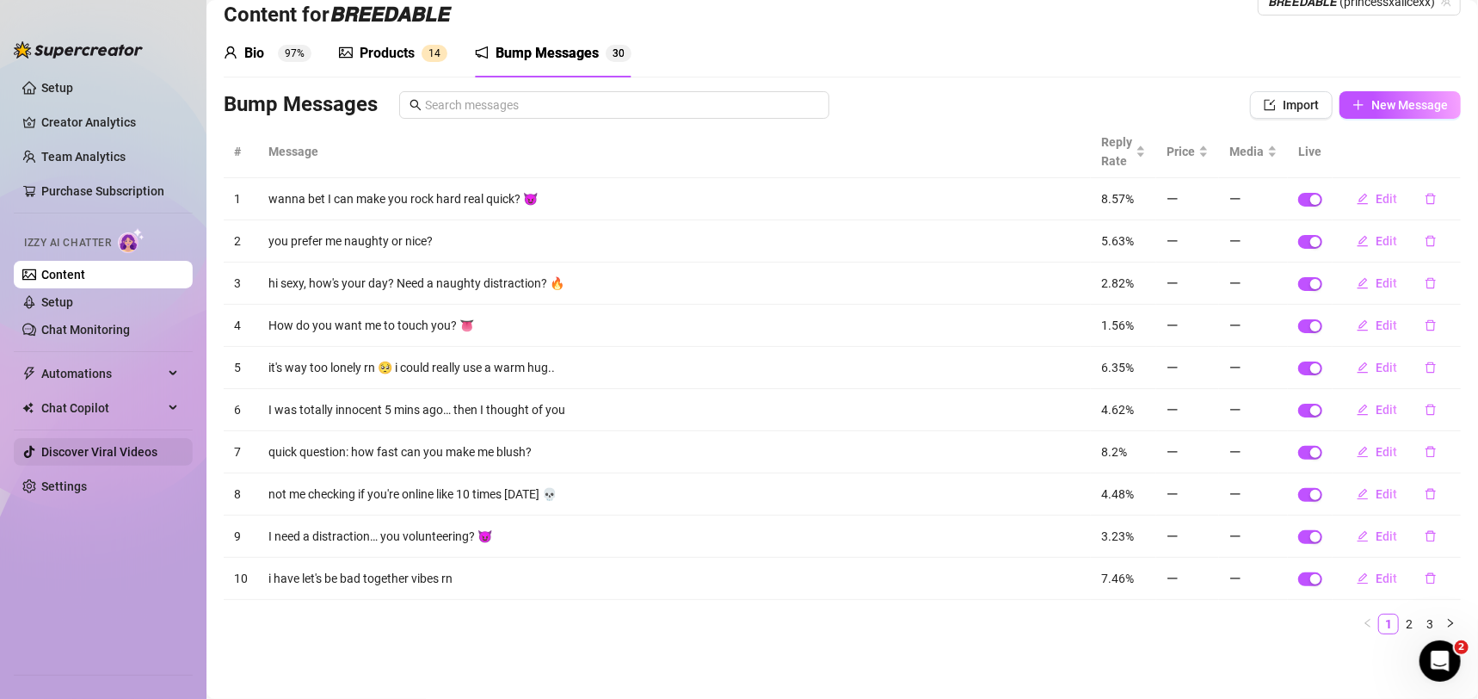
drag, startPoint x: 105, startPoint y: 381, endPoint x: 120, endPoint y: 465, distance: 84.7
click at [106, 381] on span "Automations" at bounding box center [102, 374] width 122 height 28
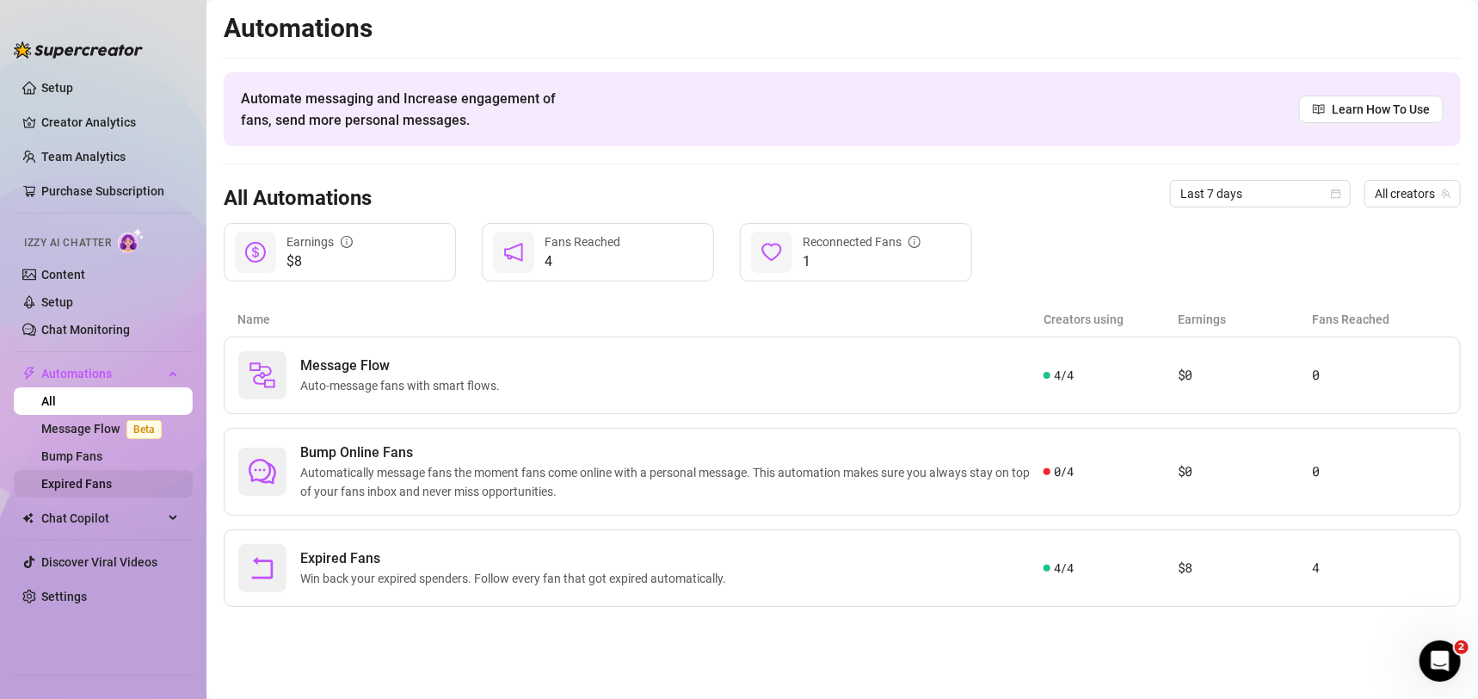
click at [96, 477] on link "Expired Fans" at bounding box center [76, 484] width 71 height 14
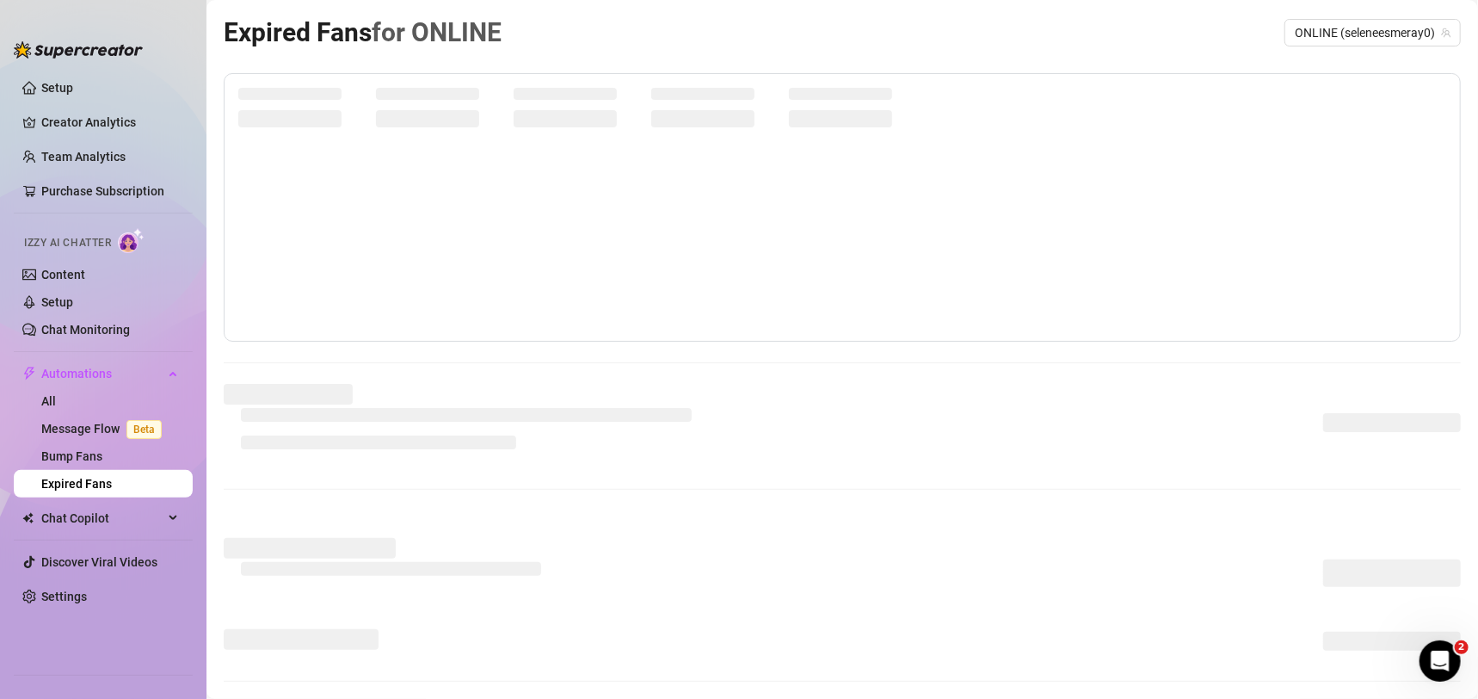
click at [882, 677] on div at bounding box center [842, 669] width 1237 height 80
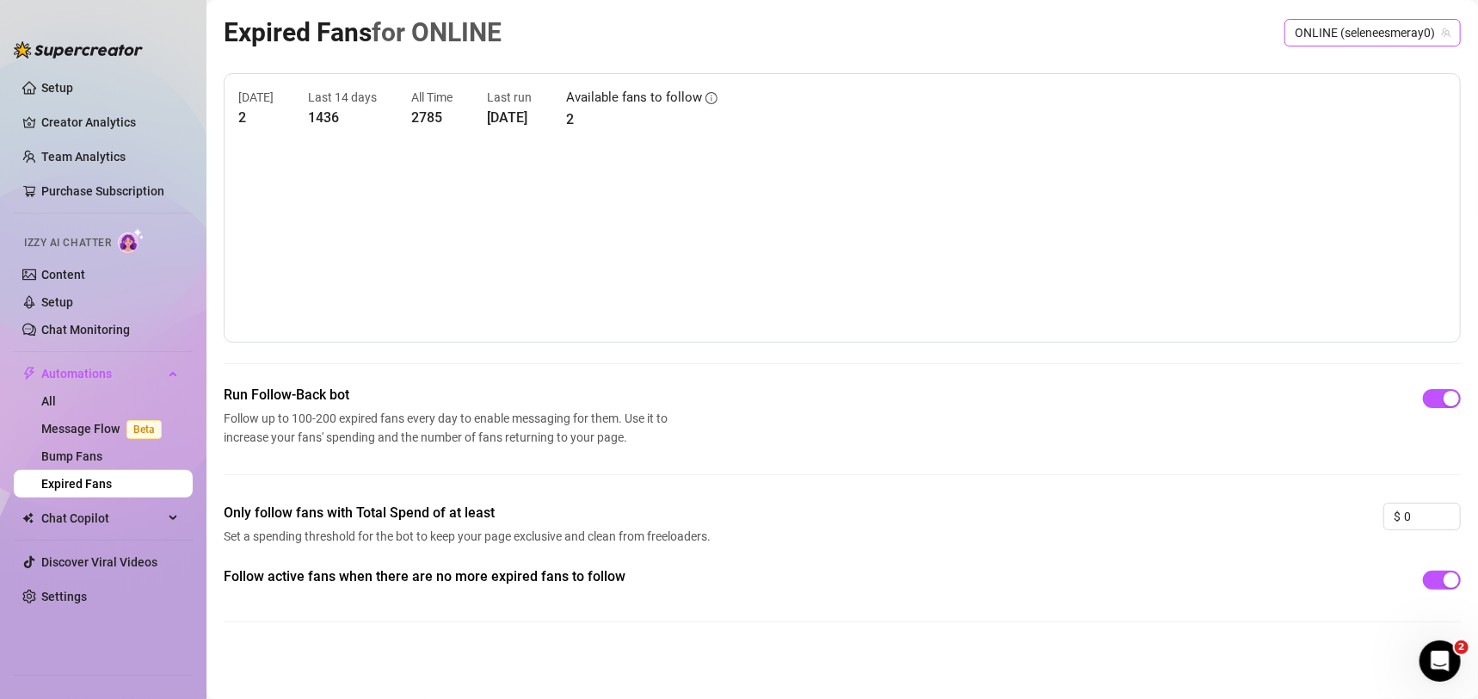
click at [1321, 33] on span "ONLINE (seleneesmeray0)" at bounding box center [1373, 33] width 156 height 26
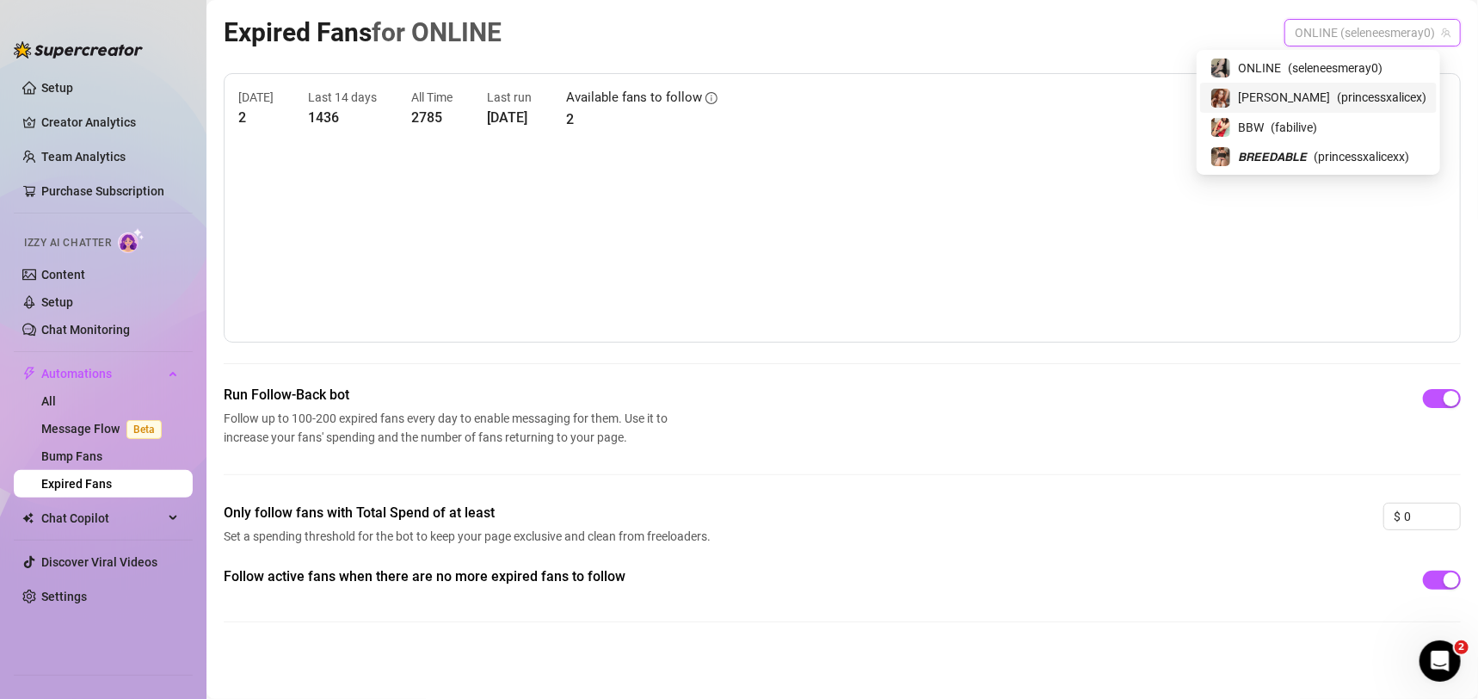
click at [1337, 97] on span "( princessxalicex )" at bounding box center [1381, 97] width 89 height 19
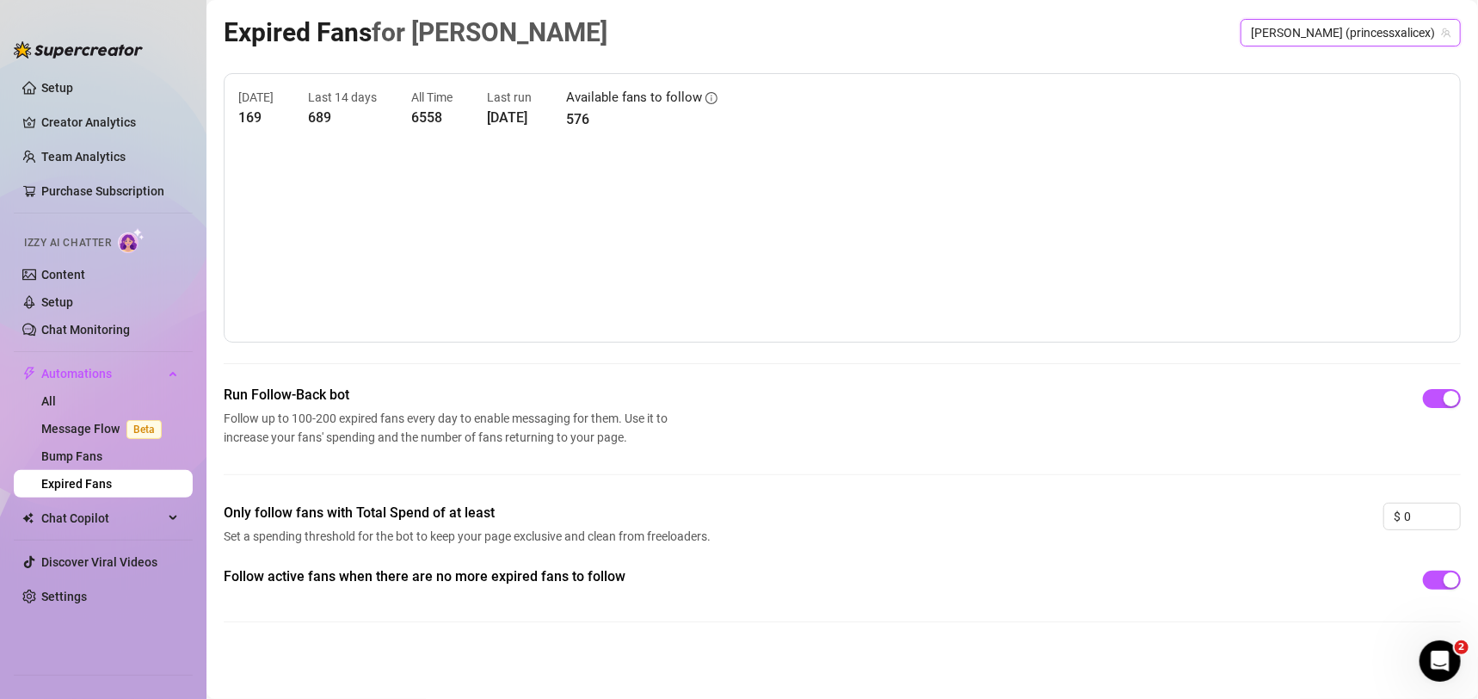
click at [1340, 22] on span "[PERSON_NAME] (princessxalicex)" at bounding box center [1351, 33] width 200 height 26
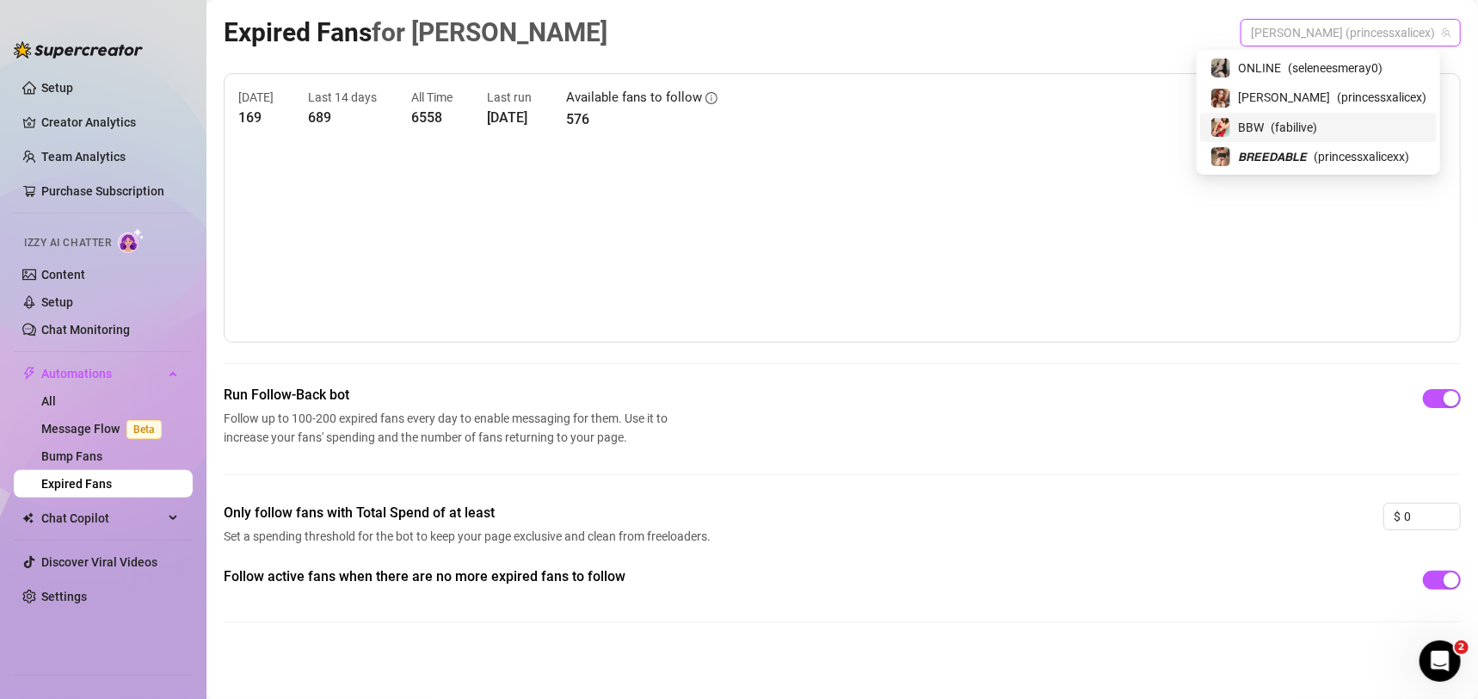
click at [1338, 132] on div "BBW ( fabilive )" at bounding box center [1318, 127] width 216 height 21
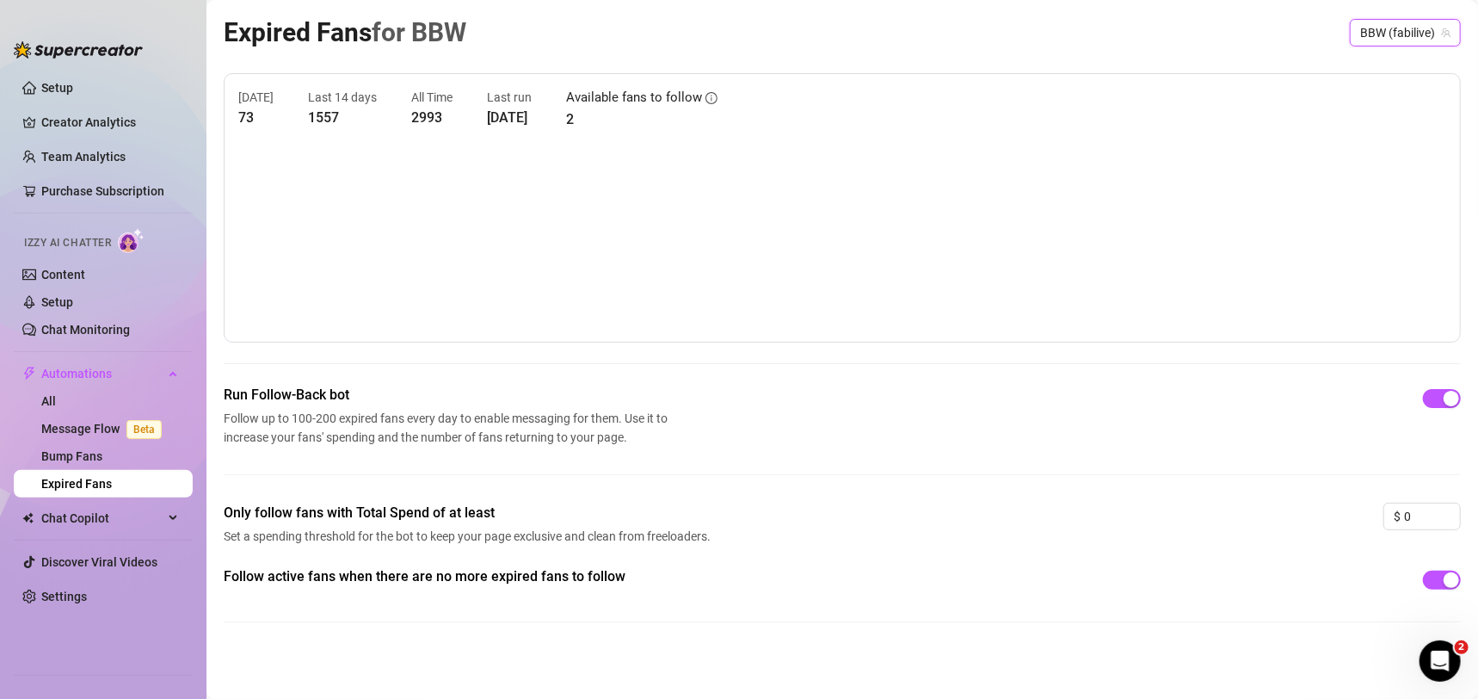
click at [1391, 29] on span "BBW (fabilive)" at bounding box center [1405, 33] width 90 height 26
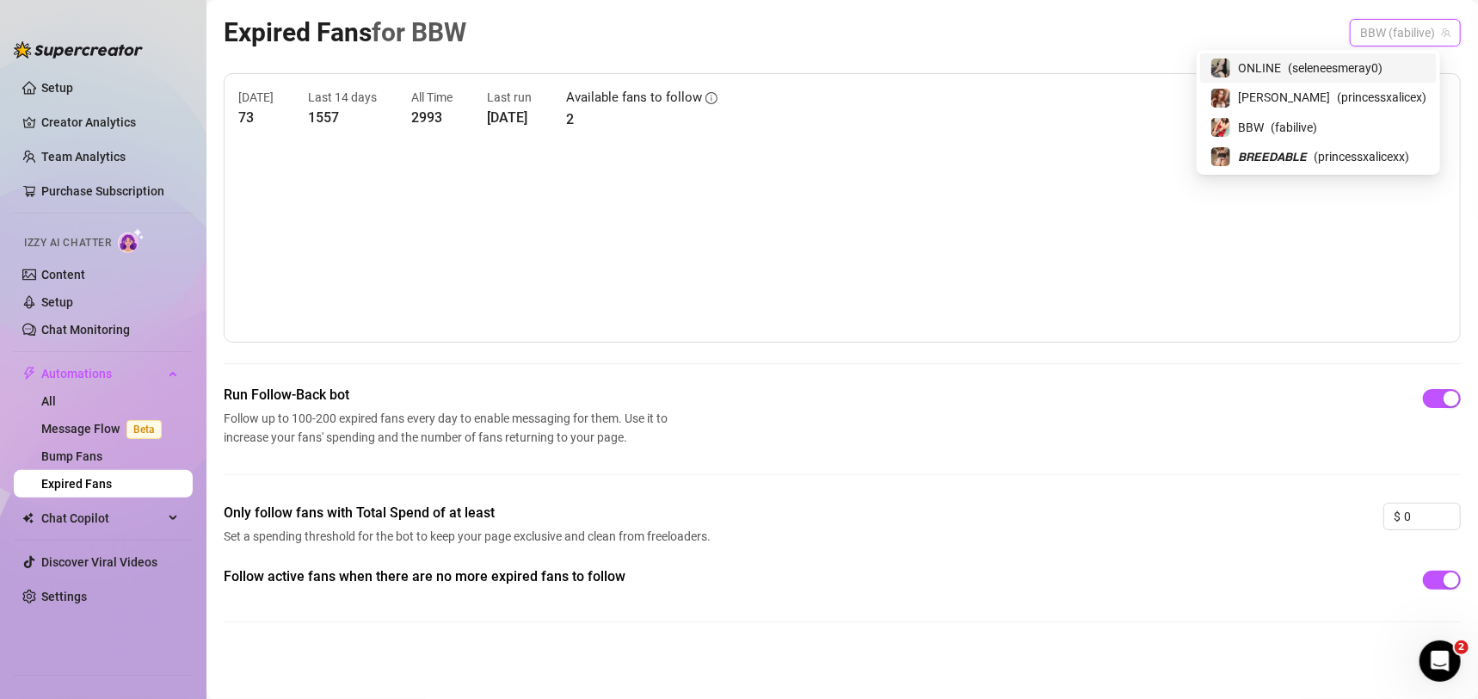
click at [1376, 59] on span "( seleneesmeray0 )" at bounding box center [1335, 67] width 95 height 19
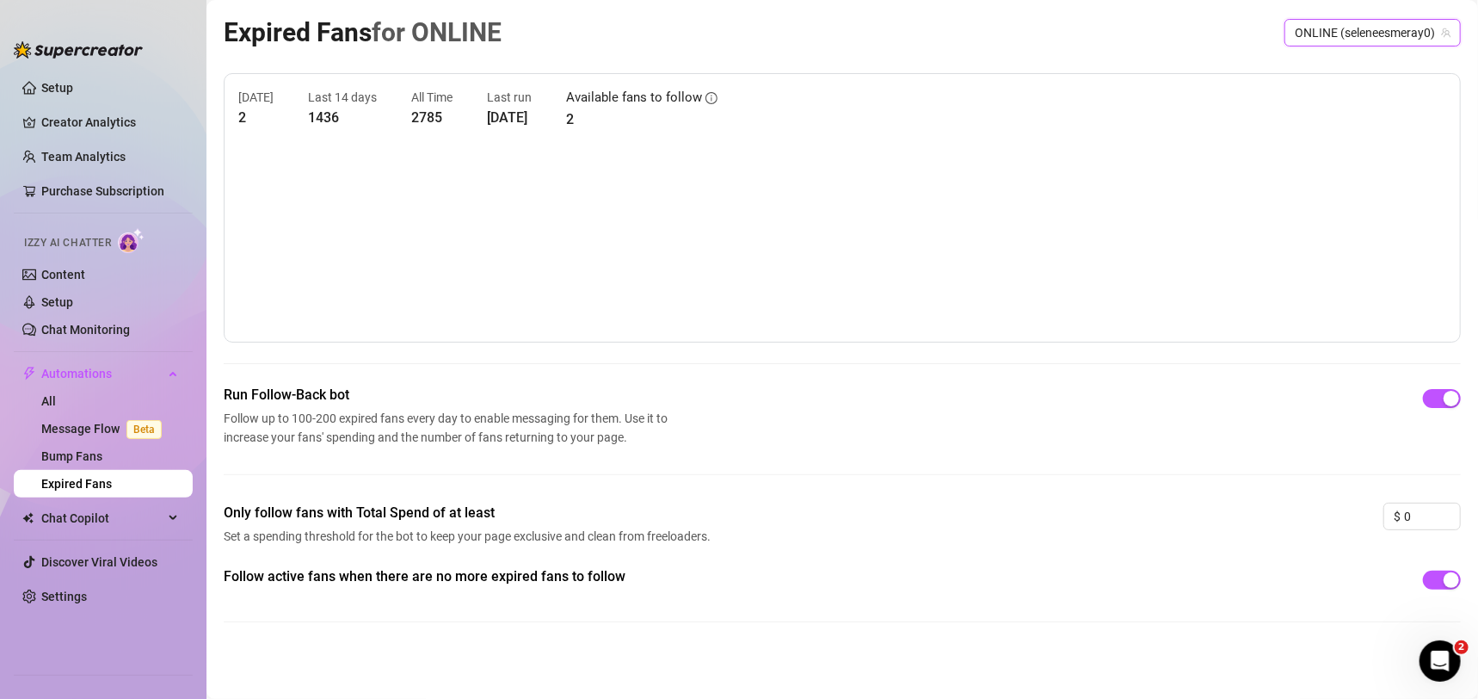
click at [1380, 34] on span "ONLINE (seleneesmeray0)" at bounding box center [1373, 33] width 156 height 26
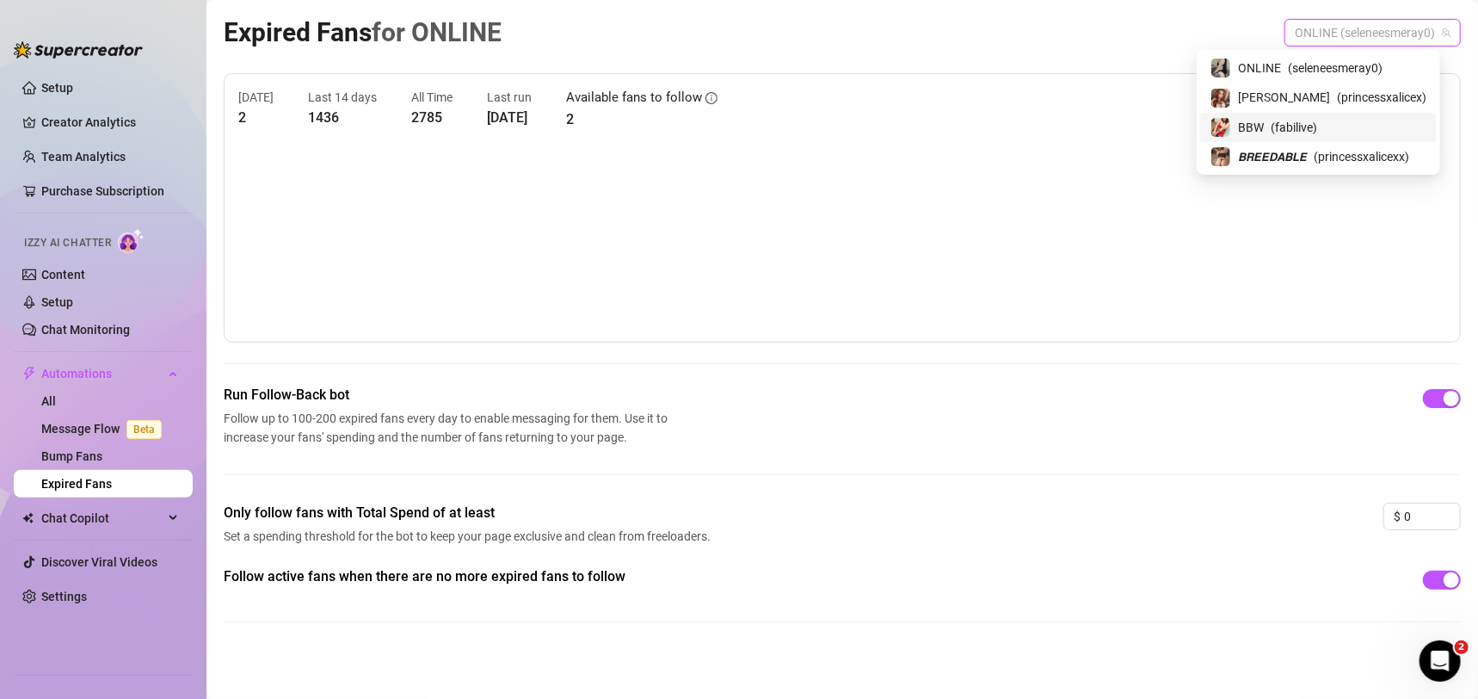
click at [1347, 154] on span "( princessxalicexx )" at bounding box center [1361, 156] width 95 height 19
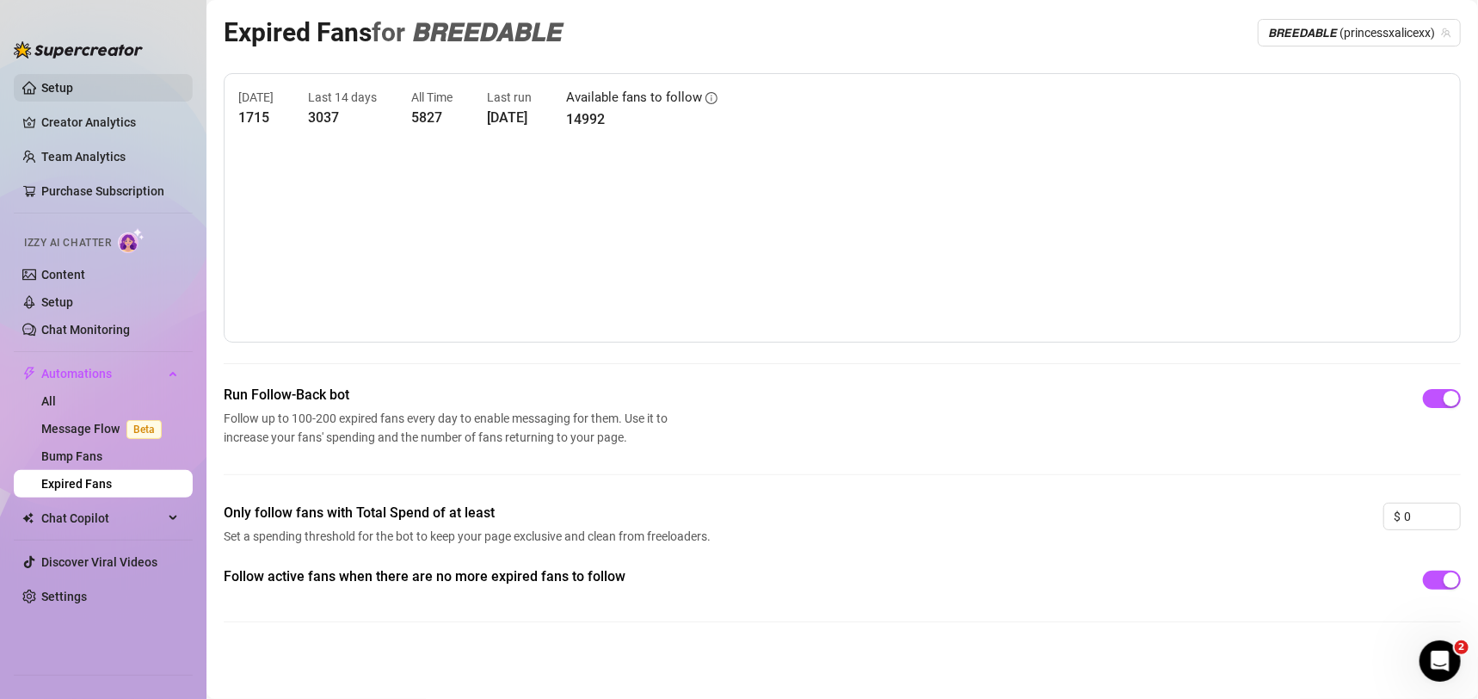
click at [73, 86] on link "Setup" at bounding box center [57, 88] width 32 height 14
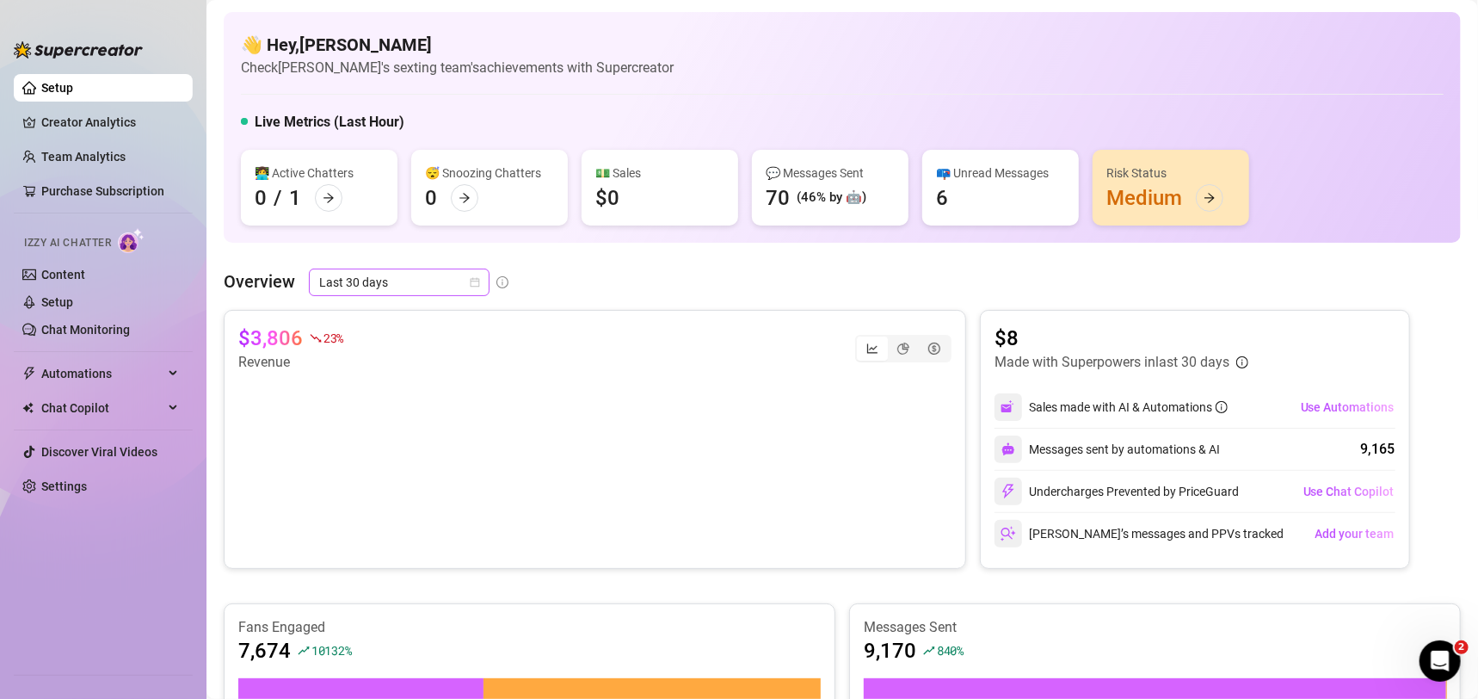
click at [450, 291] on span "Last 30 days" at bounding box center [399, 282] width 160 height 26
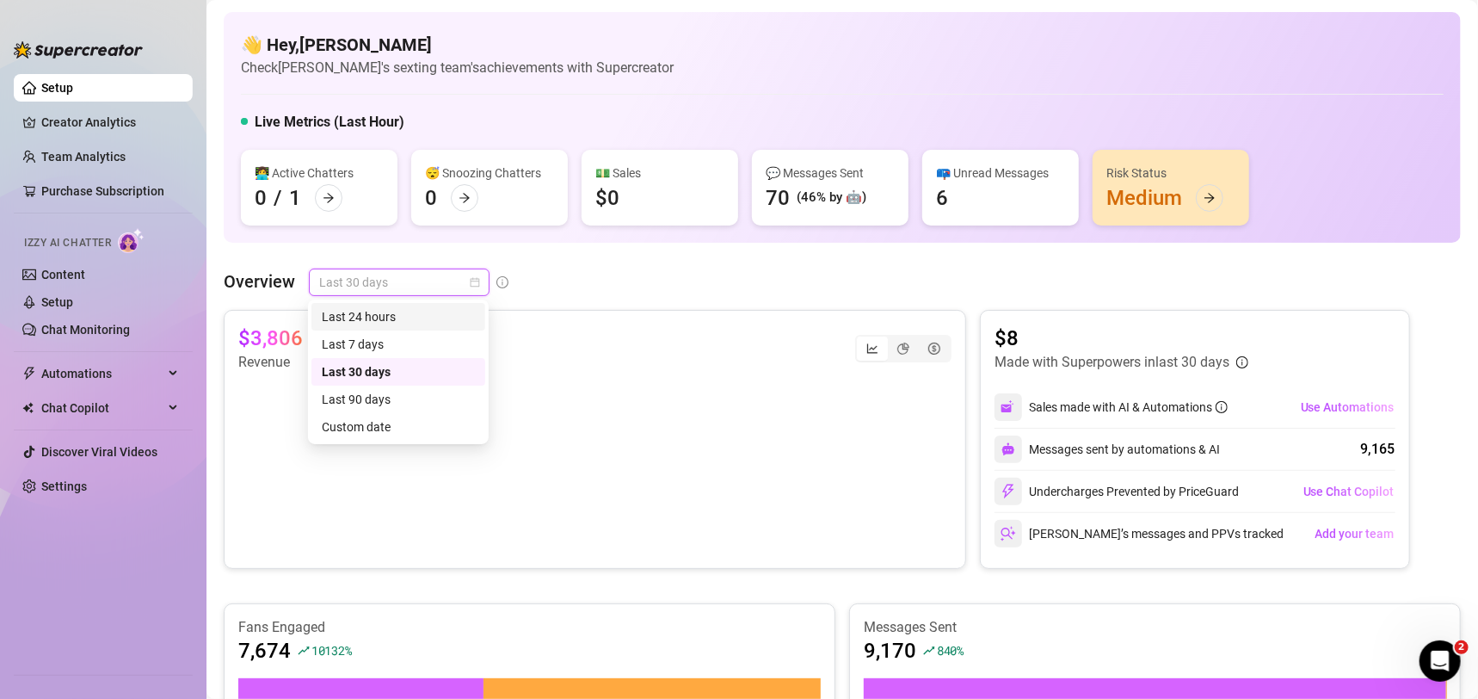
click at [449, 317] on div "Last 24 hours" at bounding box center [398, 316] width 153 height 19
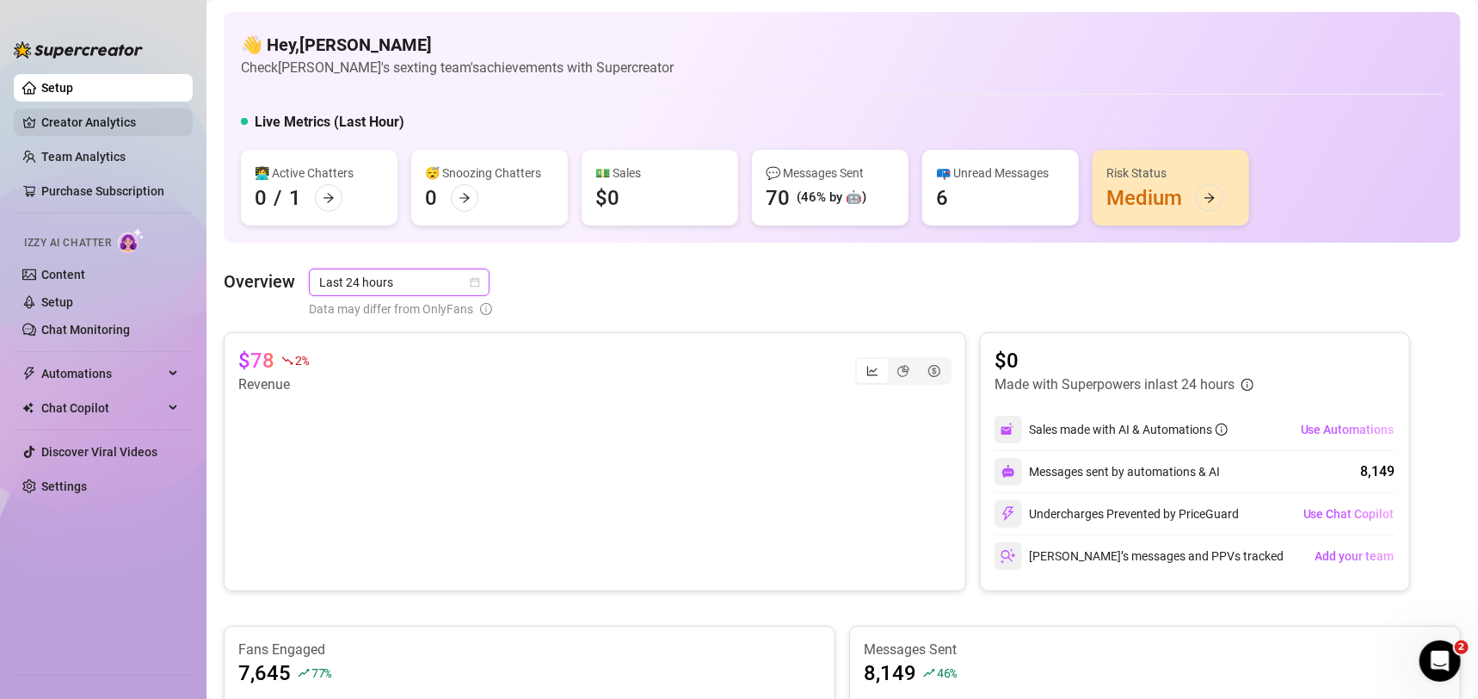
click at [99, 118] on link "Creator Analytics" at bounding box center [110, 122] width 138 height 28
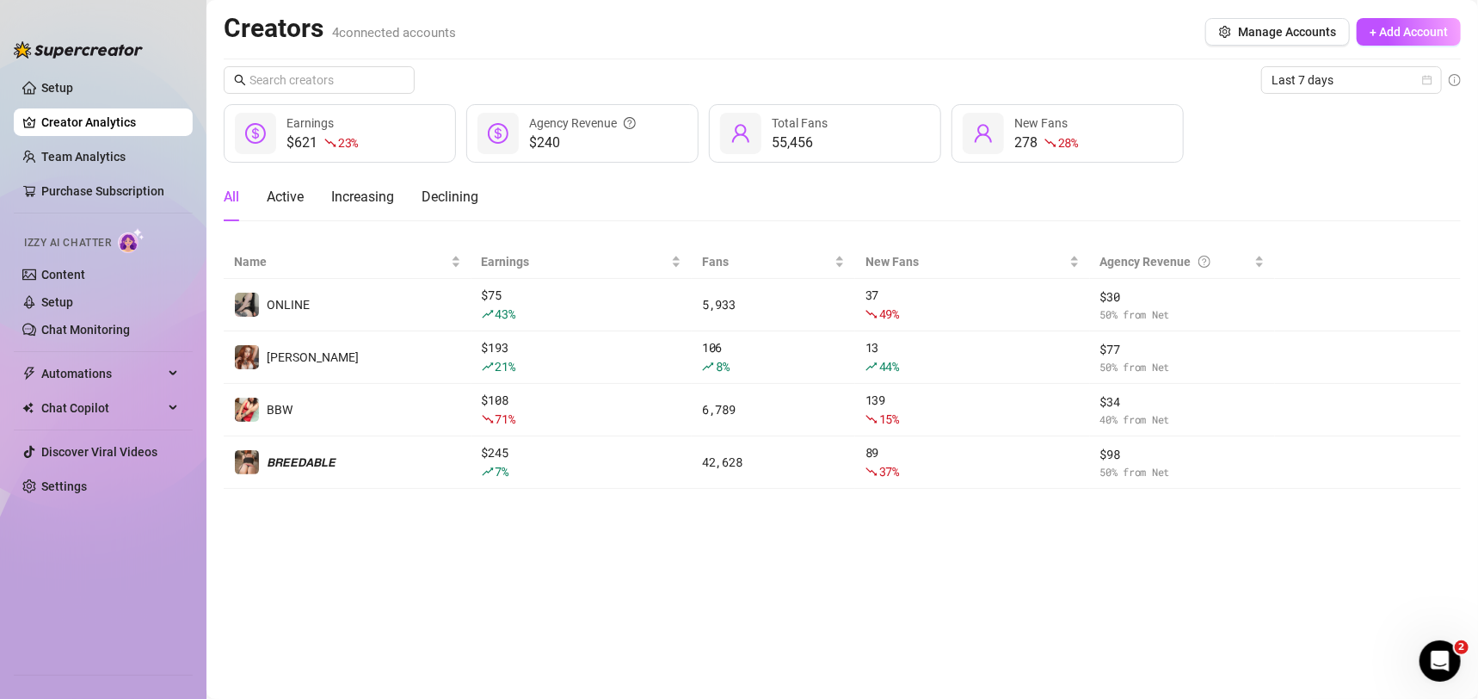
click at [1344, 65] on div "Creators 4 connected accounts Manage Accounts + Add Account Last 7 days $621 23…" at bounding box center [842, 250] width 1237 height 477
drag, startPoint x: 1346, startPoint y: 76, endPoint x: 1320, endPoint y: 92, distance: 31.3
click at [1347, 78] on span "Last 7 days" at bounding box center [1351, 80] width 160 height 26
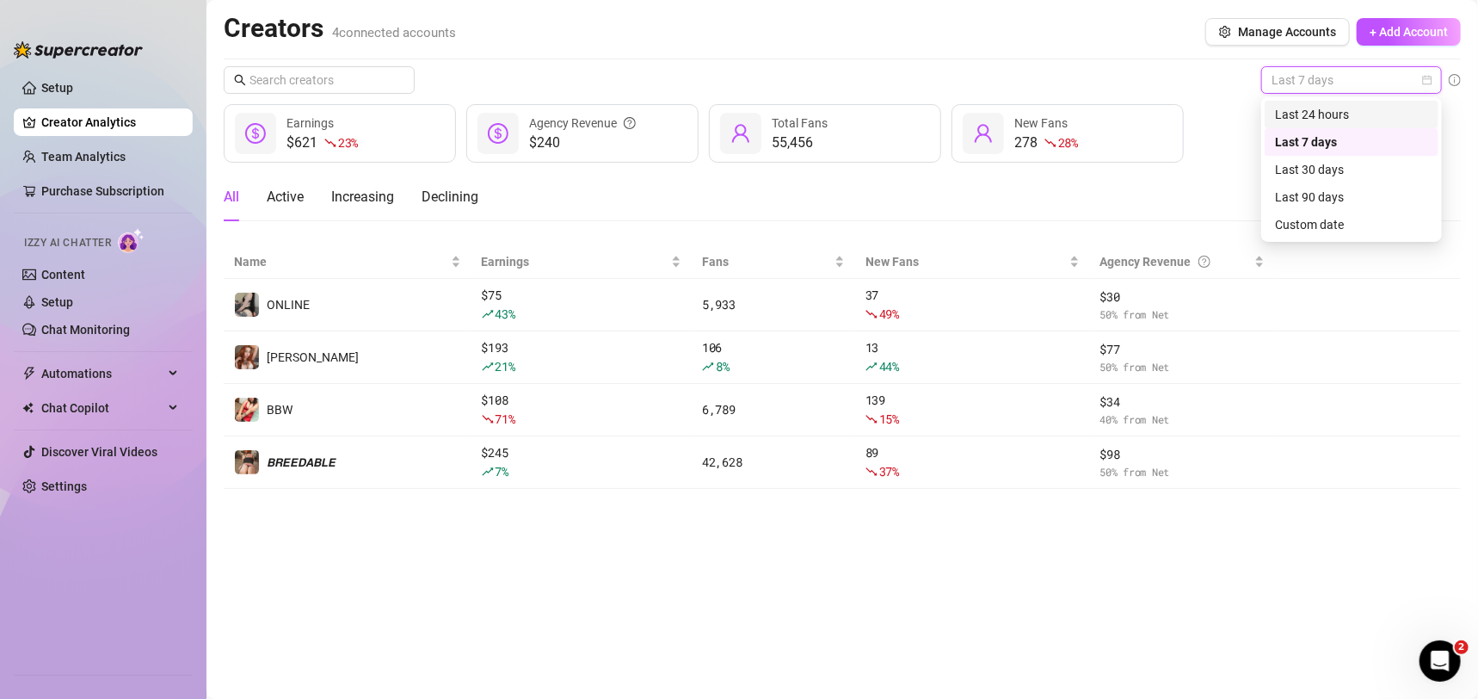
click at [1298, 108] on div "Last 24 hours" at bounding box center [1351, 114] width 153 height 19
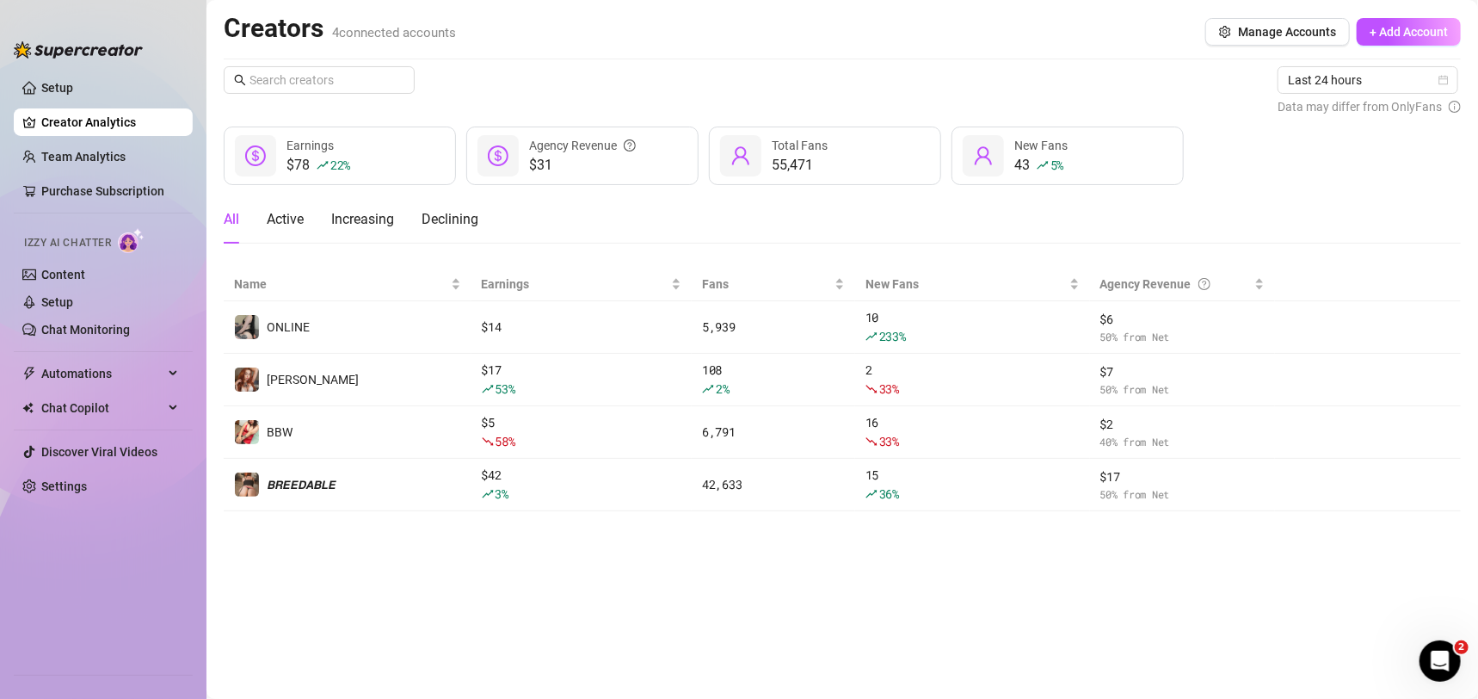
click at [699, 650] on main "Creators 4 connected accounts Manage Accounts + Add Account Last 24 hours Data …" at bounding box center [841, 349] width 1271 height 699
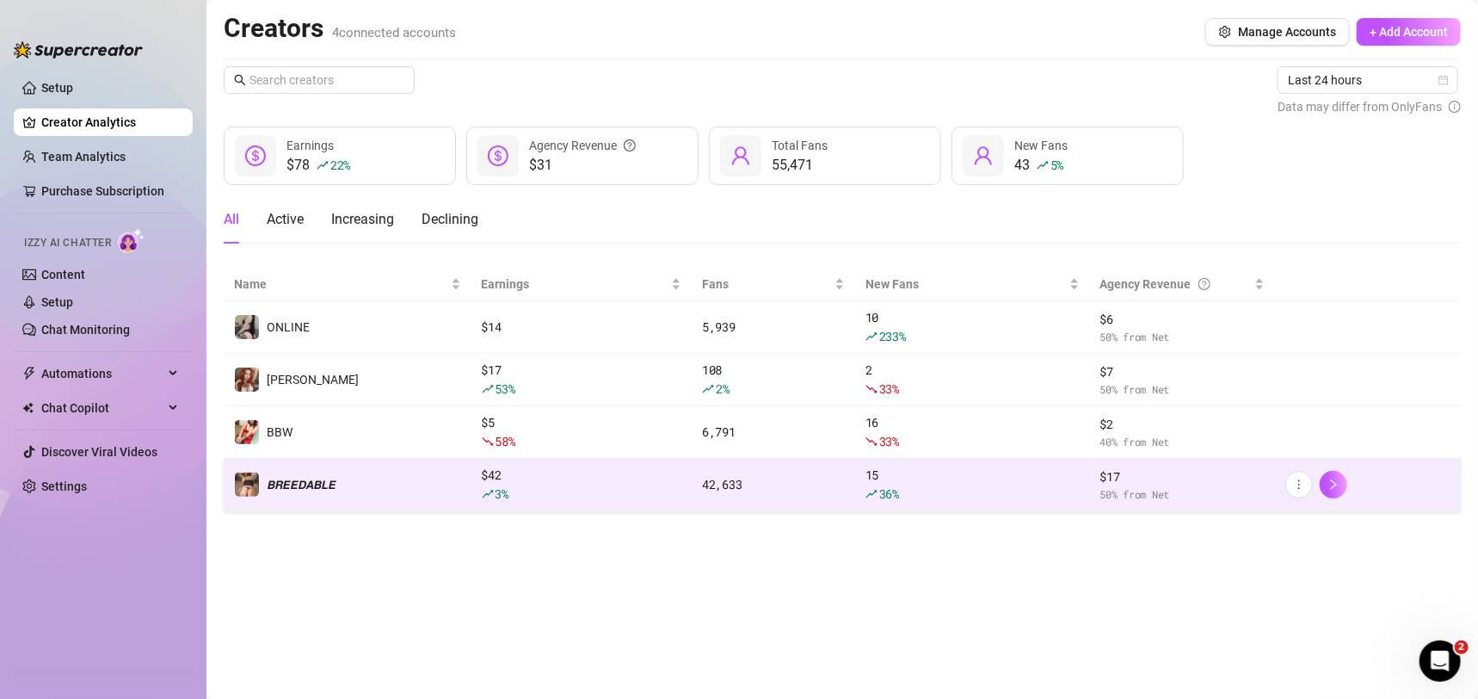
click at [972, 485] on div "36 %" at bounding box center [972, 493] width 214 height 19
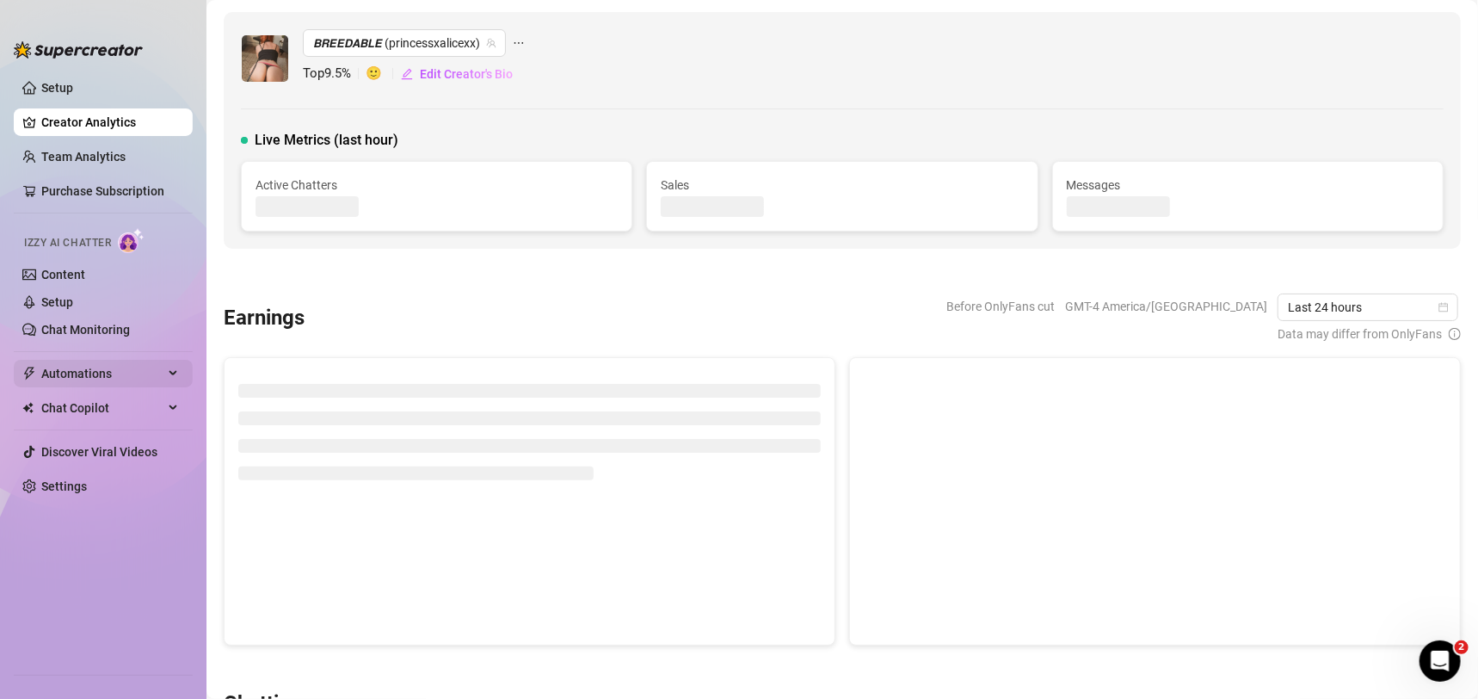
click at [72, 372] on span "Automations" at bounding box center [102, 374] width 122 height 28
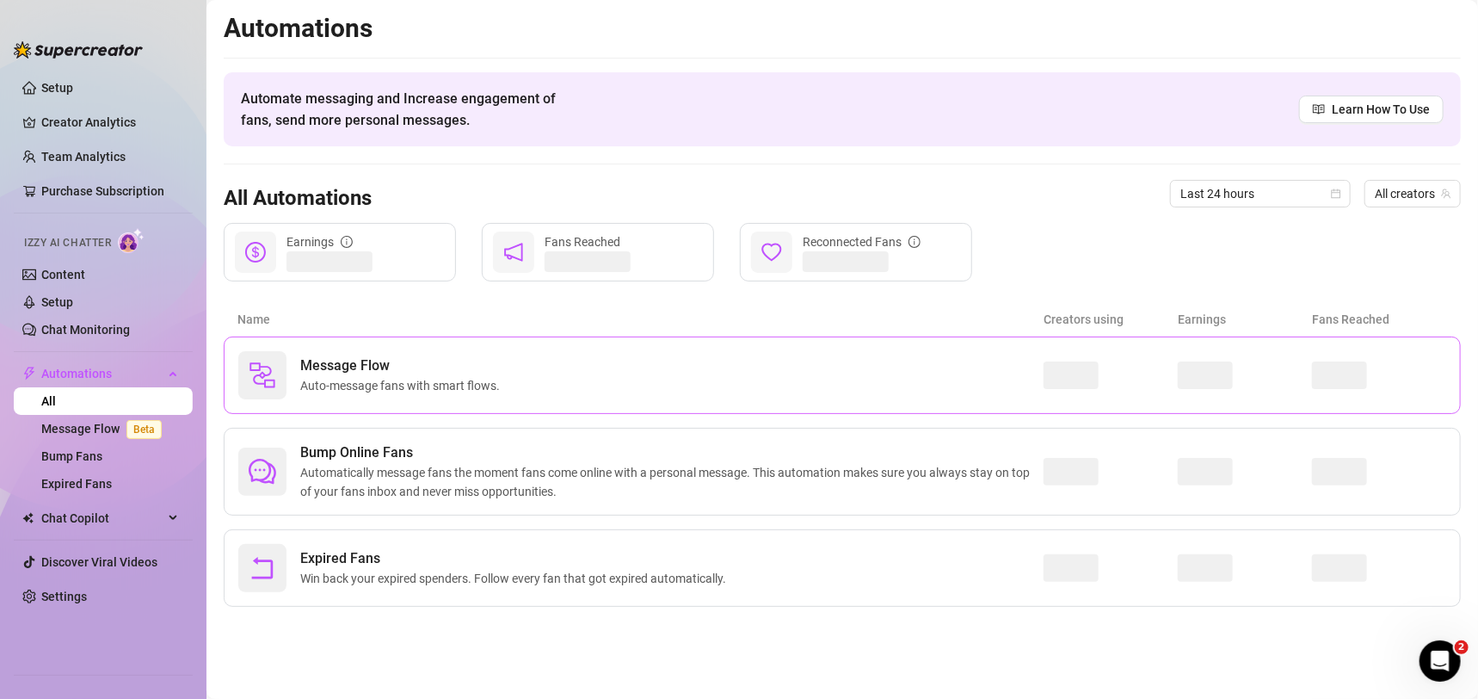
click at [775, 392] on div "Message Flow Auto-message fans with smart flows." at bounding box center [640, 375] width 805 height 48
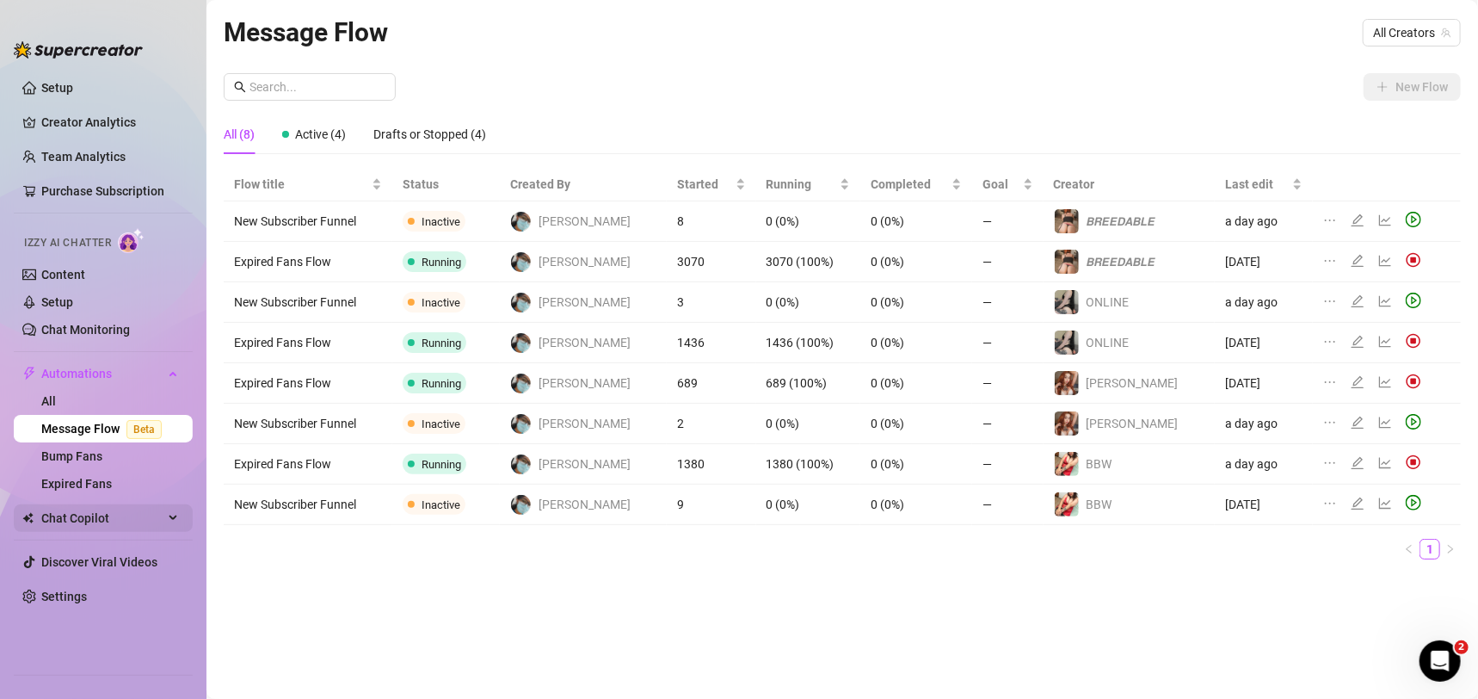
click at [93, 514] on span "Chat Copilot" at bounding box center [102, 518] width 122 height 28
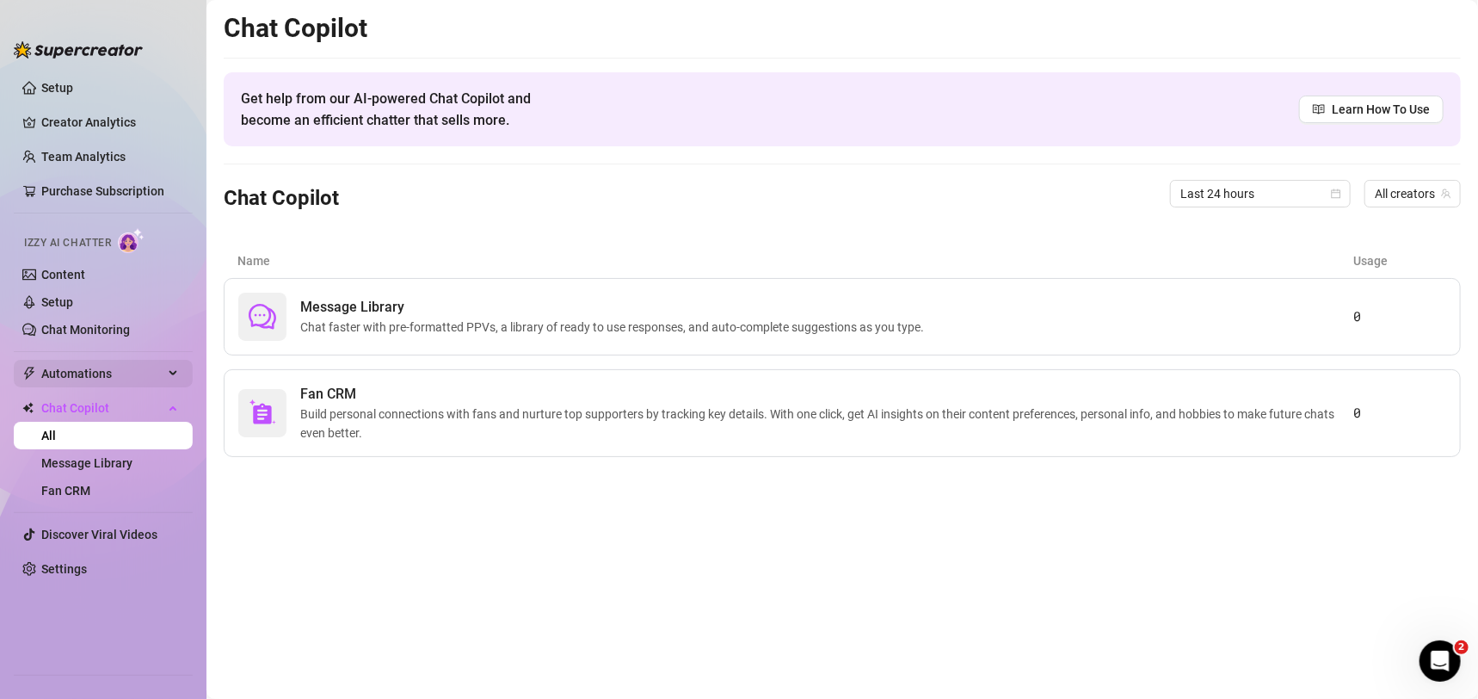
click at [71, 374] on span "Automations" at bounding box center [102, 374] width 122 height 28
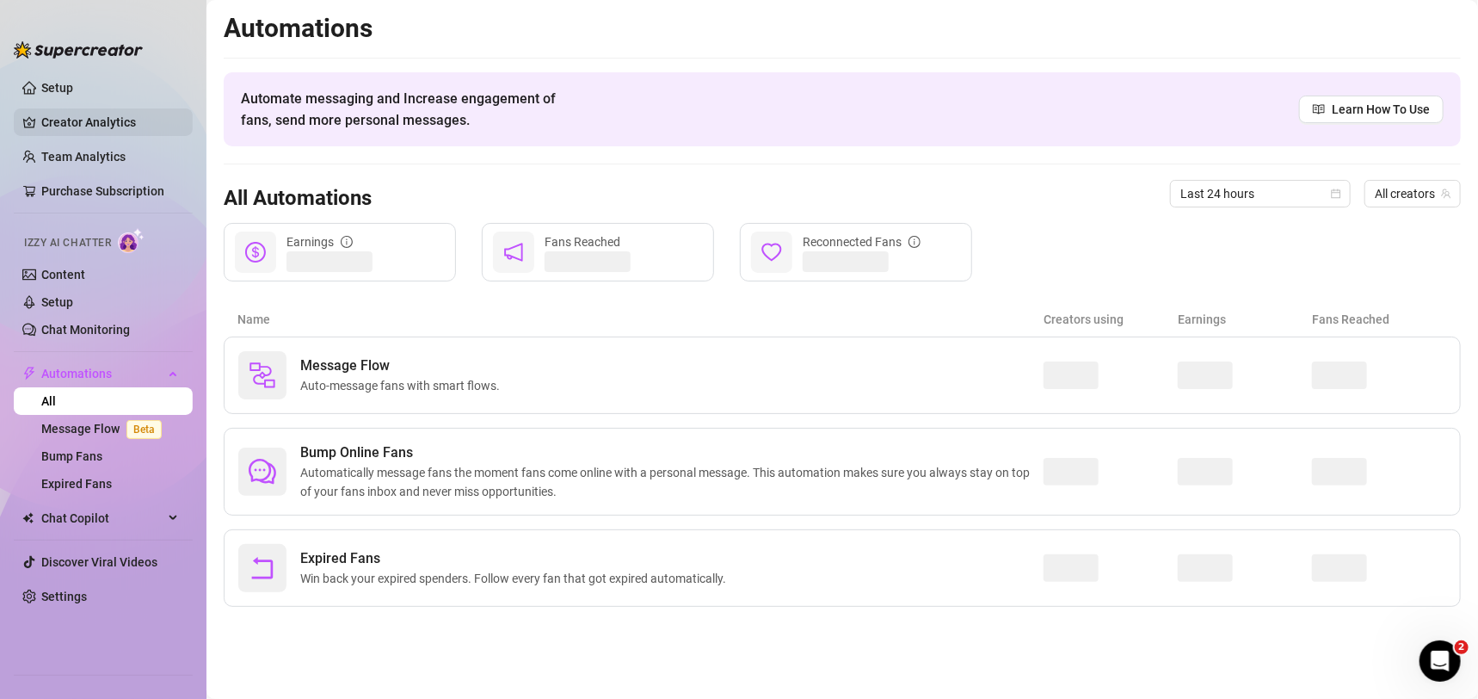
click at [98, 115] on link "Creator Analytics" at bounding box center [110, 122] width 138 height 28
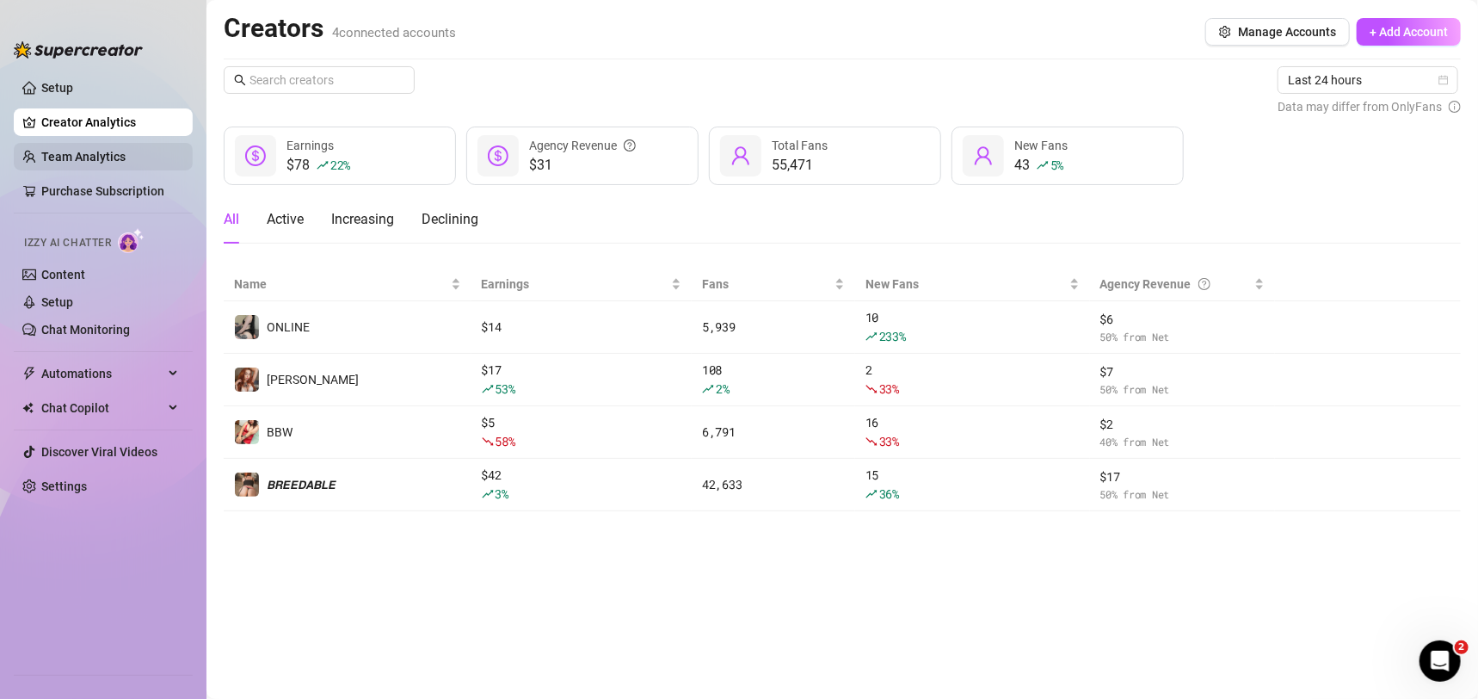
click at [98, 162] on link "Team Analytics" at bounding box center [83, 157] width 84 height 14
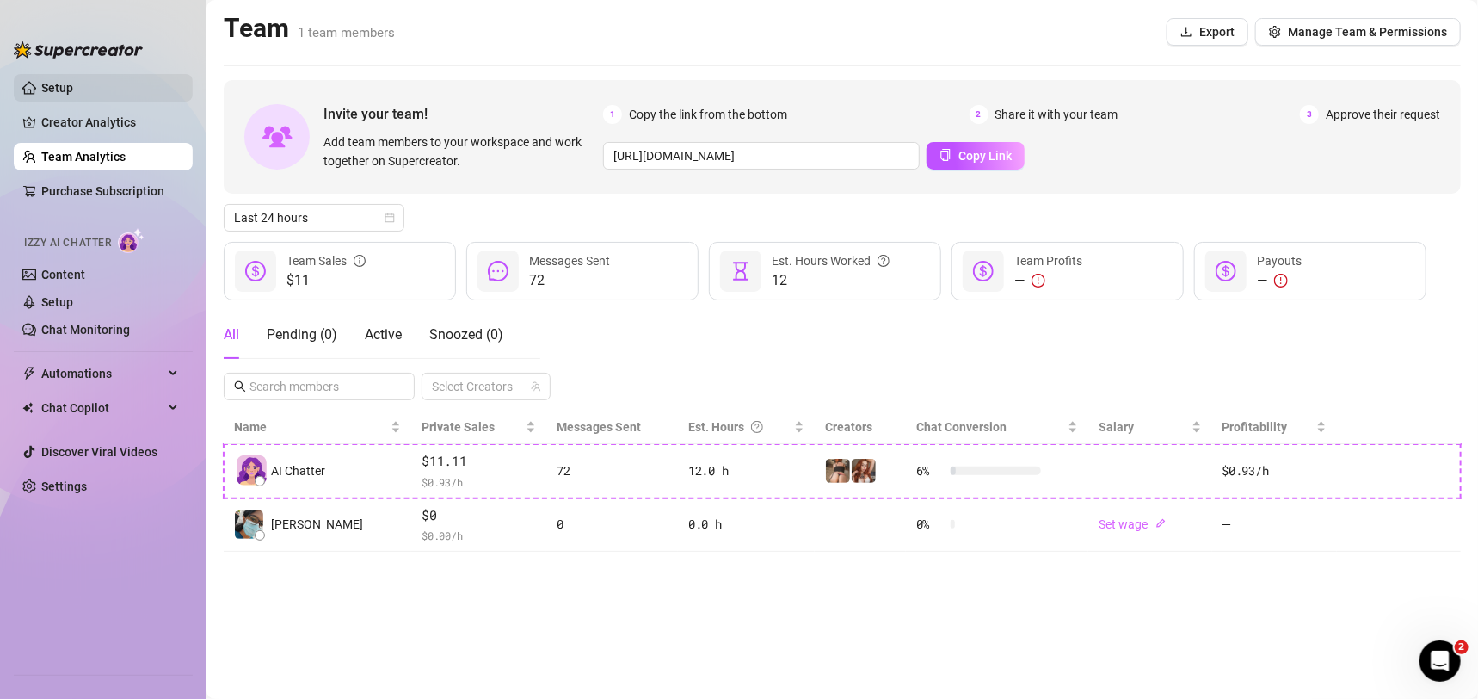
click at [73, 95] on link "Setup" at bounding box center [57, 88] width 32 height 14
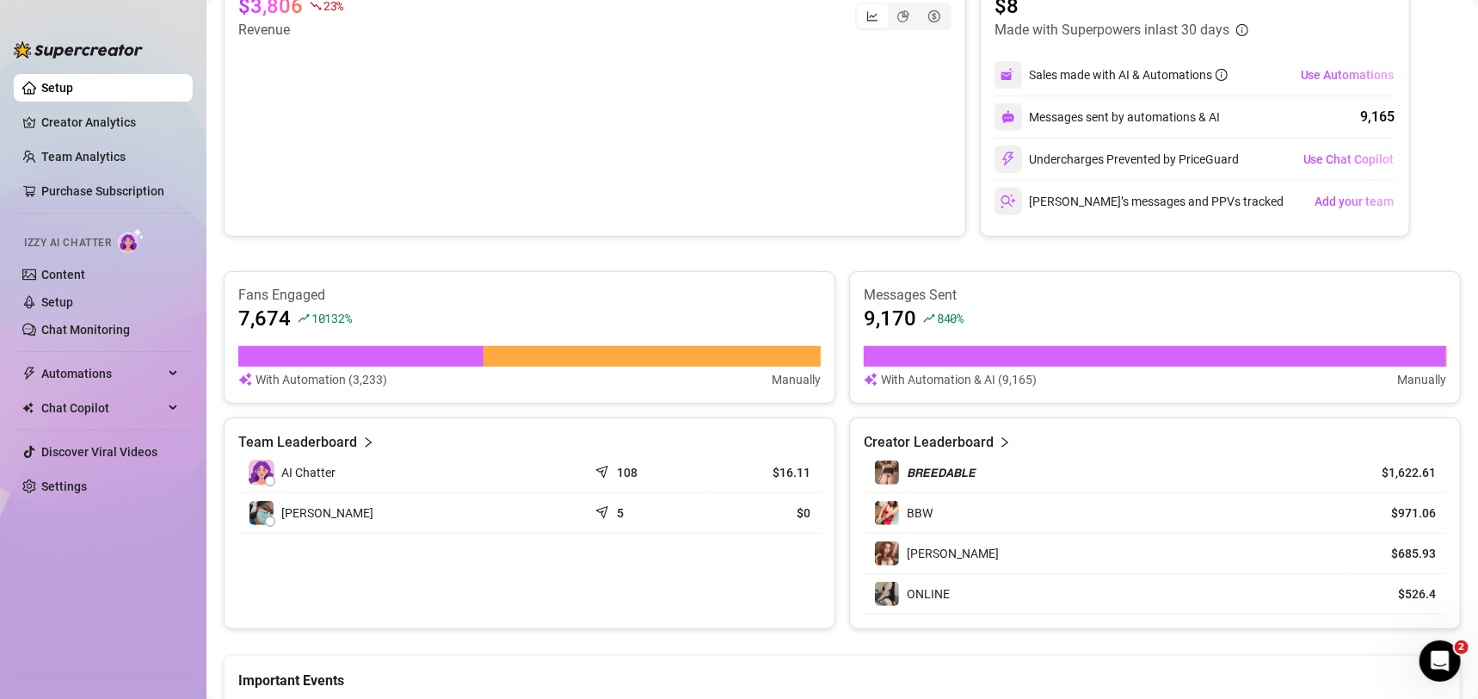
scroll to position [372, 0]
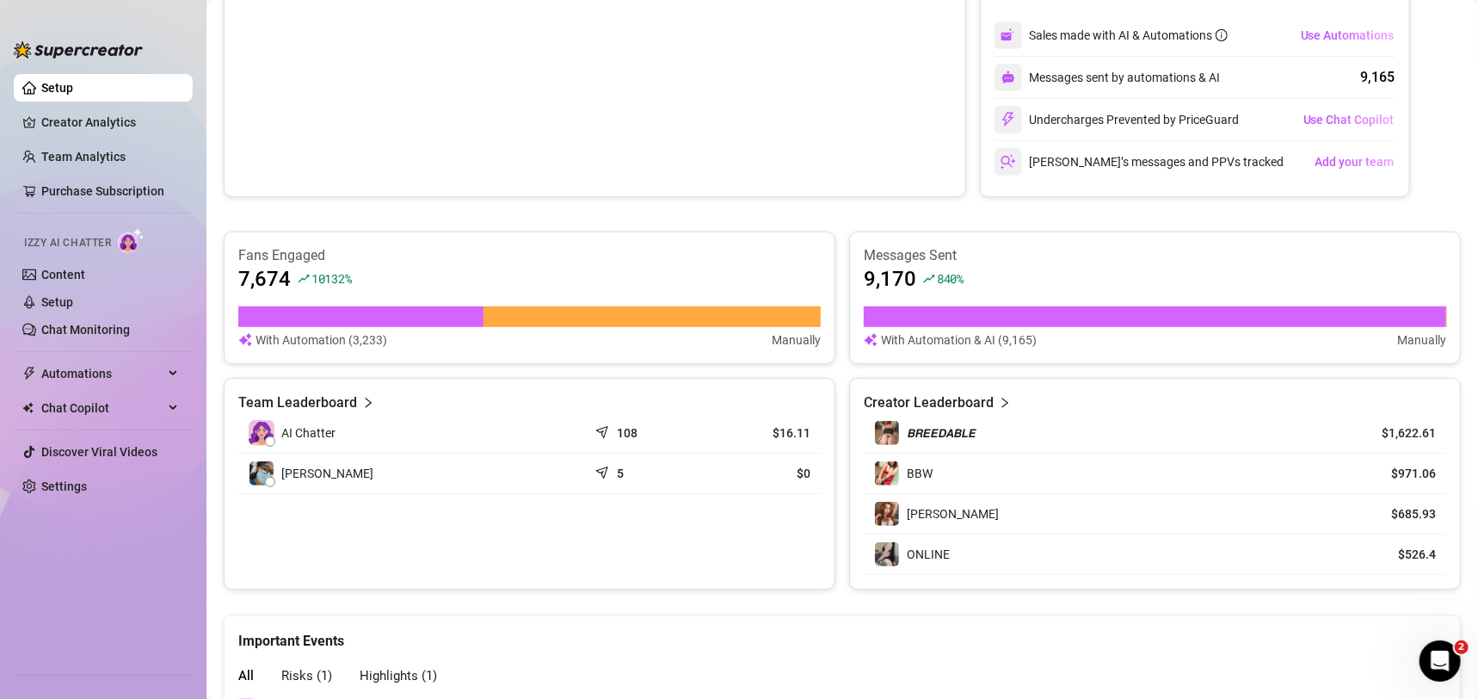
click at [966, 409] on article "Creator Leaderboard" at bounding box center [929, 402] width 130 height 21
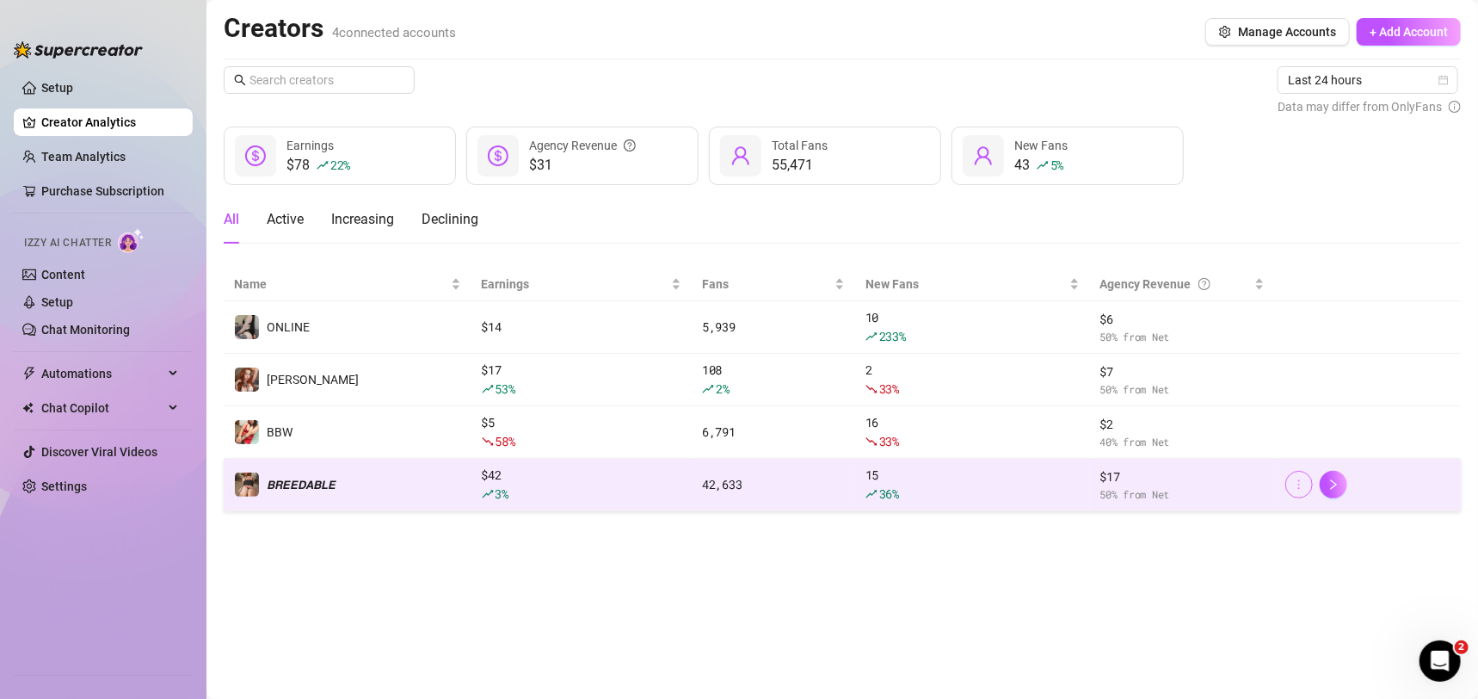
click at [1302, 485] on icon "more" at bounding box center [1299, 484] width 12 height 12
click at [1303, 485] on icon "more" at bounding box center [1299, 484] width 12 height 12
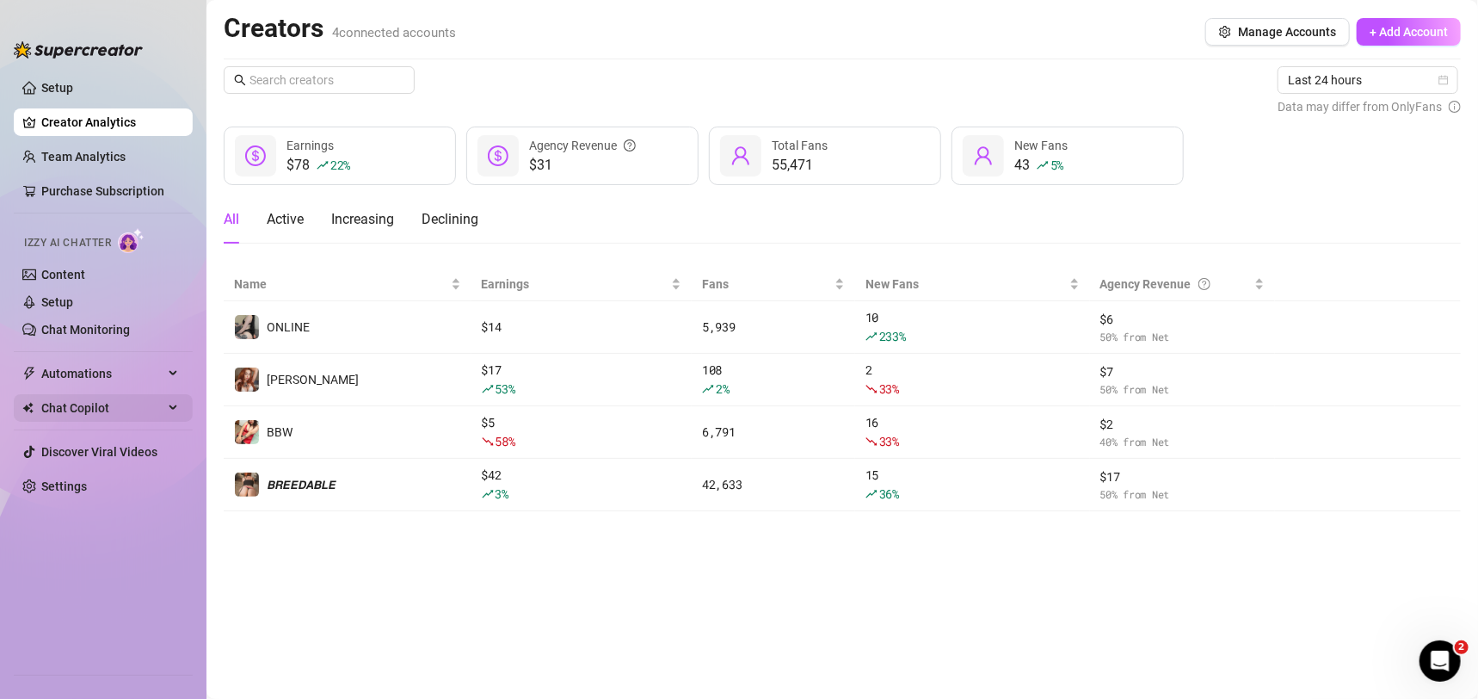
click at [81, 400] on span "Chat Copilot" at bounding box center [102, 408] width 122 height 28
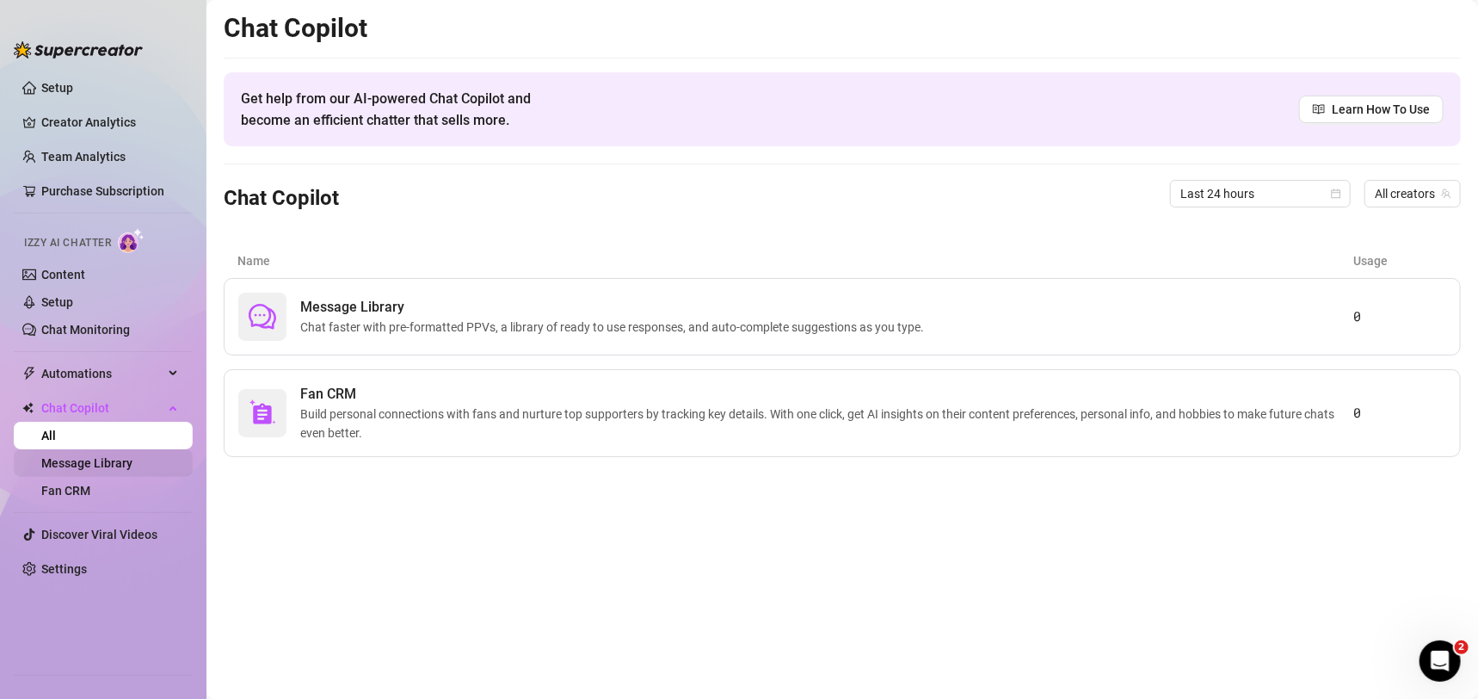
click at [93, 461] on link "Message Library" at bounding box center [86, 463] width 91 height 14
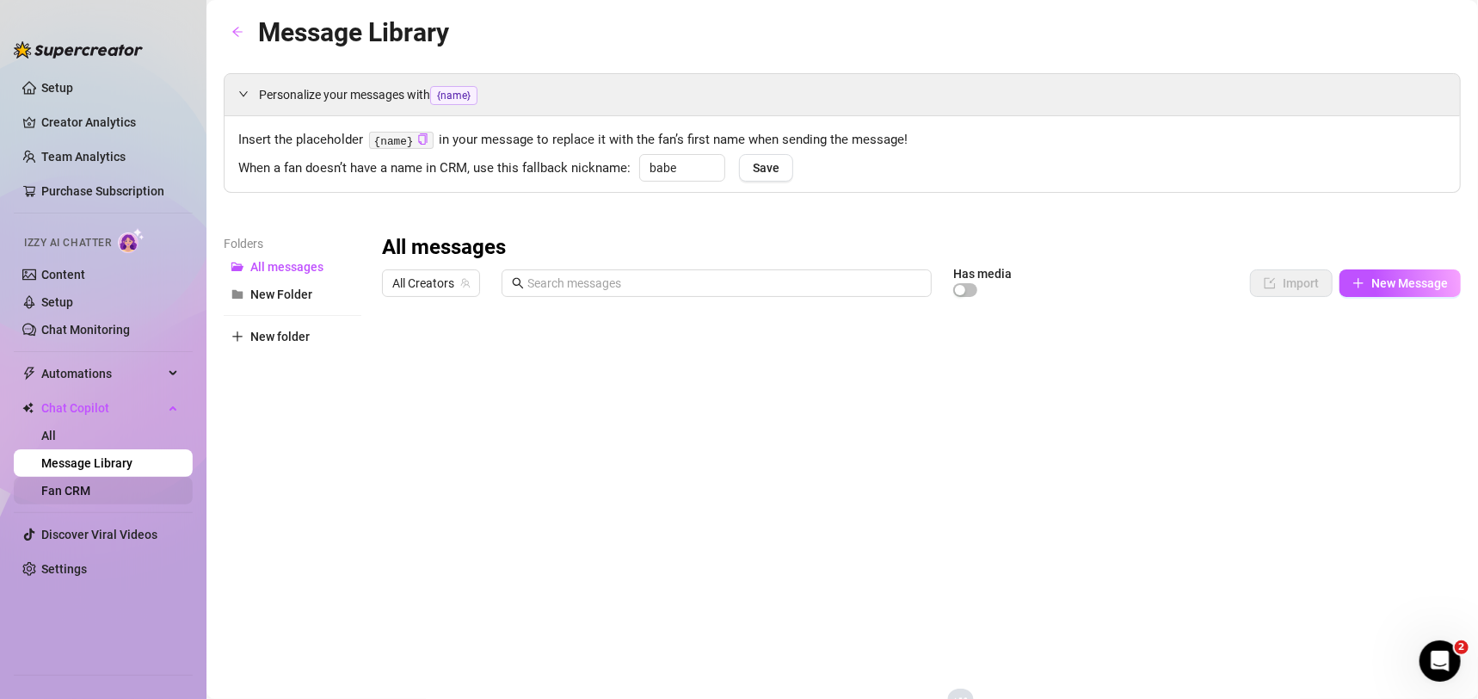
click at [89, 494] on link "Fan CRM" at bounding box center [65, 490] width 49 height 14
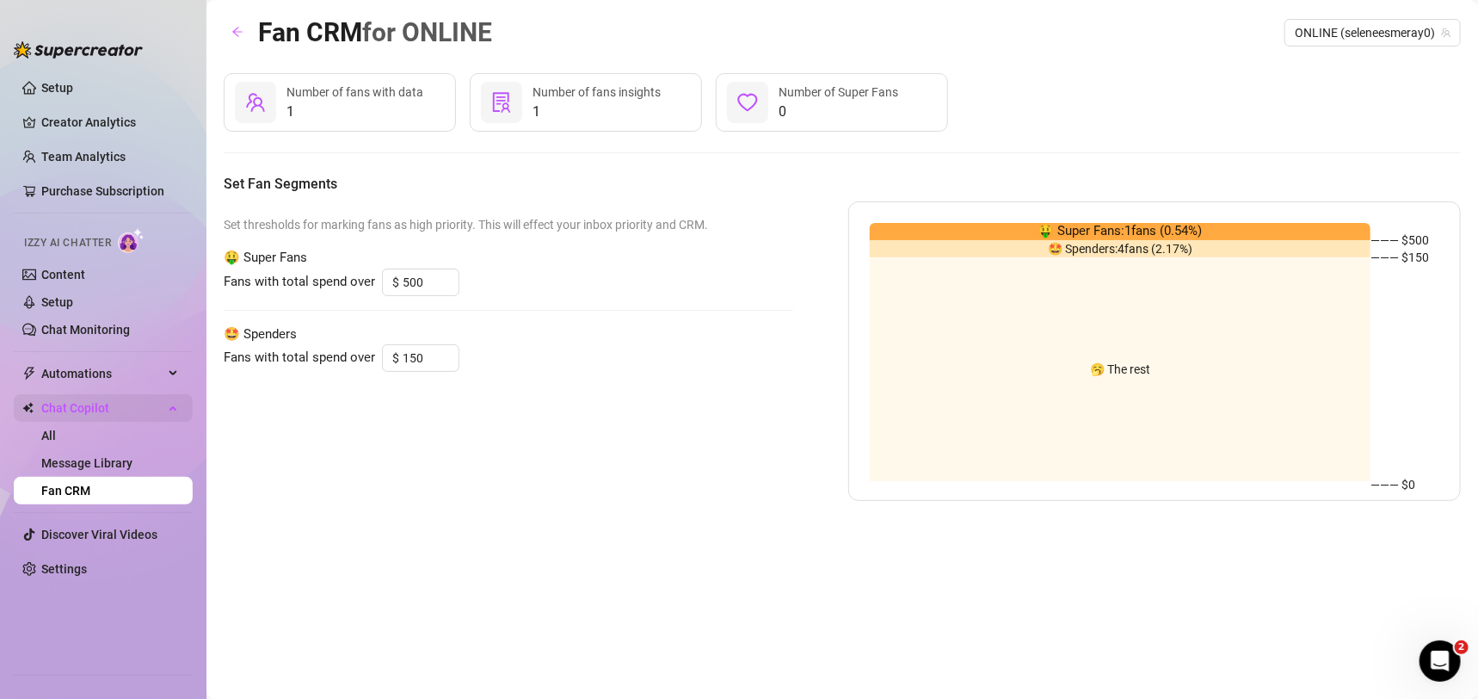
click at [104, 412] on span "Chat Copilot" at bounding box center [102, 408] width 122 height 28
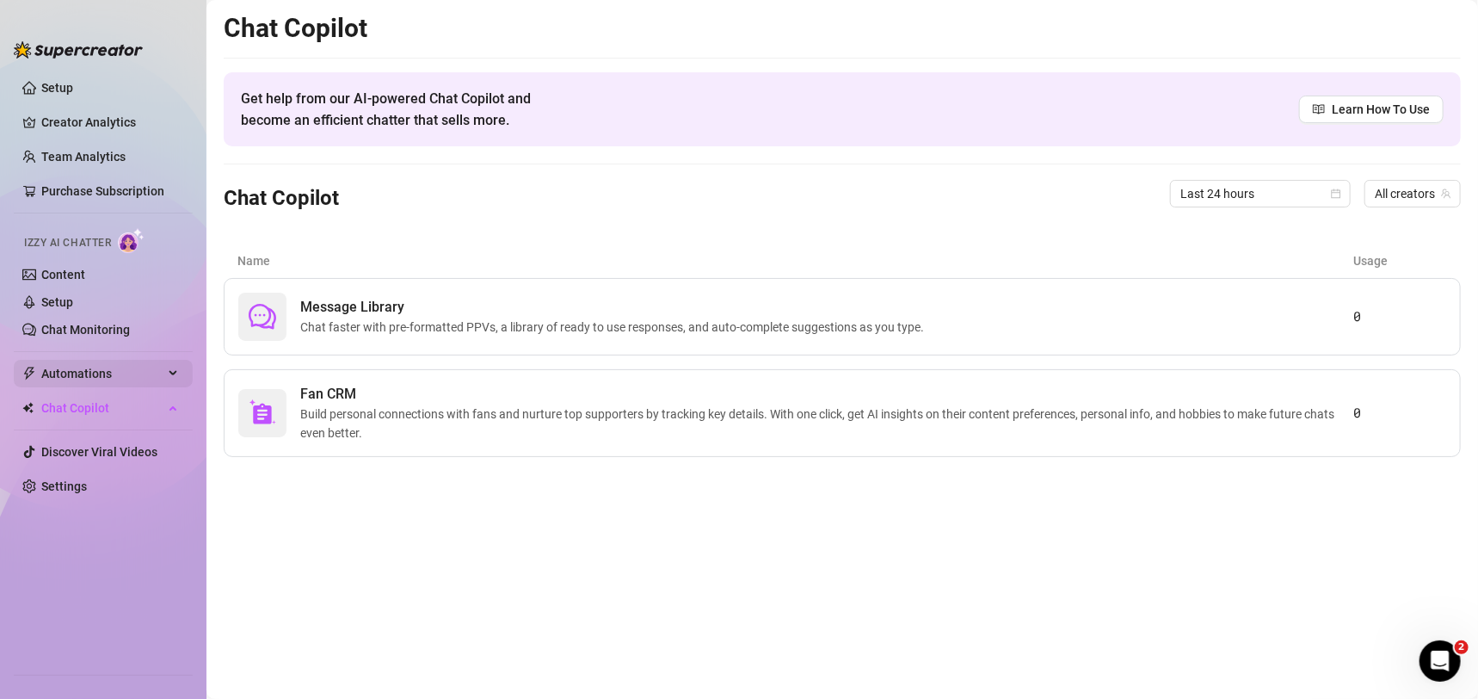
click at [121, 365] on span "Automations" at bounding box center [102, 374] width 122 height 28
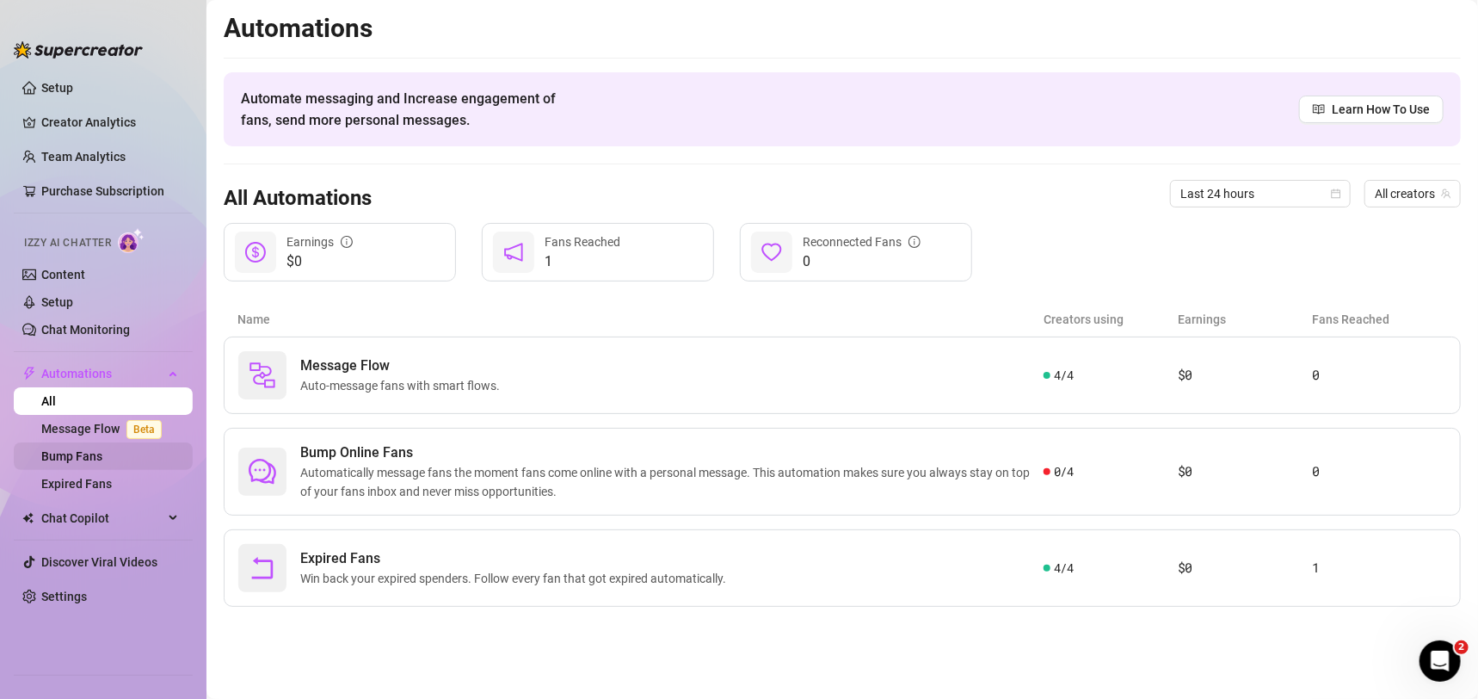
click at [102, 460] on link "Bump Fans" at bounding box center [71, 456] width 61 height 14
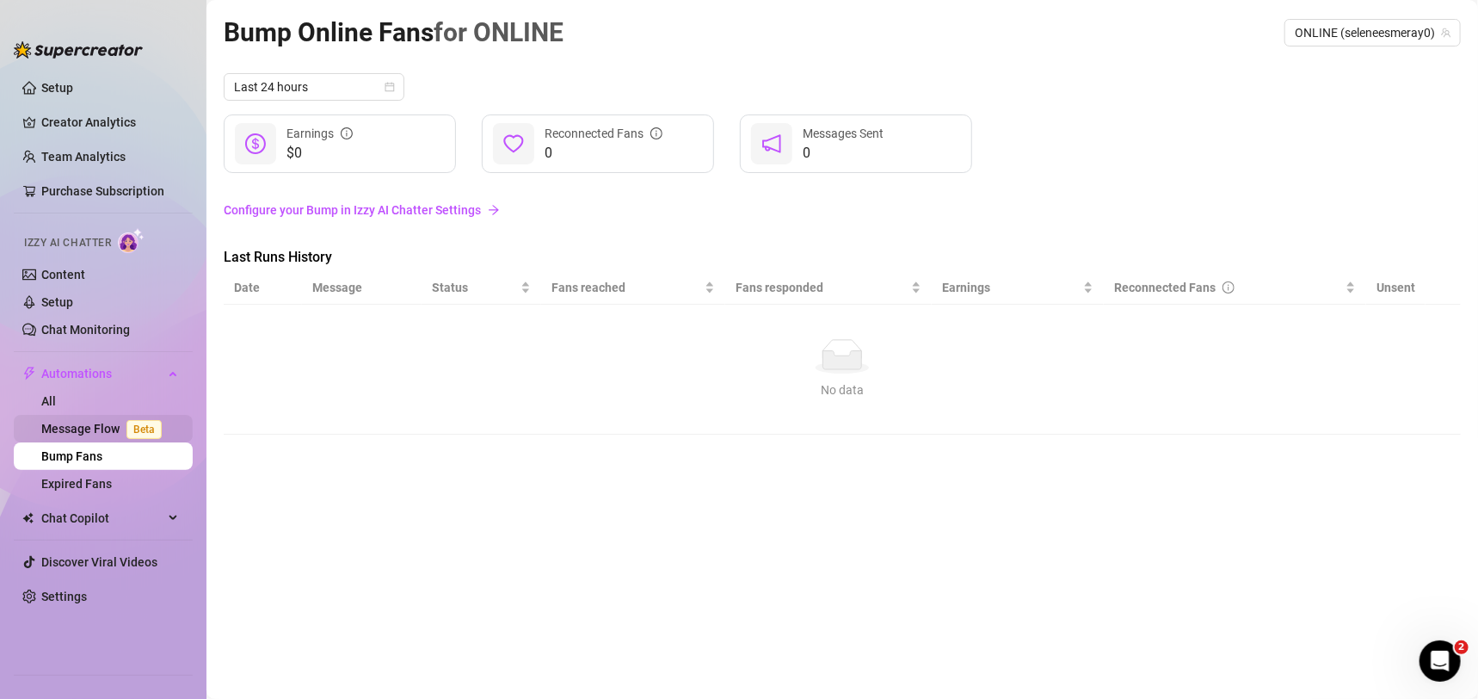
click at [110, 430] on link "Message Flow Beta" at bounding box center [104, 429] width 127 height 14
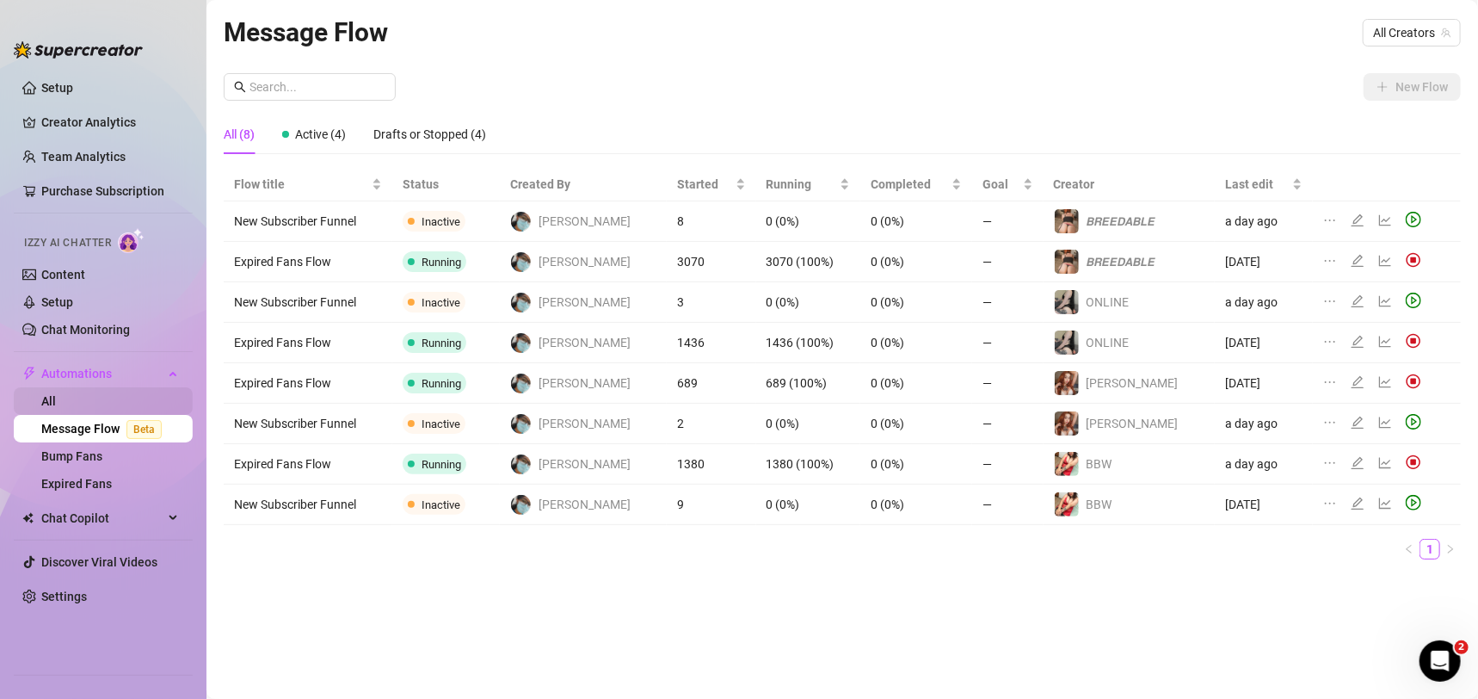
click at [56, 406] on link "All" at bounding box center [48, 401] width 15 height 14
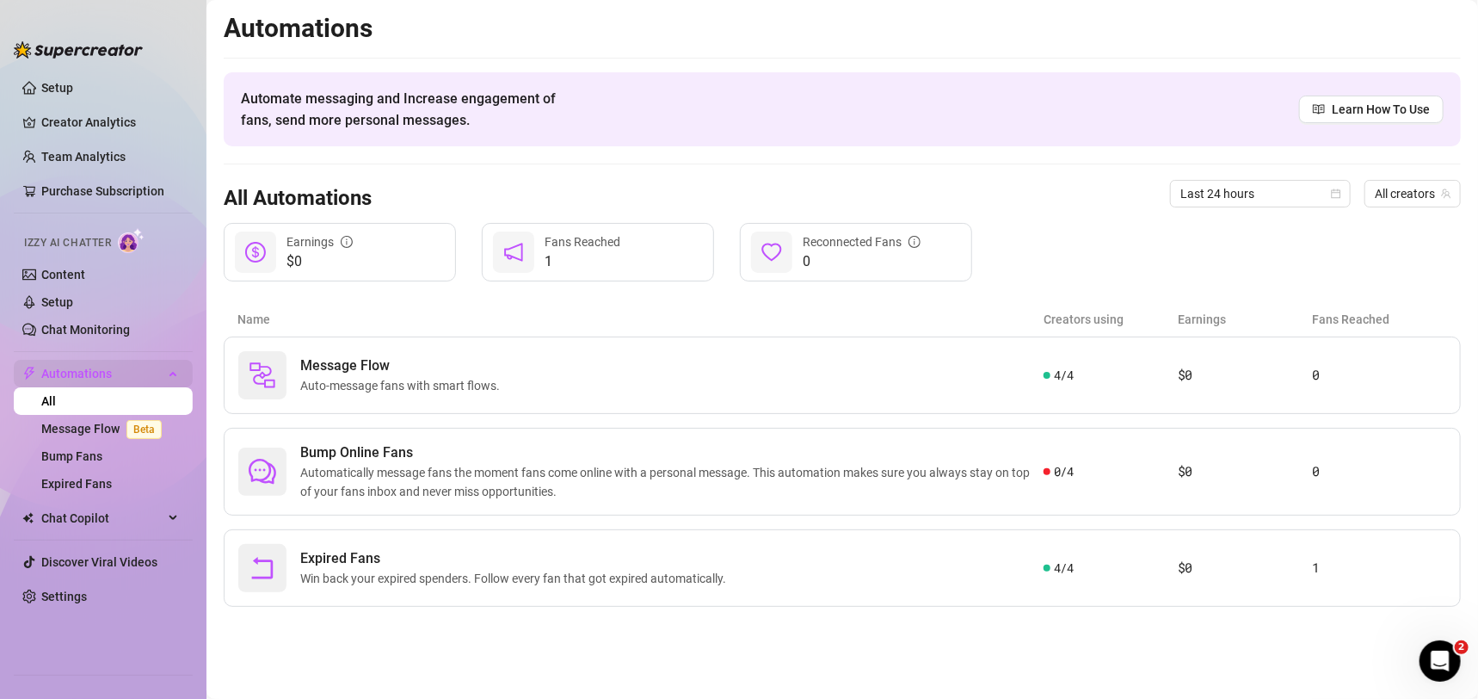
click at [89, 379] on span "Automations" at bounding box center [102, 374] width 122 height 28
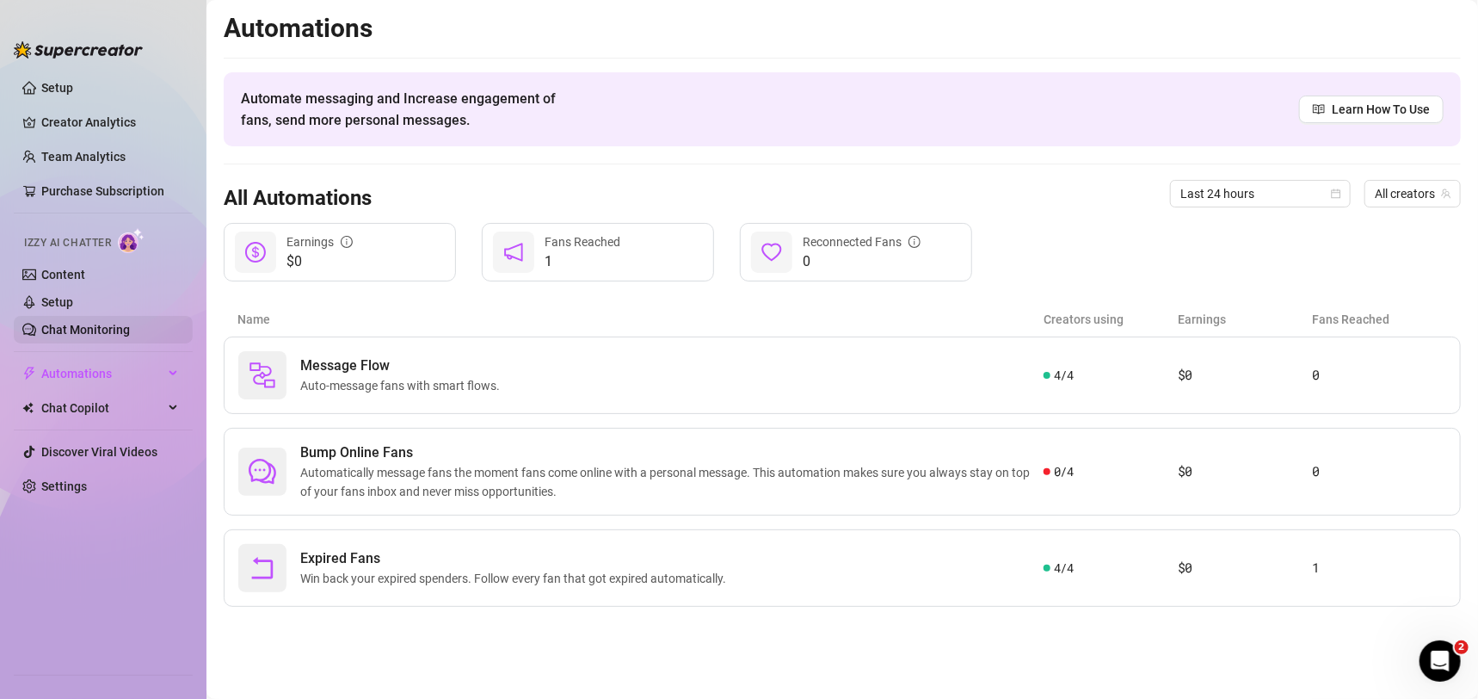
click at [113, 328] on link "Chat Monitoring" at bounding box center [85, 330] width 89 height 14
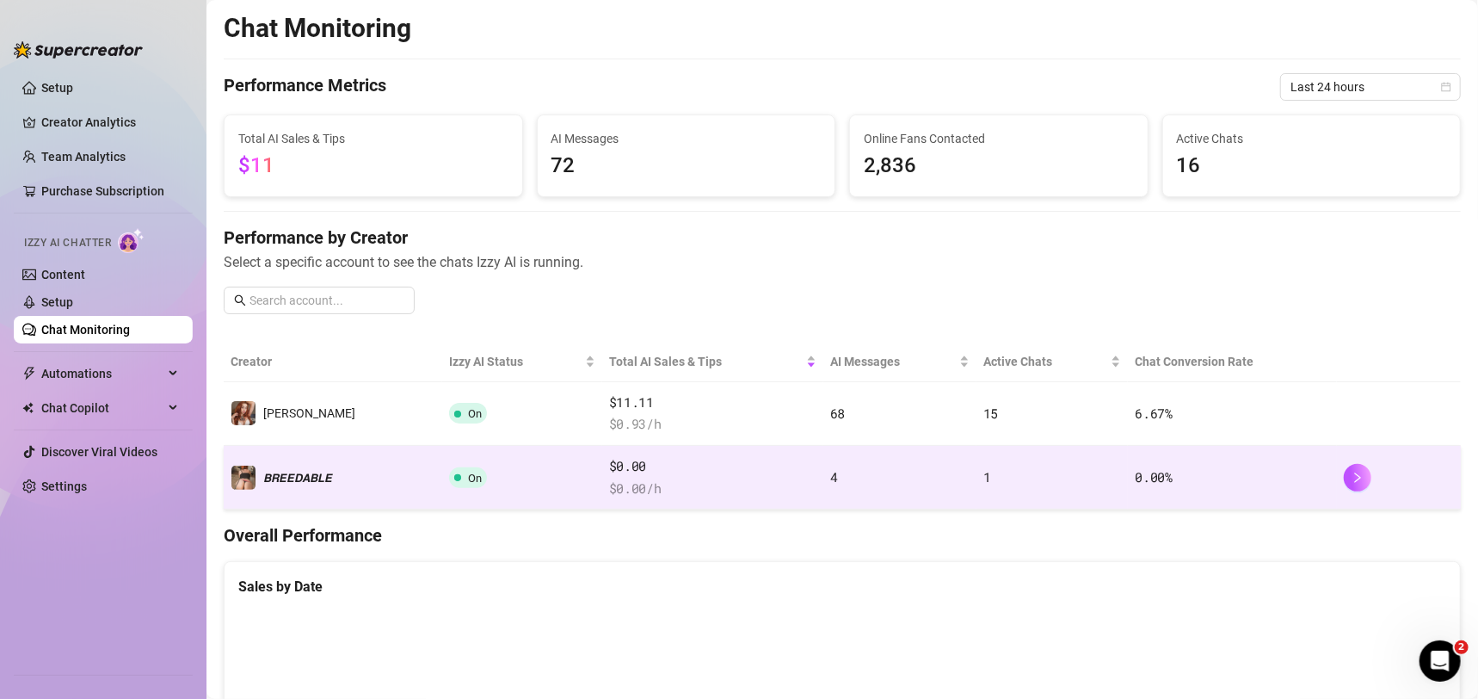
click at [976, 490] on td "1" at bounding box center [1052, 478] width 152 height 64
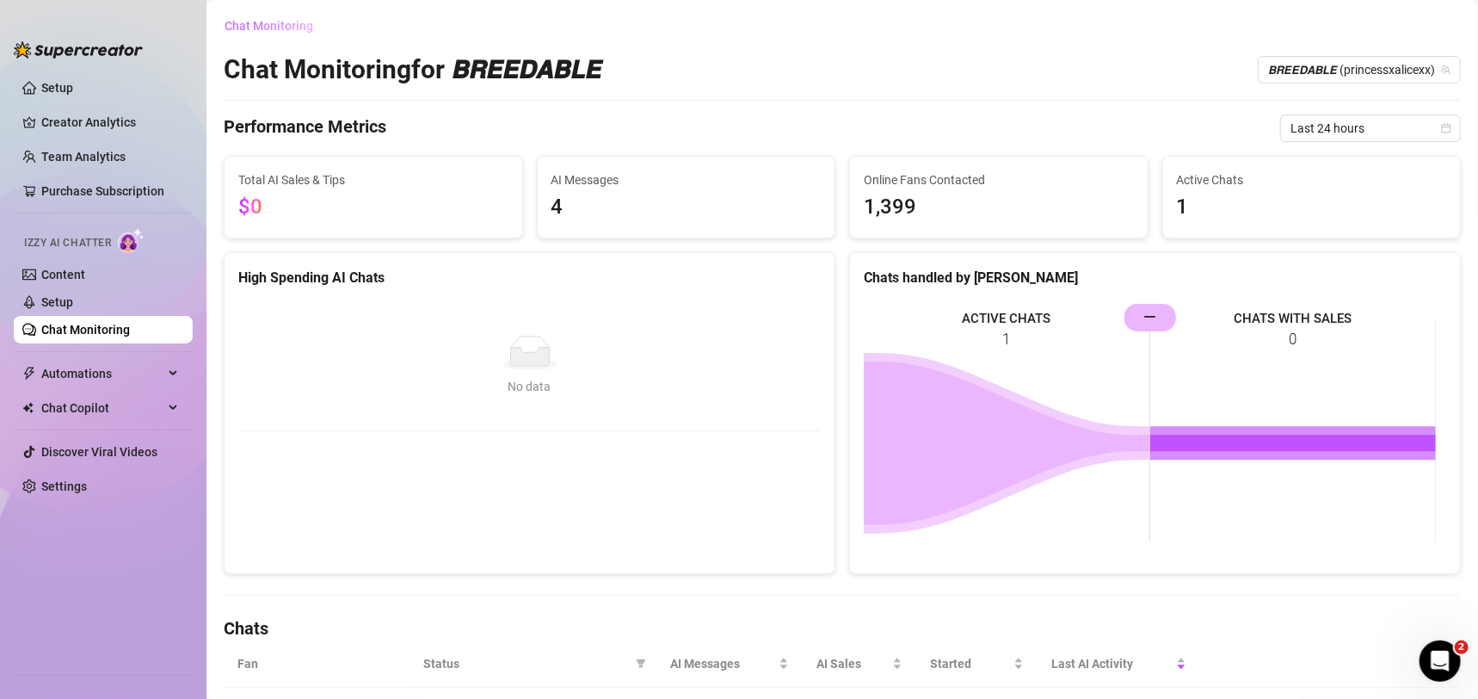
click at [246, 27] on span "Chat Monitoring" at bounding box center [269, 26] width 89 height 14
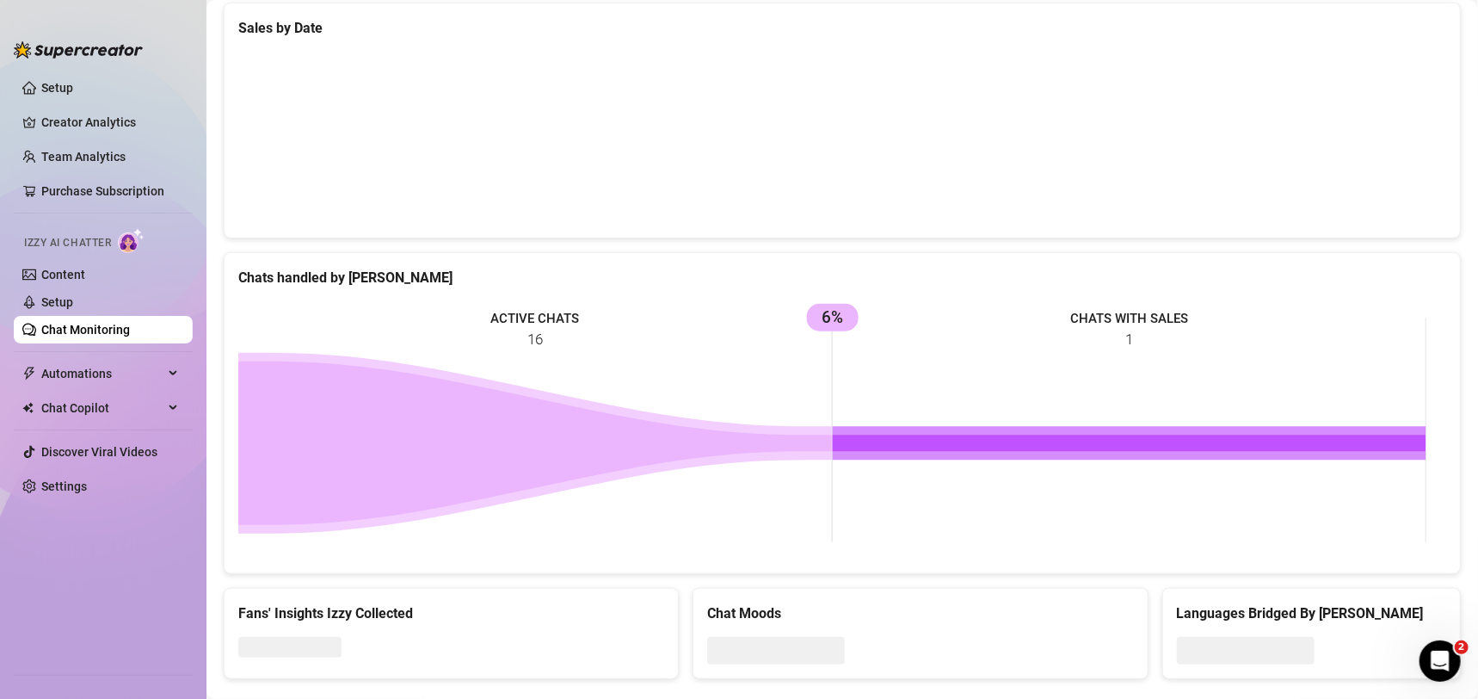
scroll to position [589, 0]
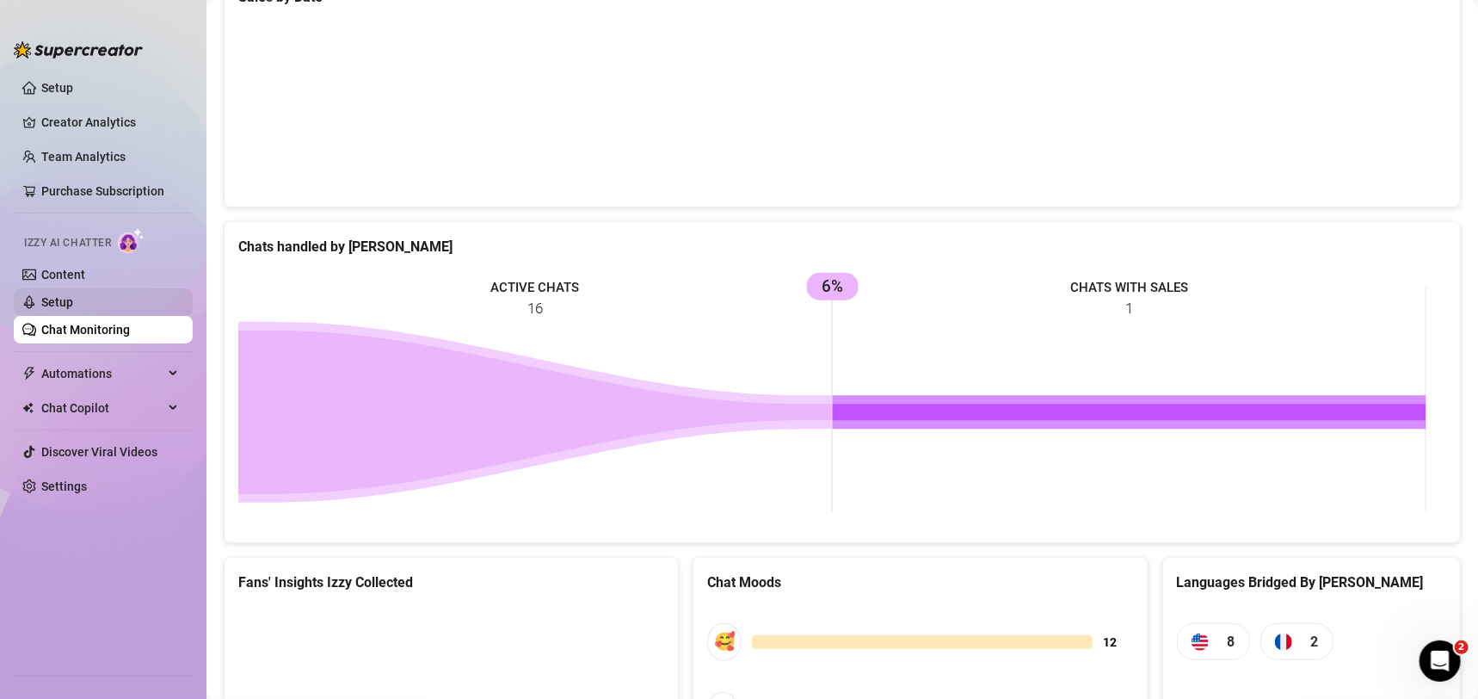
click at [73, 303] on link "Setup" at bounding box center [57, 302] width 32 height 14
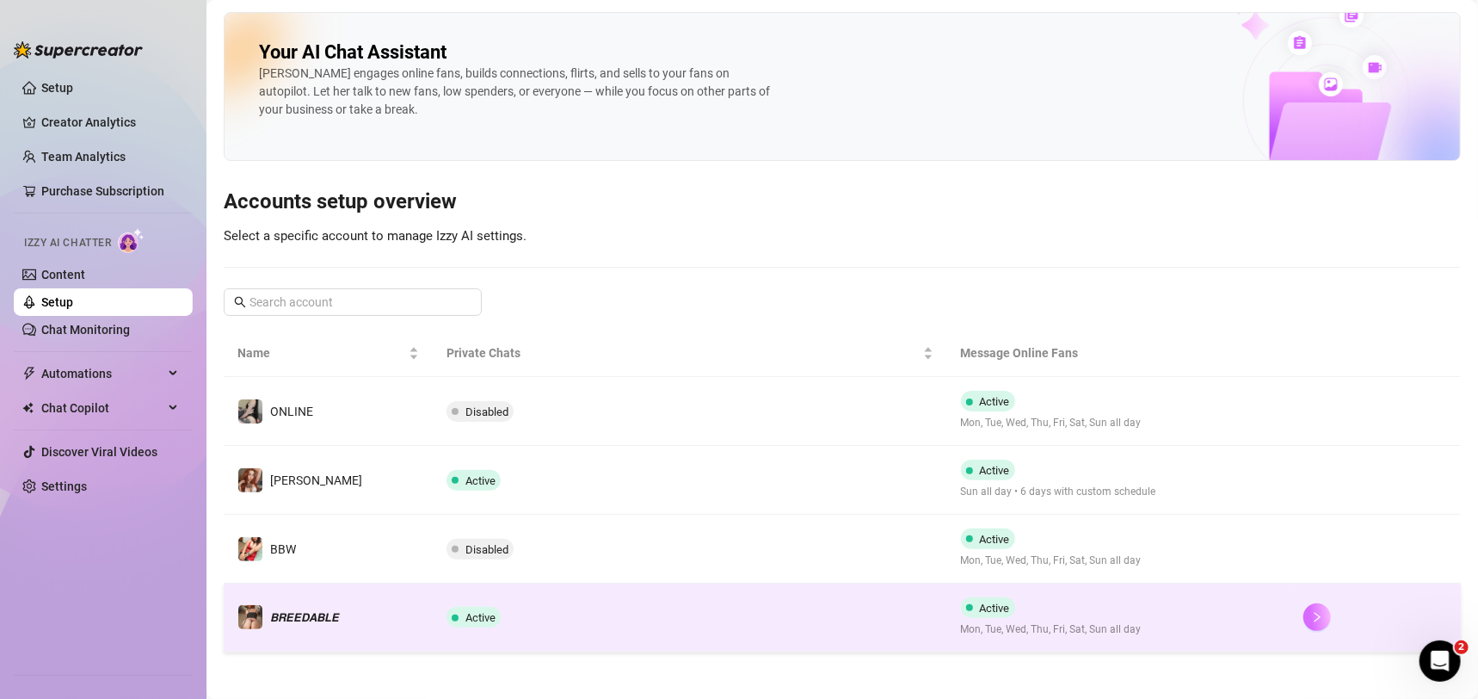
click at [1306, 611] on button "button" at bounding box center [1317, 617] width 28 height 28
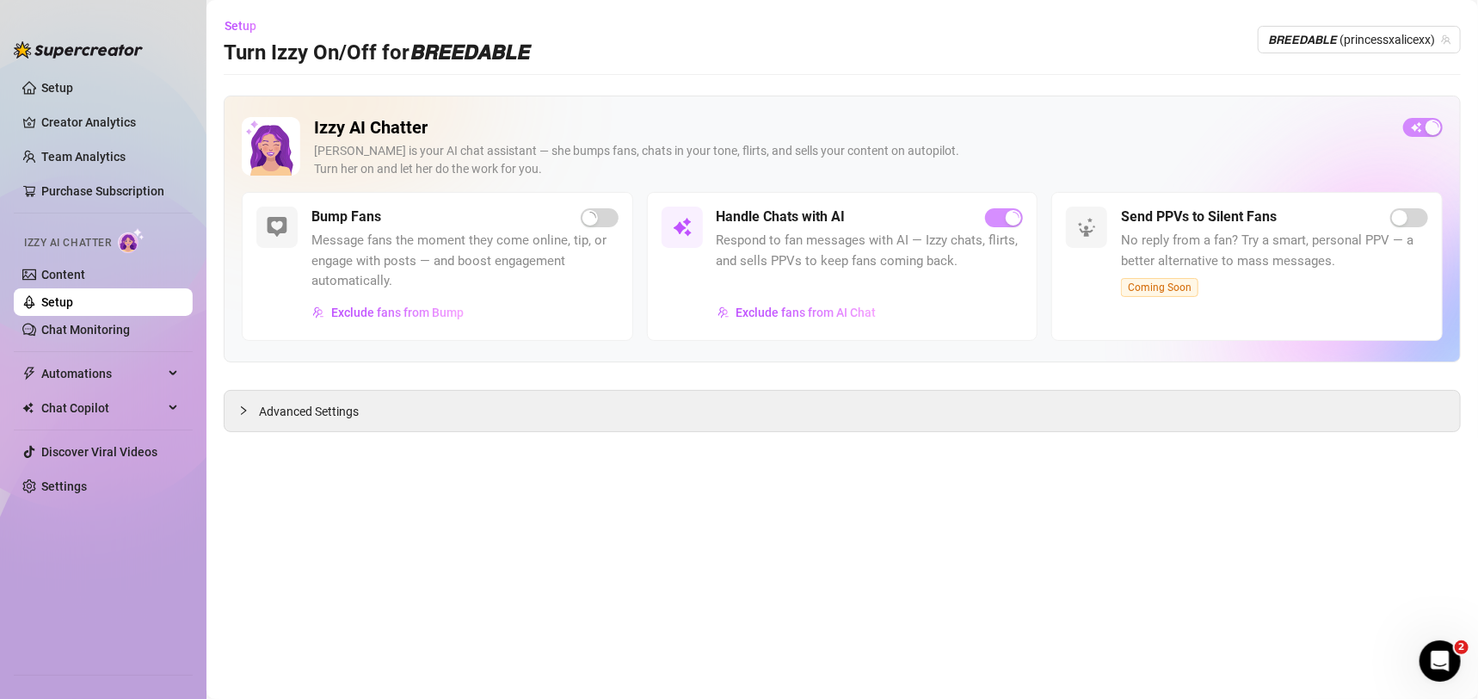
click at [1009, 219] on div "button" at bounding box center [1013, 217] width 15 height 15
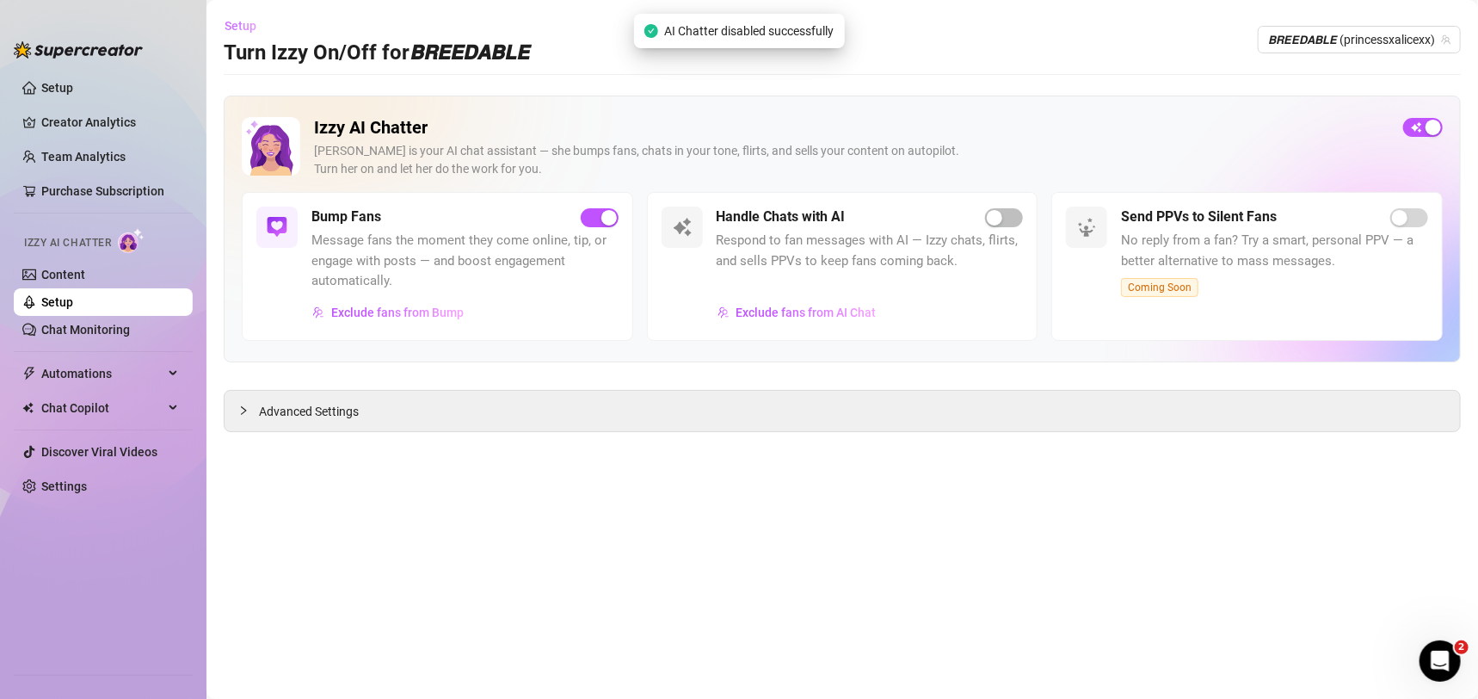
click at [248, 22] on span "Setup" at bounding box center [241, 26] width 32 height 14
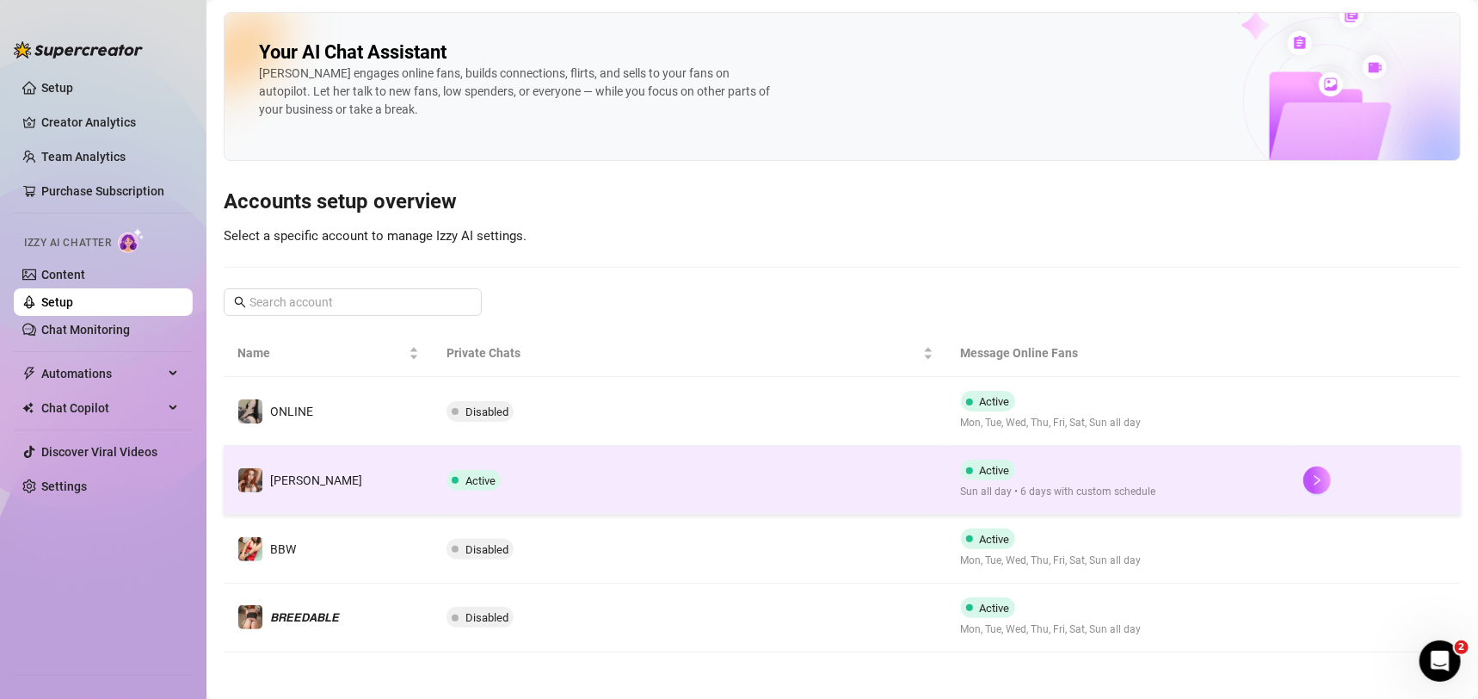
click at [611, 479] on td "Active" at bounding box center [690, 480] width 514 height 69
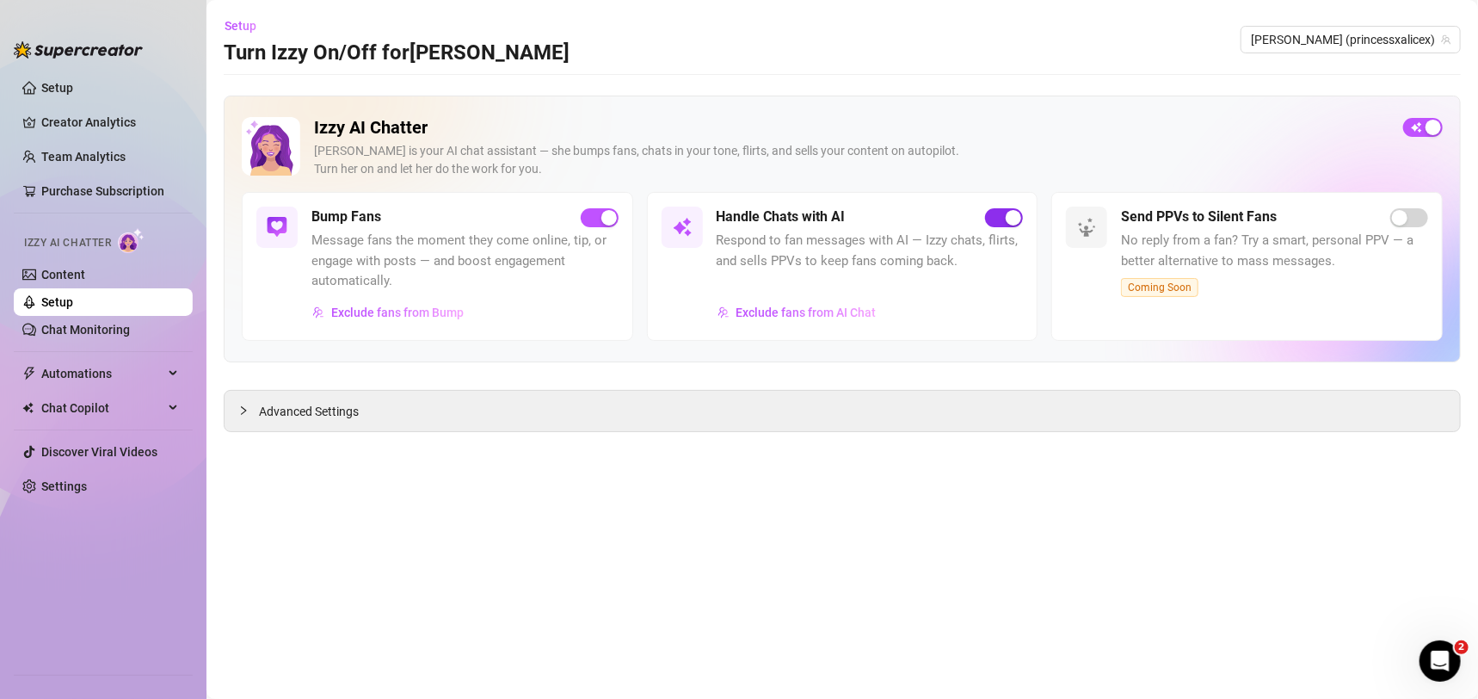
click at [1014, 216] on div "button" at bounding box center [1013, 217] width 15 height 15
click at [249, 31] on span "Setup" at bounding box center [241, 26] width 32 height 14
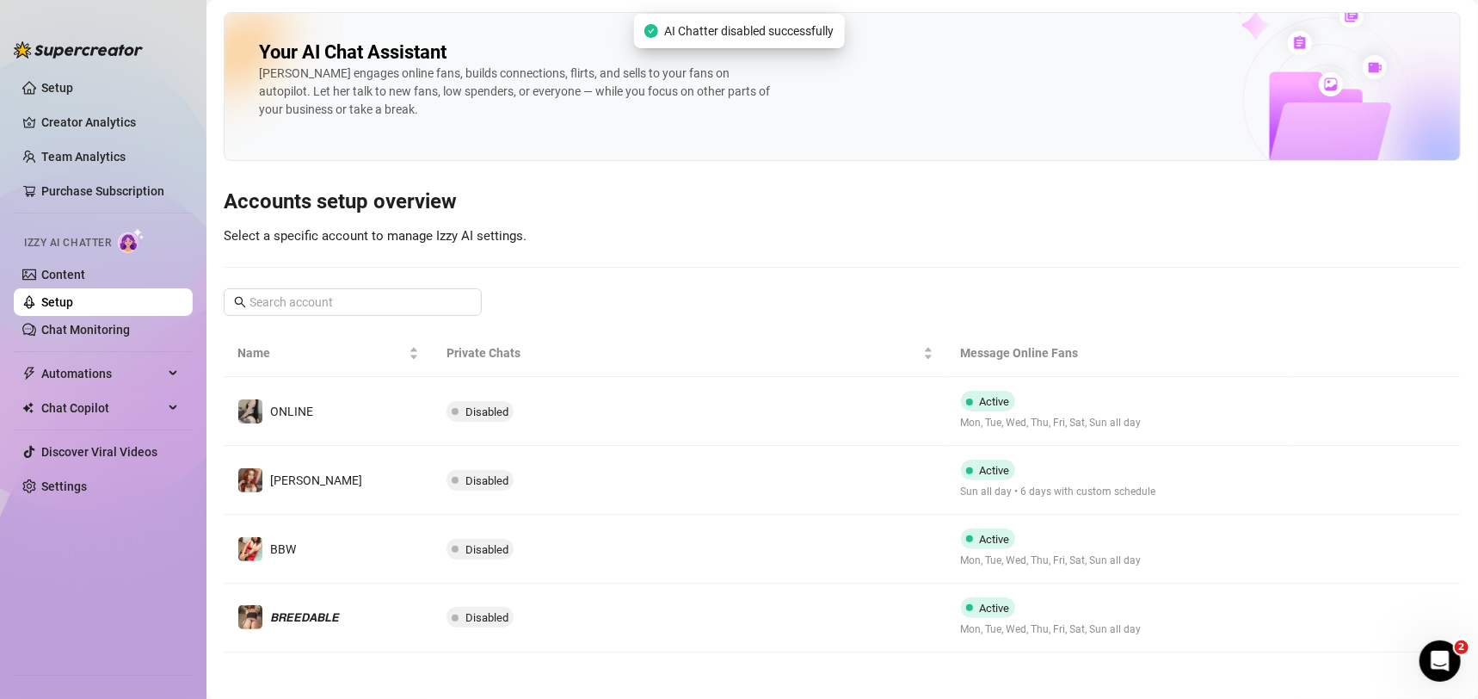
click at [689, 273] on div "Your AI Chat Assistant [PERSON_NAME] engages online fans, builds connections, f…" at bounding box center [842, 332] width 1237 height 640
click at [114, 328] on link "Chat Monitoring" at bounding box center [85, 330] width 89 height 14
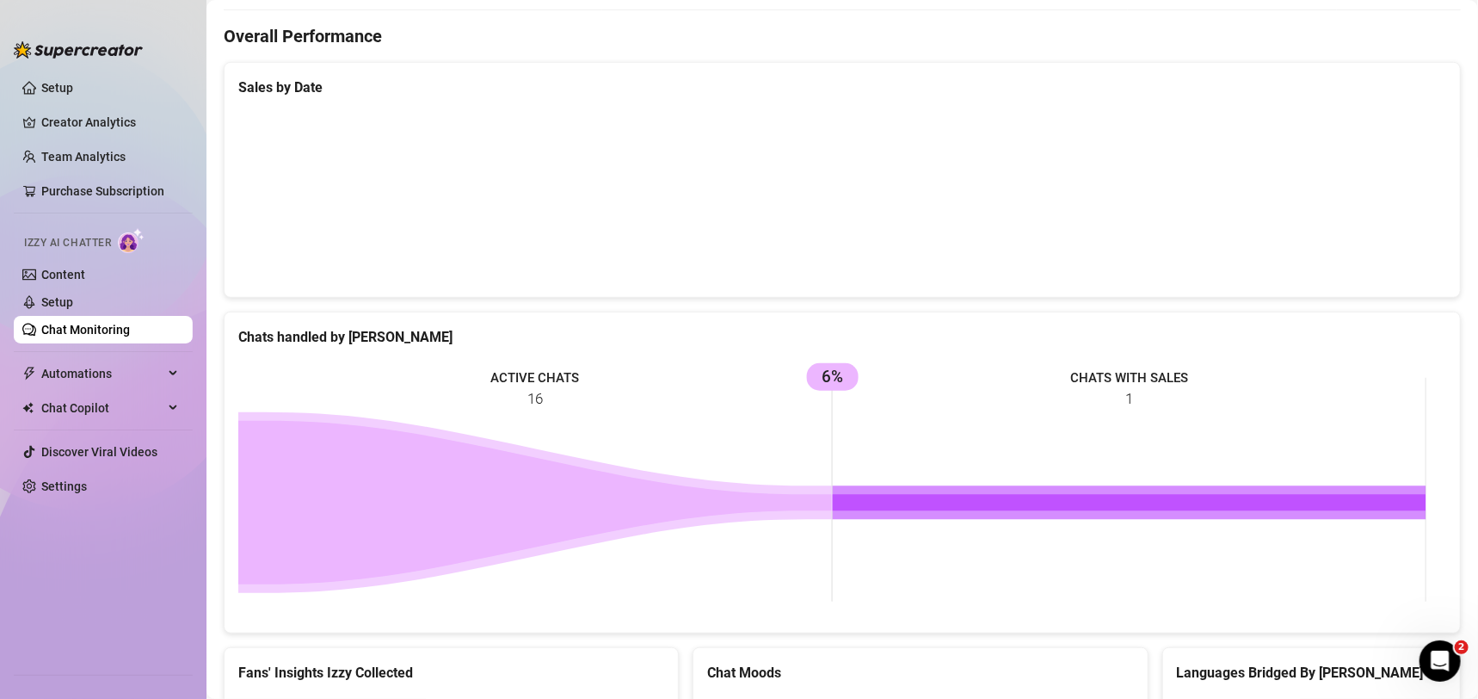
scroll to position [619, 0]
